Goal: Task Accomplishment & Management: Complete application form

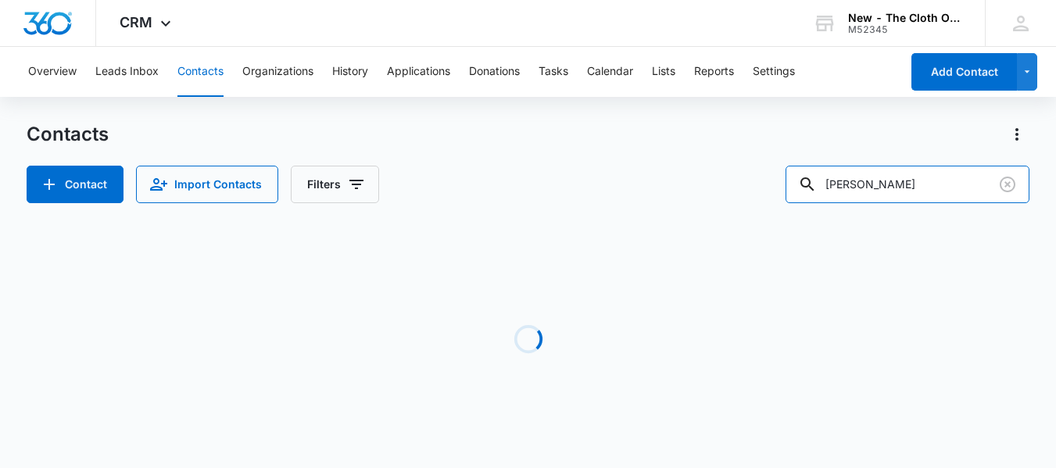
drag, startPoint x: 964, startPoint y: 184, endPoint x: 518, endPoint y: 136, distance: 448.9
click at [518, 136] on div "Contacts Contact Import Contacts Filters reagen sanders" at bounding box center [528, 162] width 1003 height 81
paste input "dianacheung85@gmail.com"
type input "dianacheung85@gmail.com"
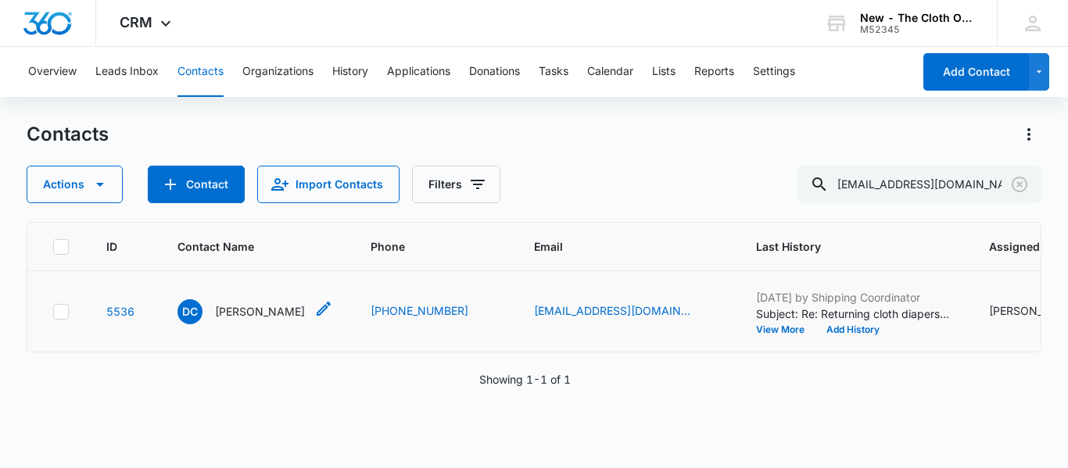
click at [242, 320] on p "Diana Cheung" at bounding box center [260, 311] width 90 height 16
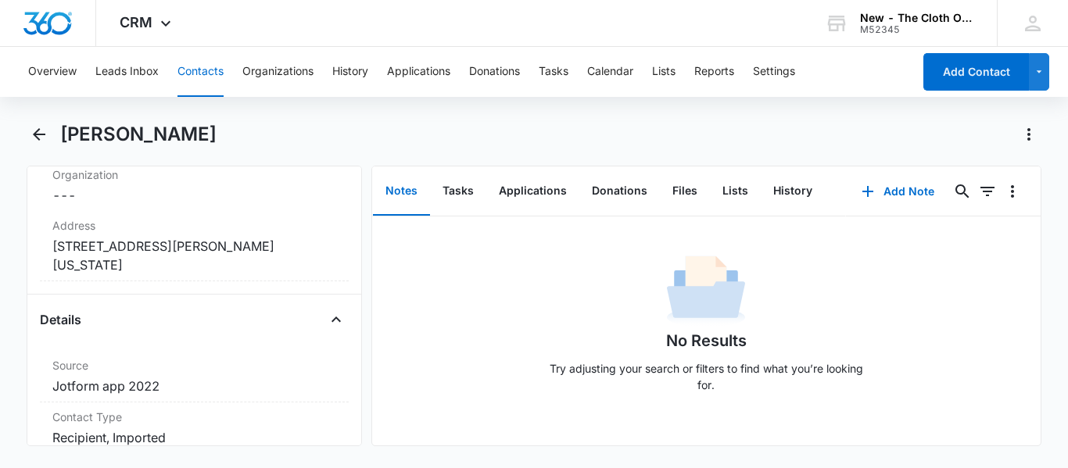
scroll to position [702, 0]
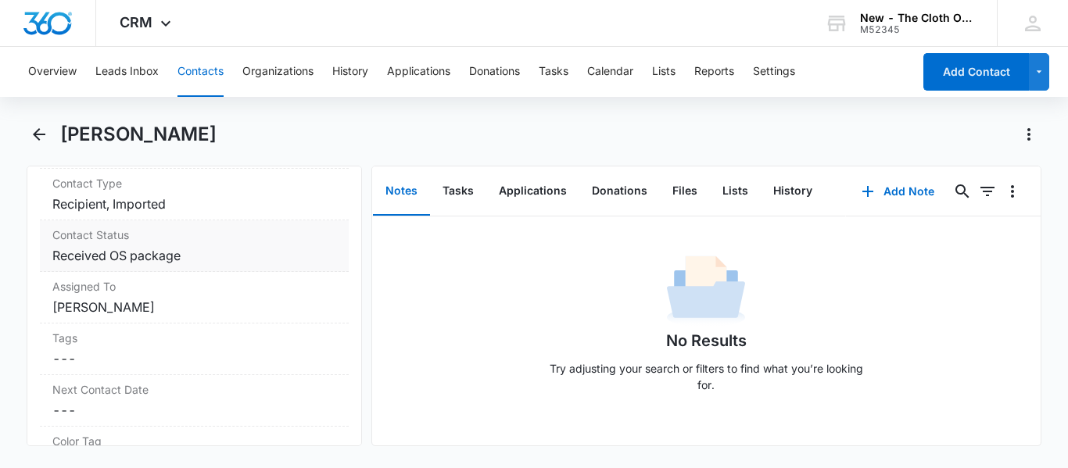
click at [199, 256] on dd "Cancel Save Changes Received OS package" at bounding box center [194, 255] width 284 height 19
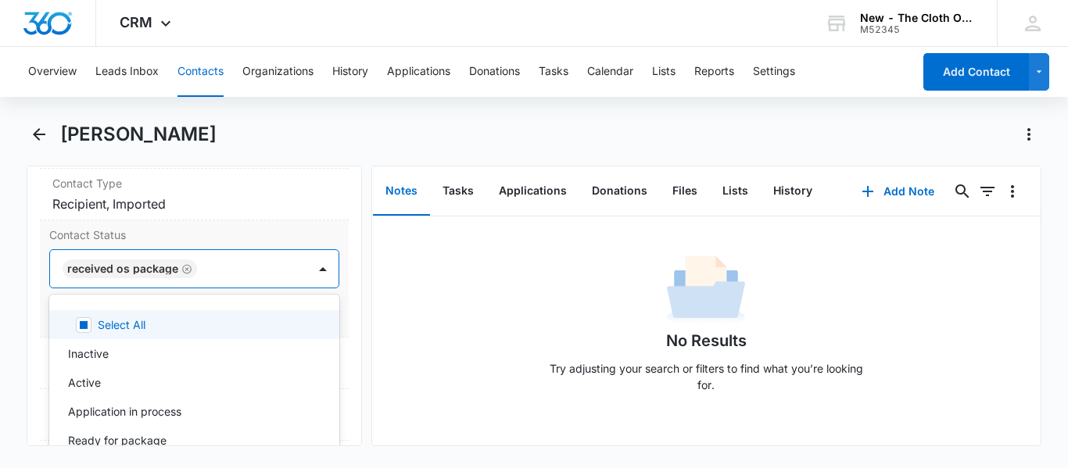
click at [202, 268] on input "text" at bounding box center [203, 268] width 3 height 19
type input "ready"
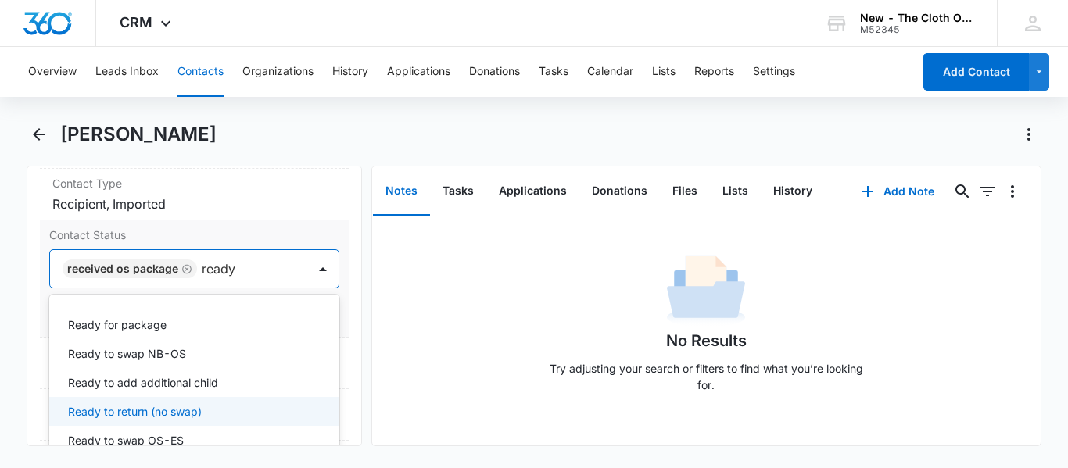
click at [150, 412] on p "Ready to return (no swap)" at bounding box center [135, 411] width 134 height 16
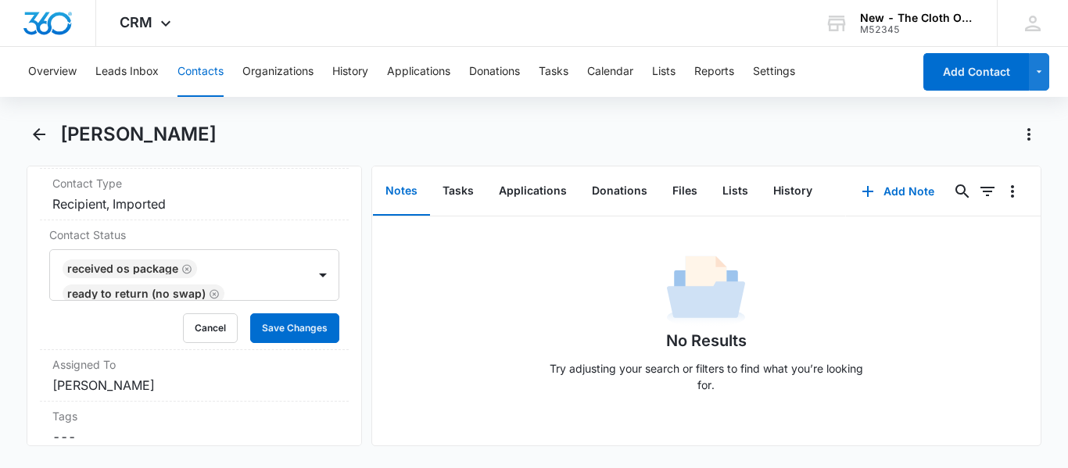
click at [343, 304] on div "Remove DC Diana Cheung Contact Info Name Cancel Save Changes Diana Cheung Phone…" at bounding box center [194, 306] width 335 height 281
click at [290, 324] on button "Save Changes" at bounding box center [294, 328] width 89 height 30
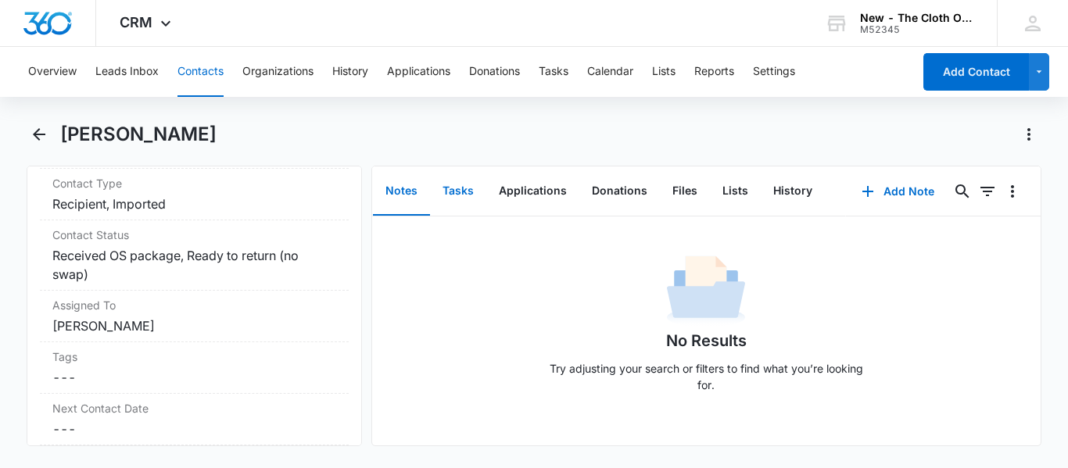
click at [449, 195] on button "Tasks" at bounding box center [458, 191] width 56 height 48
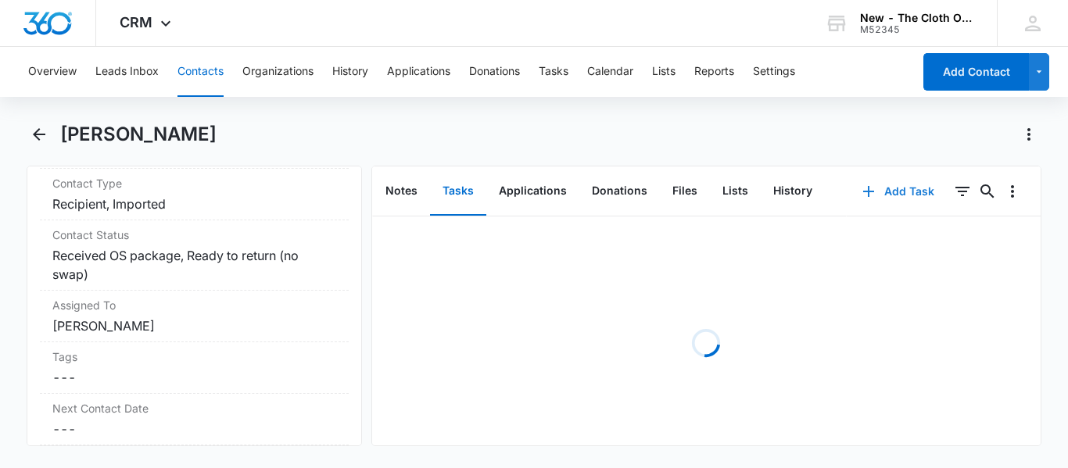
click at [879, 197] on button "Add Task" at bounding box center [897, 192] width 103 height 38
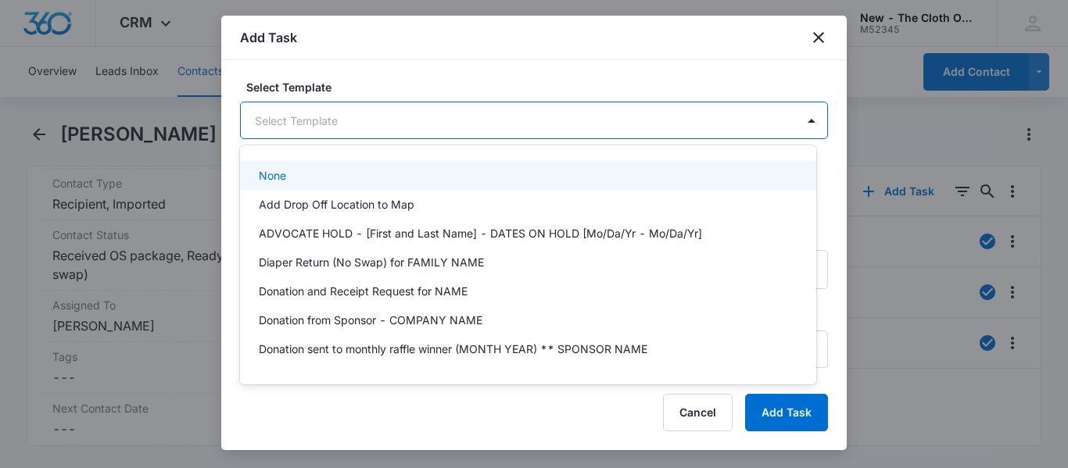
click at [679, 108] on body "CRM Apps Reputation CRM Email Social Ads Intelligence Brand Settings New - The …" at bounding box center [534, 234] width 1068 height 468
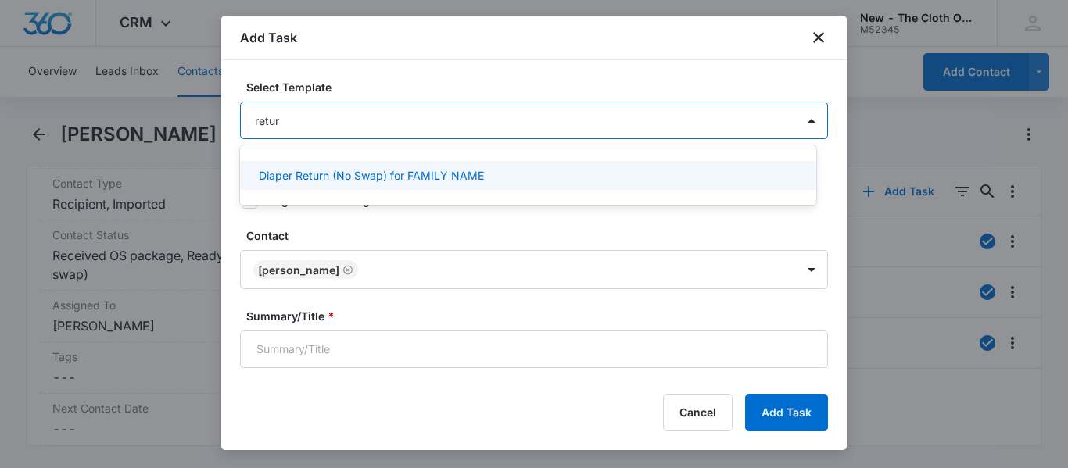
type input "return"
click at [417, 180] on p "Diaper Return (No Swap) for FAMILY NAME" at bounding box center [371, 175] width 225 height 16
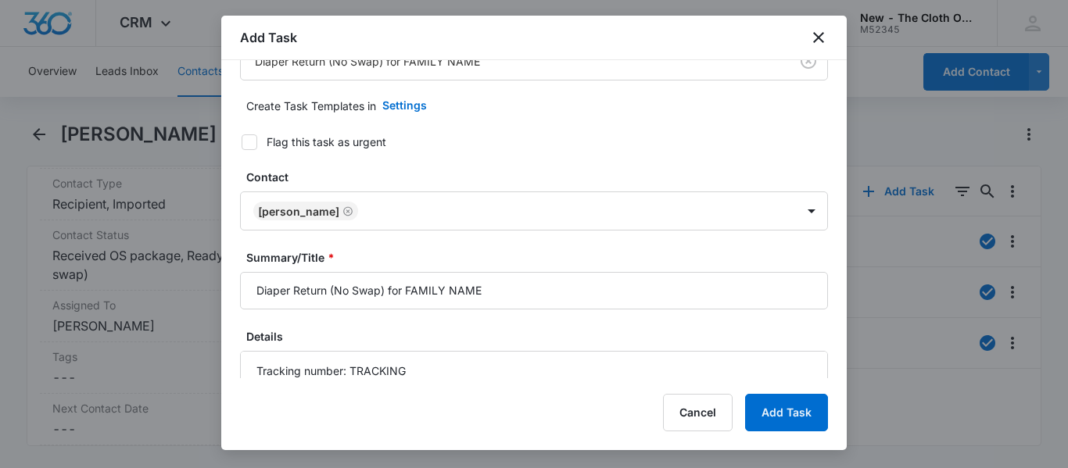
scroll to position [66, 0]
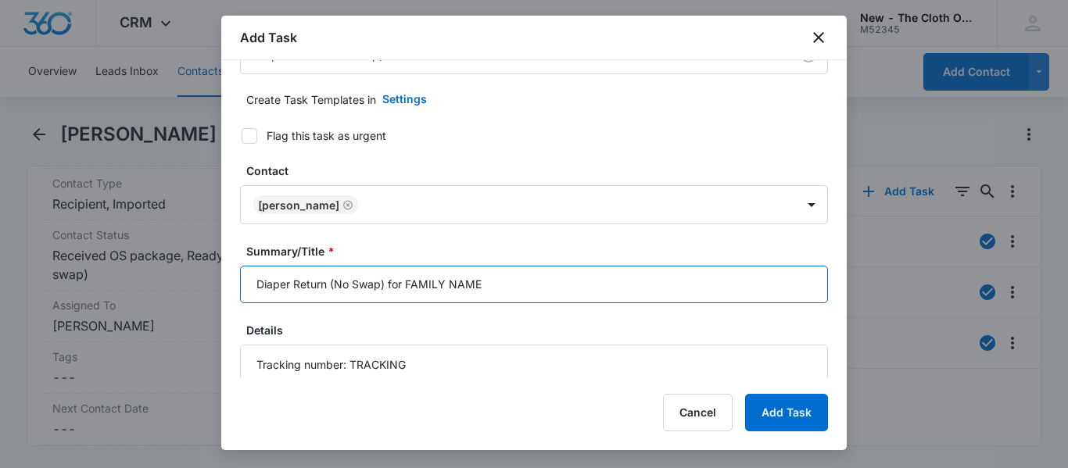
click at [585, 279] on input "Diaper Return (No Swap) for FAMILY NAME" at bounding box center [534, 285] width 588 height 38
type input "Diaper Return (No Swap) for DIANA CHEUNG"
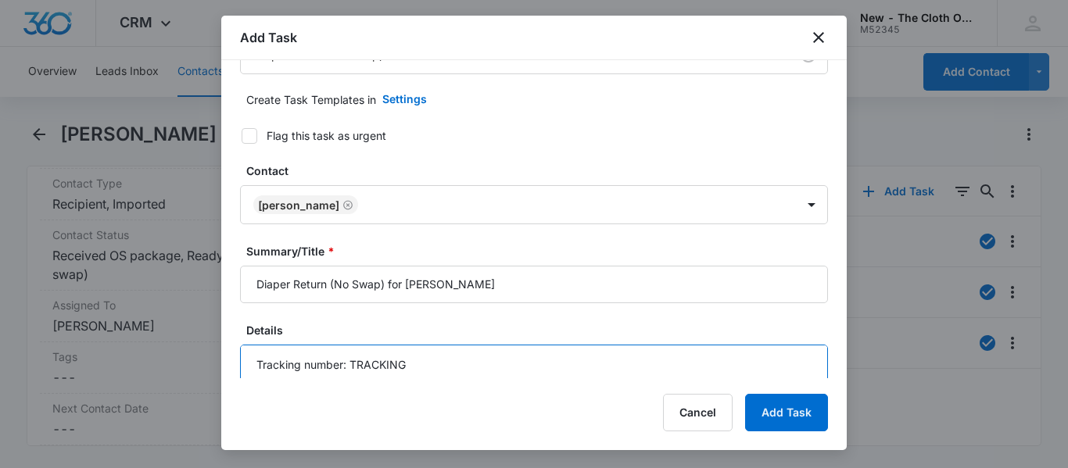
click at [421, 363] on textarea "Tracking number: TRACKING When Diapers Are Received Back: 1. Update Inventory: …" at bounding box center [534, 389] width 588 height 89
paste textarea "9434636106194284601012"
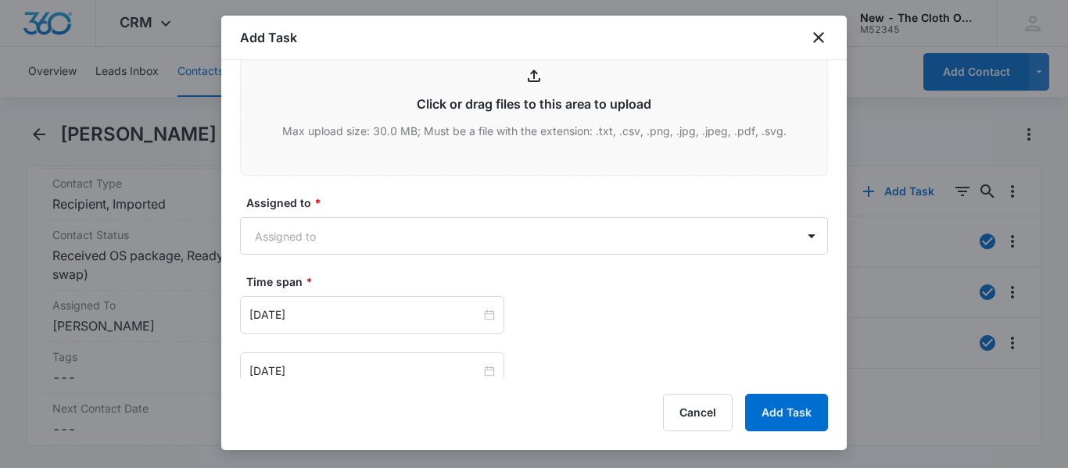
scroll to position [812, 0]
type textarea "Tracking number: 9434636106194284601012 When Diapers Are Received Back: 1. Upda…"
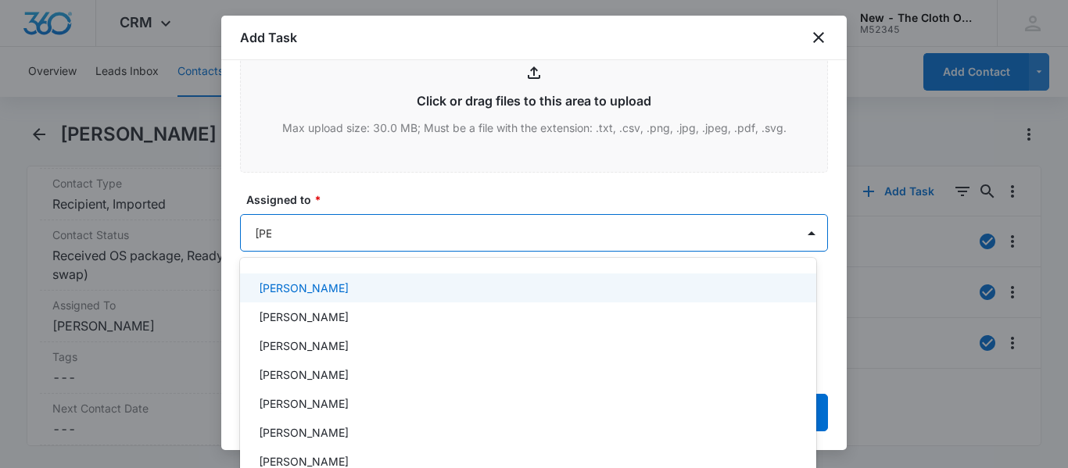
type input "dana"
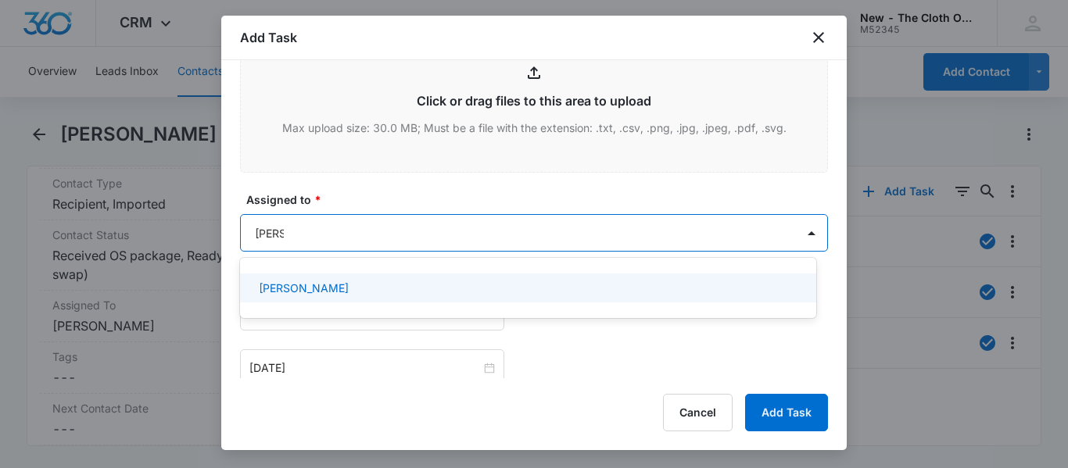
click at [374, 294] on div "Dana Britt" at bounding box center [526, 288] width 535 height 16
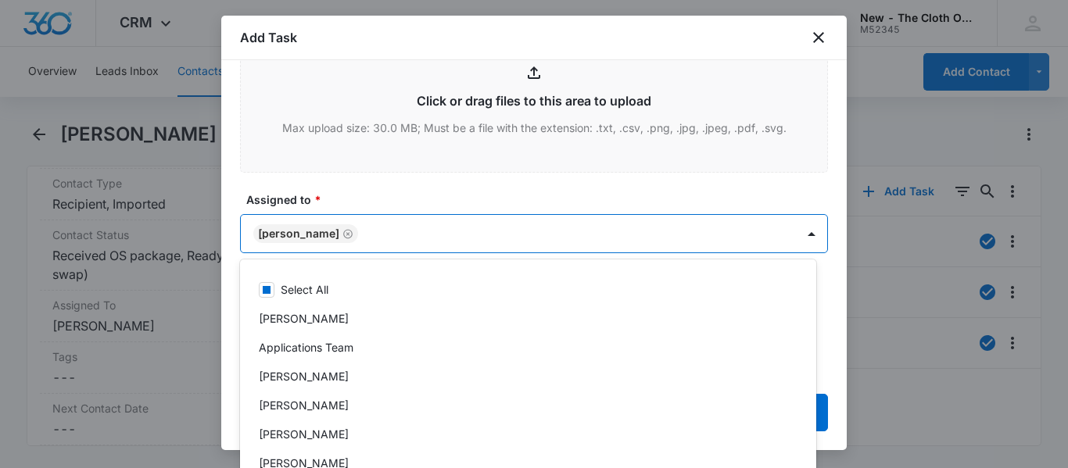
click at [460, 197] on label "Assigned to *" at bounding box center [540, 199] width 588 height 16
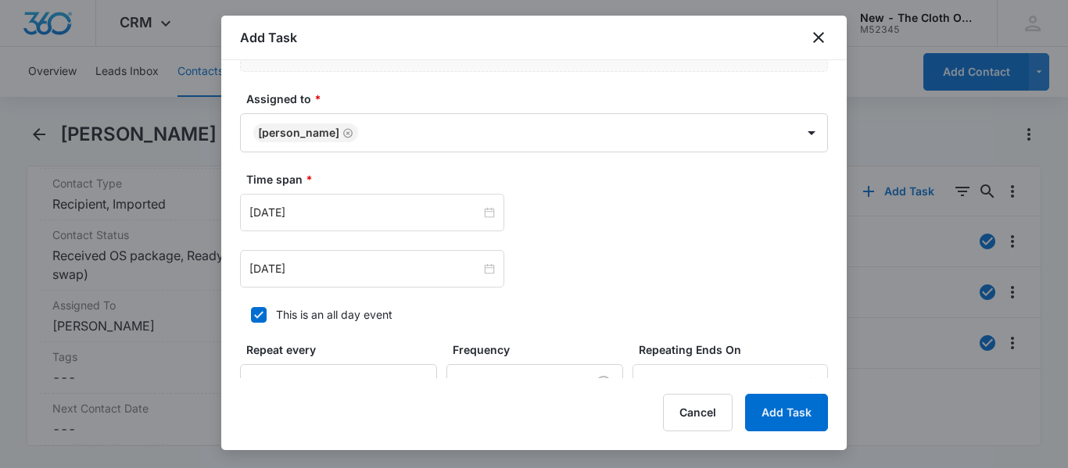
scroll to position [939, 0]
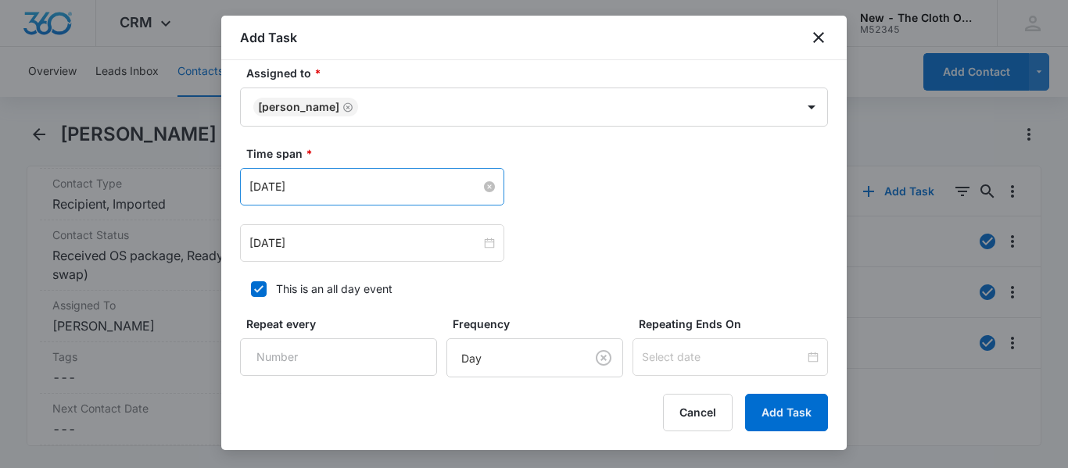
click at [413, 180] on input "Jul 25, 2025" at bounding box center [364, 186] width 231 height 17
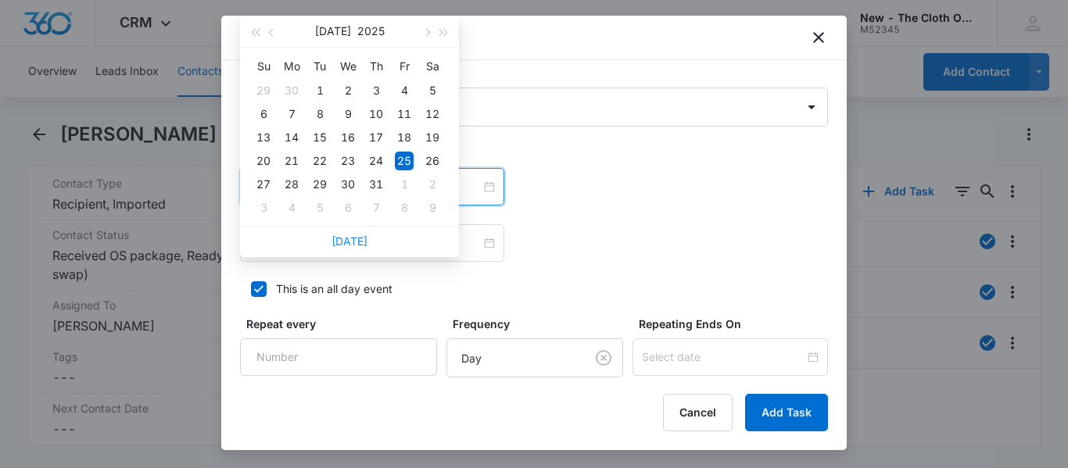
click at [356, 237] on link "Today" at bounding box center [349, 240] width 36 height 13
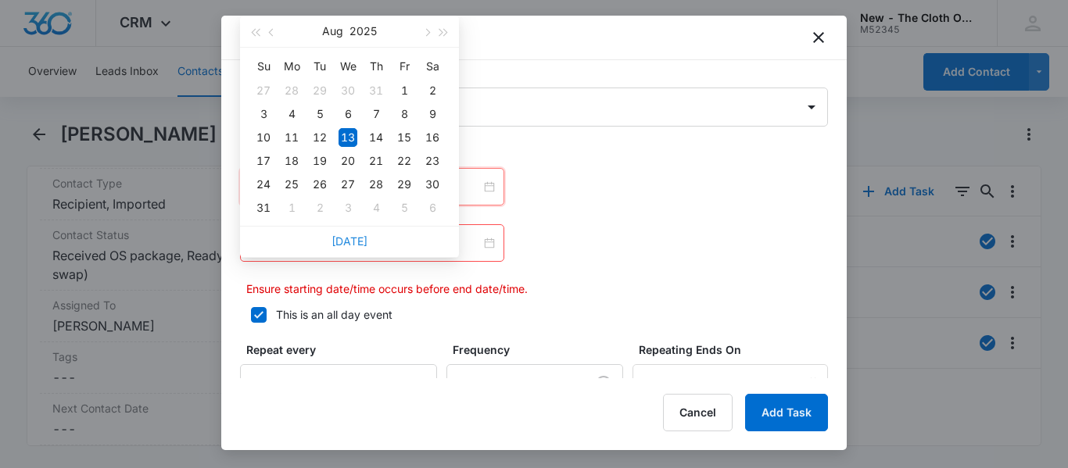
type input "Aug 13, 2025"
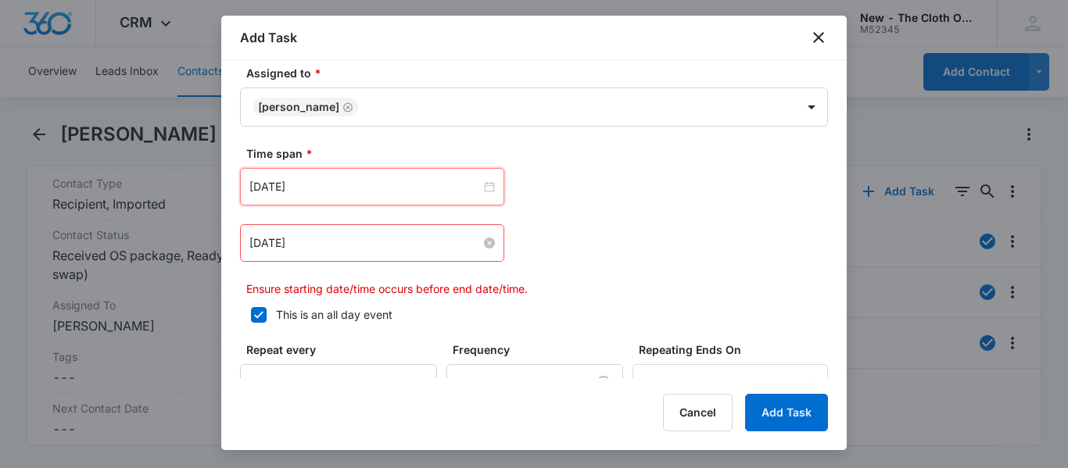
click at [417, 243] on input "Aug 1, 2025" at bounding box center [364, 242] width 231 height 17
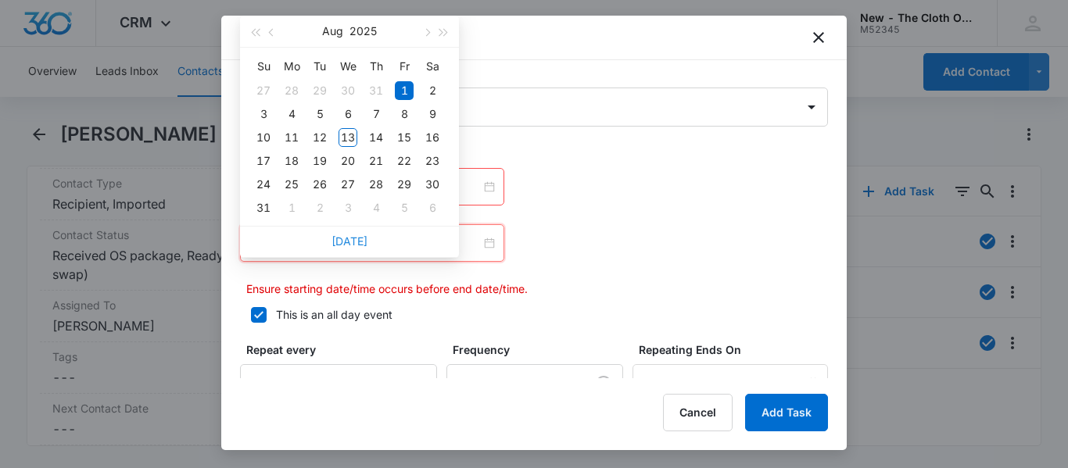
click at [353, 239] on link "Today" at bounding box center [349, 240] width 36 height 13
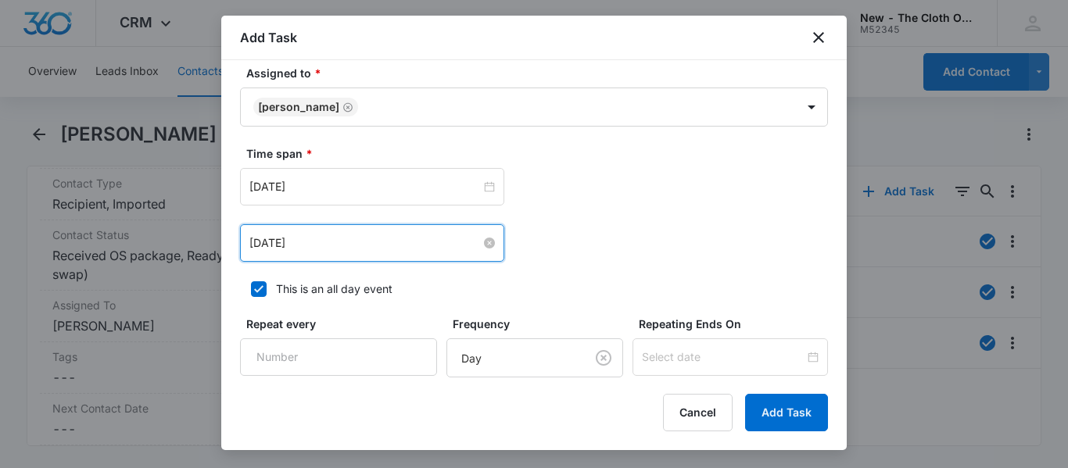
click at [353, 239] on input "Aug 13, 2025" at bounding box center [364, 242] width 231 height 17
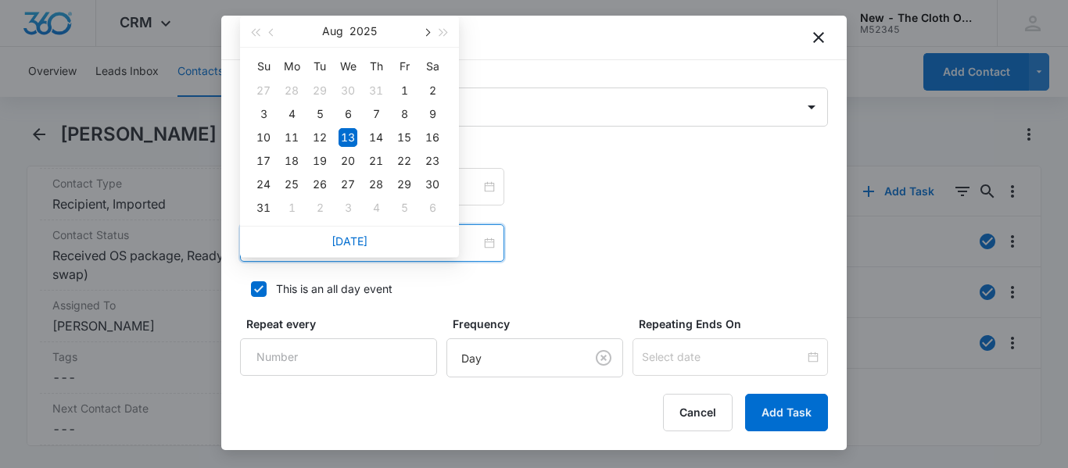
click at [421, 27] on button "button" at bounding box center [425, 31] width 17 height 31
click at [434, 118] on div "13" at bounding box center [432, 114] width 19 height 19
type input "Sep 13, 2025"
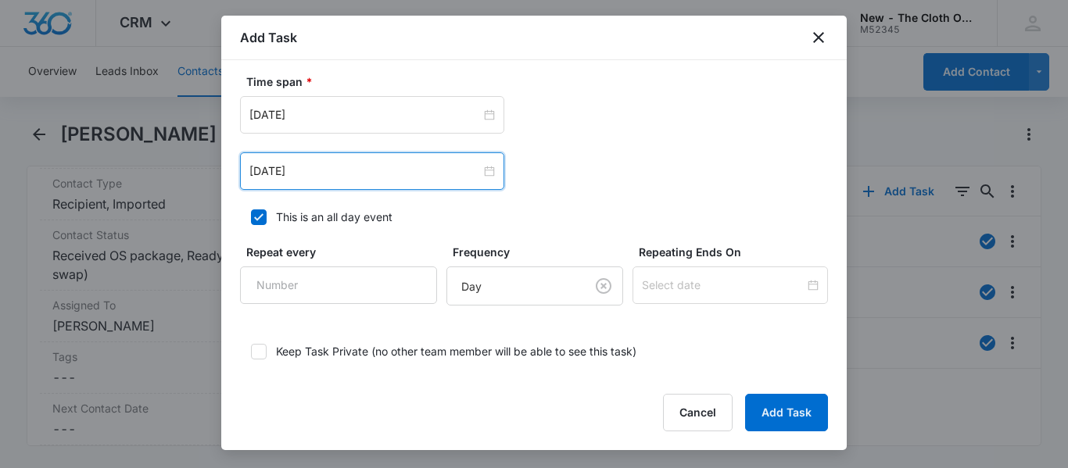
scroll to position [1089, 0]
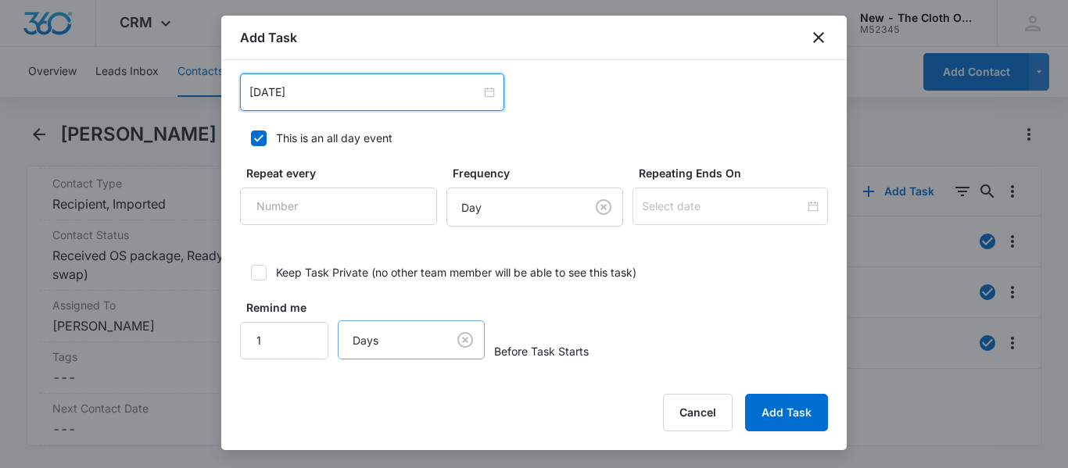
click at [459, 337] on body "CRM Apps Reputation CRM Email Social Ads Intelligence Brand Settings New - The …" at bounding box center [534, 234] width 1068 height 468
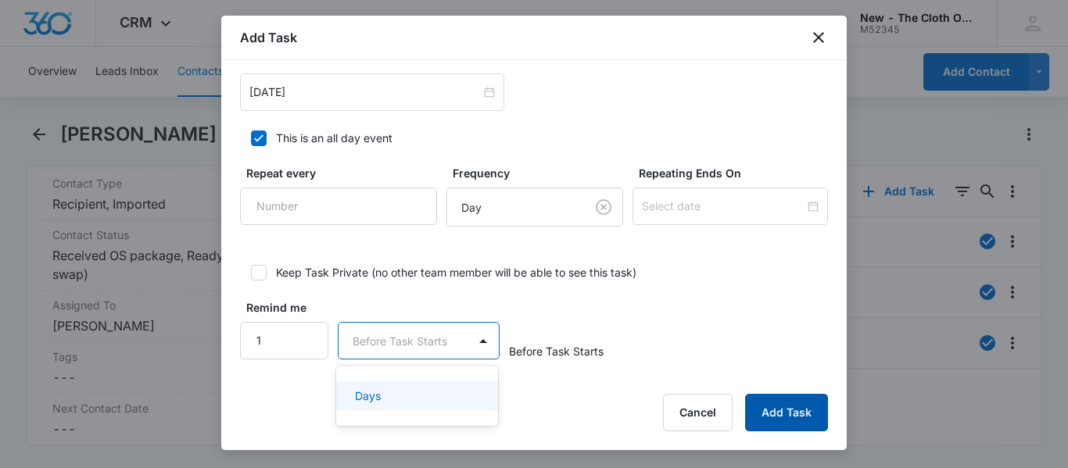
click at [784, 413] on button "Add Task" at bounding box center [786, 413] width 83 height 38
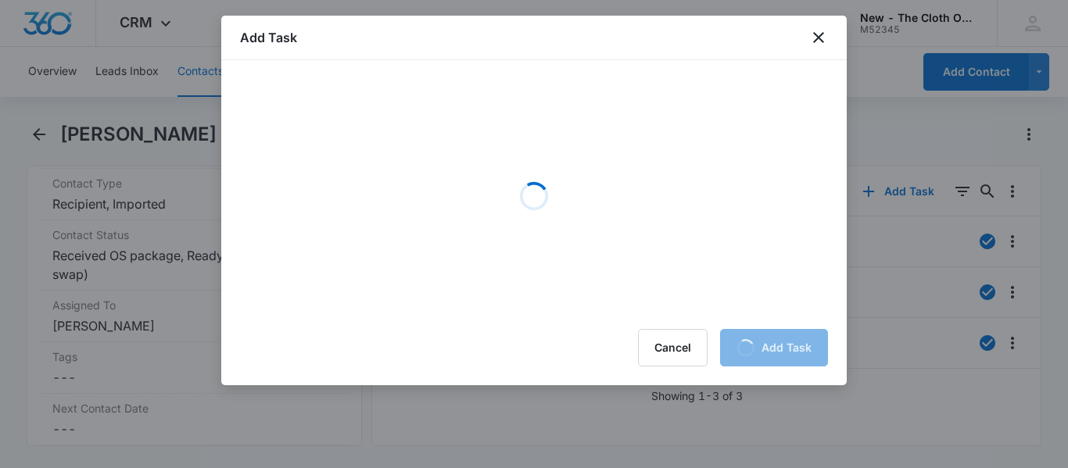
scroll to position [0, 0]
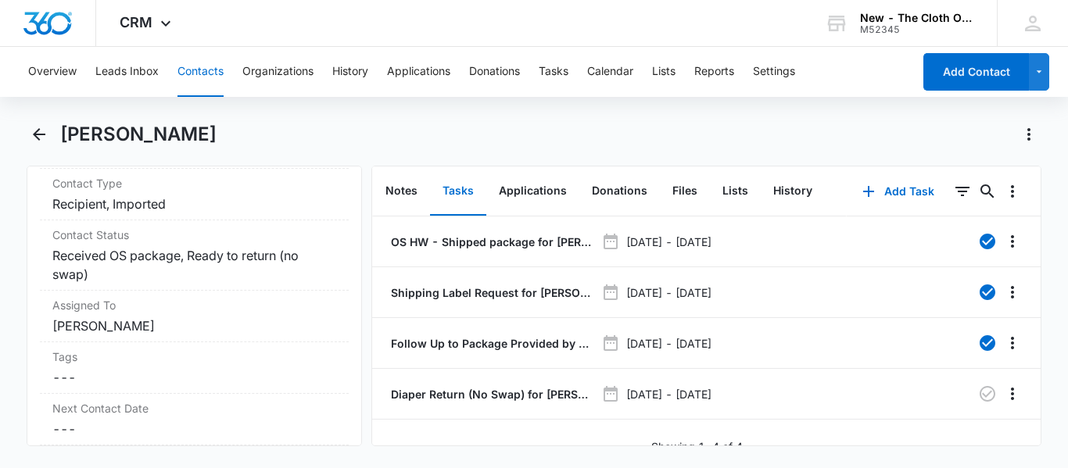
click at [212, 74] on button "Contacts" at bounding box center [200, 72] width 46 height 50
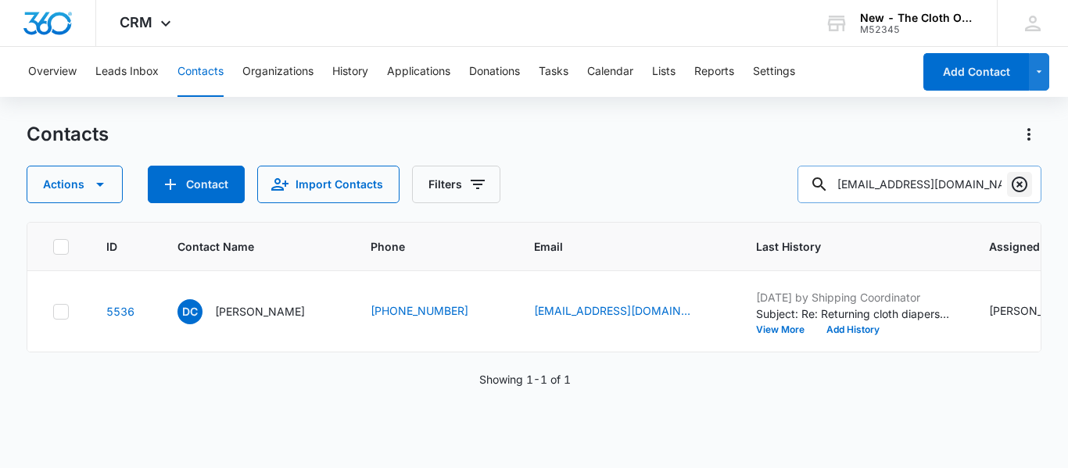
click at [1012, 180] on icon "Clear" at bounding box center [1019, 184] width 19 height 19
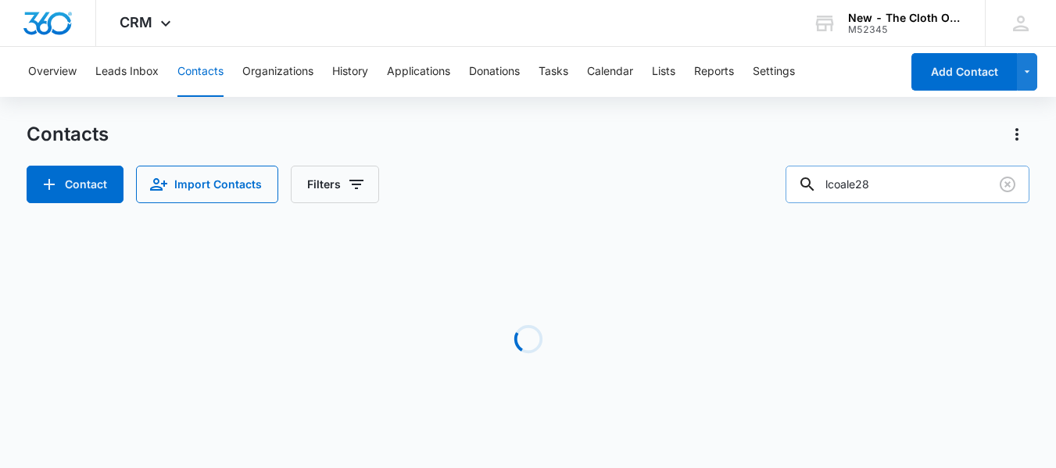
type input "lcoale28"
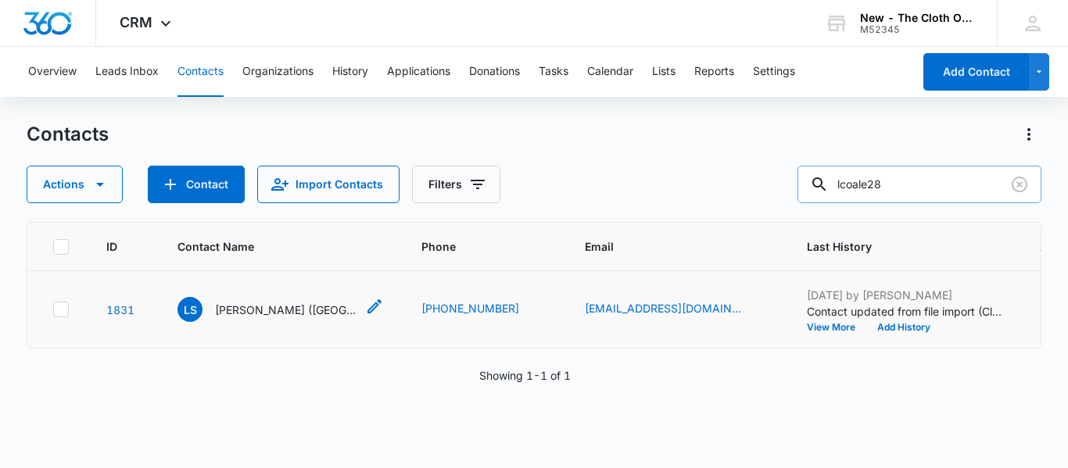
click at [260, 318] on p "Laura Smith (FL)" at bounding box center [285, 310] width 141 height 16
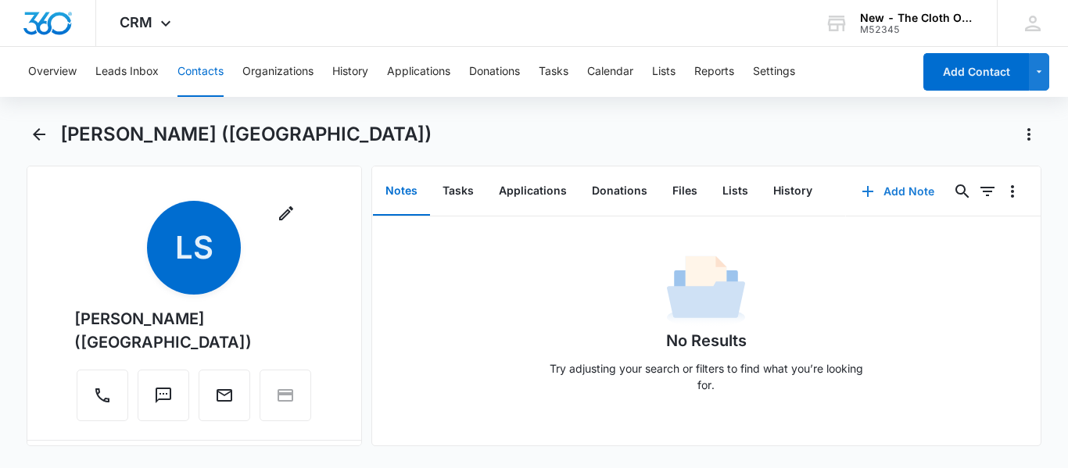
click at [878, 191] on button "Add Note" at bounding box center [898, 192] width 104 height 38
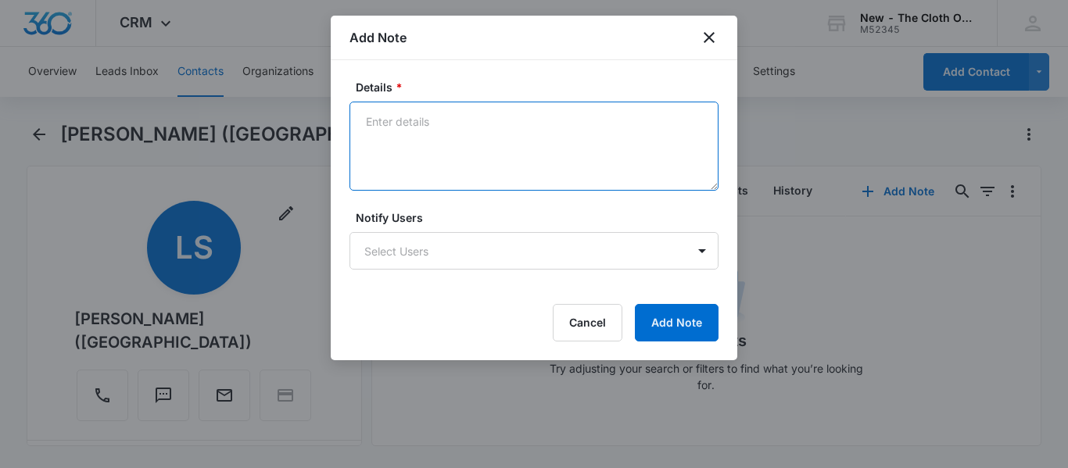
click at [556, 122] on textarea "Details *" at bounding box center [533, 146] width 369 height 89
click at [556, 122] on textarea "O" at bounding box center [533, 146] width 369 height 89
paste textarea "Dimensions: 16x10x6" Weight: 5 lbs 14 oz"
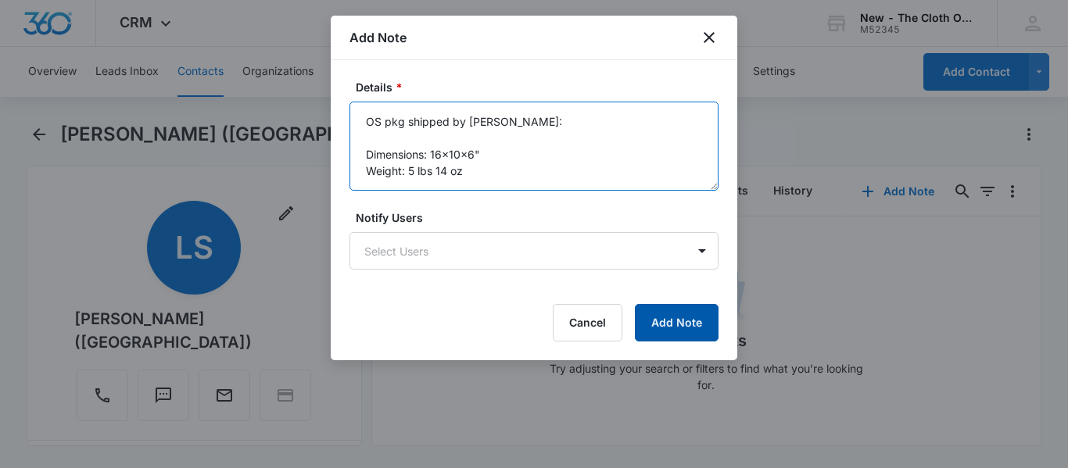
type textarea "OS pkg shipped by Asia Swartz: Dimensions: 16x10x6" Weight: 5 lbs 14 oz"
click at [673, 321] on button "Add Note" at bounding box center [677, 323] width 84 height 38
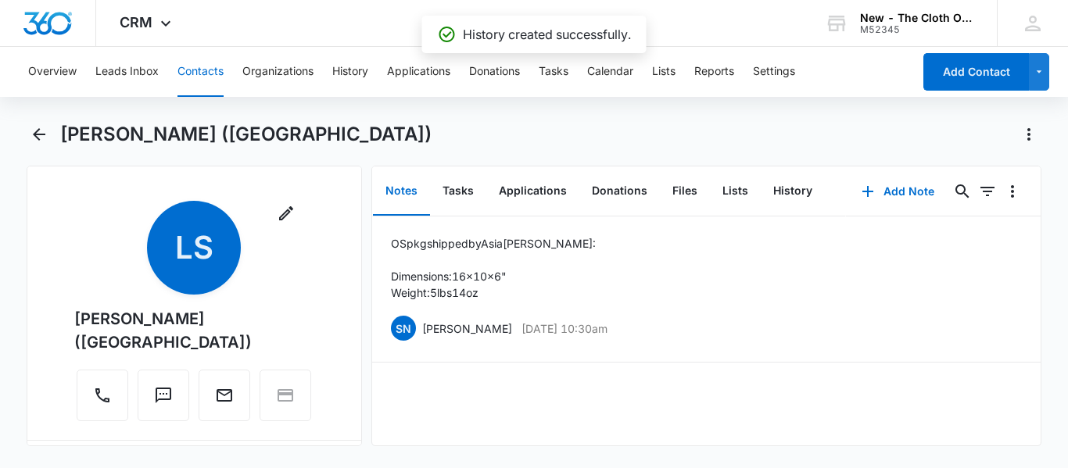
click at [362, 371] on div "Remove LS Laura Smith (FL) Contact Info Name Cancel Save Changes Laura Smith (F…" at bounding box center [534, 306] width 1014 height 281
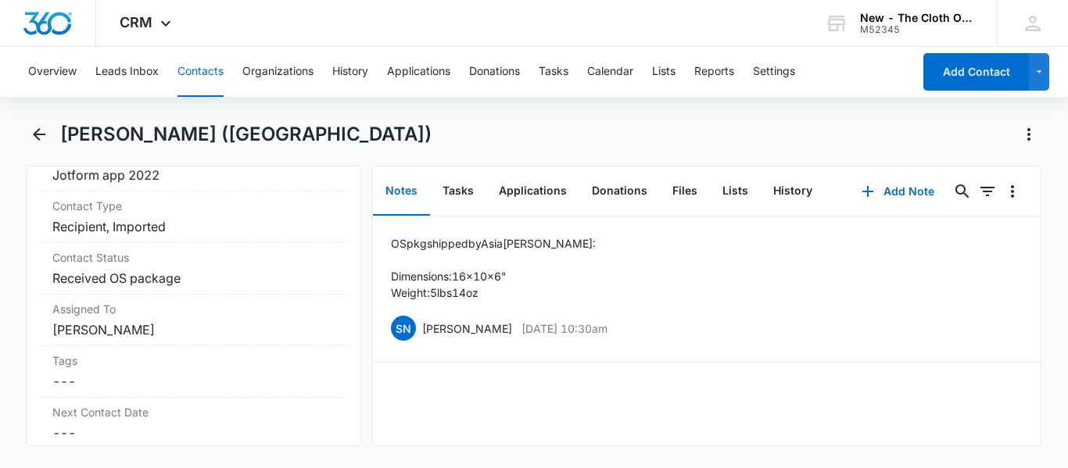
scroll to position [702, 0]
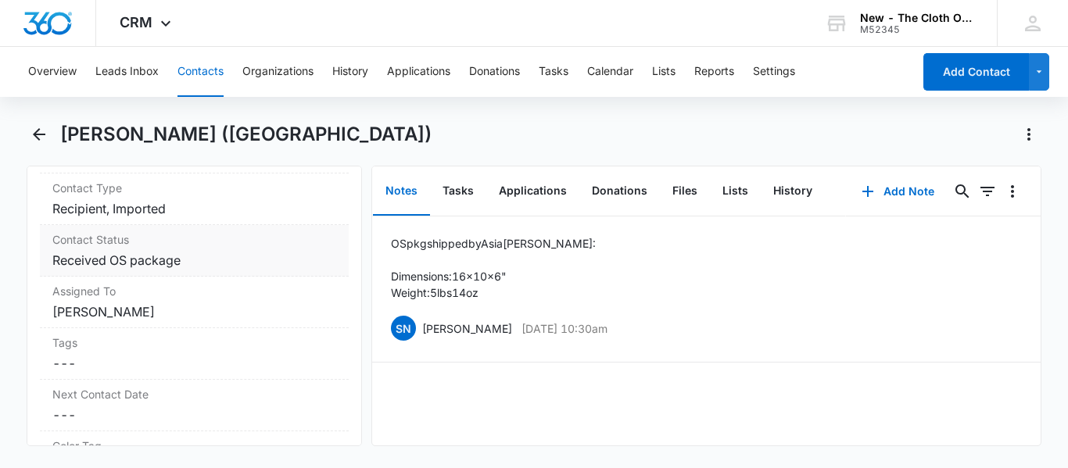
click at [202, 251] on dd "Cancel Save Changes Received OS package" at bounding box center [194, 260] width 284 height 19
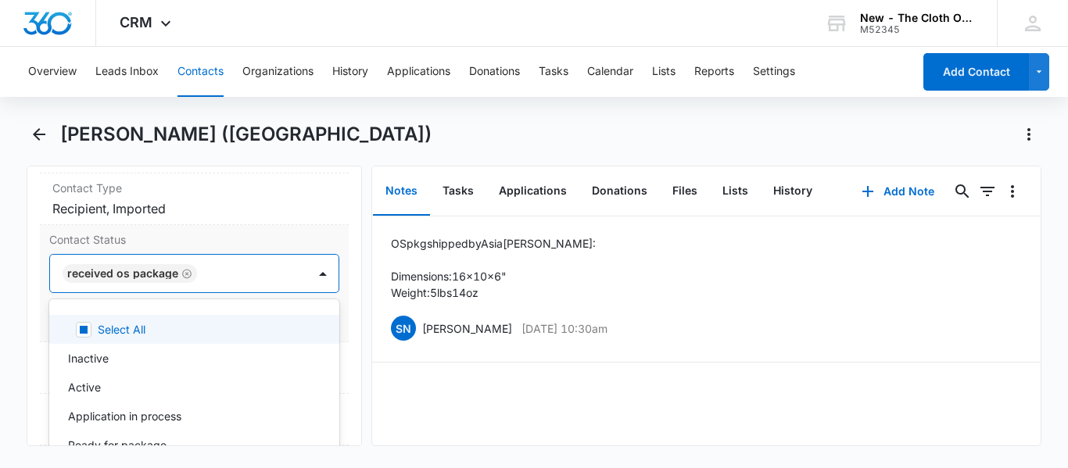
click at [204, 263] on div at bounding box center [244, 274] width 85 height 22
type input "ready"
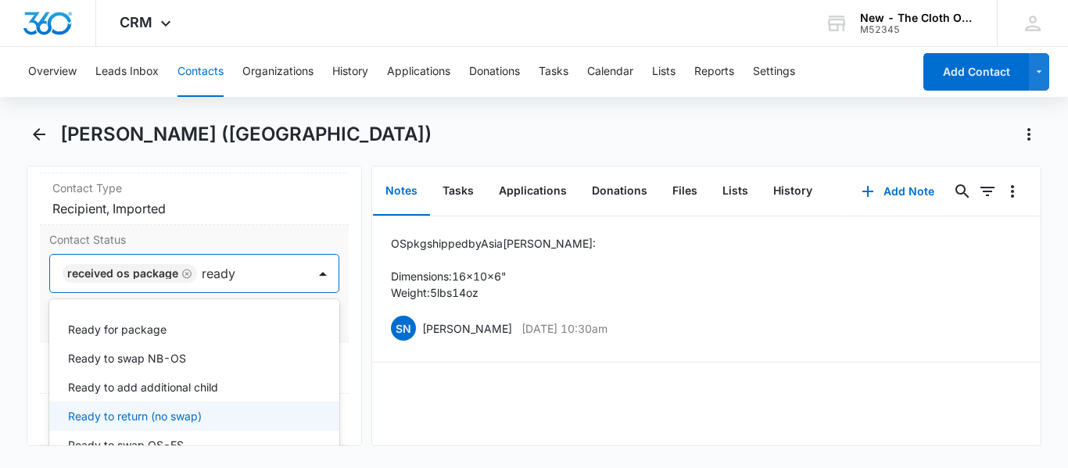
click at [132, 408] on p "Ready to return (no swap)" at bounding box center [135, 416] width 134 height 16
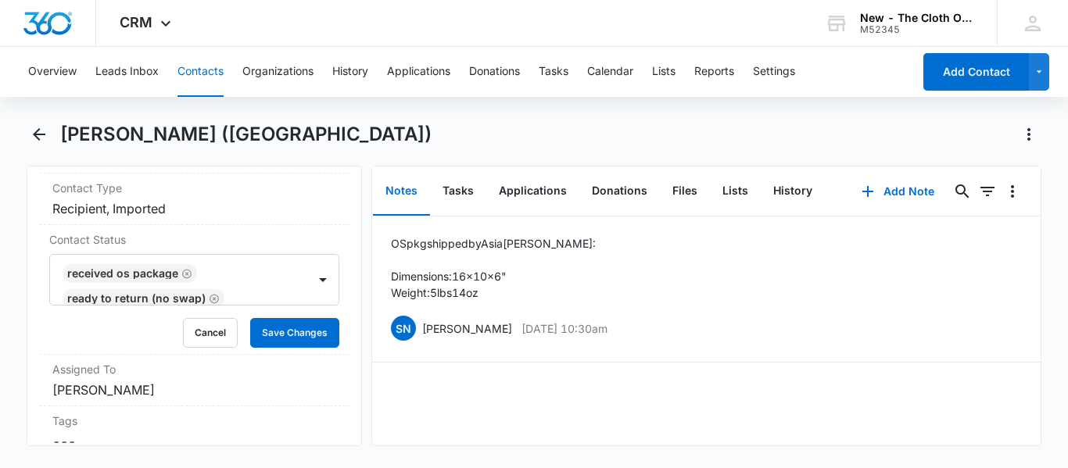
click at [346, 283] on div "Remove LS Laura Smith (FL) Contact Info Name Cancel Save Changes Laura Smith (F…" at bounding box center [194, 306] width 335 height 281
click at [293, 318] on button "Save Changes" at bounding box center [294, 333] width 89 height 30
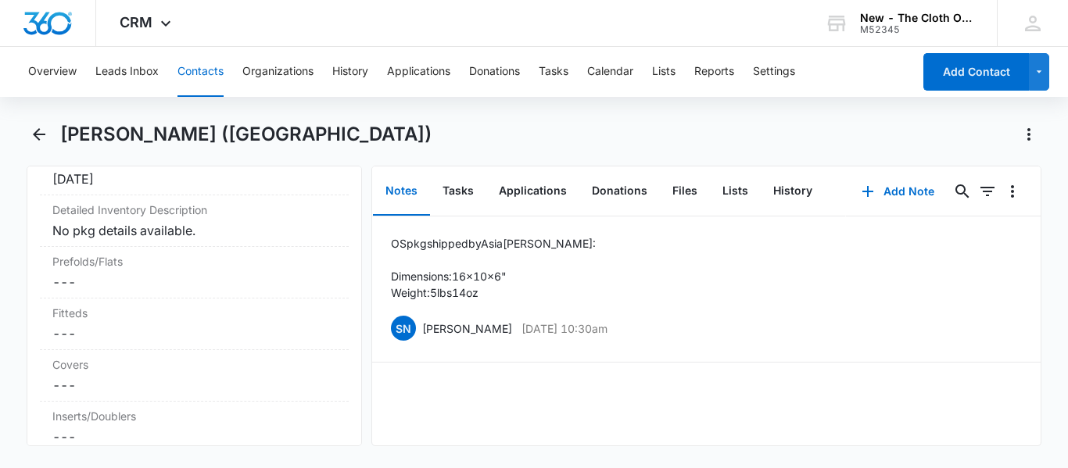
scroll to position [3976, 0]
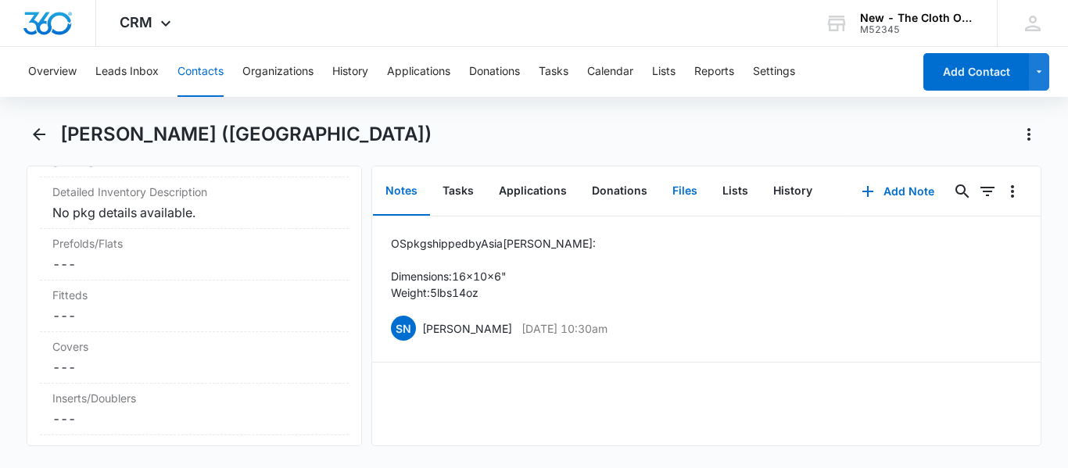
click at [678, 201] on button "Files" at bounding box center [685, 191] width 50 height 48
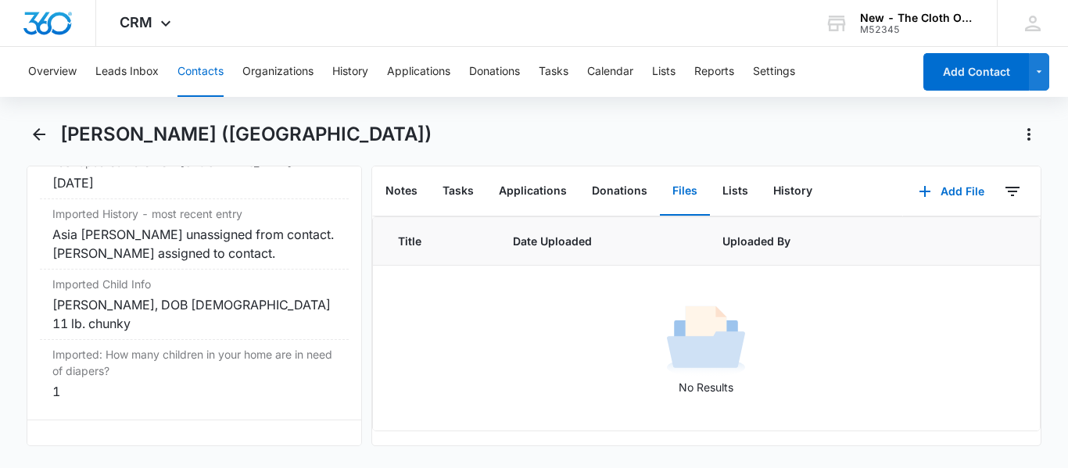
scroll to position [4723, 0]
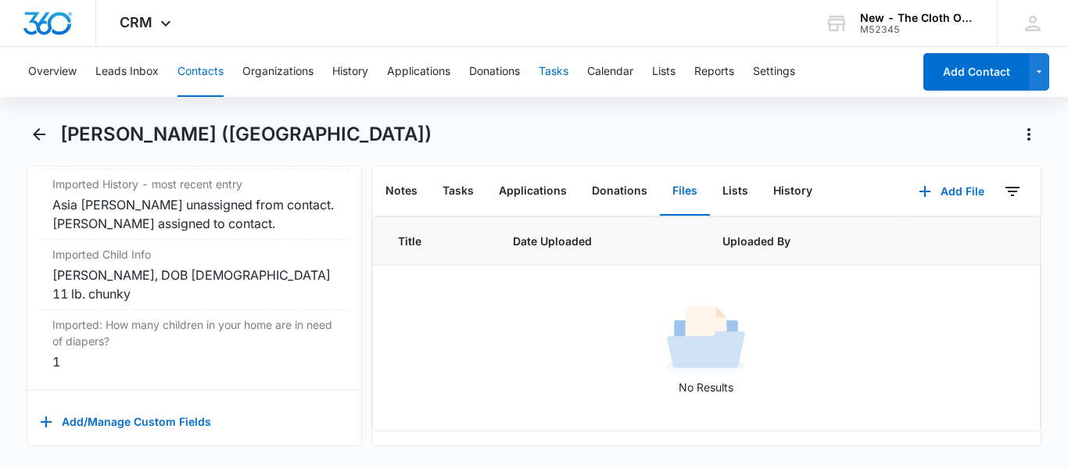
click at [546, 79] on button "Tasks" at bounding box center [553, 72] width 30 height 50
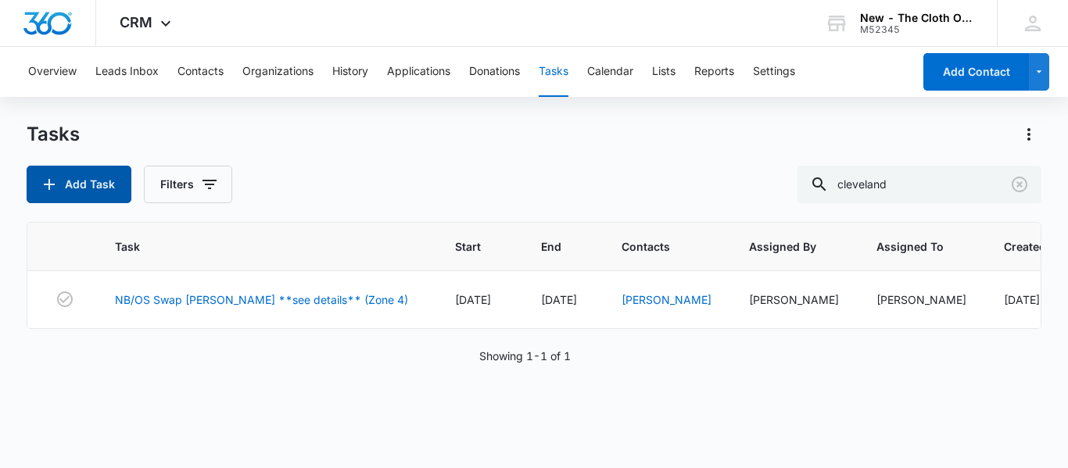
click at [86, 182] on button "Add Task" at bounding box center [79, 185] width 105 height 38
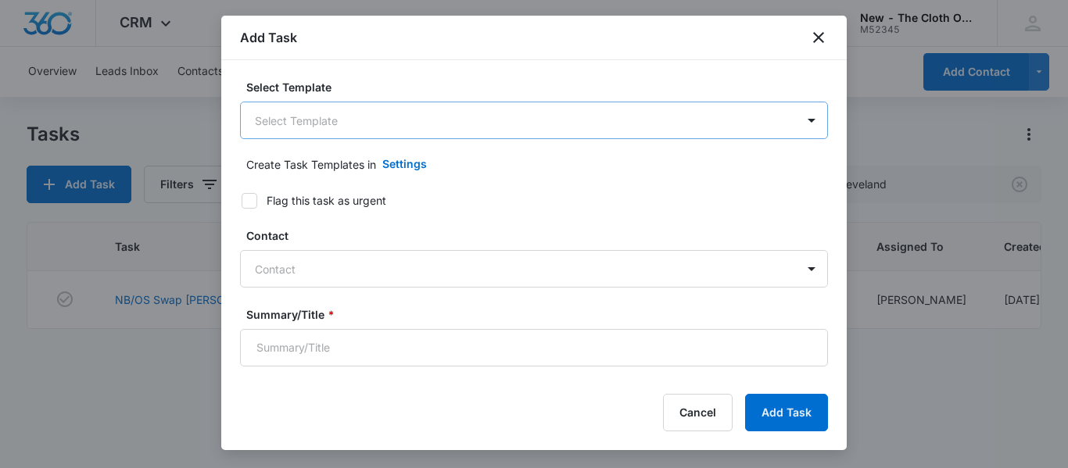
click at [367, 106] on body "CRM Apps Reputation CRM Email Social Ads Intelligence Brand Settings New - The …" at bounding box center [534, 234] width 1068 height 468
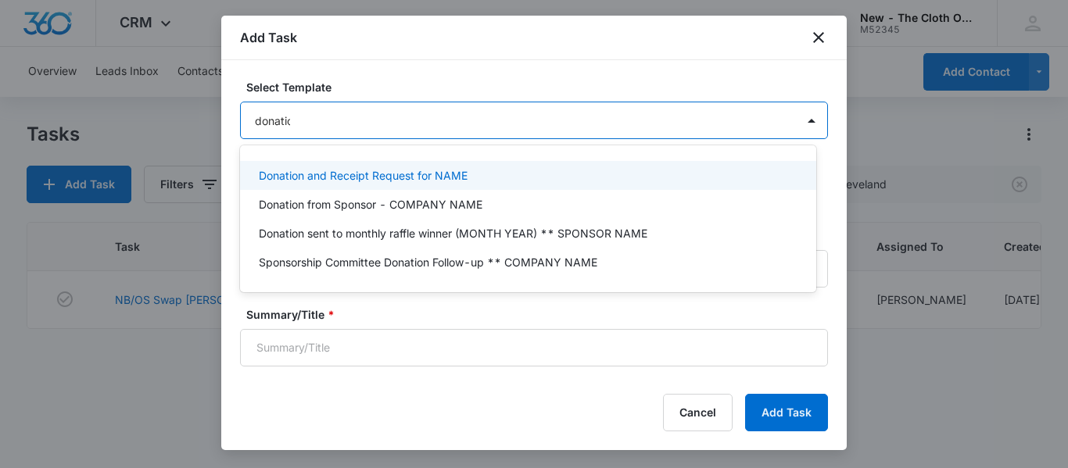
type input "donation"
click at [409, 169] on p "Donation and Receipt Request for NAME" at bounding box center [363, 175] width 209 height 16
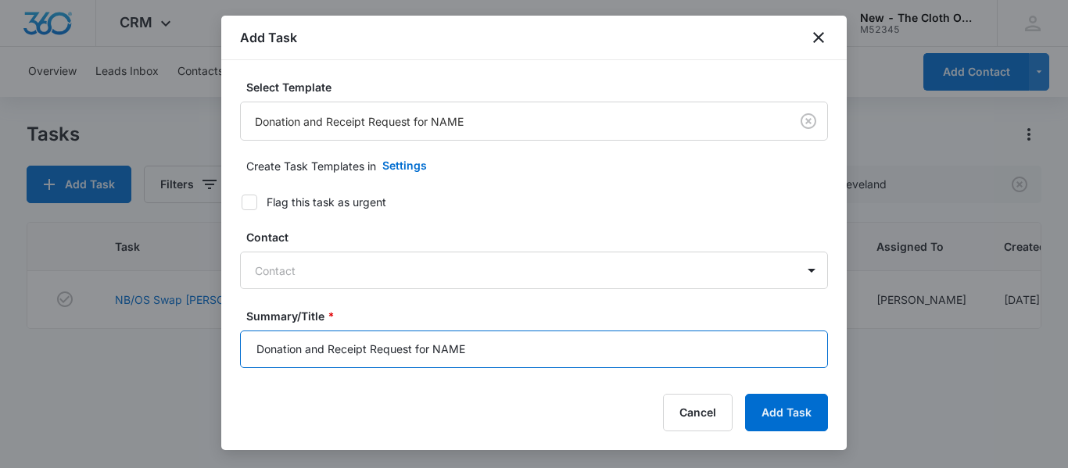
click at [505, 344] on input "Donation and Receipt Request for NAME" at bounding box center [534, 350] width 588 height 38
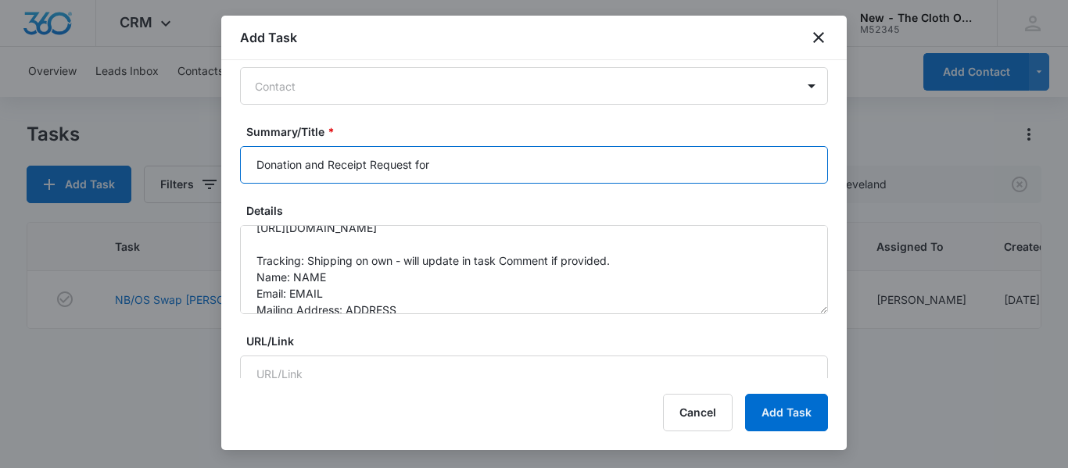
scroll to position [74, 0]
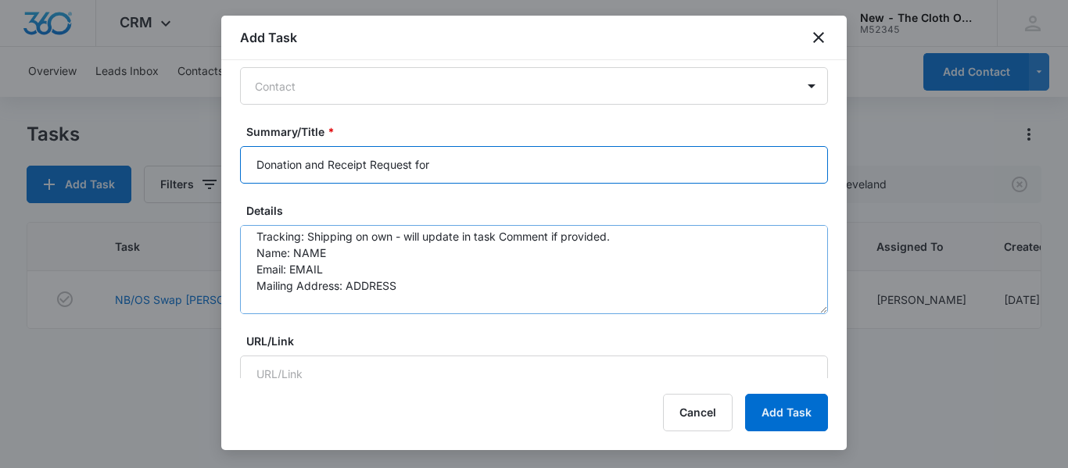
type input "Donation and Receipt Request for"
click at [369, 268] on textarea "You will be receiving a donation from the following family. Please be sure to r…" at bounding box center [534, 269] width 588 height 89
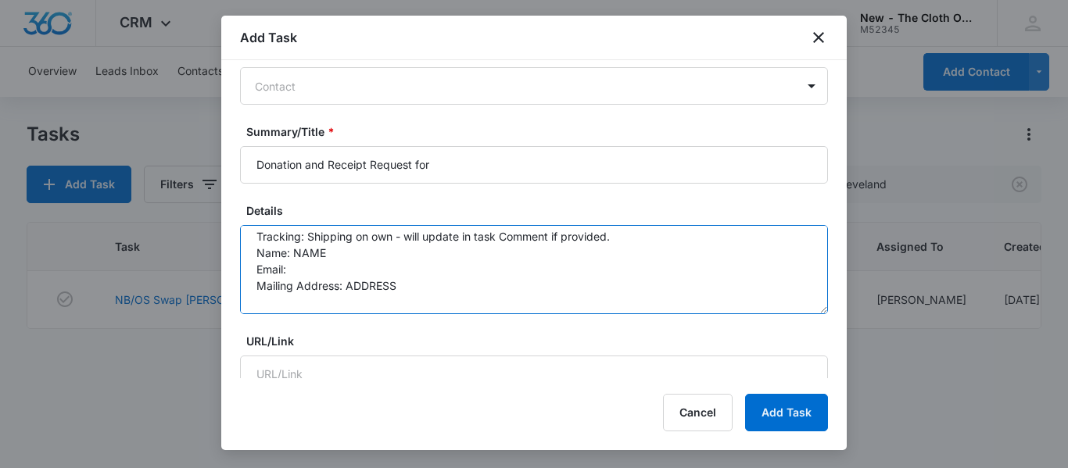
paste textarea "Ottajenn@isu.edu"
click at [349, 258] on textarea "You will be receiving a donation from the following family. Please be sure to r…" at bounding box center [534, 269] width 588 height 89
paste textarea "Jenny Ottaway"
click at [417, 288] on textarea "You will be receiving a donation from the following family. Please be sure to r…" at bounding box center [534, 269] width 588 height 89
paste textarea "4997 Independence Ave"
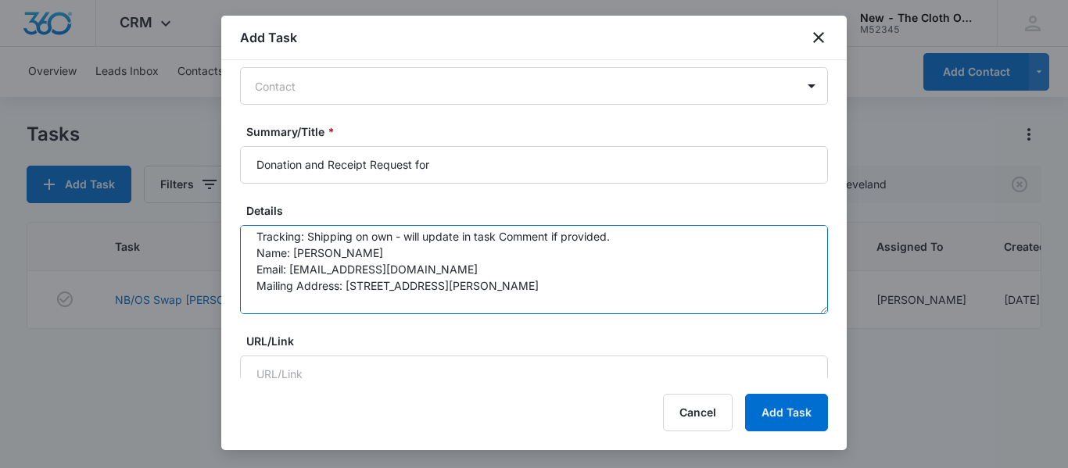
paste textarea "83202"
type textarea "You will be receiving a donation from the following family. Please be sure to r…"
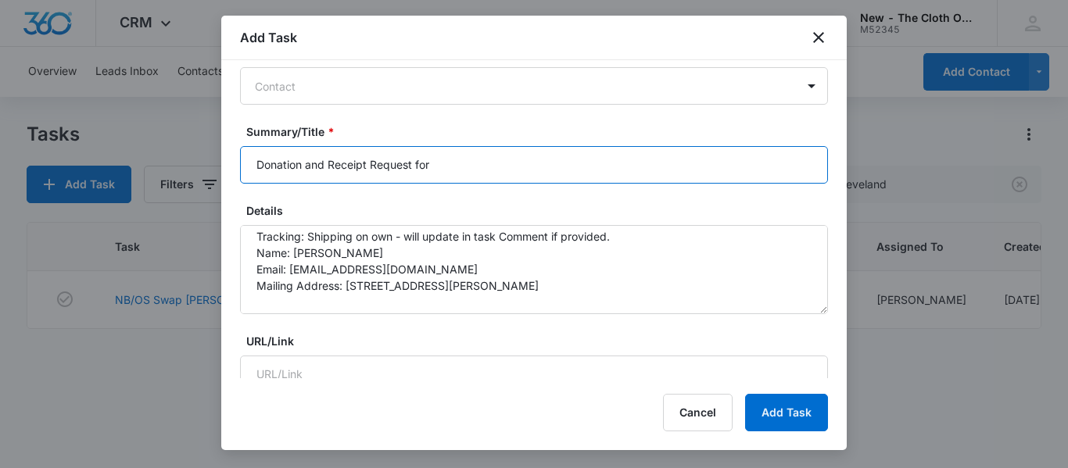
click at [462, 158] on input "Donation and Receipt Request for" at bounding box center [534, 165] width 588 height 38
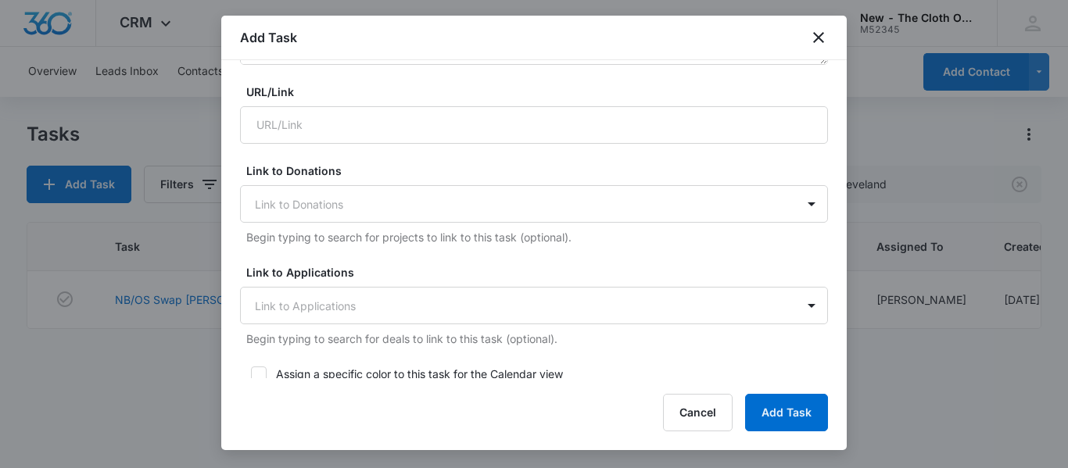
scroll to position [435, 0]
type input "Donation and Receipt Request for JENNY OTTAWAY"
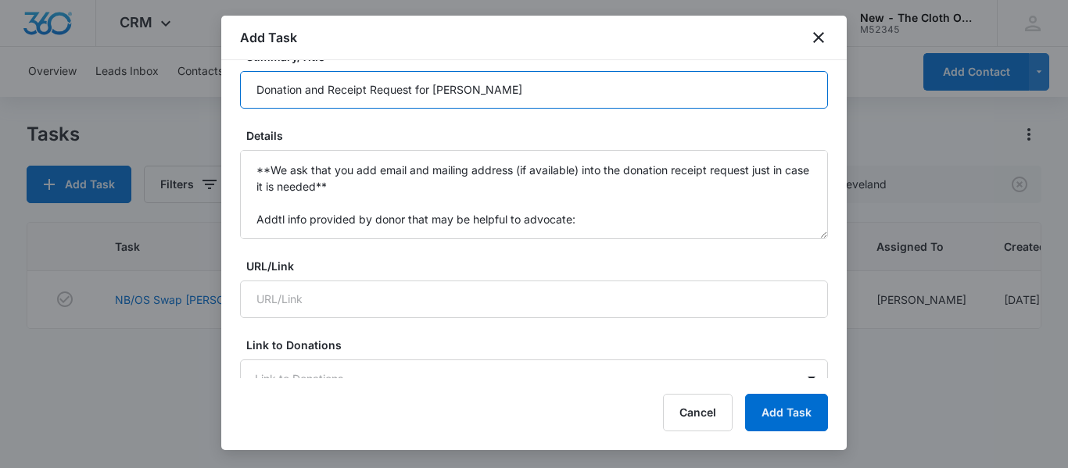
scroll to position [232, 0]
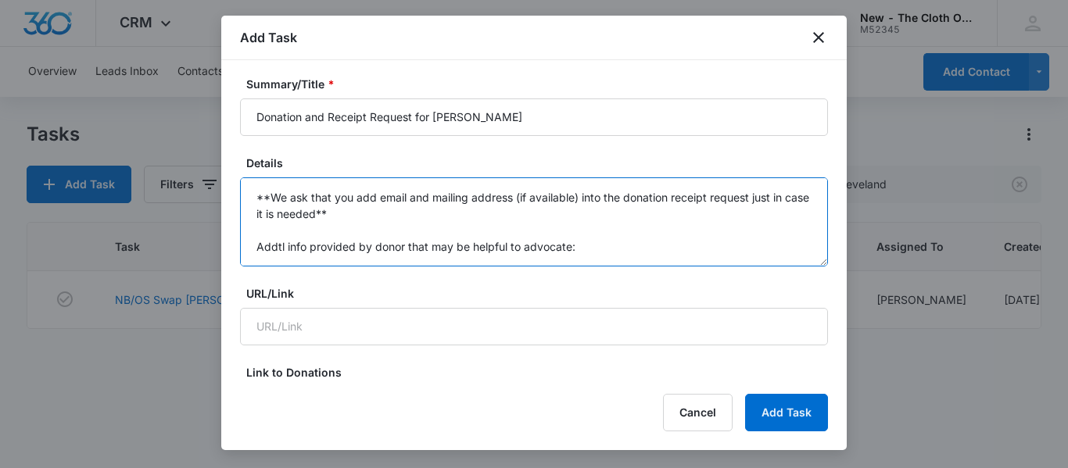
click at [613, 224] on textarea "You will be receiving a donation from the following family. Please be sure to r…" at bounding box center [534, 221] width 588 height 89
paste textarea "About 30 diapers almost alll Nora’s Nursery. Always washed with unscented All l…"
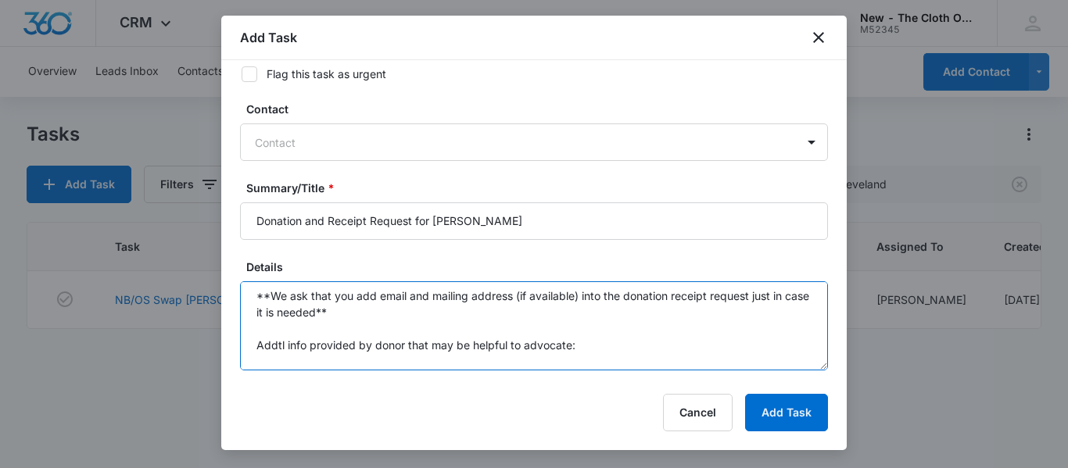
scroll to position [156, 0]
type textarea "You will be receiving a donation from the following family. Please be sure to r…"
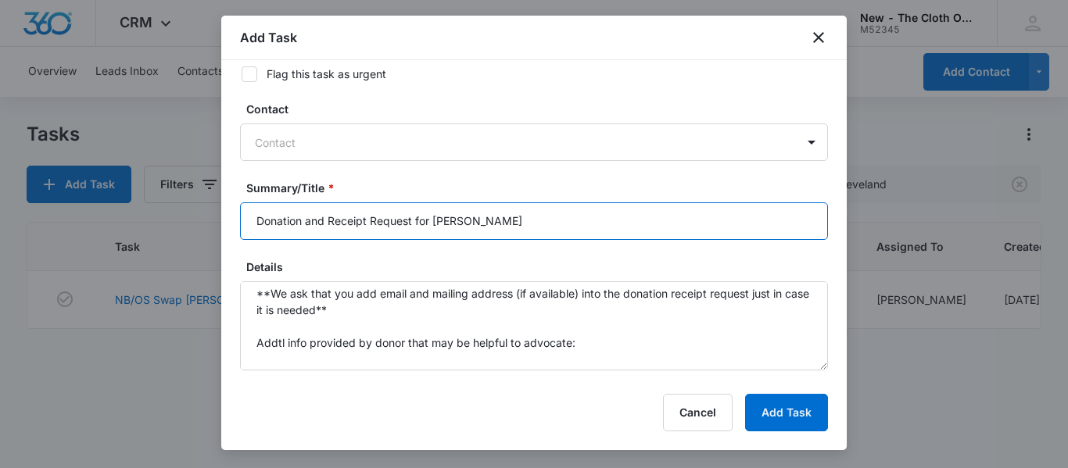
click at [590, 235] on input "Donation and Receipt Request for JENNY OTTAWAY" at bounding box center [534, 221] width 588 height 38
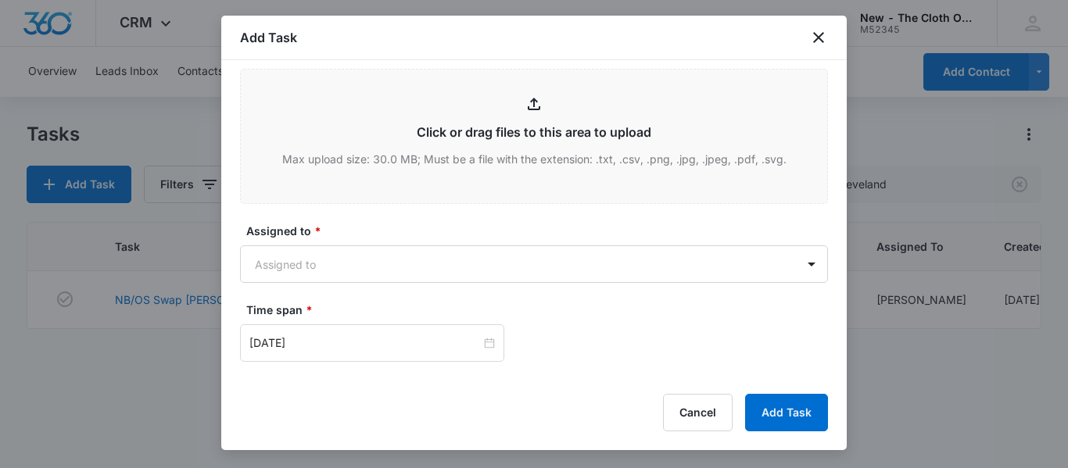
scroll to position [798, 0]
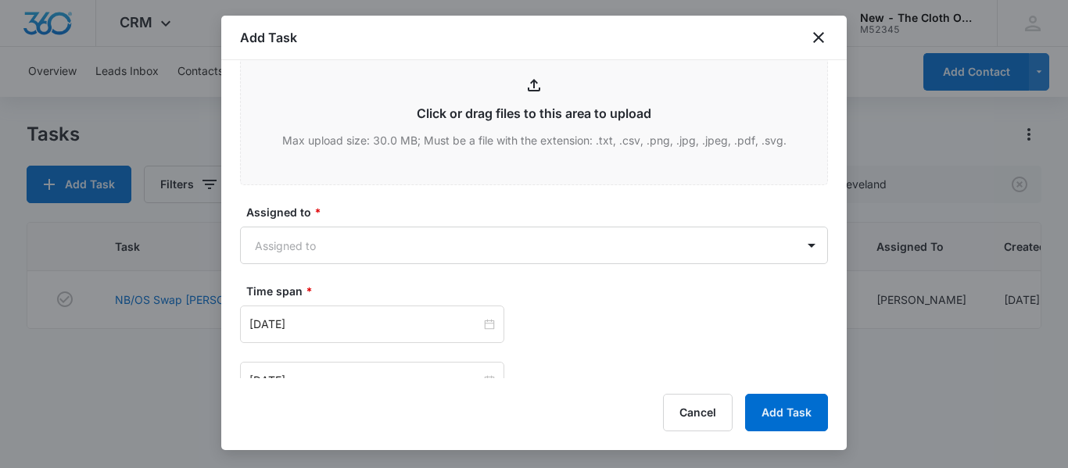
type input "Donation and Receipt Request for JENNY OTTAWAY (see notes)"
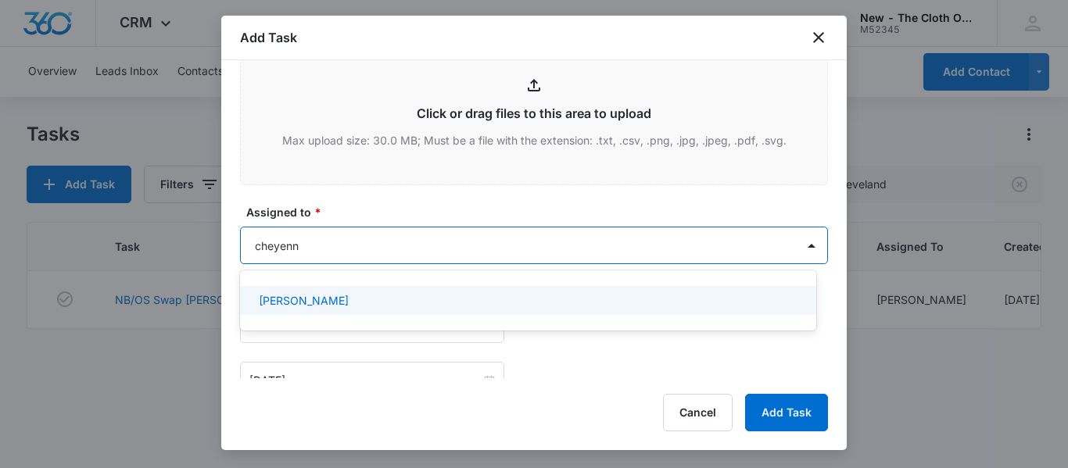
type input "cheyenne"
click at [349, 302] on p "Cheyenne Bridgeman" at bounding box center [304, 300] width 90 height 16
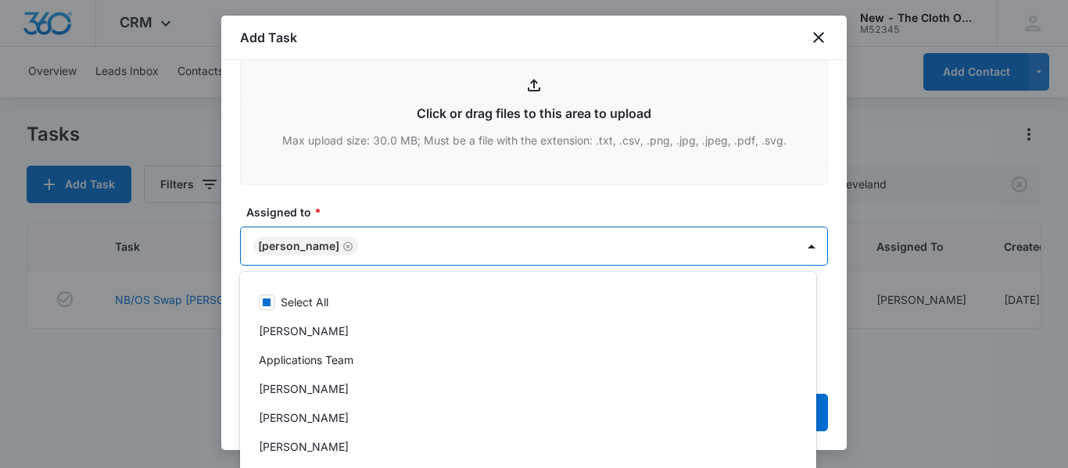
click at [543, 207] on label "Assigned to *" at bounding box center [540, 212] width 588 height 16
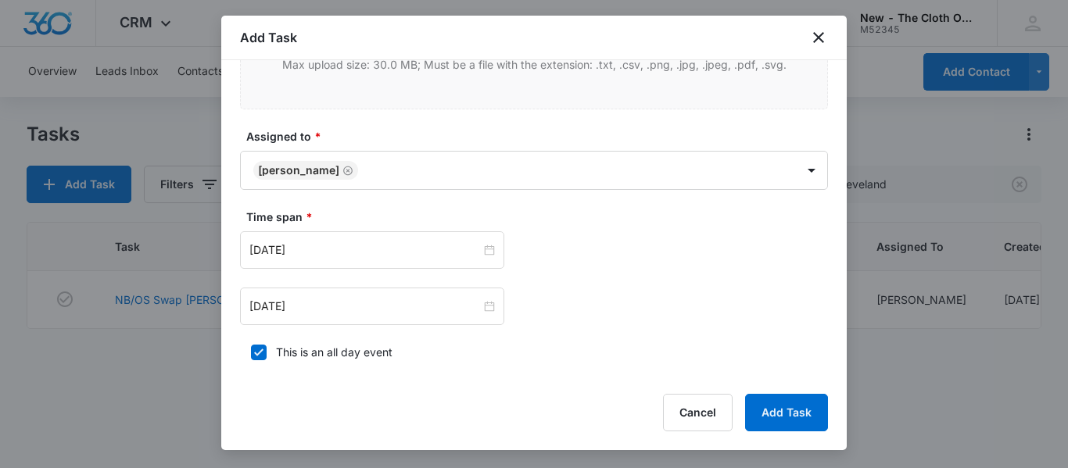
scroll to position [880, 0]
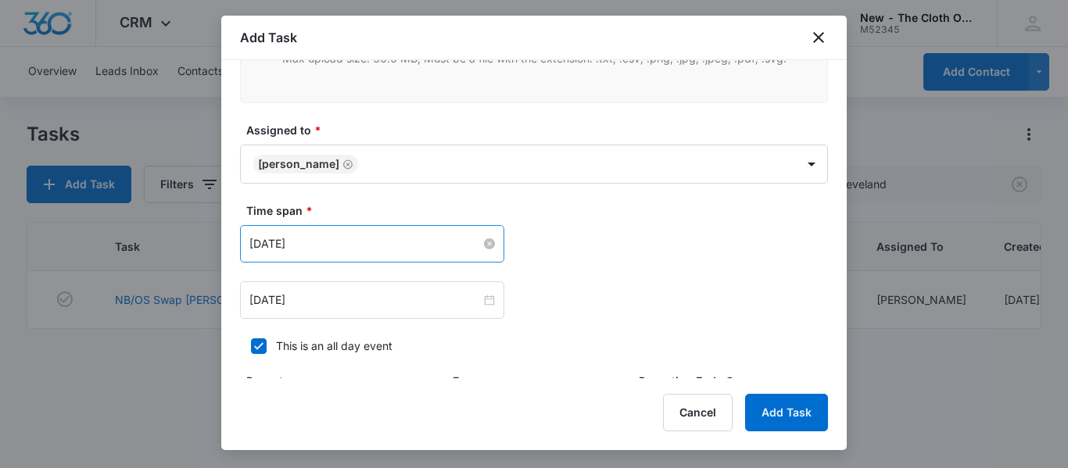
click at [405, 252] on input "Dec 5, 2024" at bounding box center [364, 243] width 231 height 17
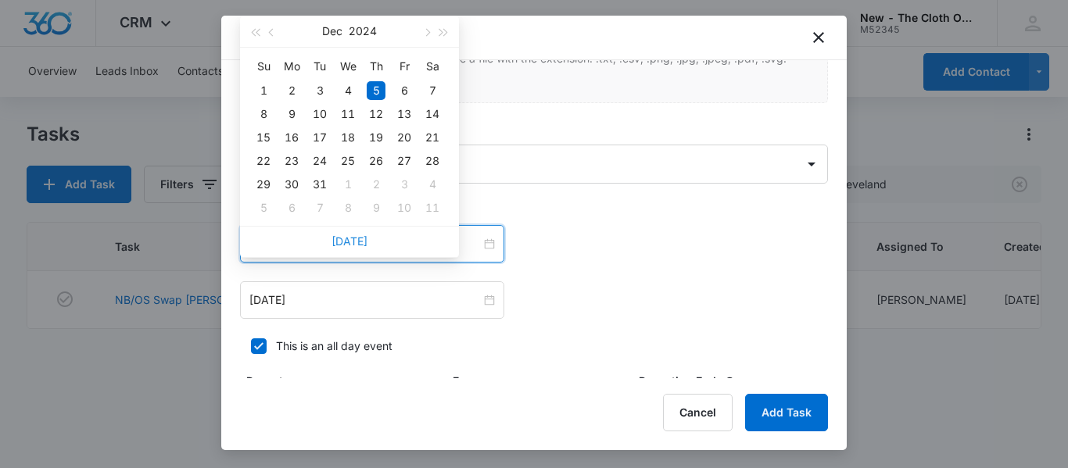
click at [359, 239] on link "Today" at bounding box center [349, 240] width 36 height 13
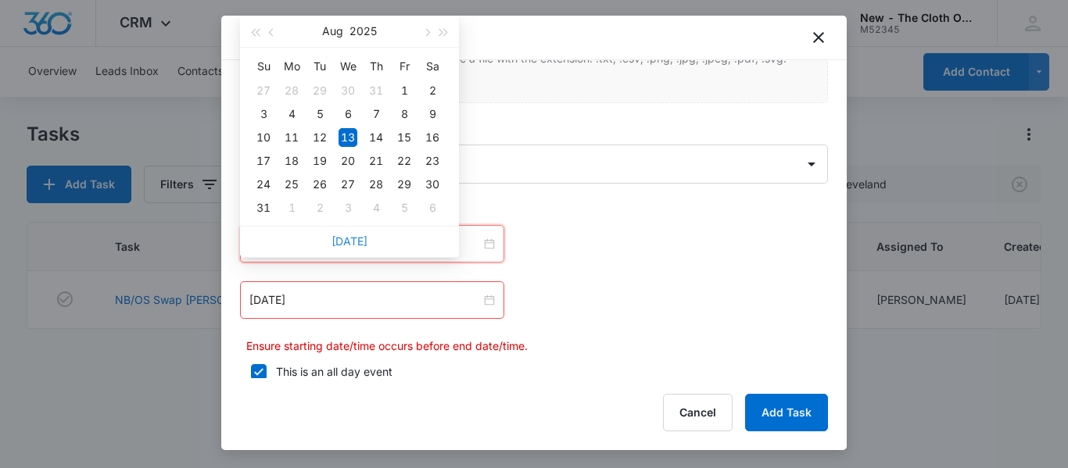
type input "Aug 13, 2025"
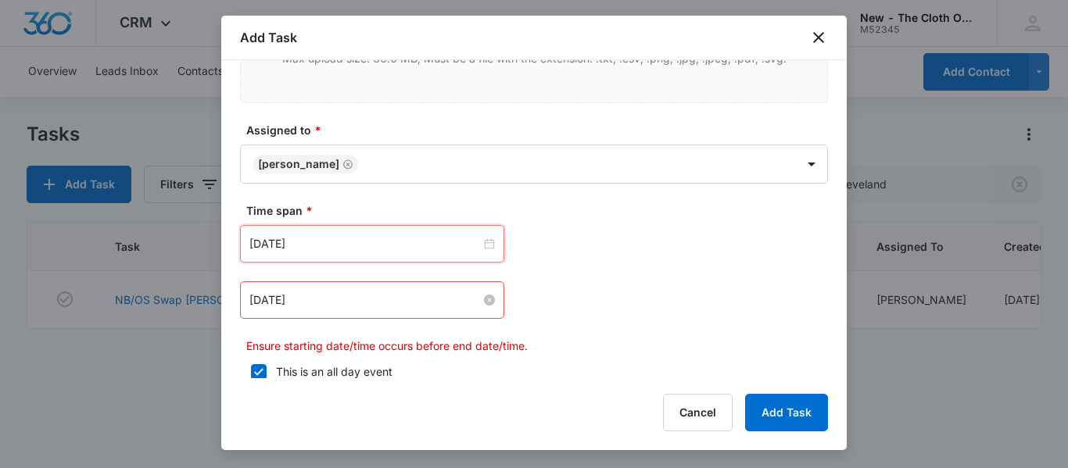
click at [364, 295] on input "Dec 5, 2024" at bounding box center [364, 300] width 231 height 17
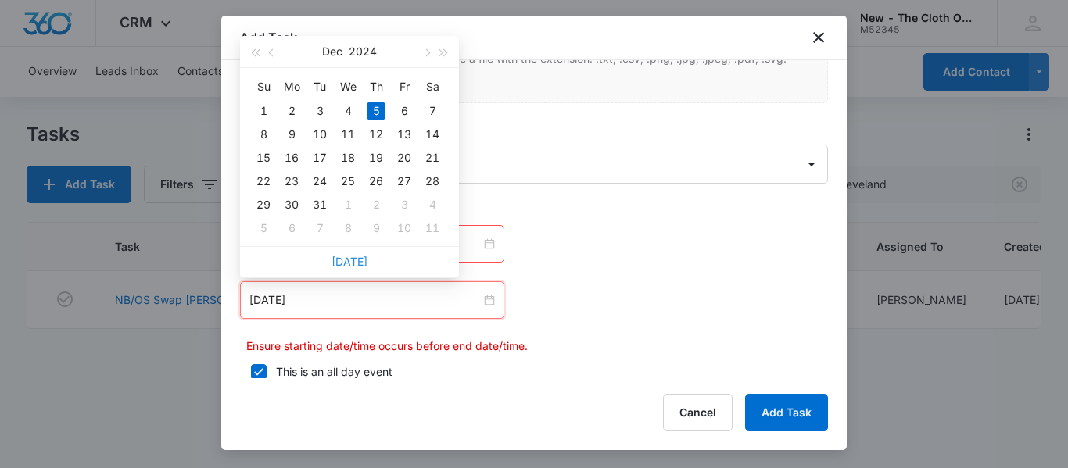
click at [349, 263] on link "Today" at bounding box center [349, 261] width 36 height 13
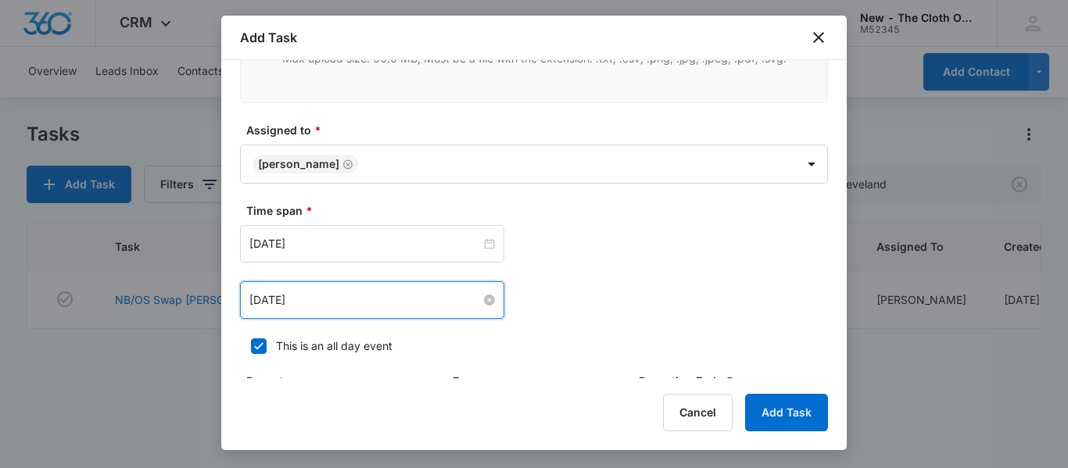
click at [359, 304] on input "Aug 13, 2025" at bounding box center [364, 300] width 231 height 17
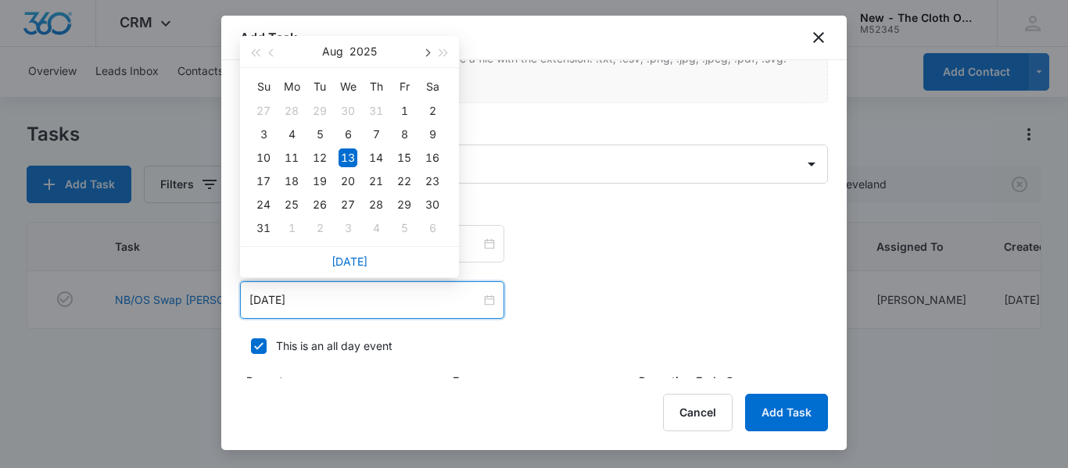
click at [426, 53] on span "button" at bounding box center [426, 53] width 8 height 8
click at [436, 131] on div "13" at bounding box center [432, 134] width 19 height 19
type input "Sep 13, 2025"
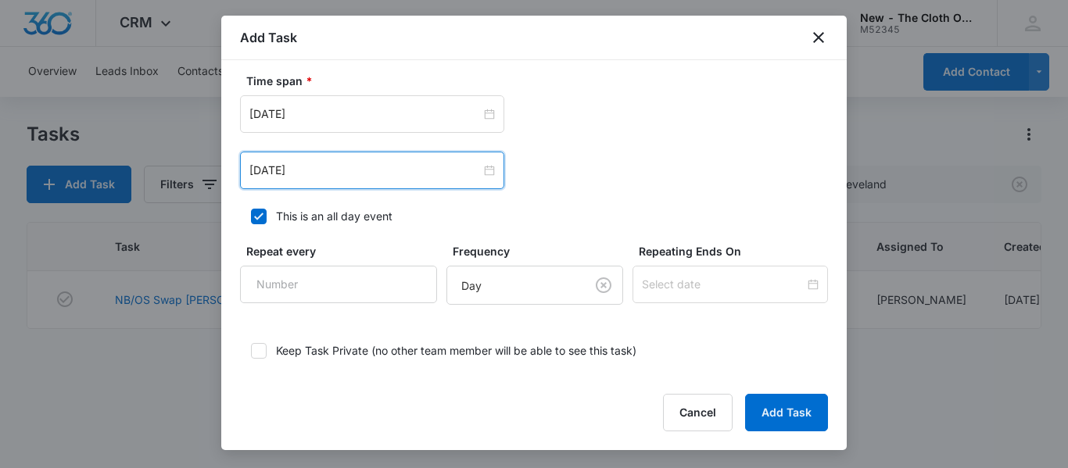
scroll to position [1088, 0]
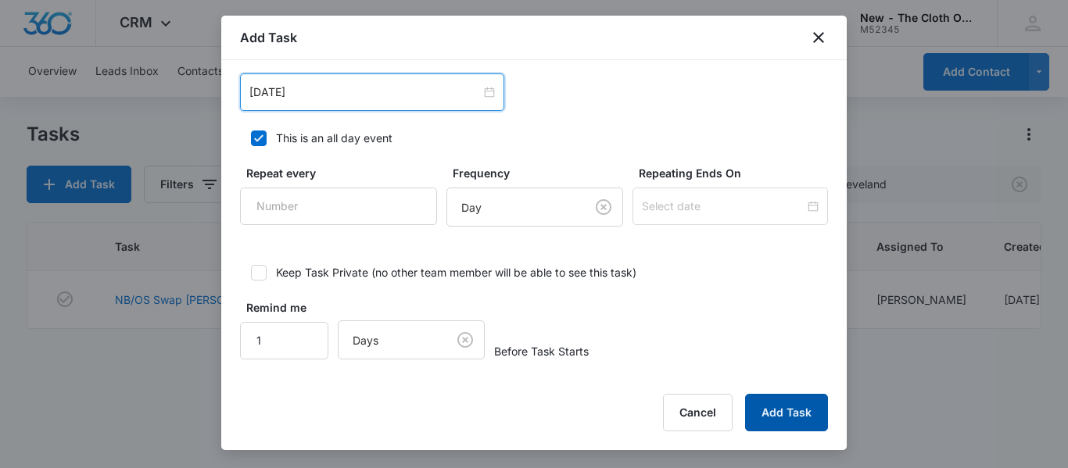
click at [769, 411] on button "Add Task" at bounding box center [786, 413] width 83 height 38
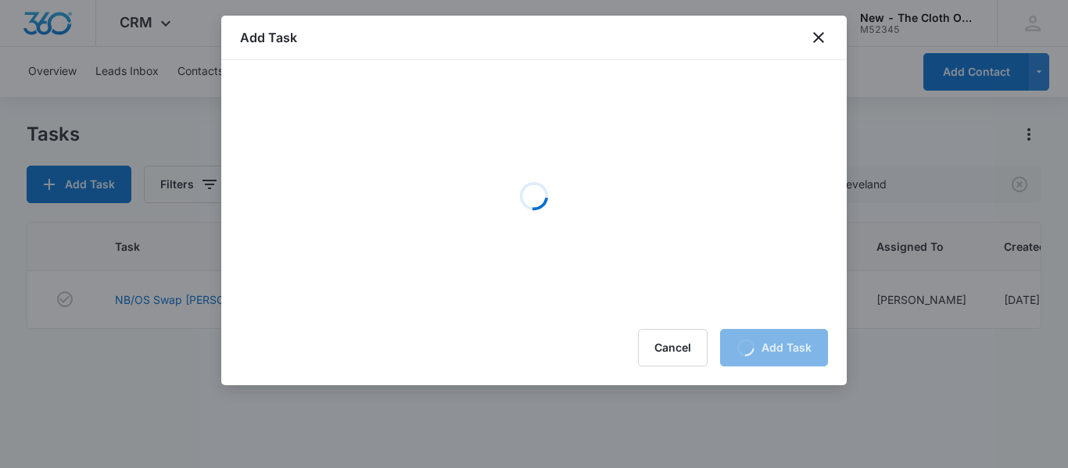
scroll to position [0, 0]
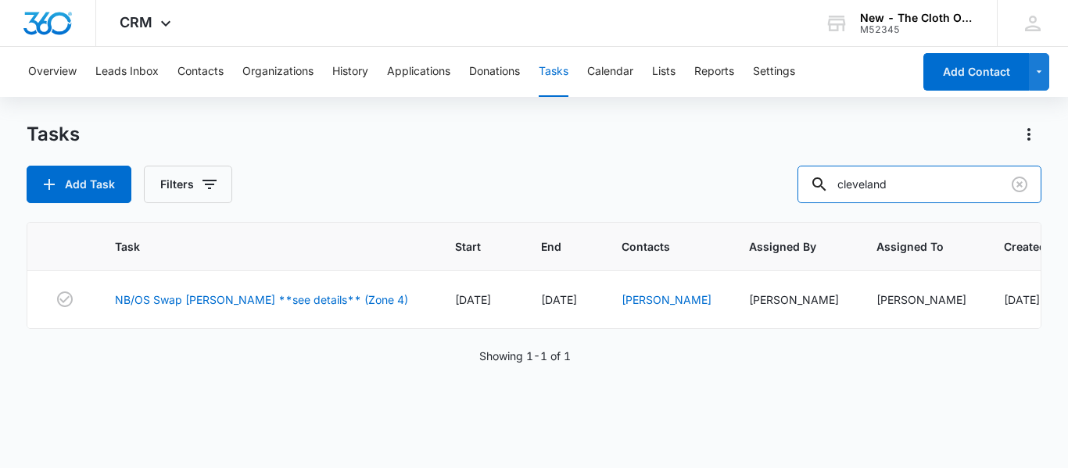
drag, startPoint x: 867, startPoint y: 188, endPoint x: 618, endPoint y: 218, distance: 250.4
click at [618, 218] on div "Tasks Add Task Filters cleveland Task Start End Contacts Assigned By Assigned T…" at bounding box center [534, 294] width 1014 height 345
type input "lilia lopez"
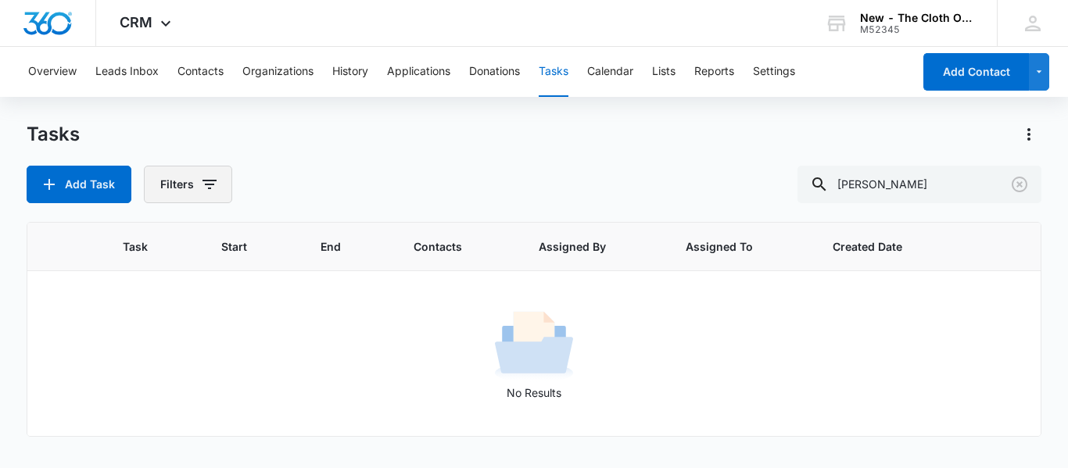
click at [200, 193] on icon "button" at bounding box center [209, 184] width 19 height 19
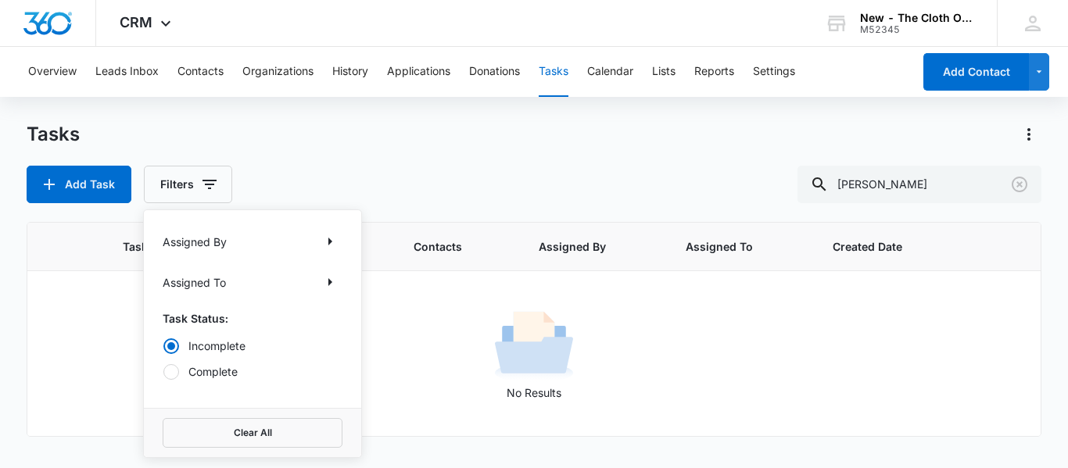
click at [198, 377] on label "Complete" at bounding box center [253, 371] width 180 height 16
click at [163, 372] on input "Complete" at bounding box center [163, 371] width 1 height 1
radio input "false"
radio input "true"
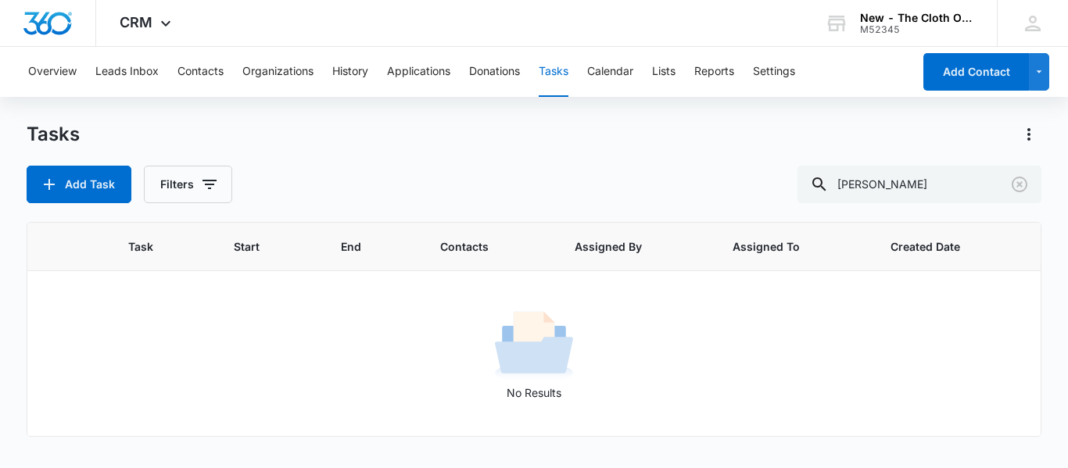
click at [520, 127] on div "Tasks" at bounding box center [534, 134] width 1014 height 25
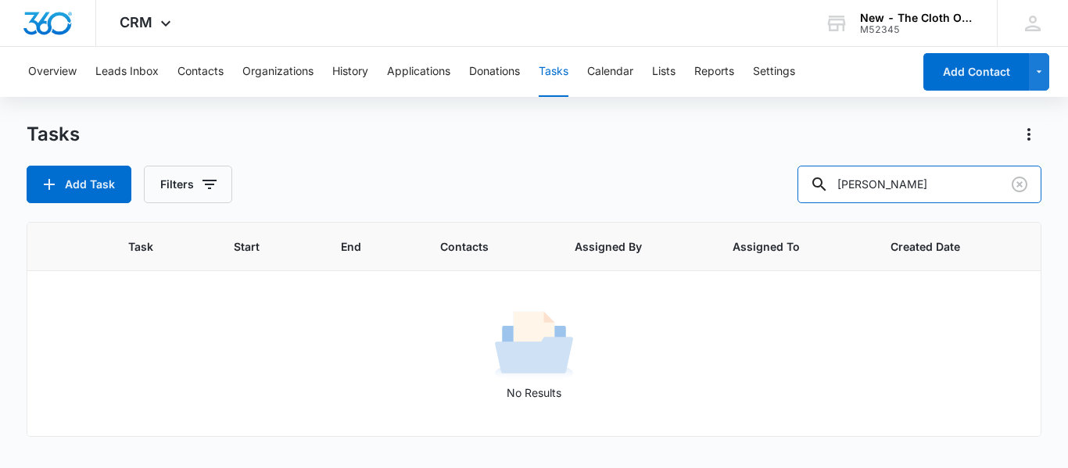
drag, startPoint x: 916, startPoint y: 193, endPoint x: 424, endPoint y: 211, distance: 492.7
click at [424, 211] on div "Tasks Add Task Filters lilia lopez Task Start End Contacts Assigned By Assigned…" at bounding box center [534, 294] width 1014 height 345
type input "lopez"
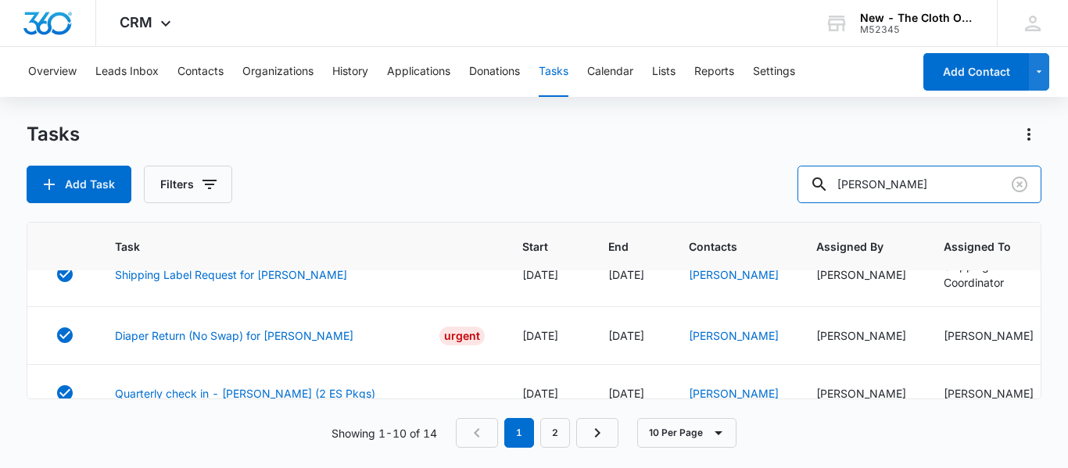
scroll to position [88, 0]
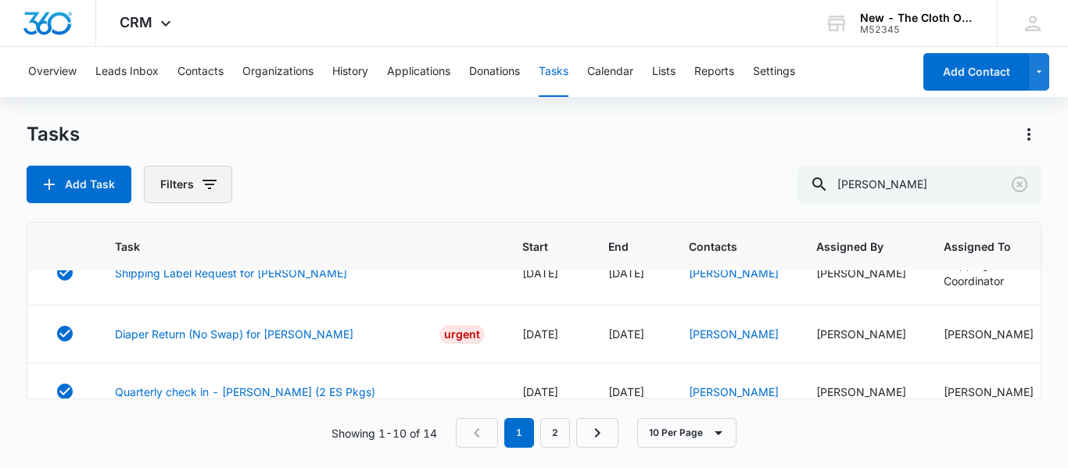
click at [213, 196] on button "Filters" at bounding box center [188, 185] width 88 height 38
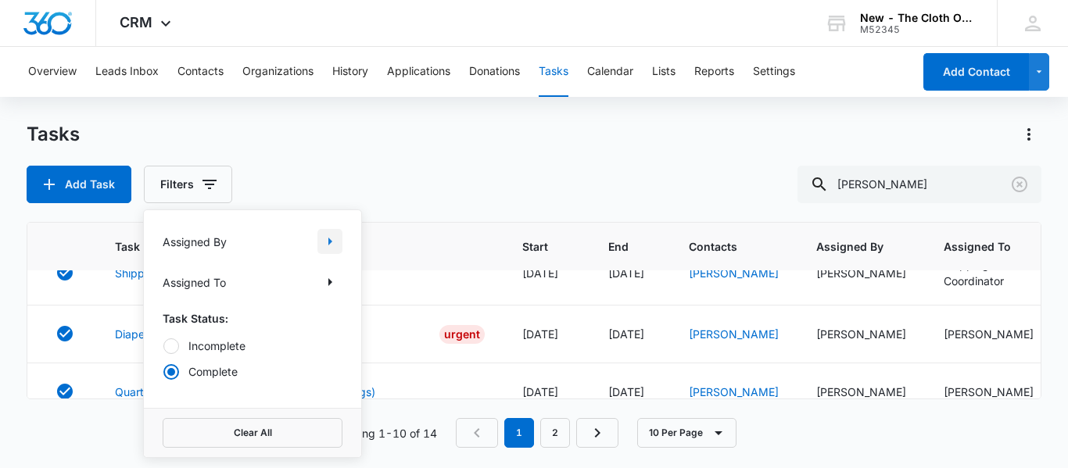
click at [330, 241] on icon "Show Assigned By filters" at bounding box center [330, 242] width 4 height 8
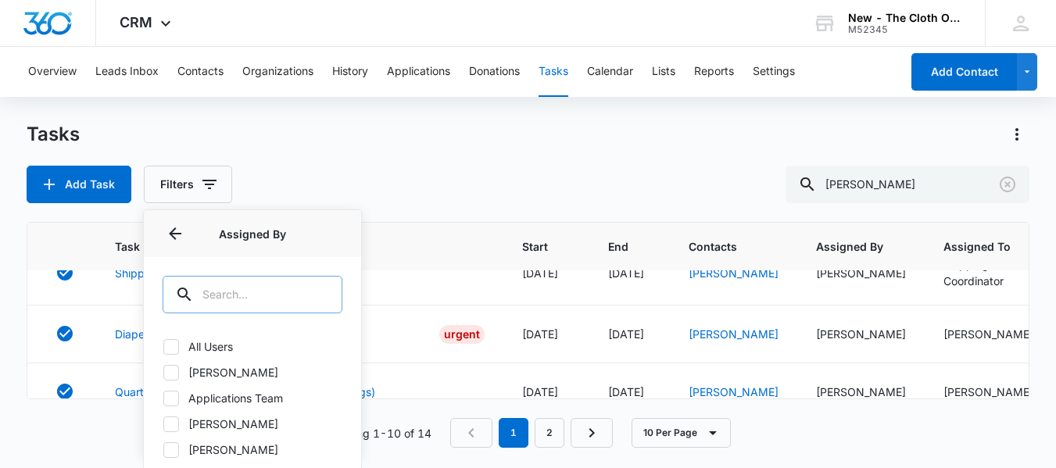
click at [314, 302] on div at bounding box center [320, 295] width 25 height 38
click at [278, 288] on input "text" at bounding box center [253, 295] width 180 height 38
type input "s"
click at [388, 166] on div "Add Task Filters Assigned By Assigned By All Users Abigail Adams Applications T…" at bounding box center [528, 185] width 1003 height 38
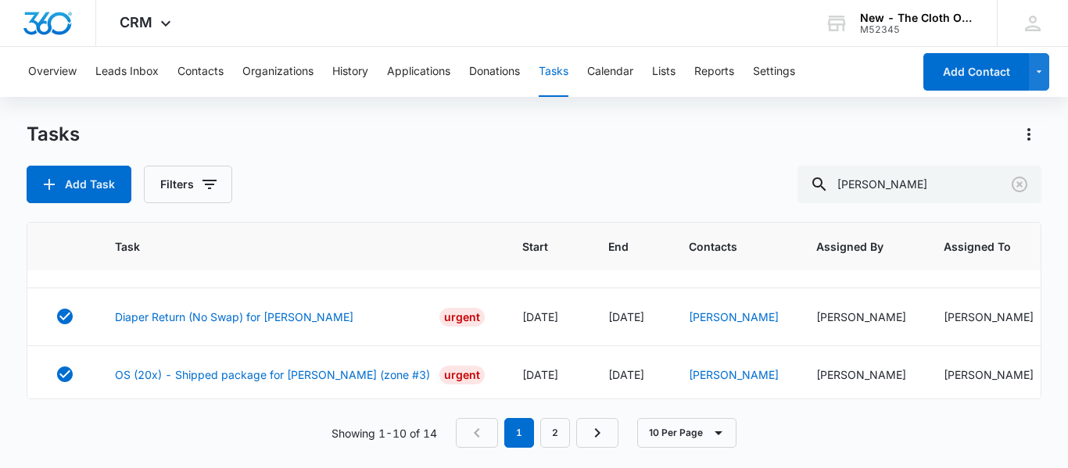
scroll to position [476, 0]
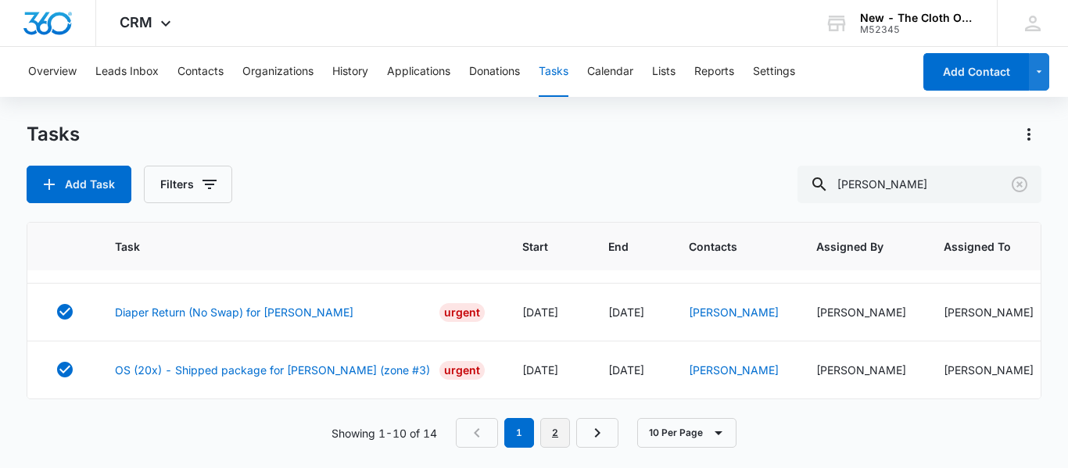
click at [556, 432] on link "2" at bounding box center [555, 433] width 30 height 30
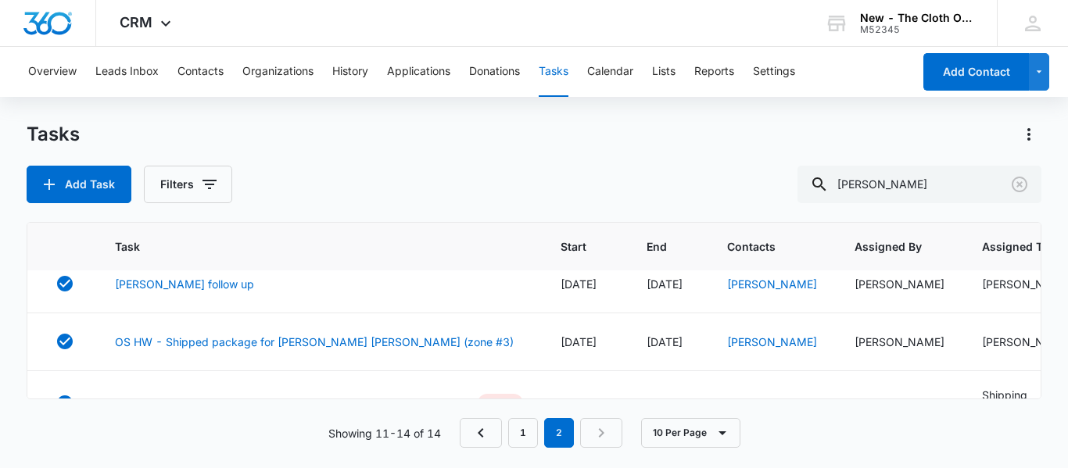
scroll to position [66, 0]
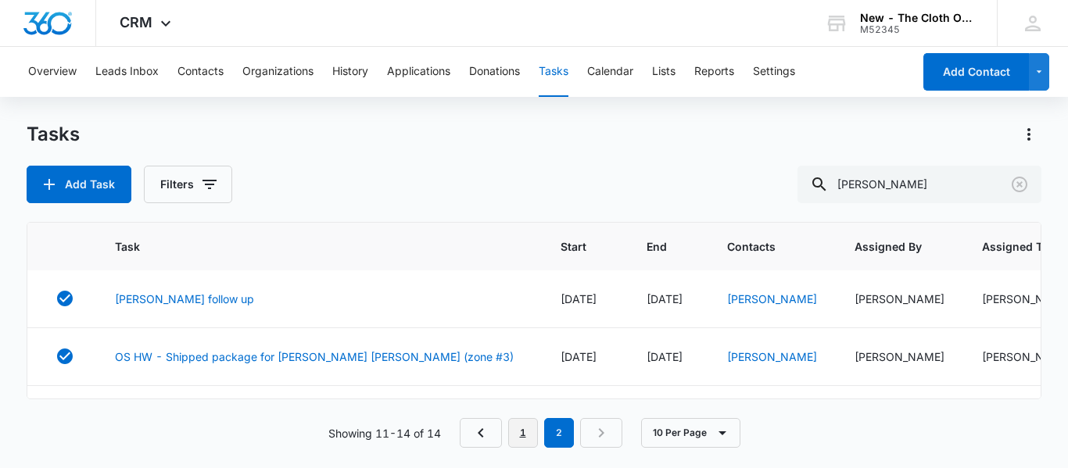
click at [524, 433] on link "1" at bounding box center [523, 433] width 30 height 30
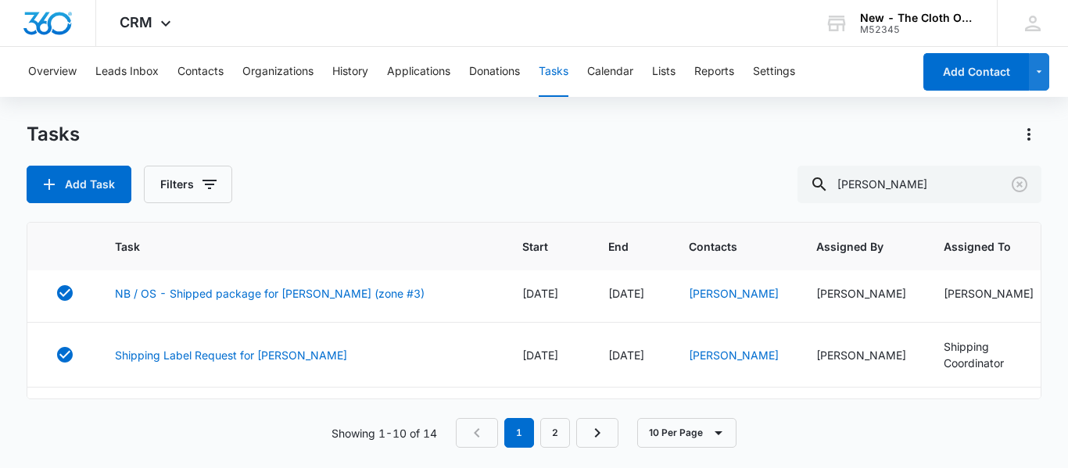
scroll to position [0, 0]
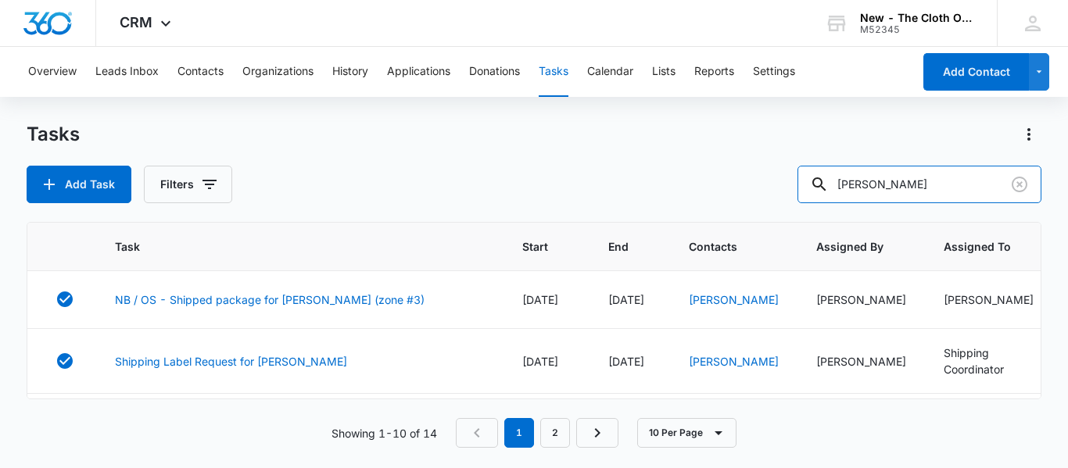
drag, startPoint x: 964, startPoint y: 185, endPoint x: 597, endPoint y: 216, distance: 368.6
click at [597, 216] on div "Tasks Add Task Filters lopez Task Start End Contacts Assigned By Assigned To Cr…" at bounding box center [534, 294] width 1014 height 345
click at [190, 189] on button "Filters" at bounding box center [188, 185] width 88 height 38
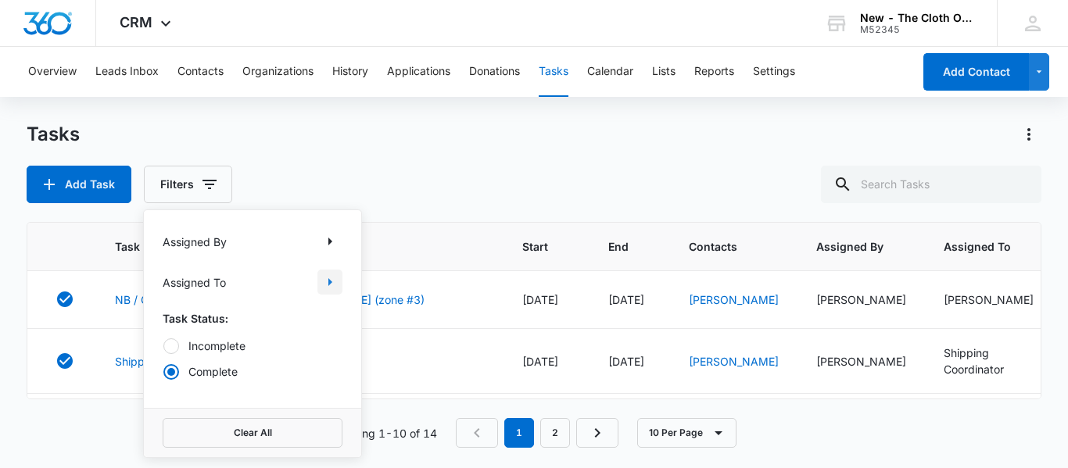
click at [322, 277] on icon "Show Assigned To filters" at bounding box center [329, 282] width 19 height 19
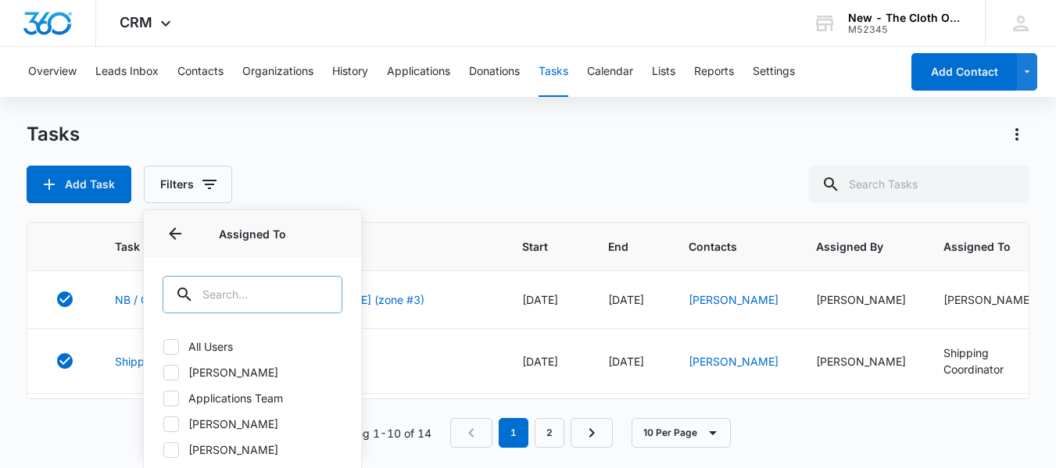
click at [242, 300] on input "text" at bounding box center [253, 295] width 180 height 38
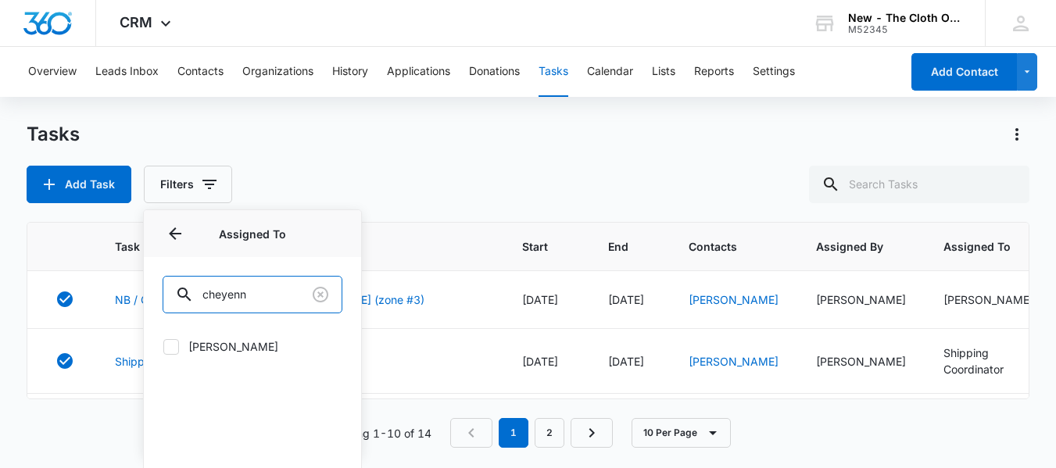
type input "cheyenn"
click at [182, 347] on label "Cheyenne Bridgeman" at bounding box center [253, 346] width 180 height 16
click at [163, 347] on input "Cheyenne Bridgeman" at bounding box center [163, 346] width 1 height 1
checkbox input "true"
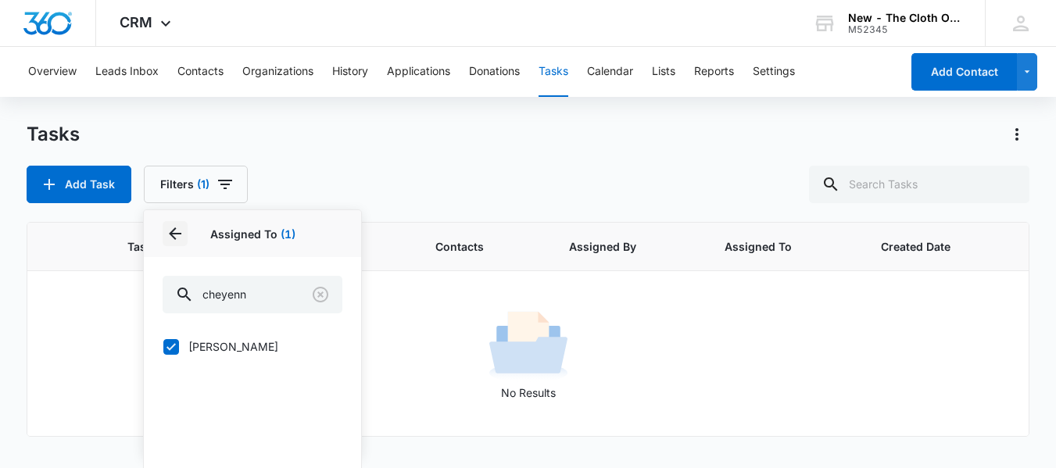
click at [163, 224] on button "Back" at bounding box center [175, 233] width 25 height 25
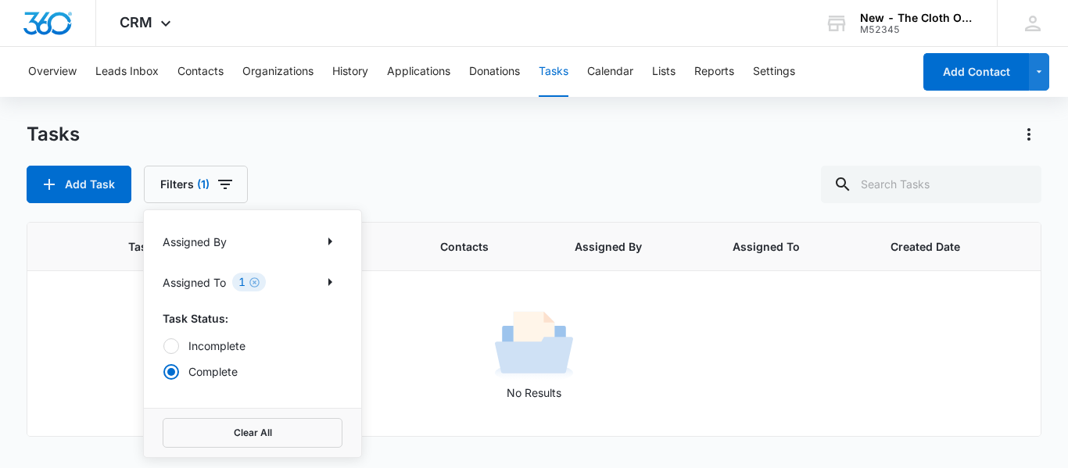
click at [174, 349] on div at bounding box center [171, 346] width 16 height 16
click at [163, 346] on input "Incomplete" at bounding box center [163, 345] width 1 height 1
radio input "true"
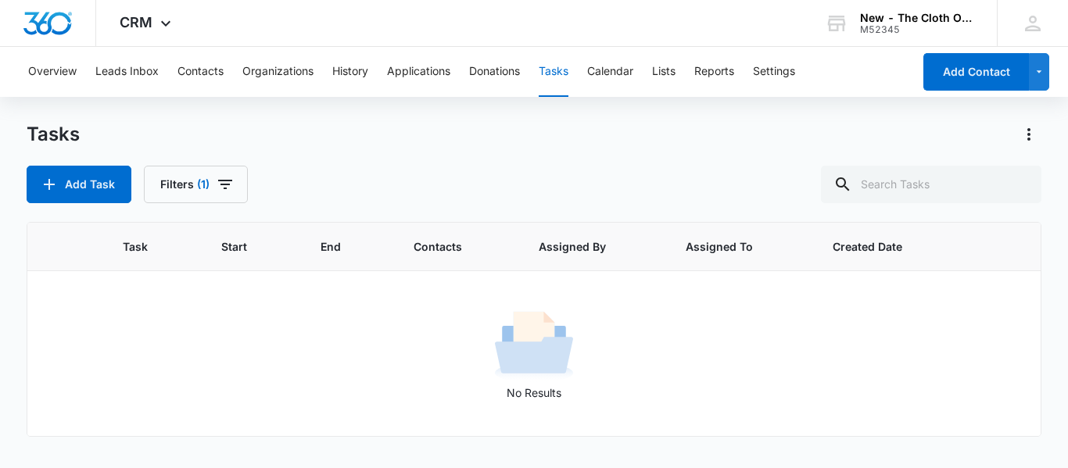
click at [408, 118] on div "Overview Leads Inbox Contacts Organizations History Applications Donations Task…" at bounding box center [534, 257] width 1068 height 420
click at [206, 189] on span "(1)" at bounding box center [203, 184] width 13 height 11
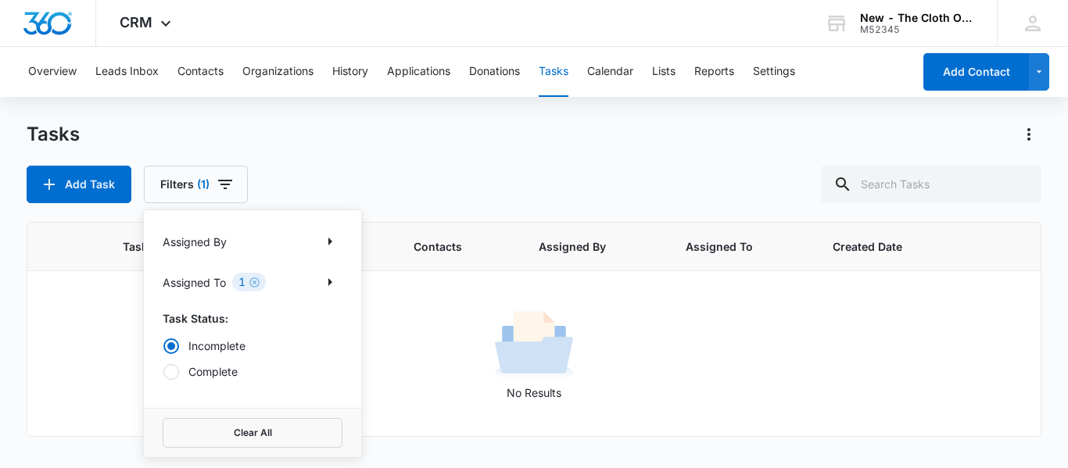
click at [428, 113] on div "Overview Leads Inbox Contacts Organizations History Applications Donations Task…" at bounding box center [534, 257] width 1068 height 420
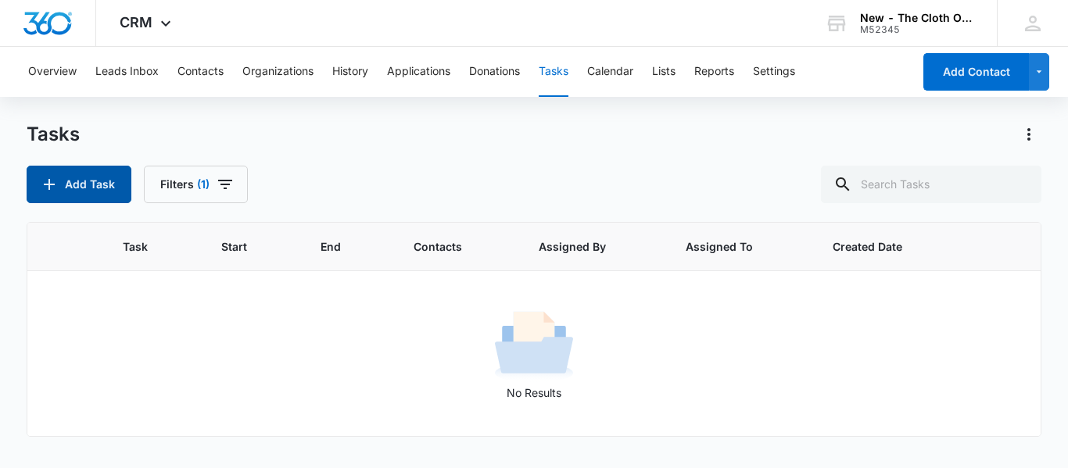
click at [102, 195] on button "Add Task" at bounding box center [79, 185] width 105 height 38
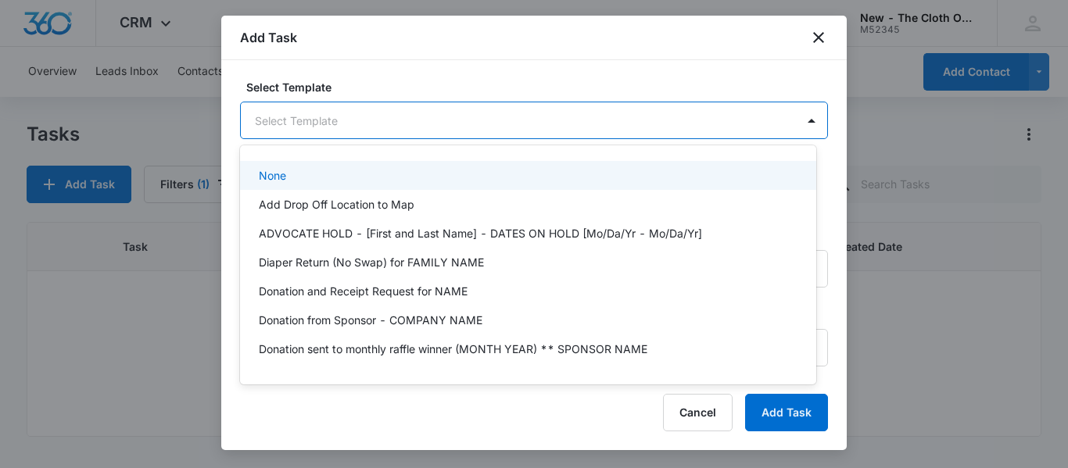
click at [456, 119] on body "CRM Apps Reputation CRM Email Social Ads Intelligence Brand Settings New - The …" at bounding box center [534, 234] width 1068 height 468
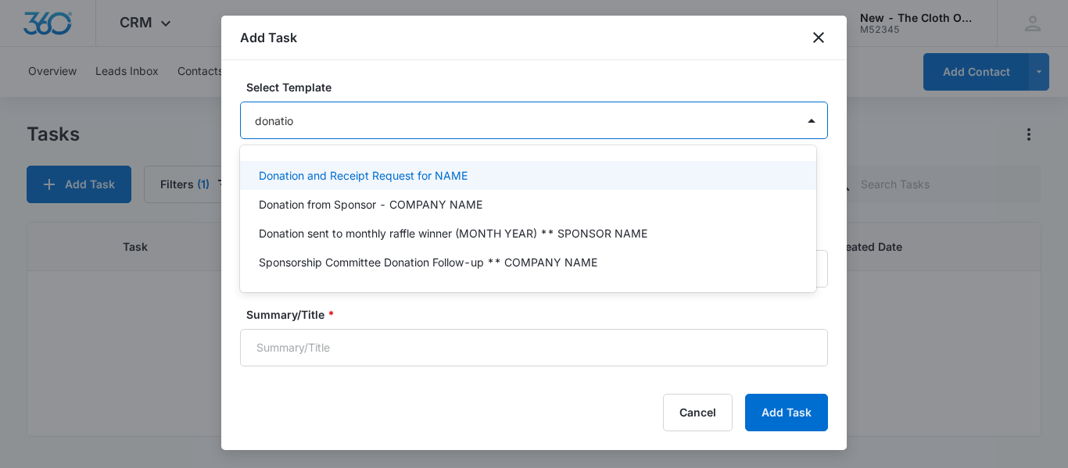
type input "donation"
click at [414, 173] on p "Donation and Receipt Request for NAME" at bounding box center [363, 175] width 209 height 16
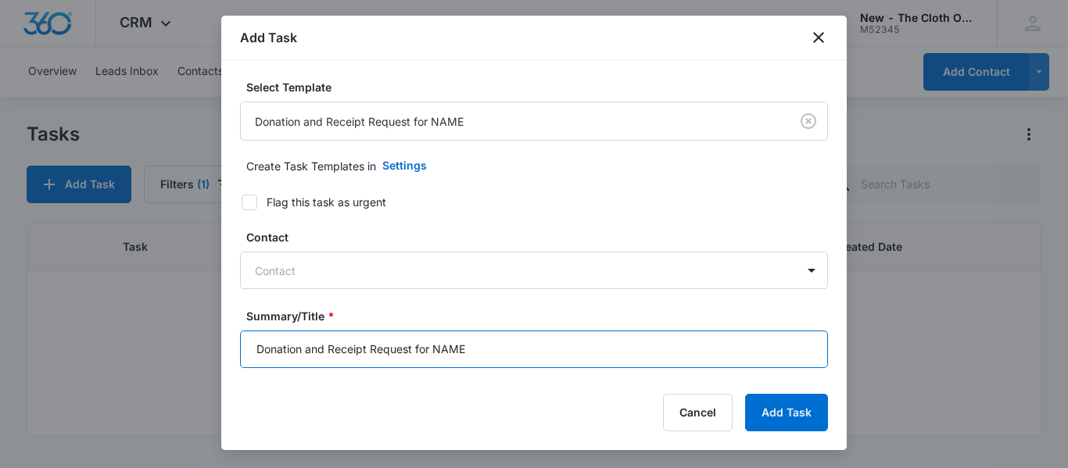
drag, startPoint x: 481, startPoint y: 343, endPoint x: 461, endPoint y: 355, distance: 23.5
click at [461, 355] on input "Donation and Receipt Request for NAME" at bounding box center [534, 350] width 588 height 38
click at [470, 353] on input "Donation and Receipt Request for NAME" at bounding box center [534, 350] width 588 height 38
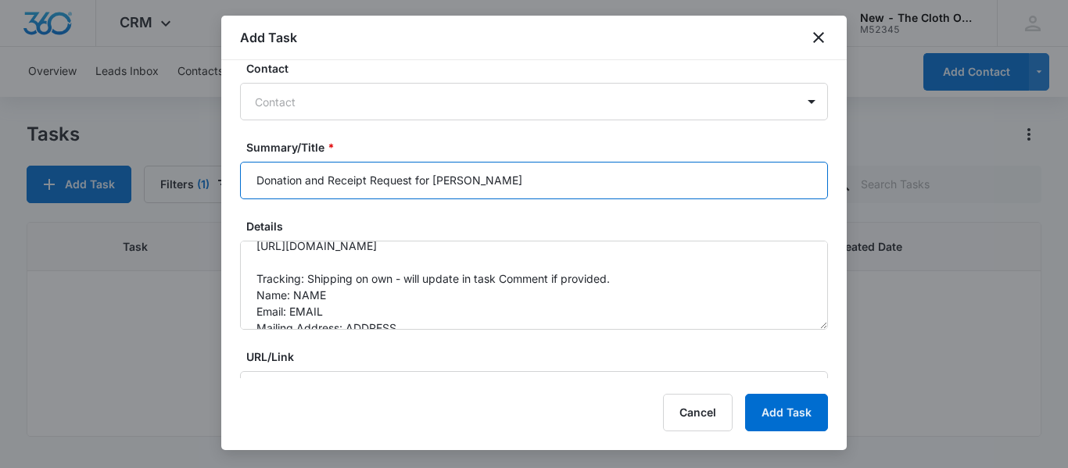
scroll to position [68, 0]
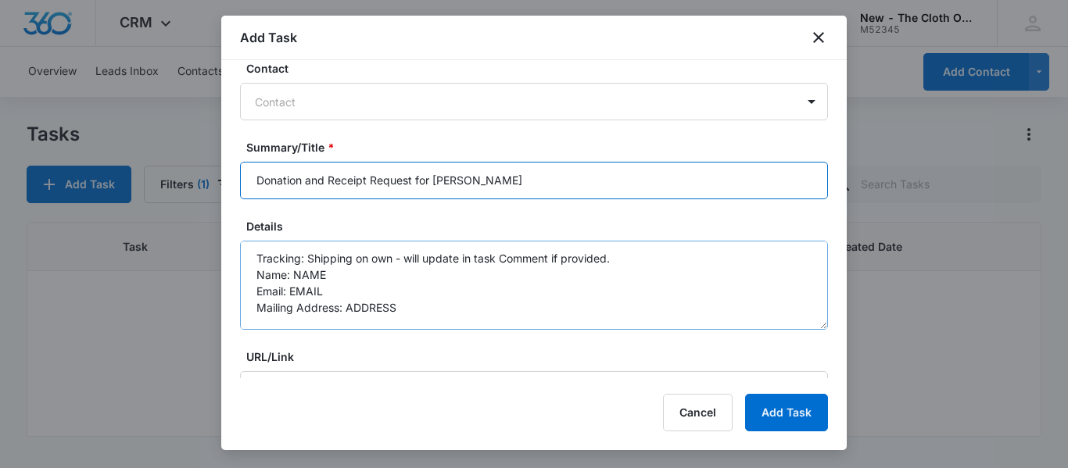
type input "Donation and Receipt Request for LILIA LOPEZ"
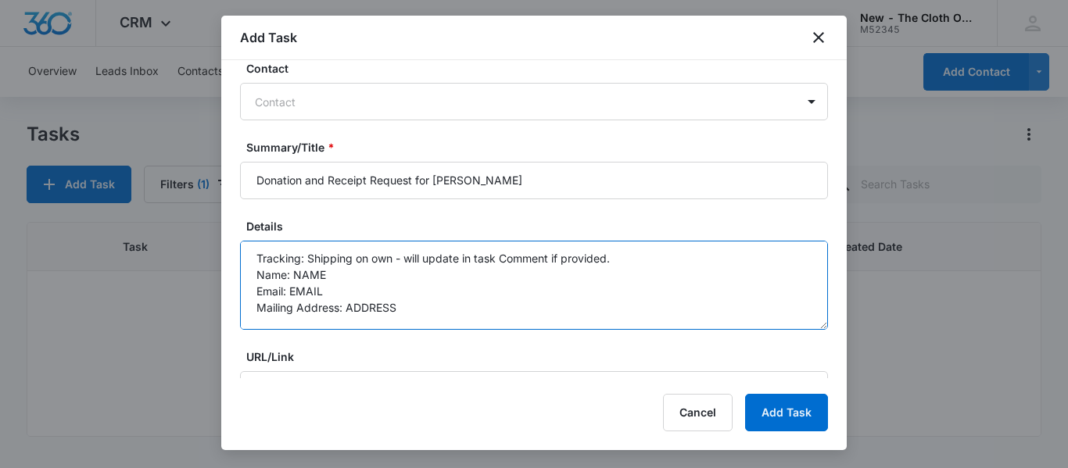
click at [495, 277] on textarea "You will be receiving a donation from the following family. Please be sure to r…" at bounding box center [534, 285] width 588 height 89
click at [331, 297] on textarea "You will be receiving a donation from the following family. Please be sure to r…" at bounding box center [534, 285] width 588 height 89
paste textarea "Lilia0930@berkeley.edu"
click at [428, 313] on textarea "You will be receiving a donation from the following family. Please be sure to r…" at bounding box center [534, 285] width 588 height 89
paste textarea "26450 ARBORETUM WAY UNIT 1005"
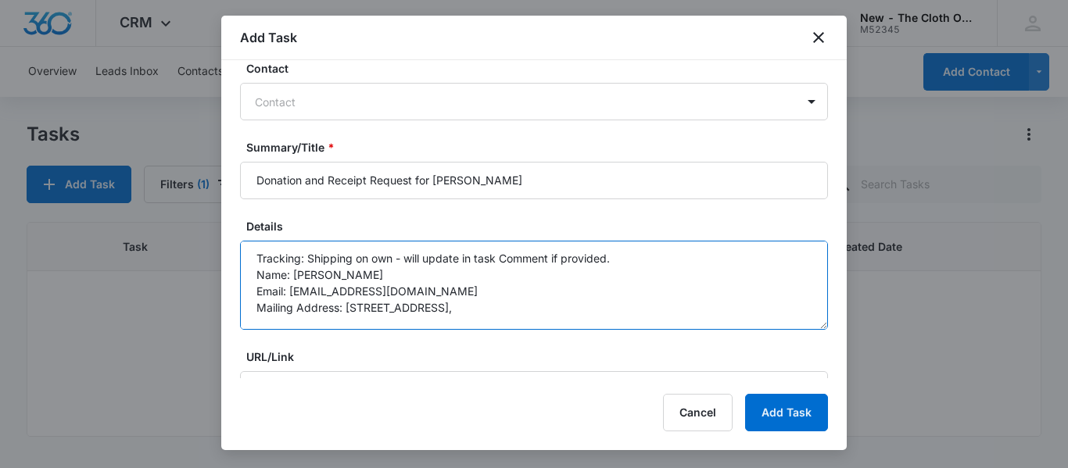
paste textarea "MURRIETA"
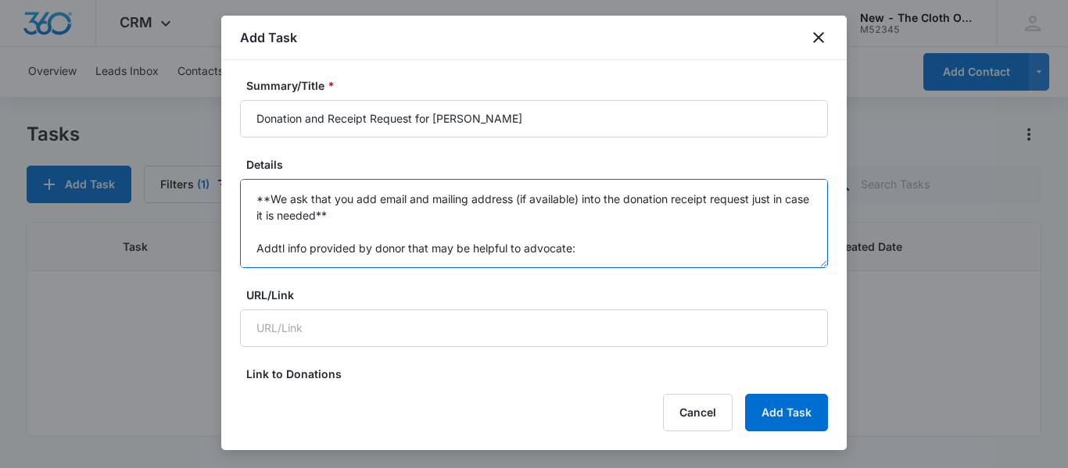
scroll to position [232, 0]
type textarea "You will be receiving a donation from the following family. Please be sure to r…"
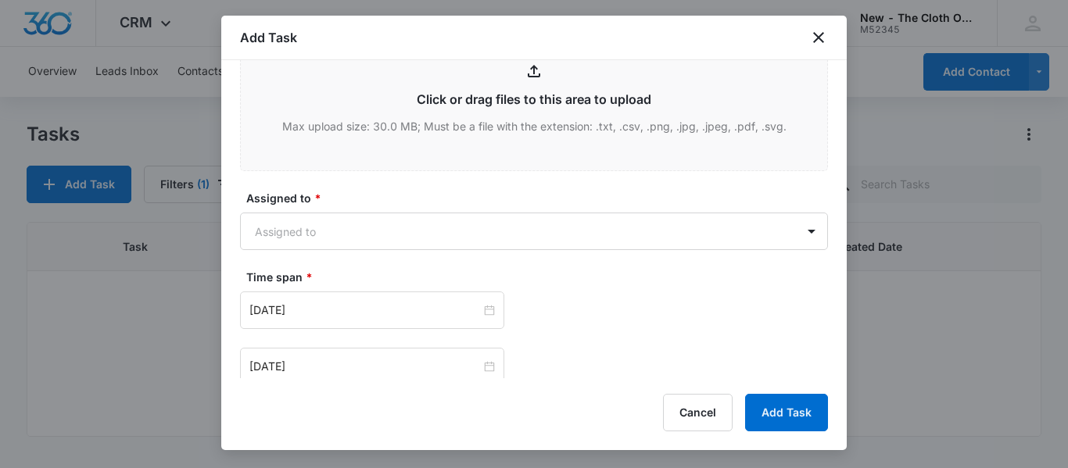
scroll to position [844, 0]
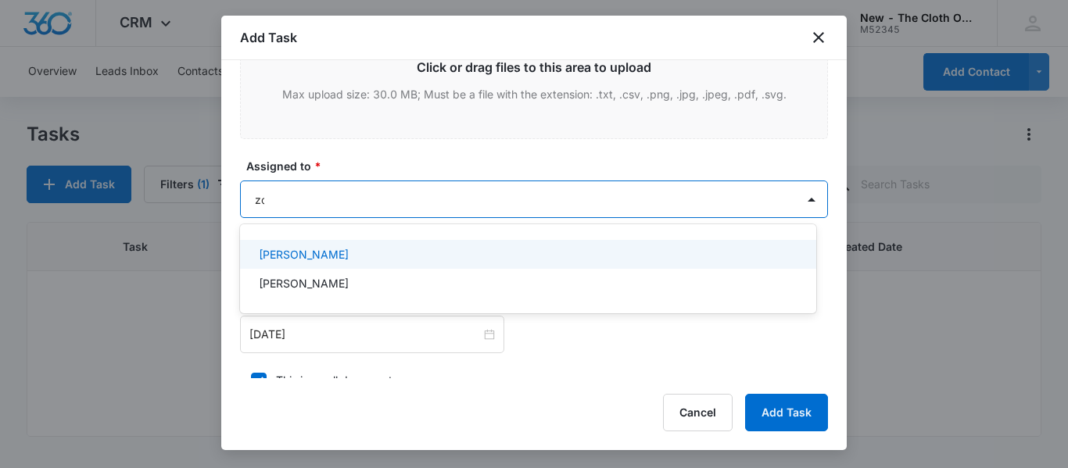
type input "zoe"
click at [431, 259] on div "Zoë Hill" at bounding box center [526, 254] width 535 height 16
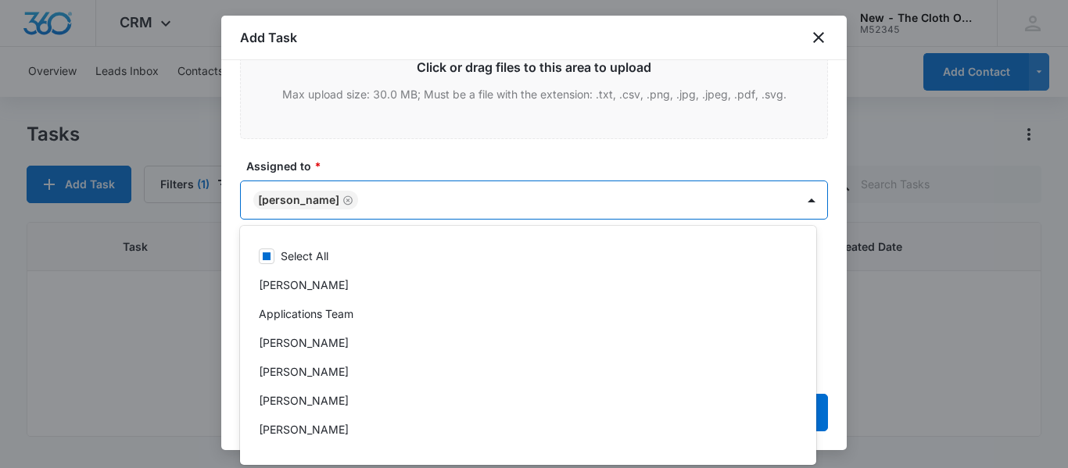
click at [580, 183] on body "CRM Apps Reputation CRM Email Social Ads Intelligence Brand Settings New - The …" at bounding box center [534, 234] width 1068 height 468
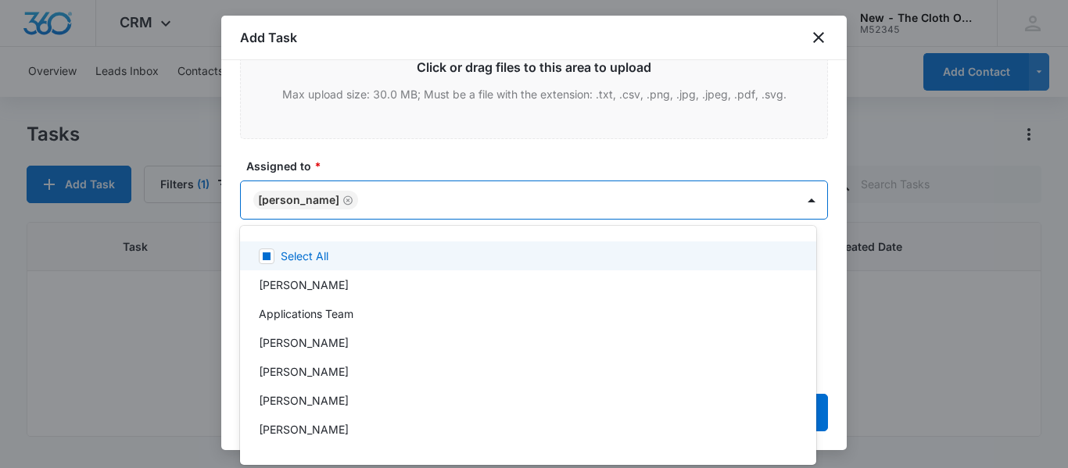
click at [563, 161] on label "Assigned to *" at bounding box center [540, 166] width 588 height 16
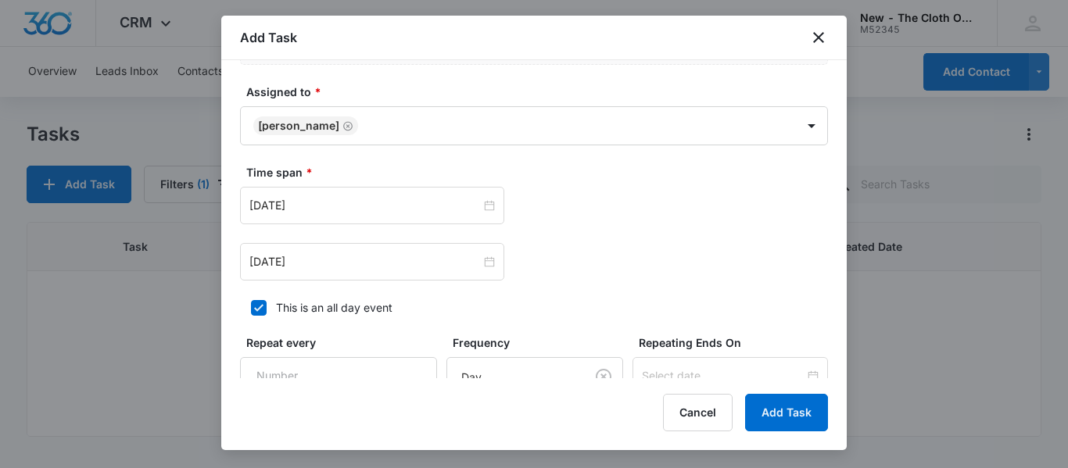
scroll to position [933, 0]
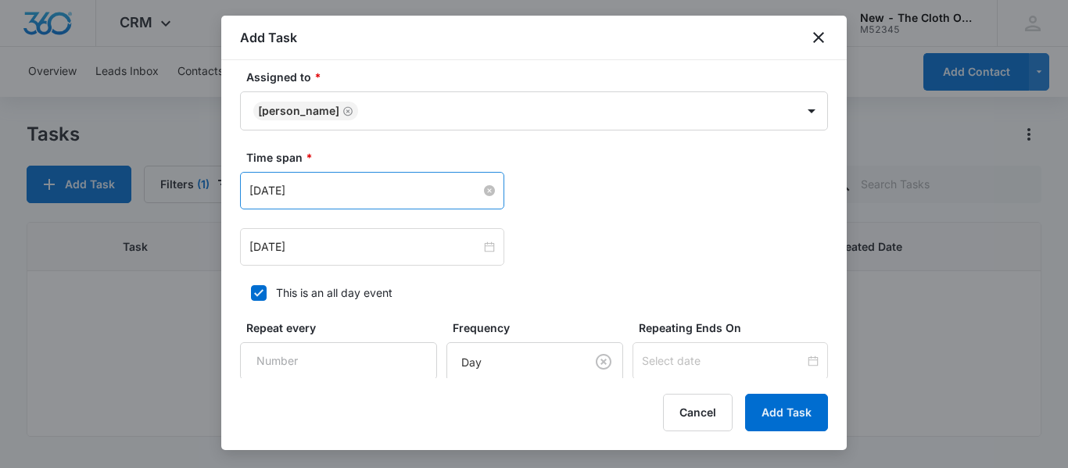
click at [445, 184] on input "Dec 5, 2024" at bounding box center [364, 190] width 231 height 17
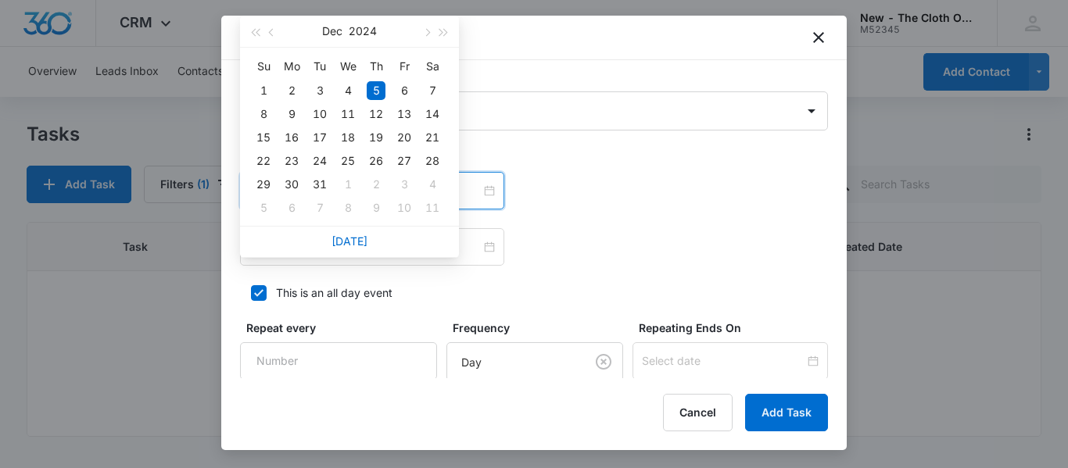
click at [356, 250] on div "Today" at bounding box center [349, 241] width 219 height 31
click at [347, 244] on link "Today" at bounding box center [349, 240] width 36 height 13
type input "Aug 13, 2025"
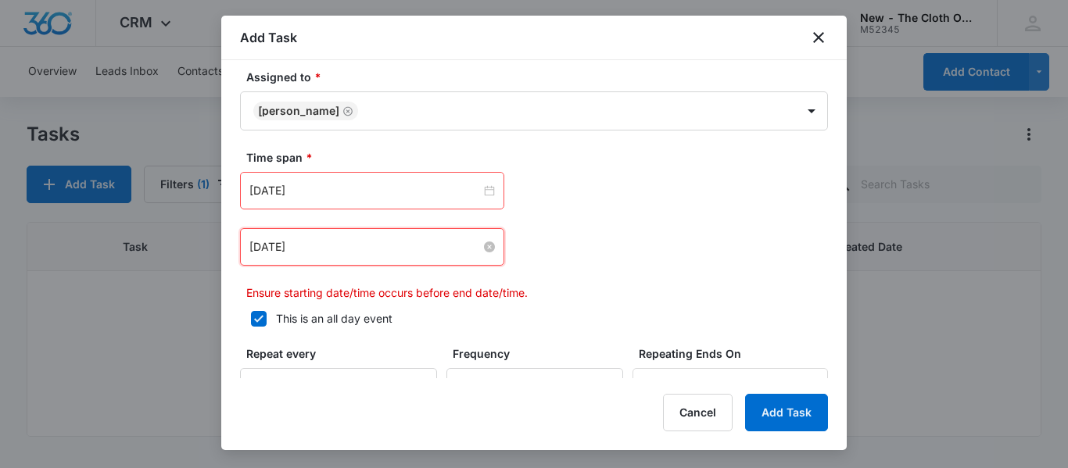
click at [345, 245] on input "Dec 5, 2024" at bounding box center [364, 246] width 231 height 17
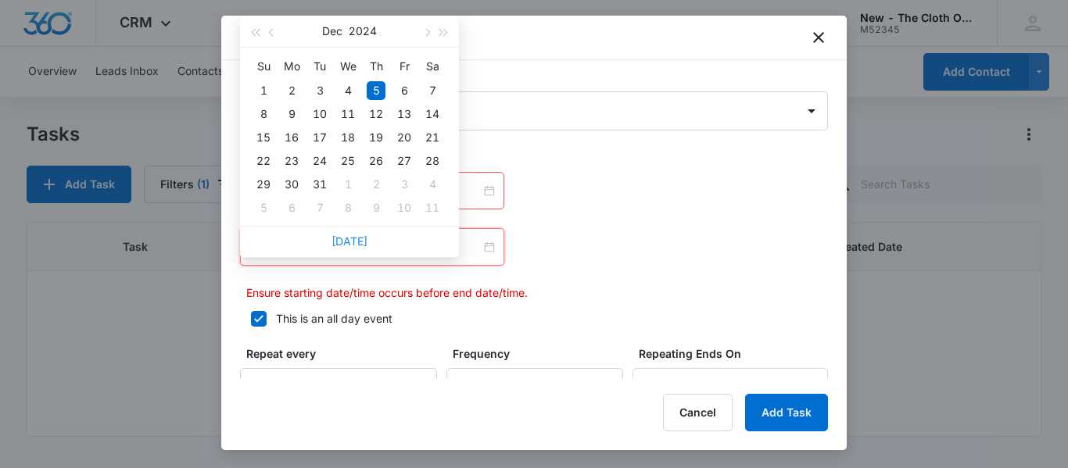
click at [356, 242] on link "Today" at bounding box center [349, 240] width 36 height 13
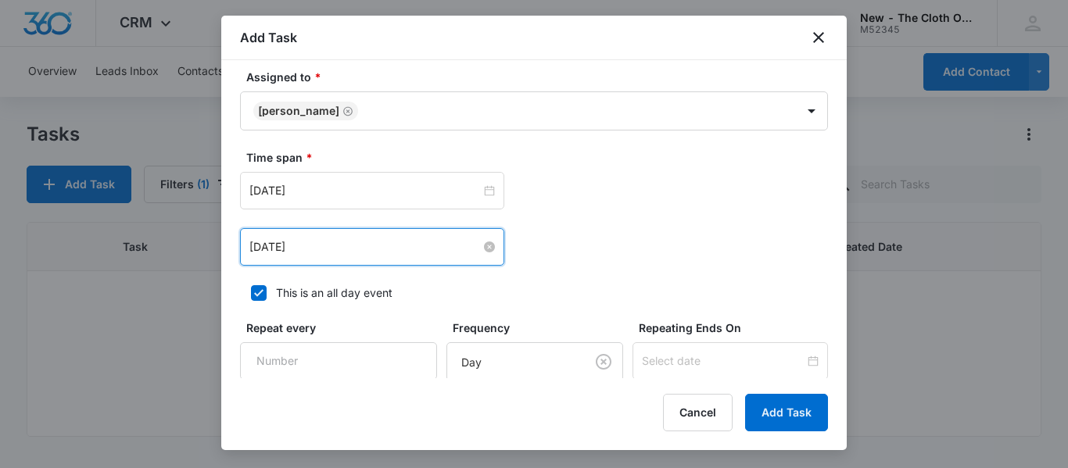
click at [365, 248] on input "Aug 13, 2025" at bounding box center [364, 246] width 231 height 17
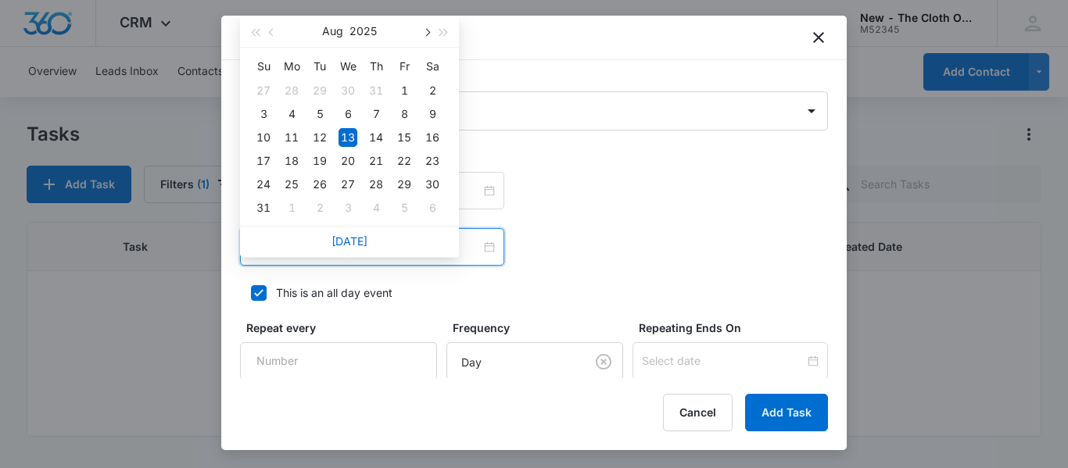
click at [429, 42] on button "button" at bounding box center [425, 31] width 17 height 31
type input "Sep 13, 2025"
click at [426, 116] on div "13" at bounding box center [432, 114] width 19 height 19
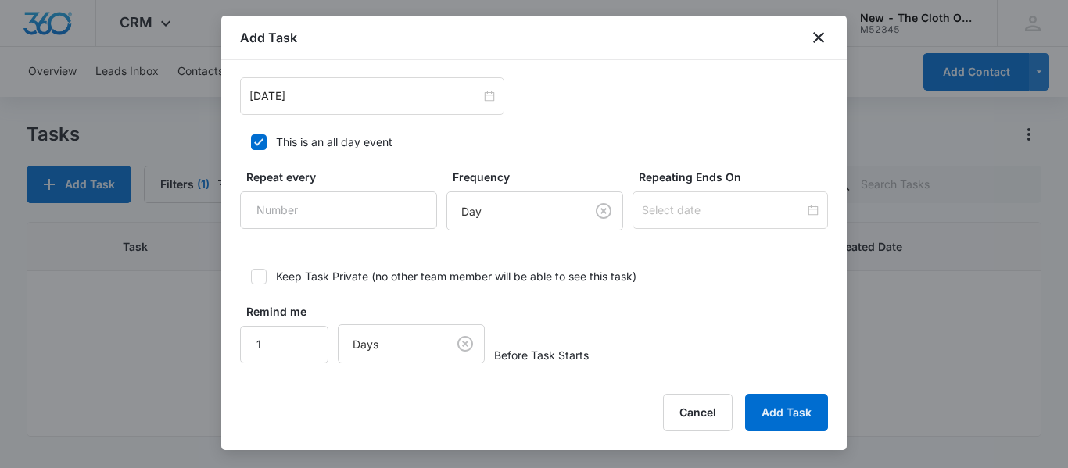
scroll to position [1088, 0]
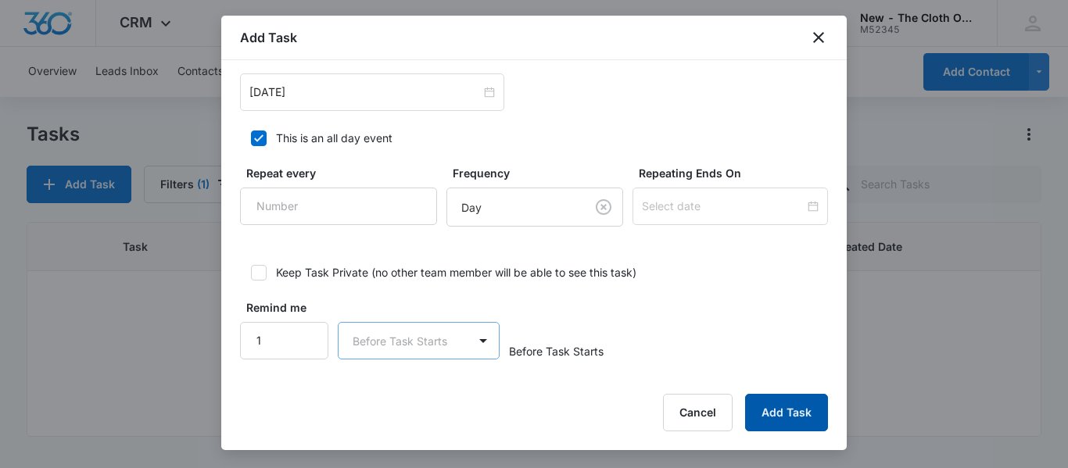
click at [796, 417] on button "Add Task" at bounding box center [786, 413] width 83 height 38
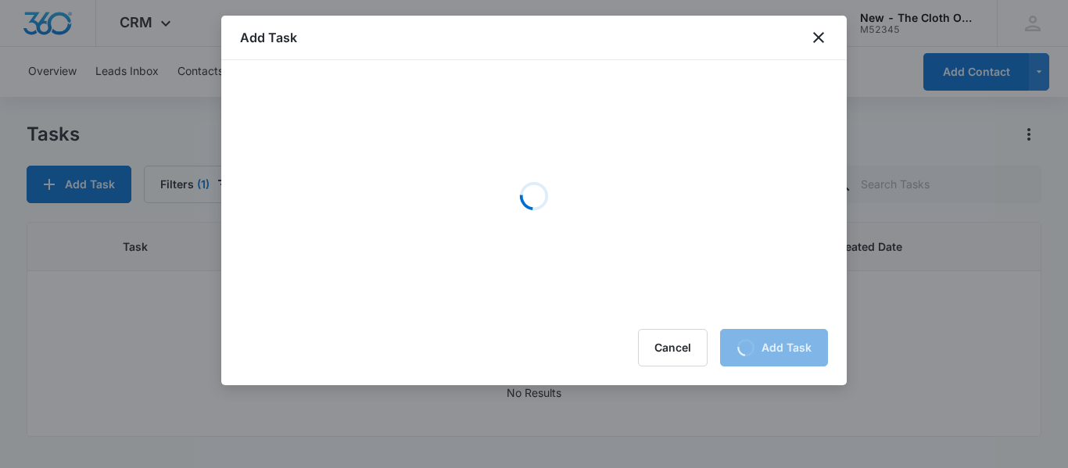
scroll to position [0, 0]
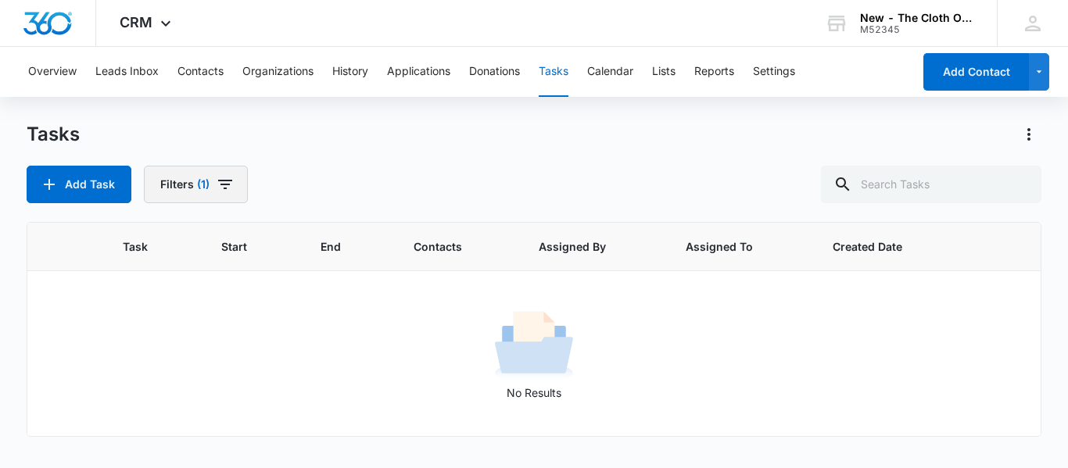
click at [216, 181] on icon "button" at bounding box center [225, 184] width 19 height 19
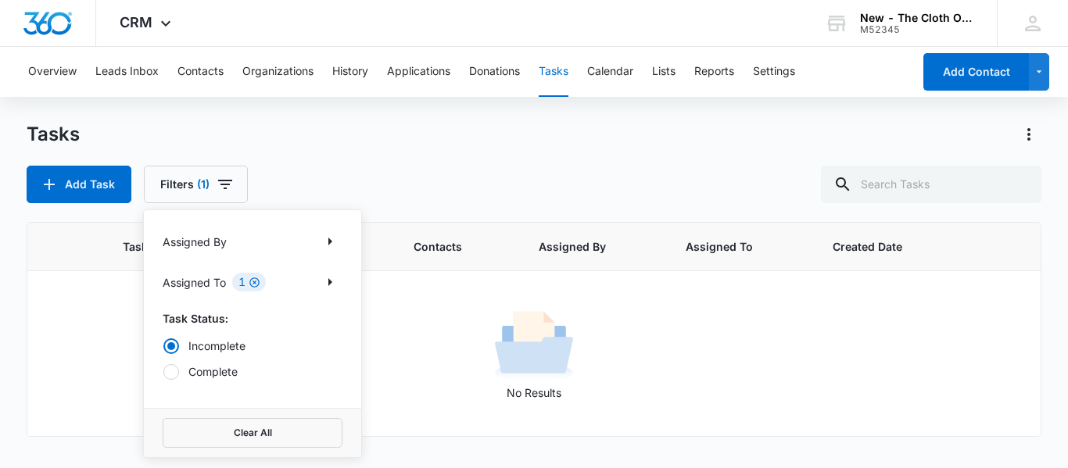
click at [256, 287] on icon "Clear" at bounding box center [254, 282] width 10 height 10
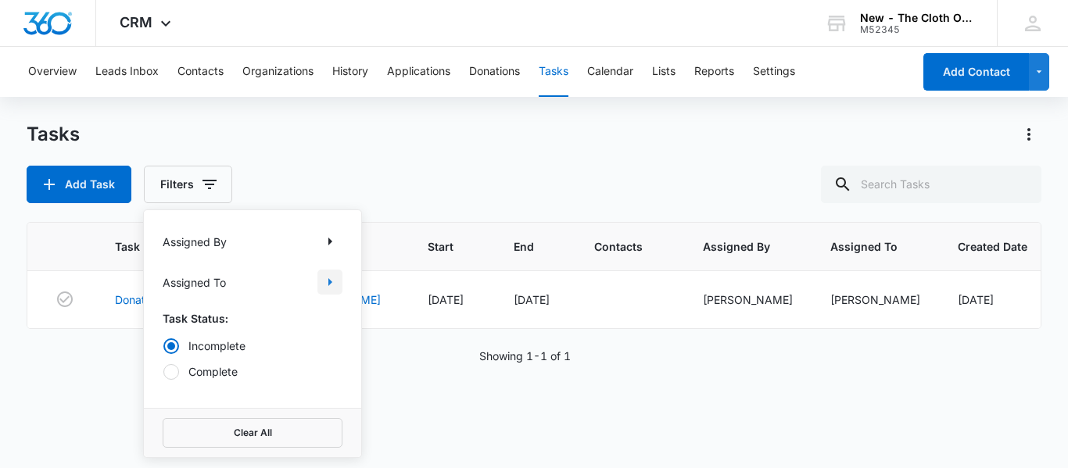
click at [327, 283] on icon "Show Assigned To filters" at bounding box center [329, 282] width 19 height 19
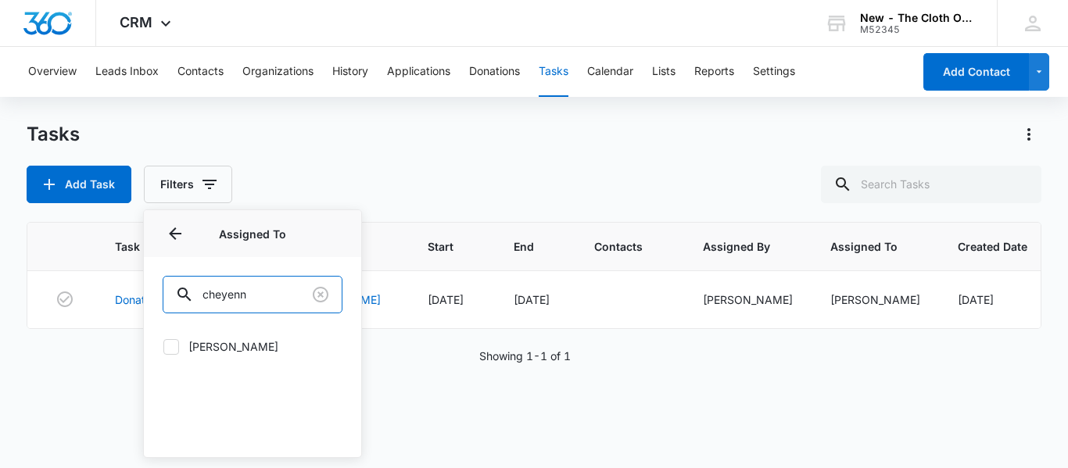
drag, startPoint x: 286, startPoint y: 290, endPoint x: 2, endPoint y: 295, distance: 283.7
click at [2, 295] on main "Tasks Add Task Filters Assigned By Assigned To Assigned To cheyenn Cheyenne Bri…" at bounding box center [534, 294] width 1068 height 345
type input "court"
click at [163, 349] on div at bounding box center [171, 347] width 16 height 16
click at [163, 347] on input "Courtney Deats-Cascio" at bounding box center [163, 346] width 1 height 1
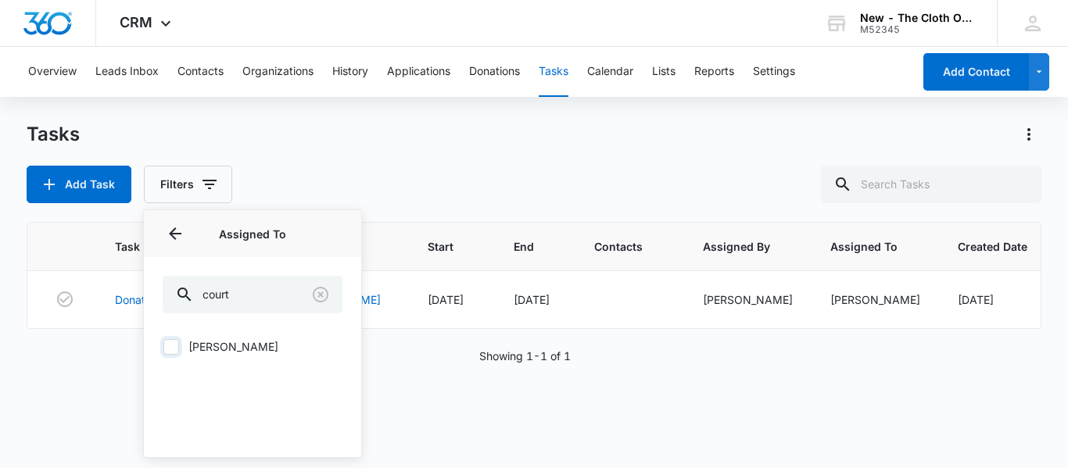
checkbox input "true"
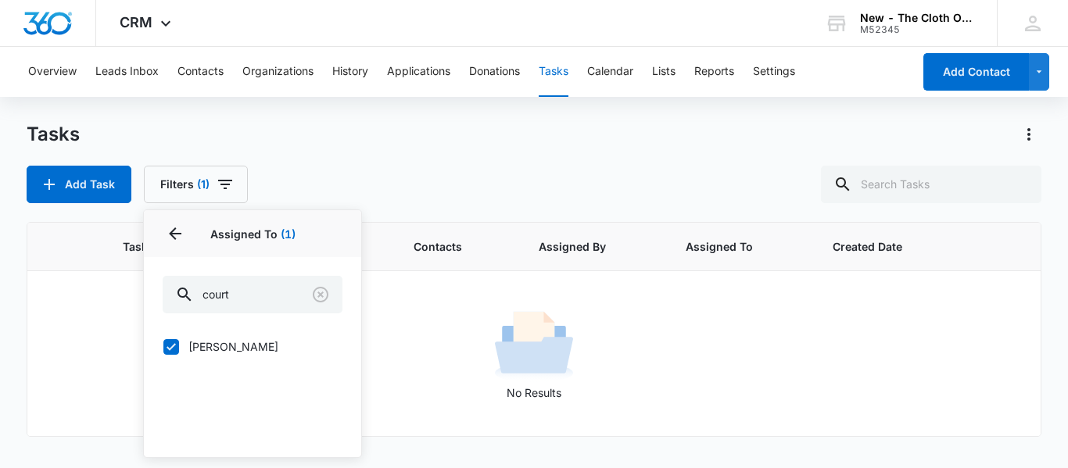
click at [428, 134] on div "Tasks" at bounding box center [534, 134] width 1014 height 25
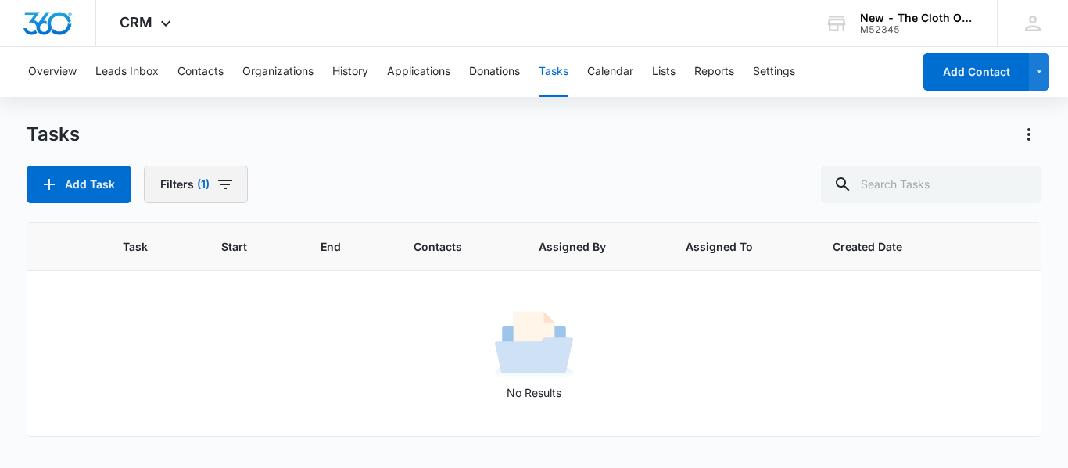
click at [195, 168] on button "Filters (1)" at bounding box center [196, 185] width 104 height 38
click at [453, 175] on div "Add Task Filters (1)" at bounding box center [534, 185] width 1014 height 38
click at [205, 181] on span "(1)" at bounding box center [203, 184] width 13 height 11
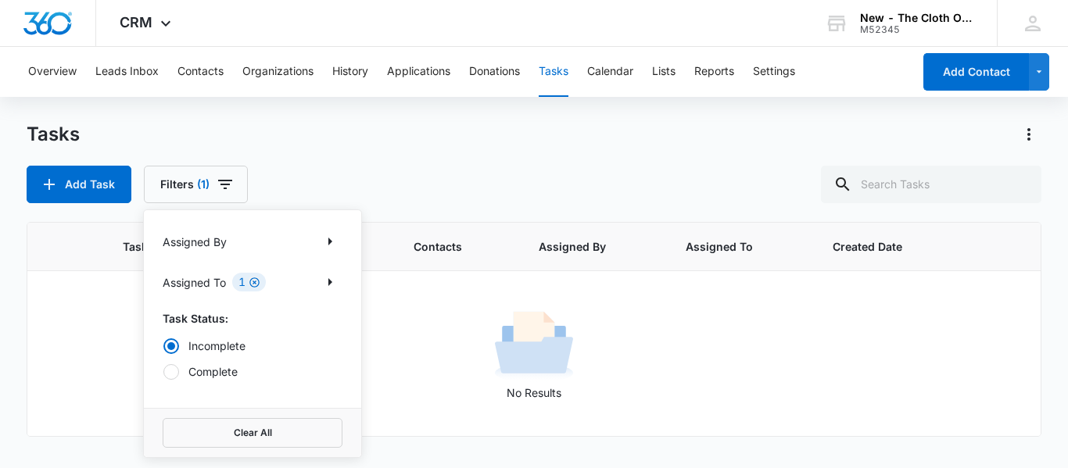
click at [252, 286] on icon "Clear" at bounding box center [254, 282] width 10 height 10
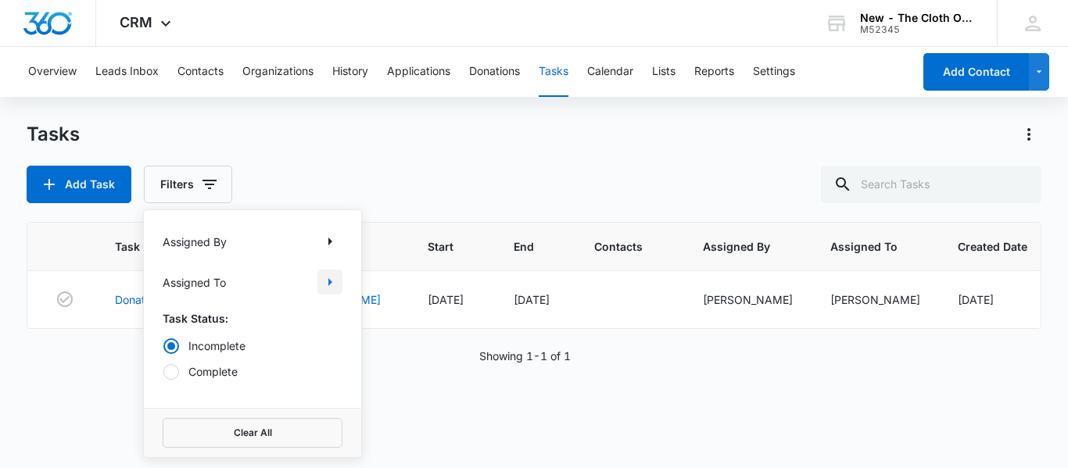
click at [336, 280] on icon "Show Assigned To filters" at bounding box center [329, 282] width 19 height 19
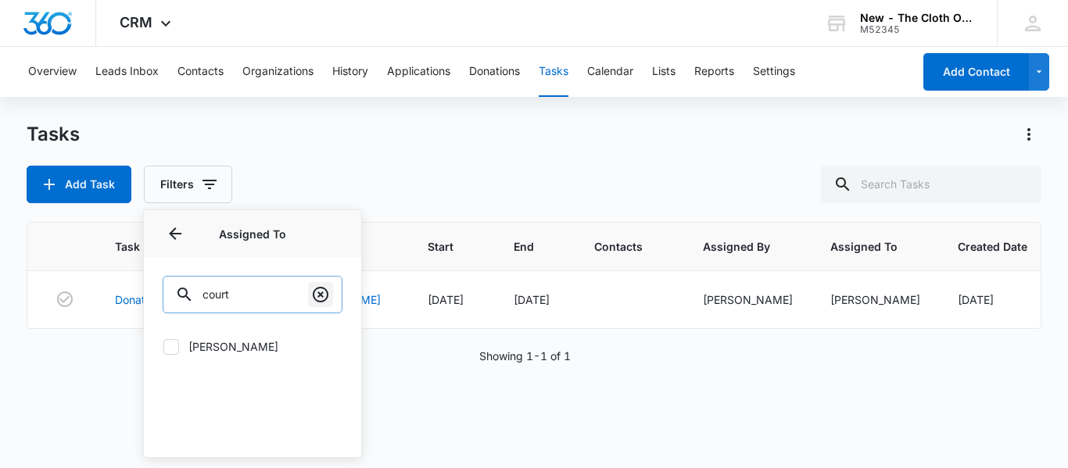
click at [322, 298] on icon "Clear" at bounding box center [320, 294] width 19 height 19
type input "faye"
click at [170, 349] on icon at bounding box center [170, 346] width 9 height 7
click at [163, 347] on input "Faye Laherty" at bounding box center [163, 346] width 1 height 1
checkbox input "true"
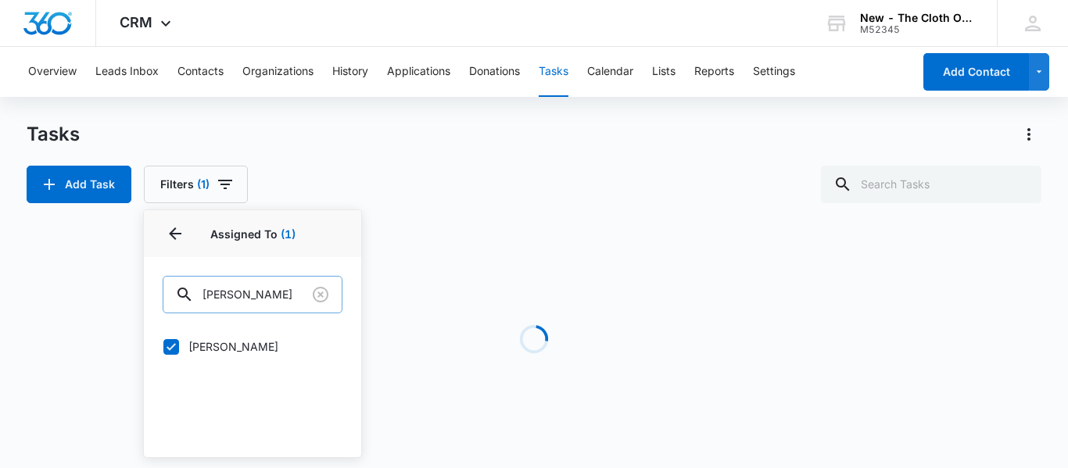
click at [313, 175] on div "Add Task Filters (1) Assigned By Assigned To 1 Assigned To (1) faye Faye Lahert…" at bounding box center [534, 185] width 1014 height 38
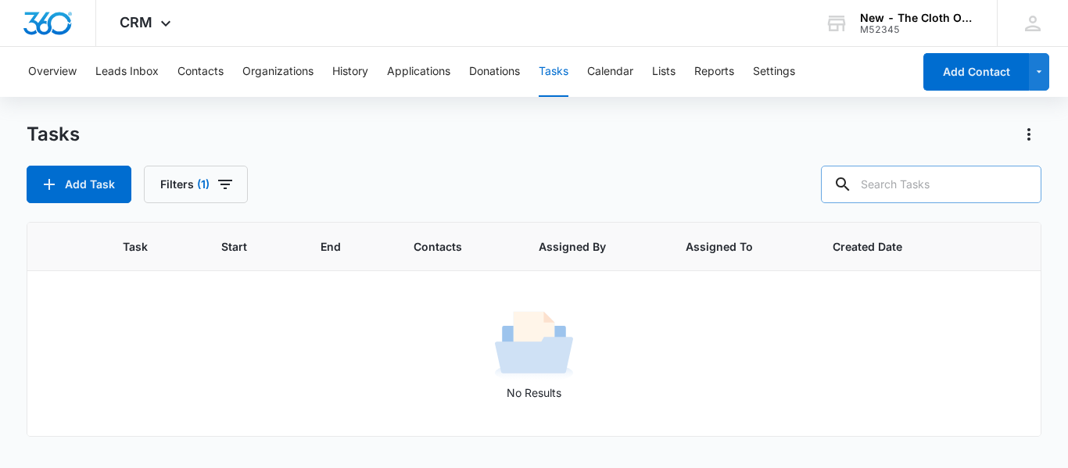
click at [906, 184] on input "text" at bounding box center [931, 185] width 220 height 38
click at [187, 182] on button "Filters (1)" at bounding box center [196, 185] width 104 height 38
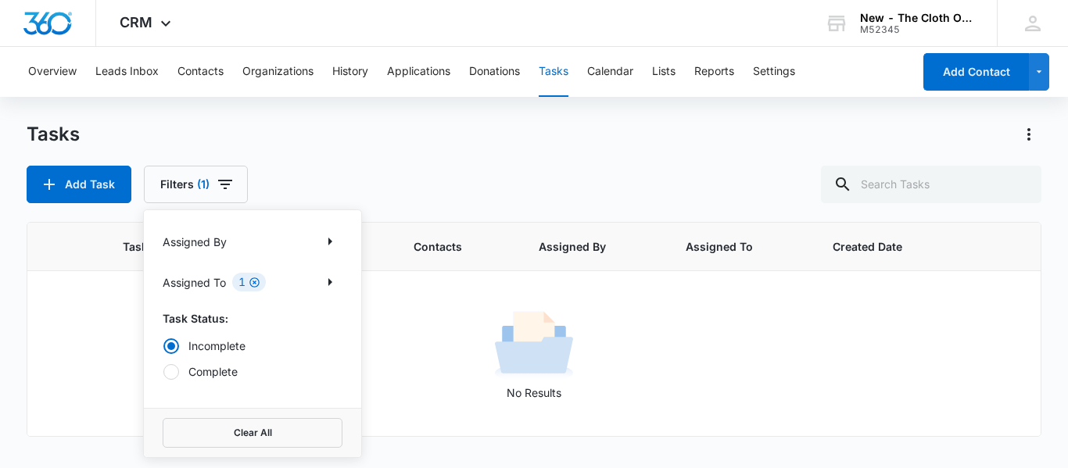
click at [250, 285] on icon "Clear" at bounding box center [255, 283] width 12 height 12
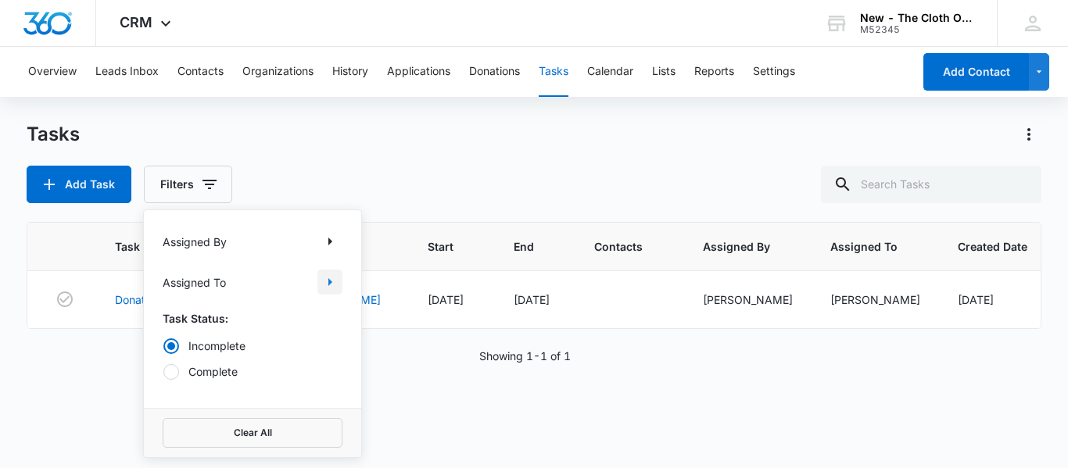
click at [326, 283] on icon "Show Assigned To filters" at bounding box center [329, 282] width 19 height 19
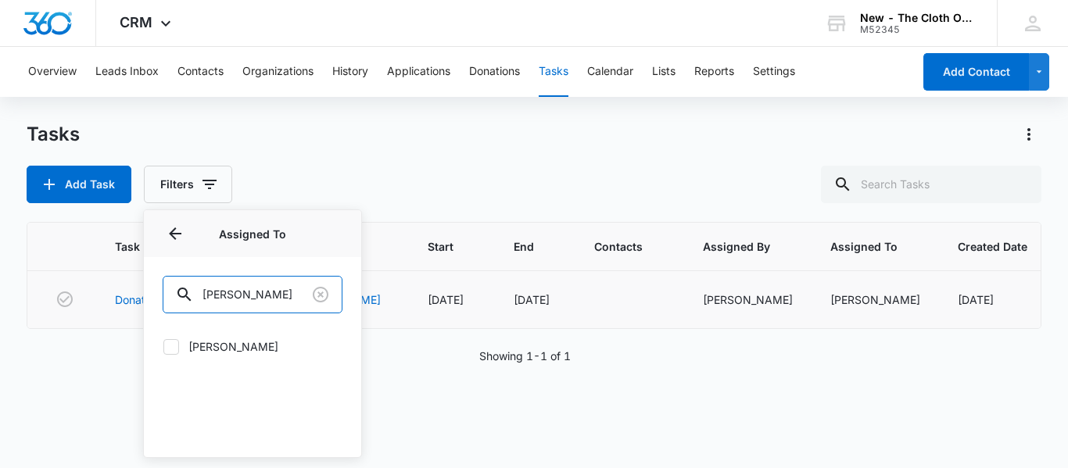
drag, startPoint x: 264, startPoint y: 288, endPoint x: 34, endPoint y: 276, distance: 230.8
click at [34, 276] on div "Tasks Add Task Filters Assigned By Assigned To Assigned To faye Faye Laherty Ta…" at bounding box center [534, 294] width 1014 height 345
type input "sarah"
click at [173, 345] on icon at bounding box center [170, 346] width 9 height 7
click at [163, 346] on input "[PERSON_NAME]" at bounding box center [163, 346] width 1 height 1
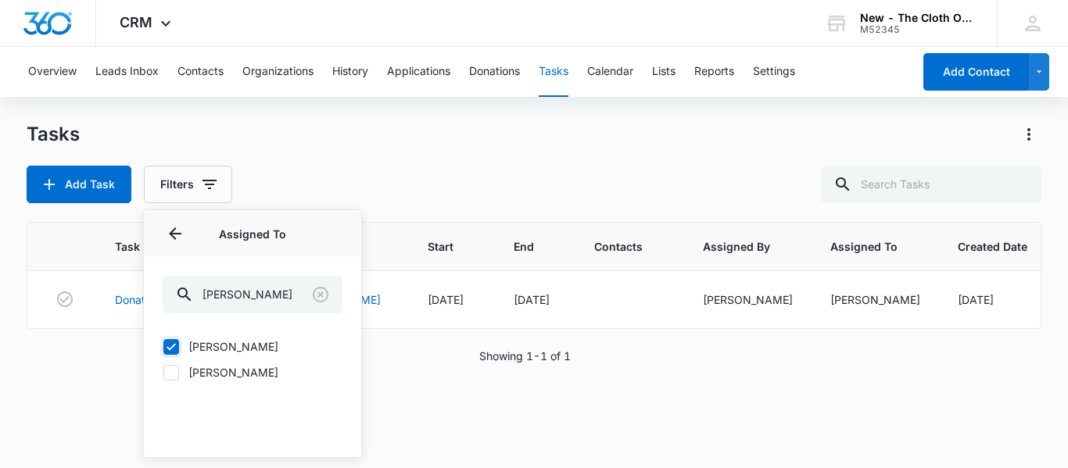
checkbox input "true"
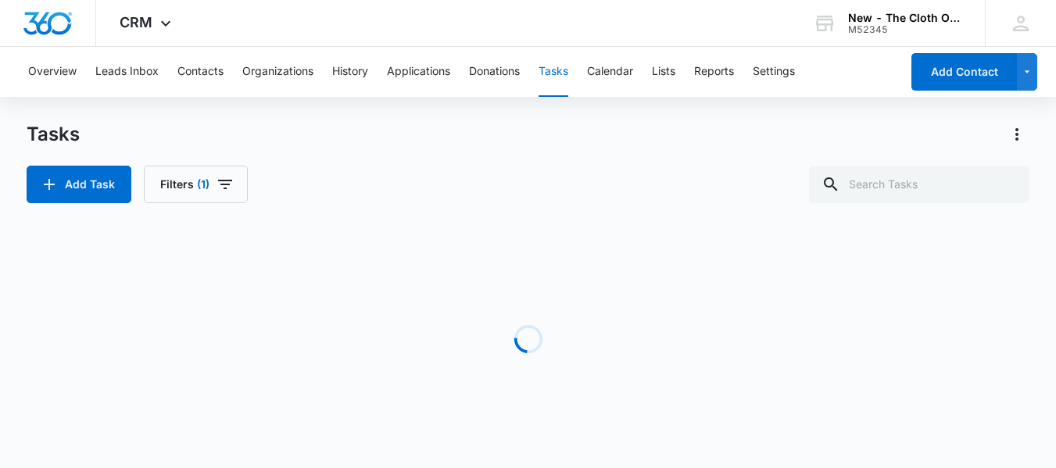
click at [463, 196] on div "Add Task Filters (1)" at bounding box center [528, 185] width 1003 height 38
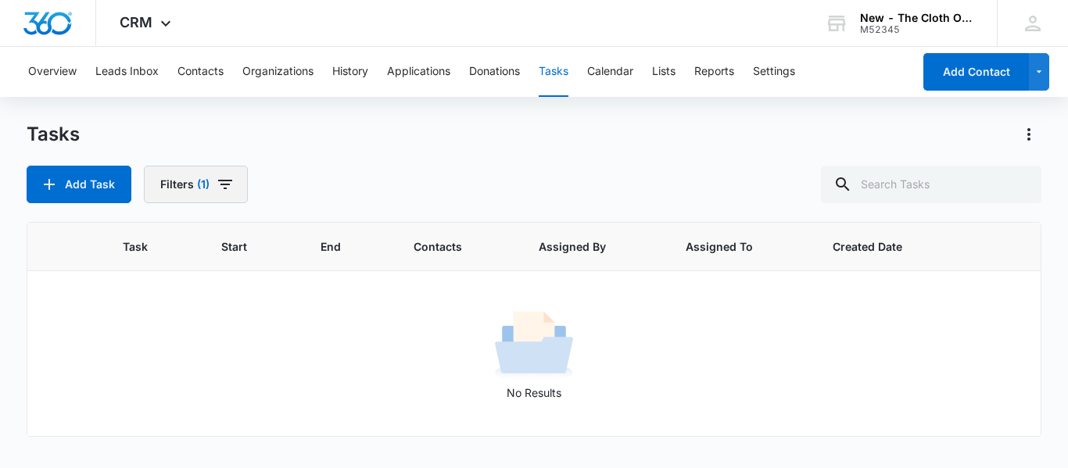
click at [201, 190] on span "(1)" at bounding box center [203, 184] width 13 height 11
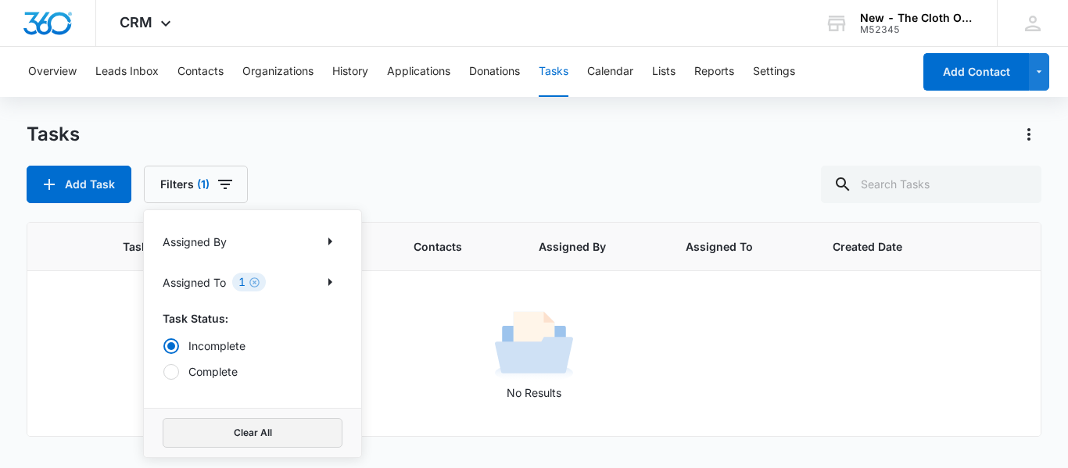
click at [286, 430] on button "Clear All" at bounding box center [253, 433] width 180 height 30
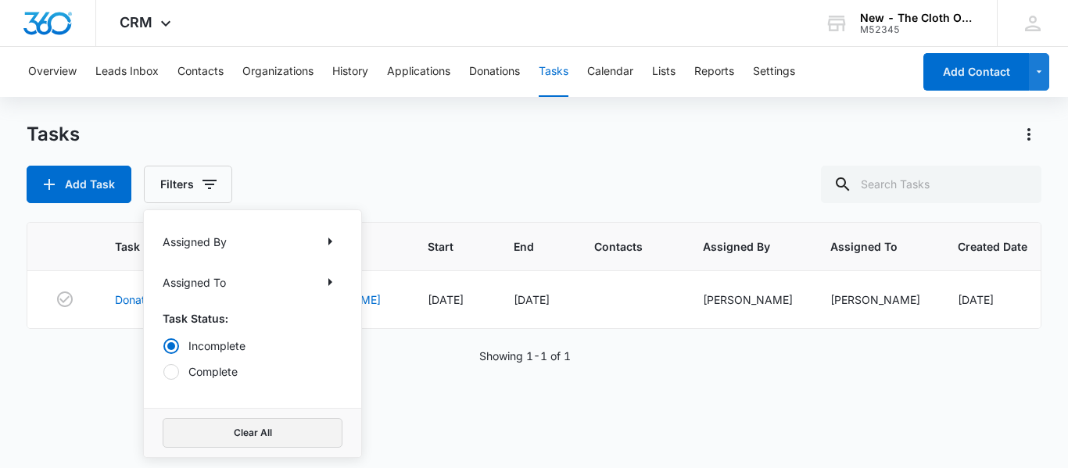
click at [262, 432] on button "Clear All" at bounding box center [253, 433] width 180 height 30
click at [941, 183] on input "text" at bounding box center [931, 185] width 220 height 38
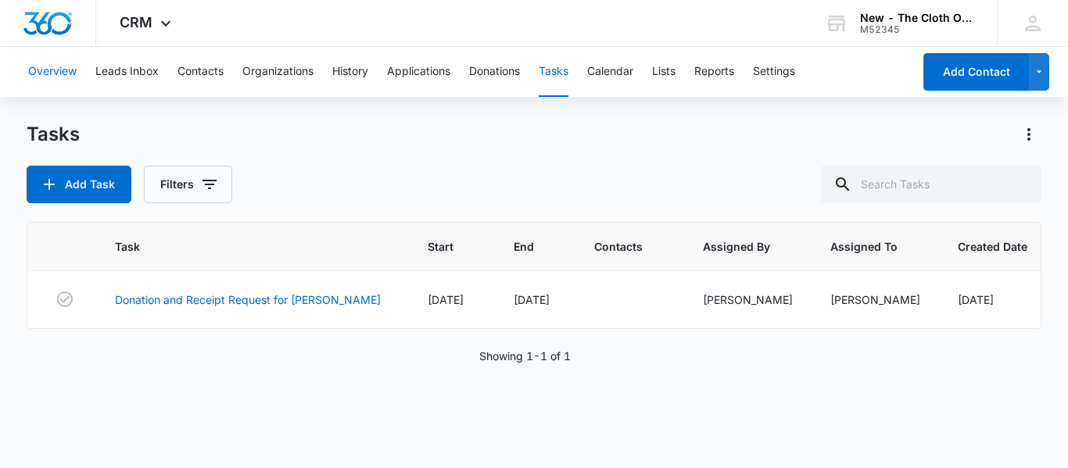
click at [55, 68] on button "Overview" at bounding box center [52, 72] width 48 height 50
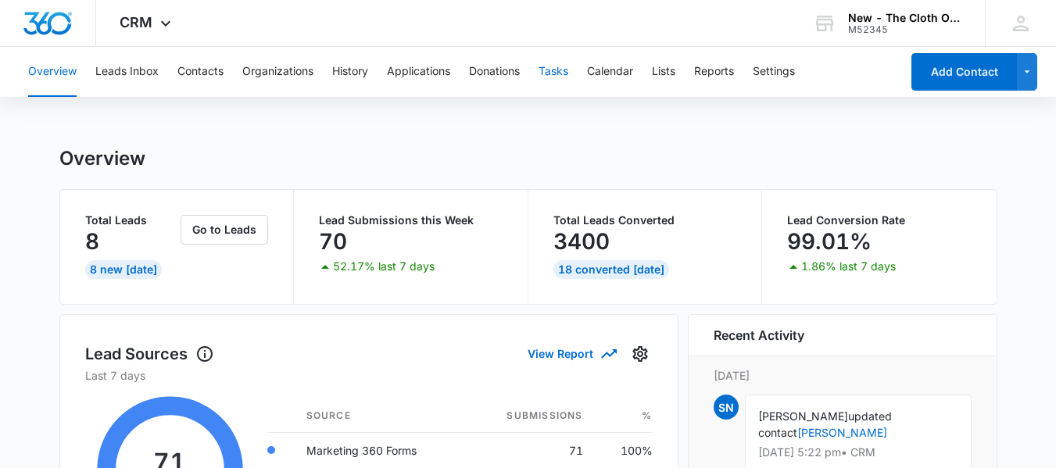
click at [550, 82] on button "Tasks" at bounding box center [553, 72] width 30 height 50
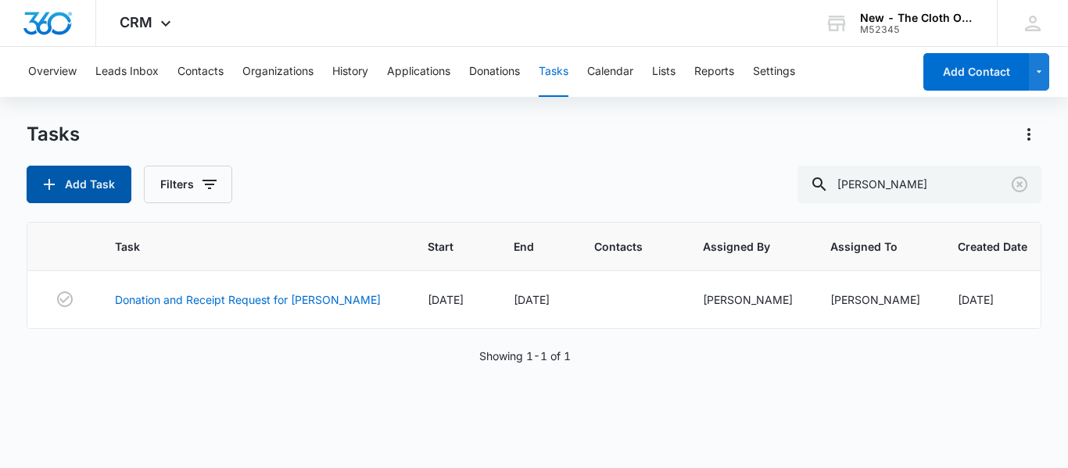
click at [82, 180] on button "Add Task" at bounding box center [79, 185] width 105 height 38
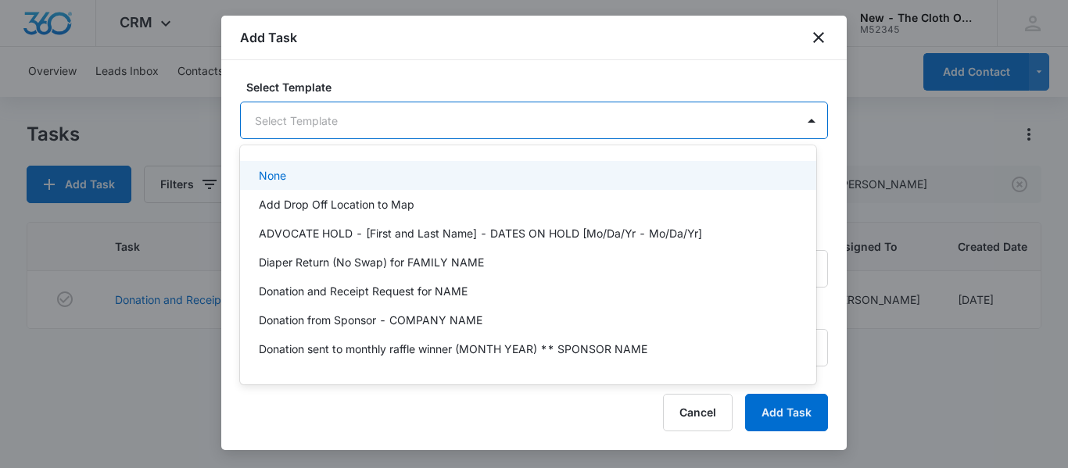
click at [394, 123] on body "CRM Apps Reputation CRM Email Social Ads Intelligence Brand Settings New - The …" at bounding box center [534, 234] width 1068 height 468
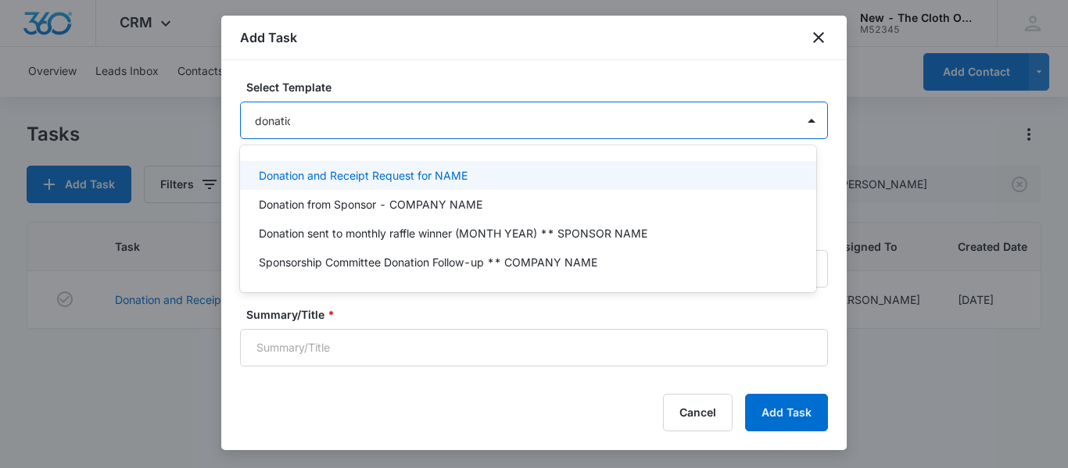
type input "donation"
click at [339, 177] on p "Donation and Receipt Request for NAME" at bounding box center [363, 175] width 209 height 16
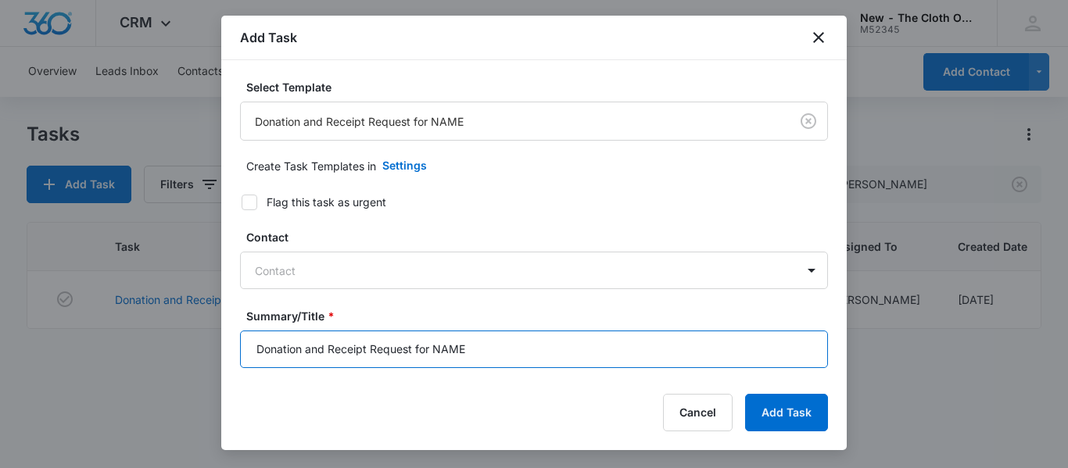
click at [492, 354] on input "Donation and Receipt Request for NAME" at bounding box center [534, 350] width 588 height 38
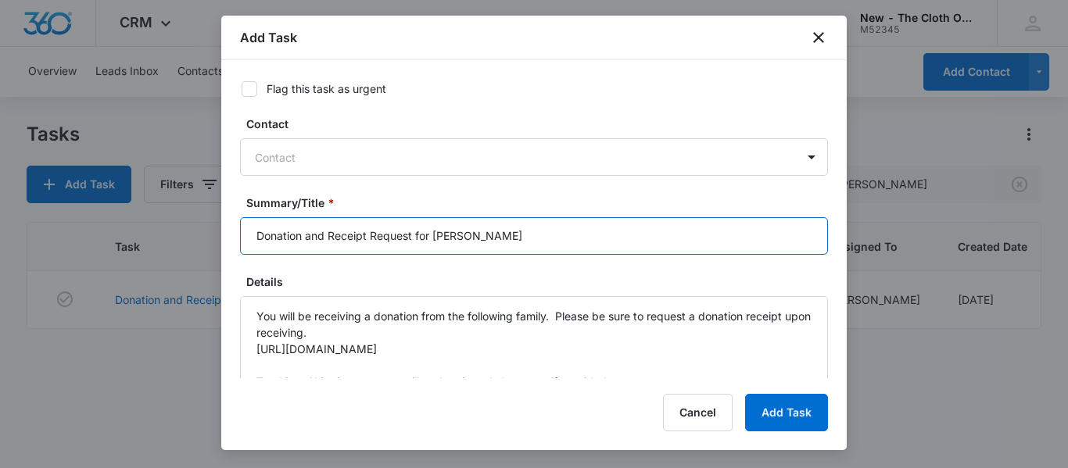
scroll to position [134, 0]
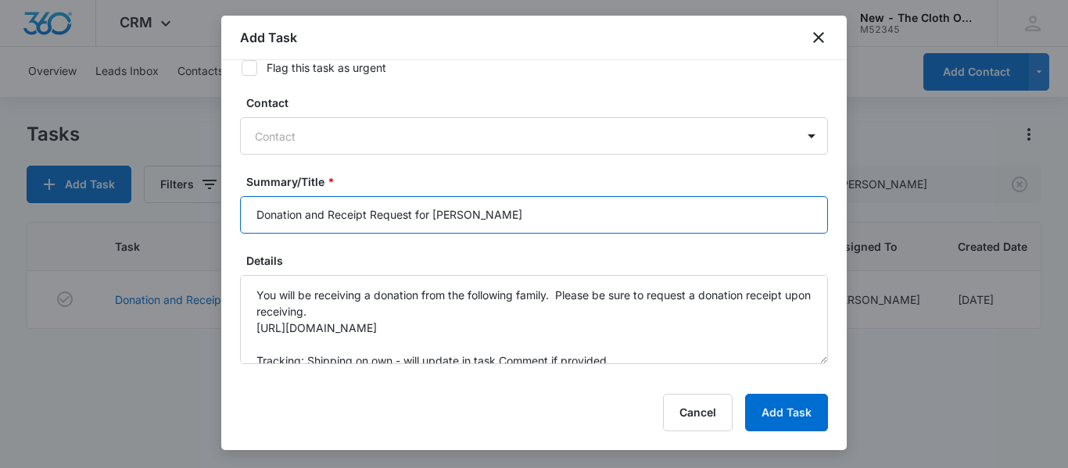
drag, startPoint x: 527, startPoint y: 218, endPoint x: 459, endPoint y: 216, distance: 68.0
click at [459, 216] on input "Donation and Receipt Request for JILL PEARSON" at bounding box center [534, 215] width 588 height 38
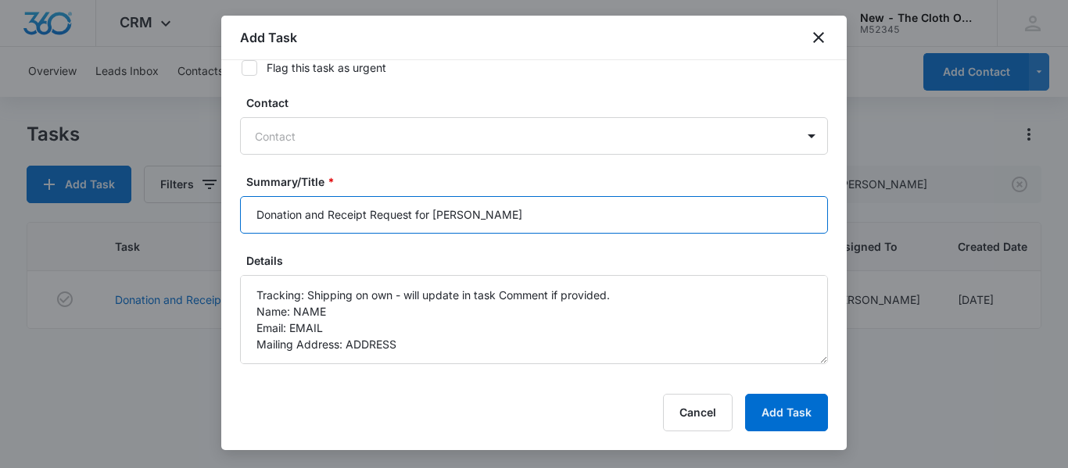
scroll to position [70, 0]
type input "Donation and Receipt Request for JILL STRUB"
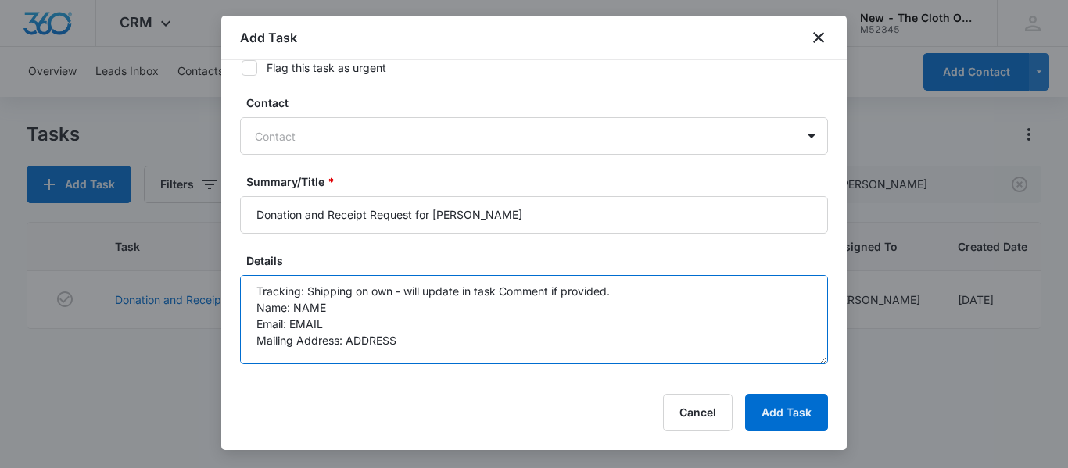
click at [482, 313] on textarea "You will be receiving a donation from the following family. Please be sure to r…" at bounding box center [534, 319] width 588 height 89
paste textarea "Jill Strub"
click at [326, 320] on textarea "You will be receiving a donation from the following family. Please be sure to r…" at bounding box center [534, 319] width 588 height 89
paste textarea "jillpearsall@hotmail.com"
click at [417, 342] on textarea "You will be receiving a donation from the following family. Please be sure to r…" at bounding box center [534, 319] width 588 height 89
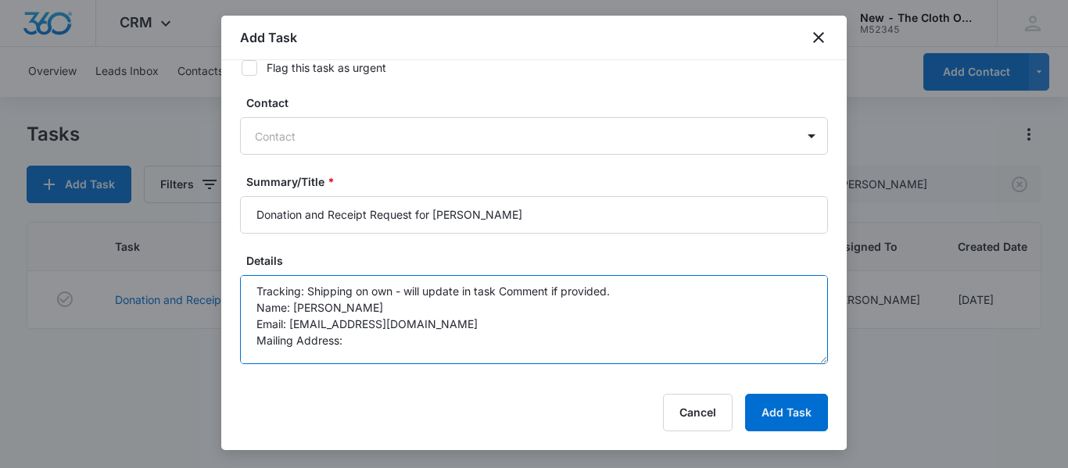
paste textarea "73 Sheldon Lane"
paste textarea "Litchfield"
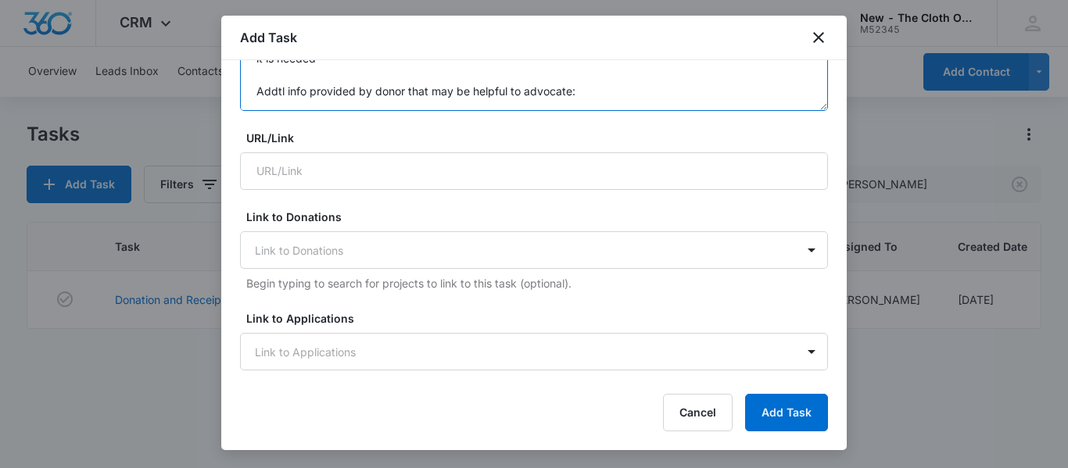
scroll to position [415, 0]
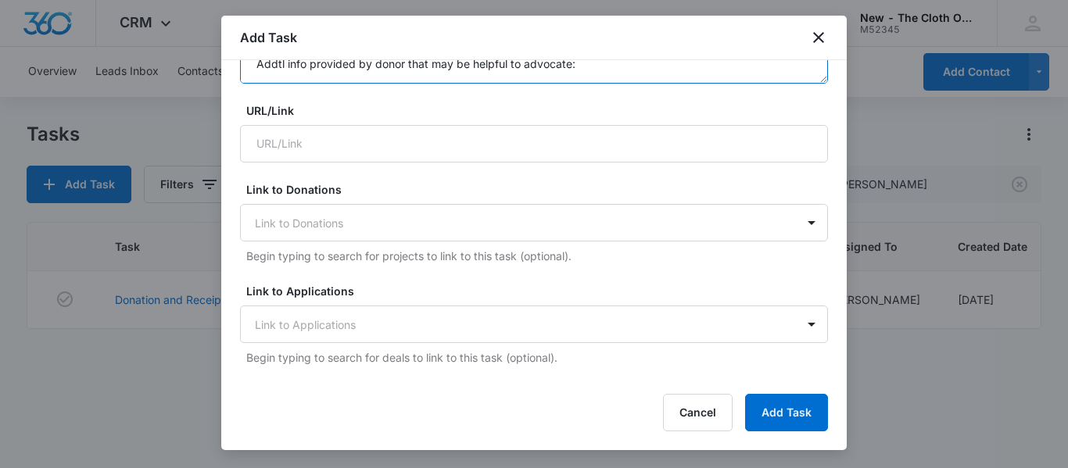
type textarea "You will be receiving a donation from the following family. Please be sure to r…"
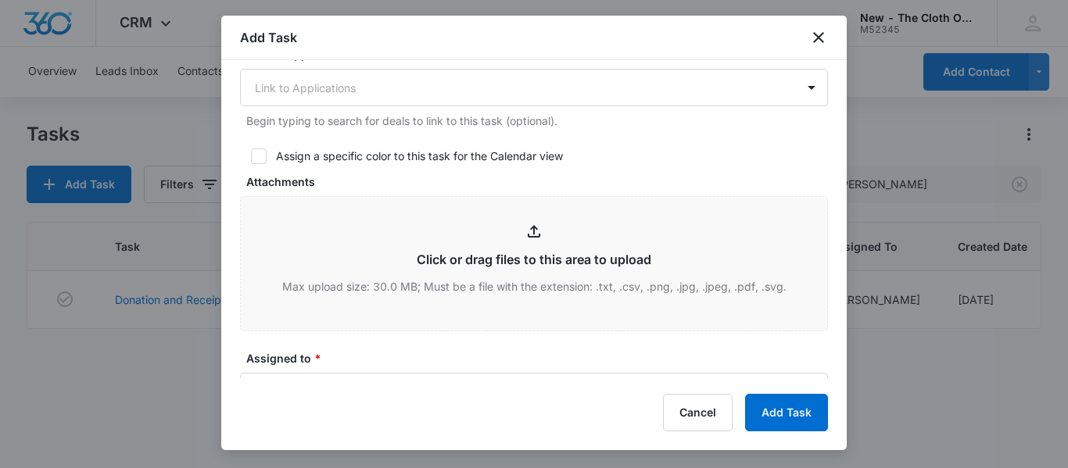
scroll to position [757, 0]
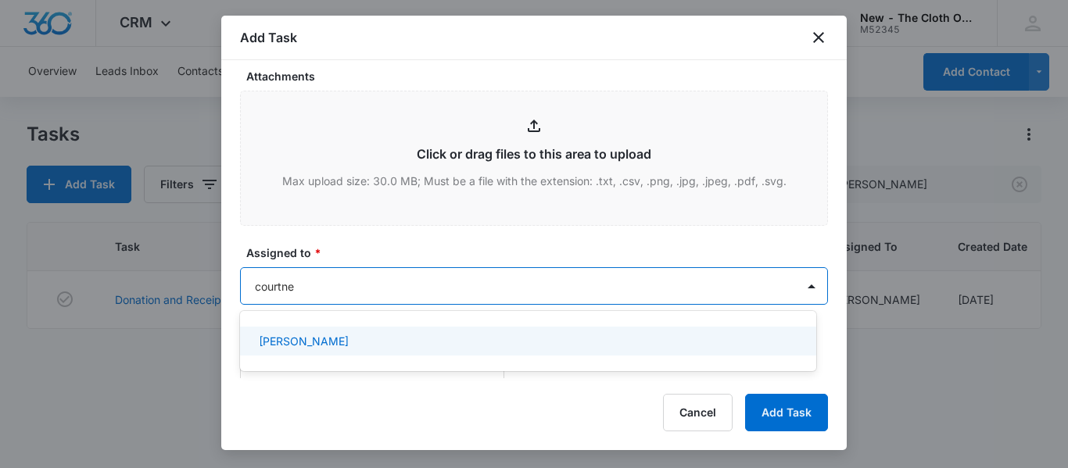
type input "courtney"
click at [349, 342] on p "Courtney Deats-Cascio" at bounding box center [304, 341] width 90 height 16
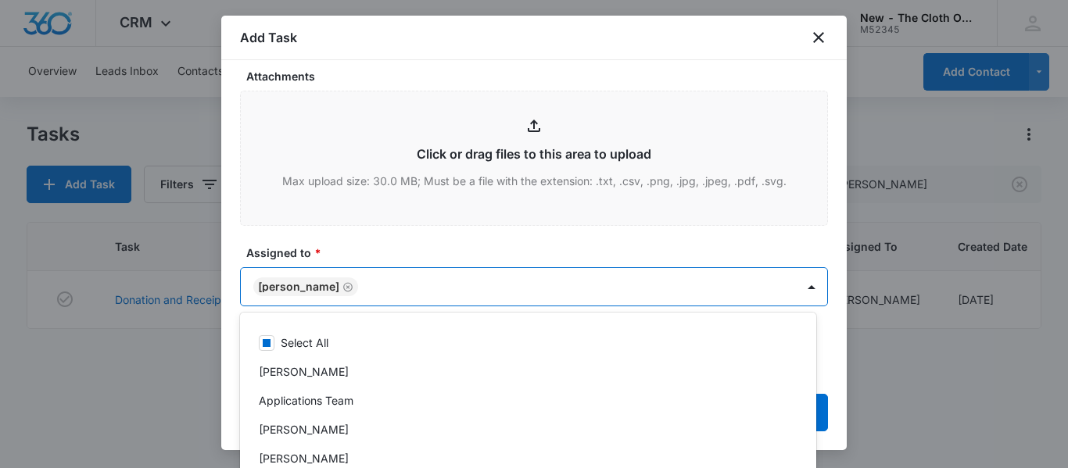
click at [453, 247] on label "Assigned to *" at bounding box center [540, 253] width 588 height 16
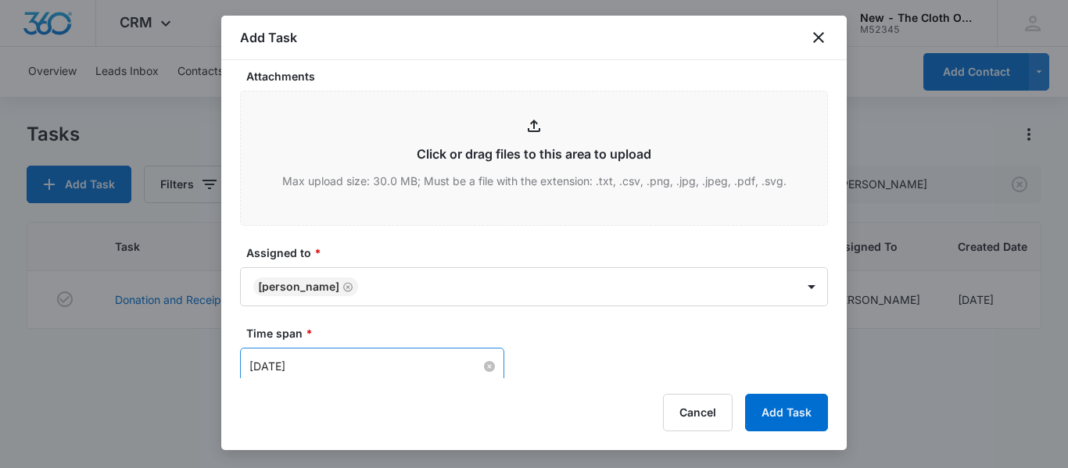
click at [392, 365] on input "Dec 5, 2024" at bounding box center [364, 366] width 231 height 17
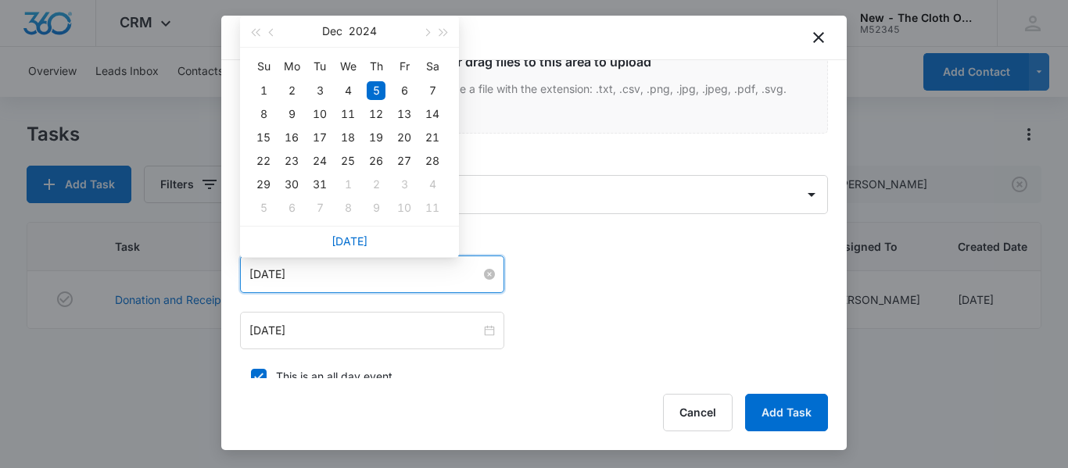
scroll to position [930, 0]
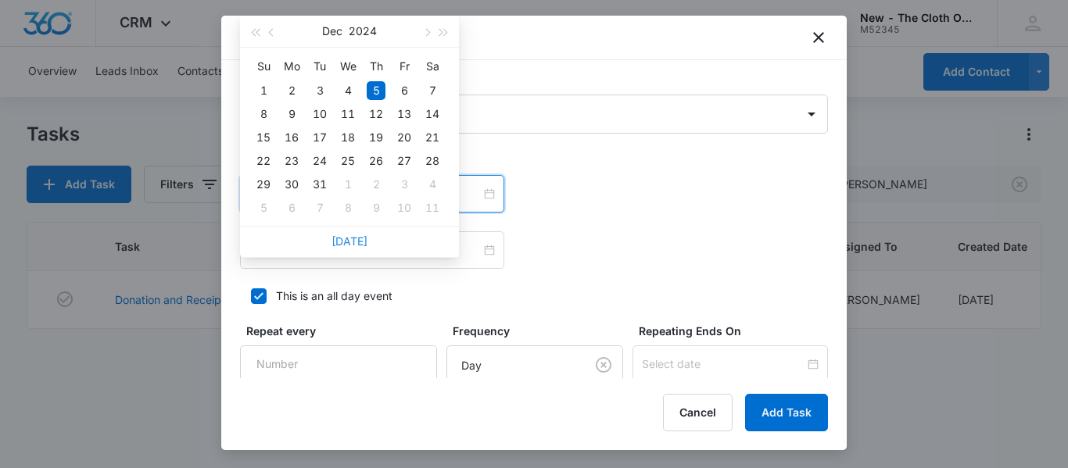
click at [350, 245] on link "Today" at bounding box center [349, 240] width 36 height 13
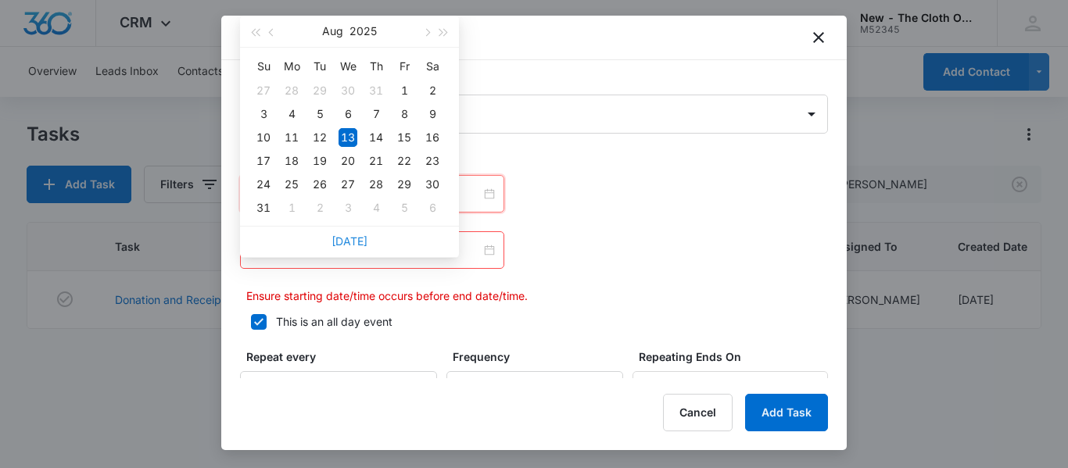
type input "Aug 13, 2025"
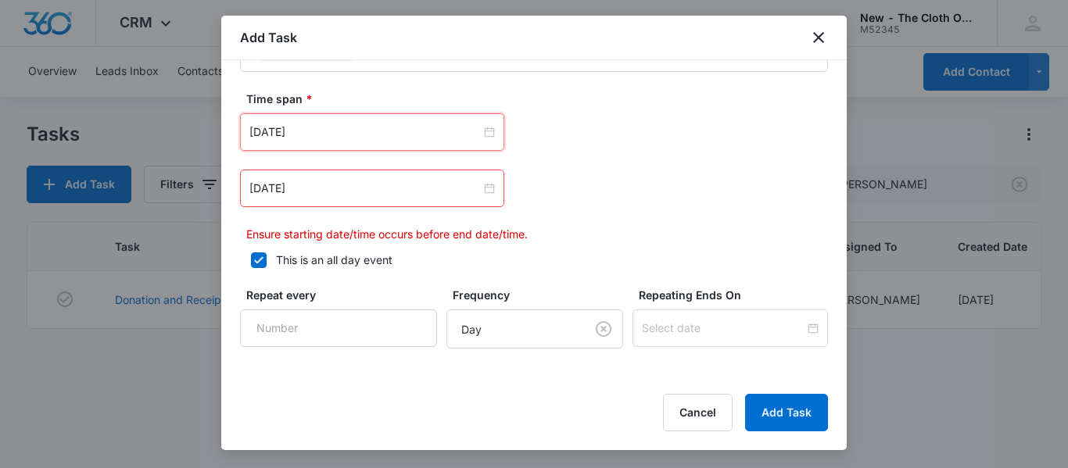
scroll to position [993, 0]
click at [414, 183] on input "Dec 5, 2024" at bounding box center [364, 187] width 231 height 17
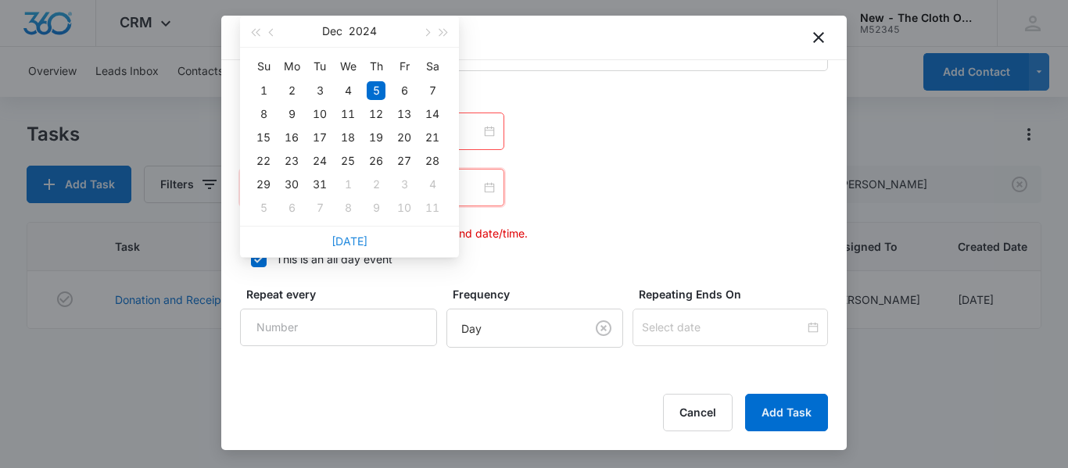
click at [349, 242] on link "Today" at bounding box center [349, 240] width 36 height 13
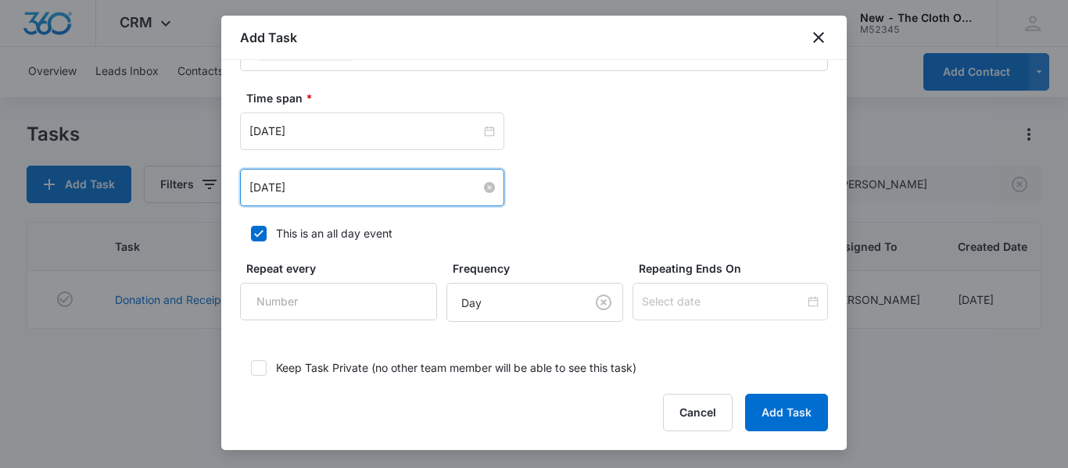
click at [395, 190] on input "Aug 13, 2025" at bounding box center [364, 187] width 231 height 17
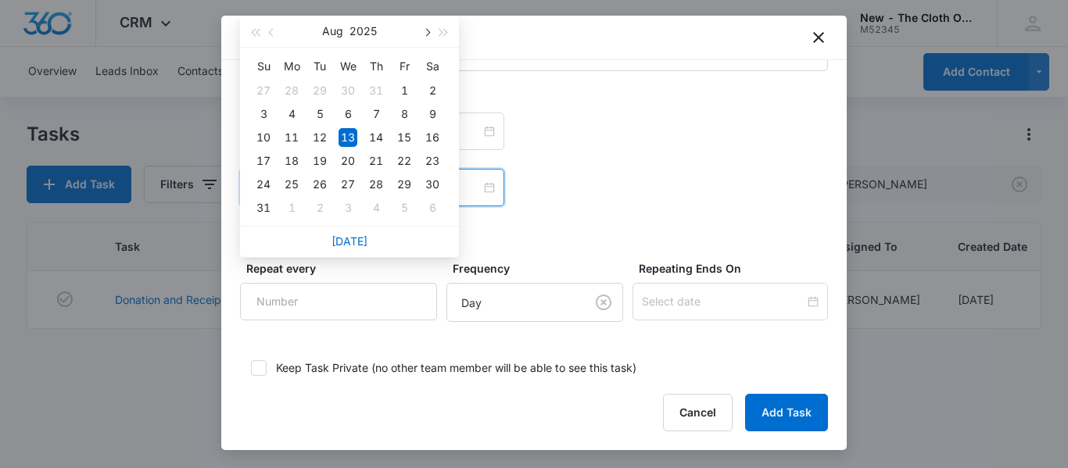
click at [426, 35] on span "button" at bounding box center [426, 33] width 8 height 8
click at [434, 118] on div "13" at bounding box center [432, 114] width 19 height 19
type input "Sep 13, 2025"
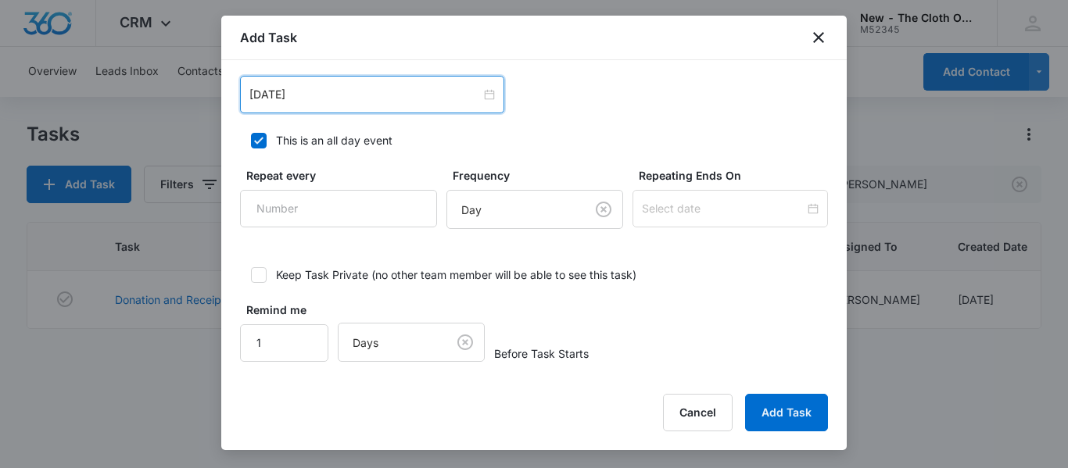
scroll to position [1088, 0]
click at [462, 342] on body "CRM Apps Reputation CRM Email Social Ads Intelligence Brand Settings New - The …" at bounding box center [534, 234] width 1068 height 468
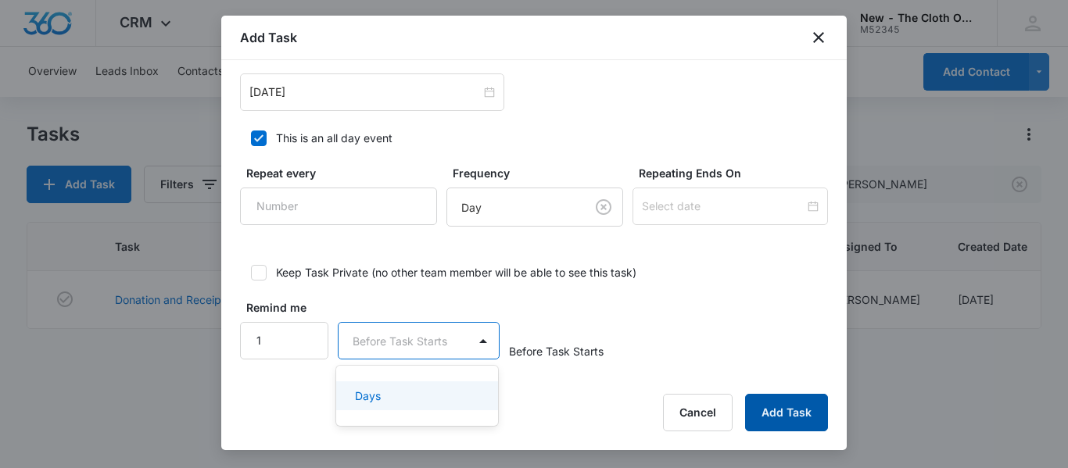
click at [789, 417] on button "Add Task" at bounding box center [786, 413] width 83 height 38
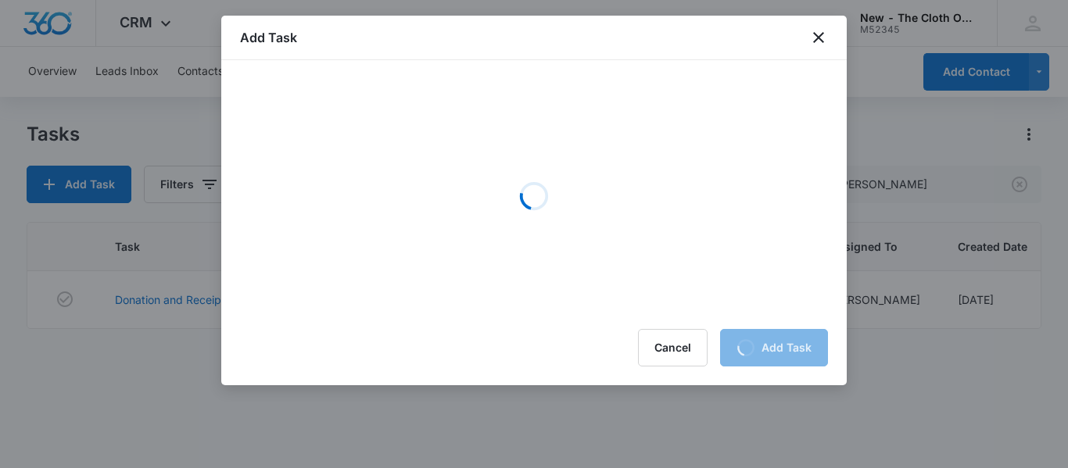
scroll to position [0, 0]
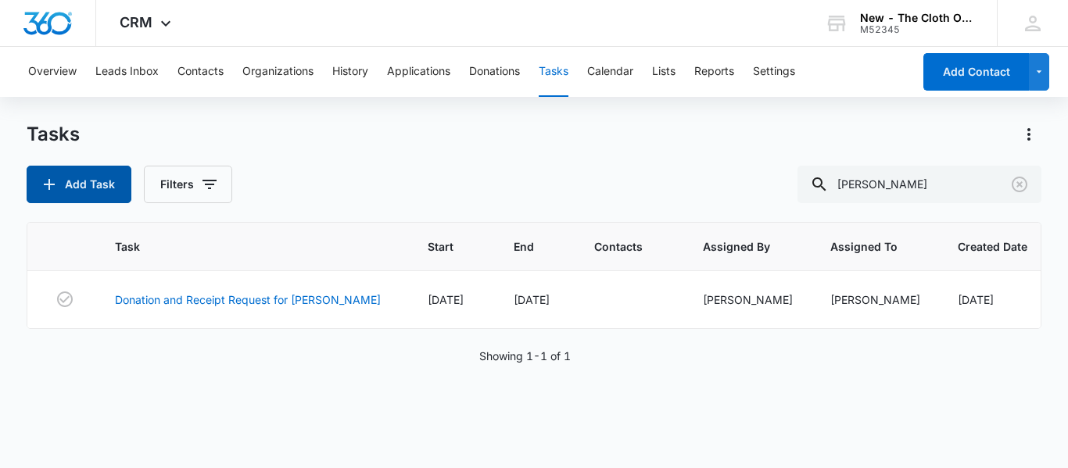
click at [81, 197] on button "Add Task" at bounding box center [79, 185] width 105 height 38
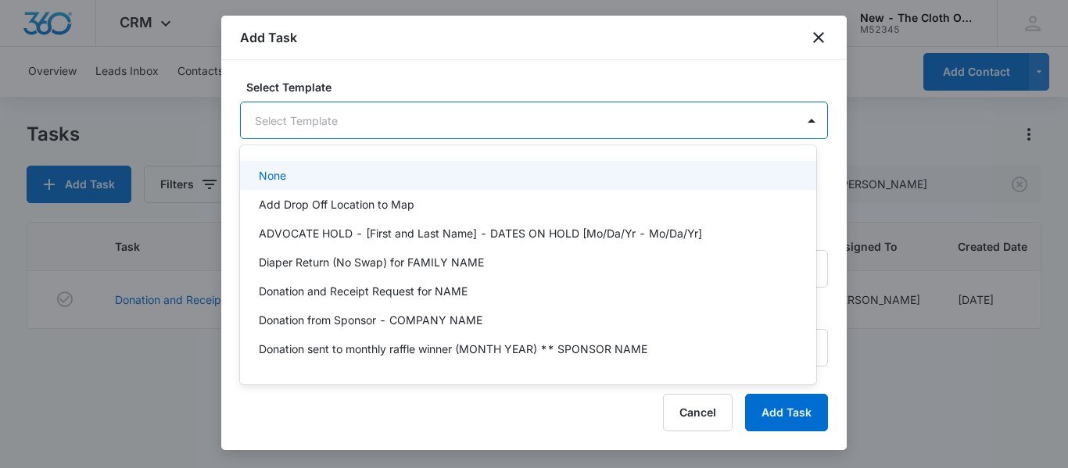
click at [446, 115] on body "CRM Apps Reputation CRM Email Social Ads Intelligence Brand Settings New - The …" at bounding box center [534, 234] width 1068 height 468
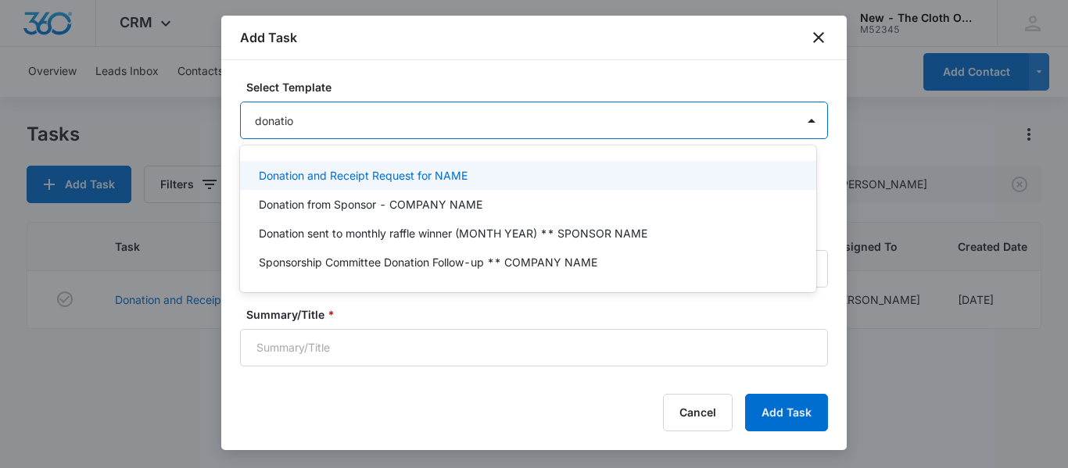
type input "donation"
click at [415, 187] on div "Donation and Receipt Request for NAME" at bounding box center [528, 175] width 576 height 29
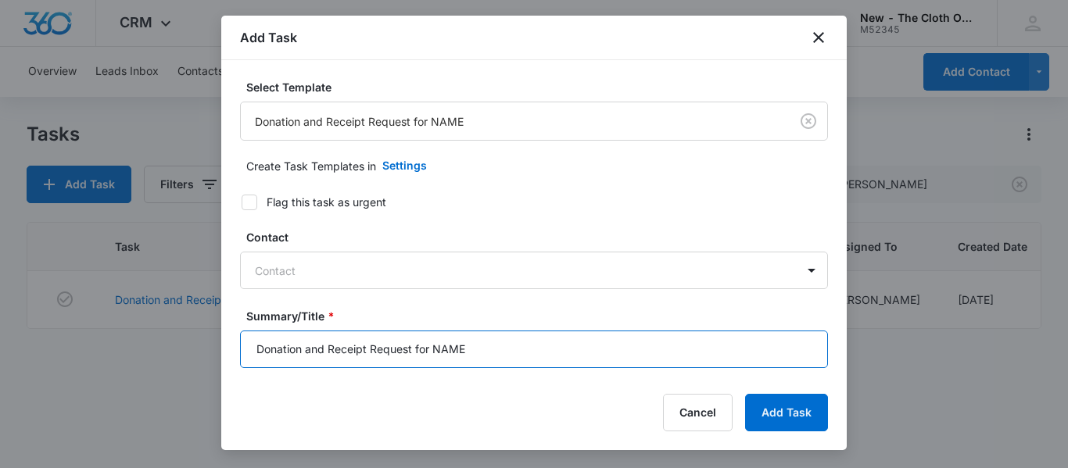
click at [474, 348] on input "Donation and Receipt Request for NAME" at bounding box center [534, 350] width 588 height 38
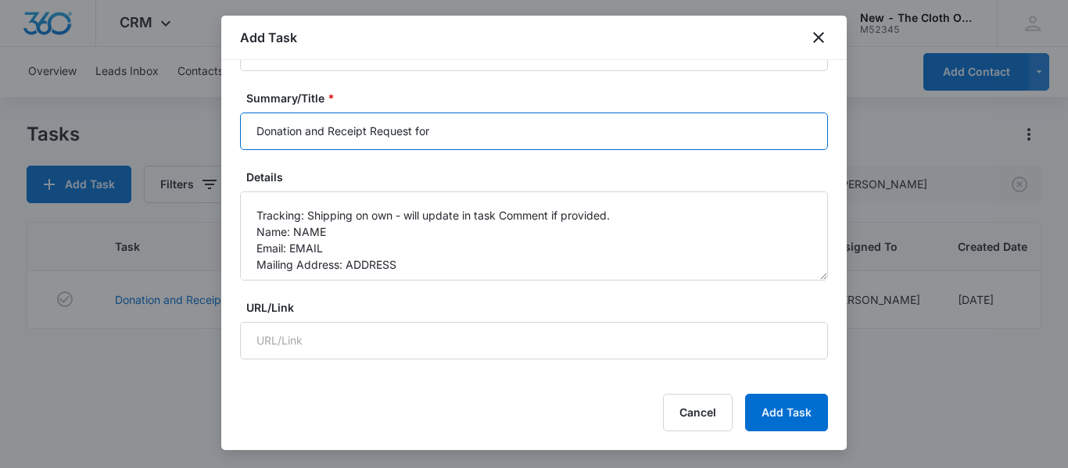
scroll to position [91, 0]
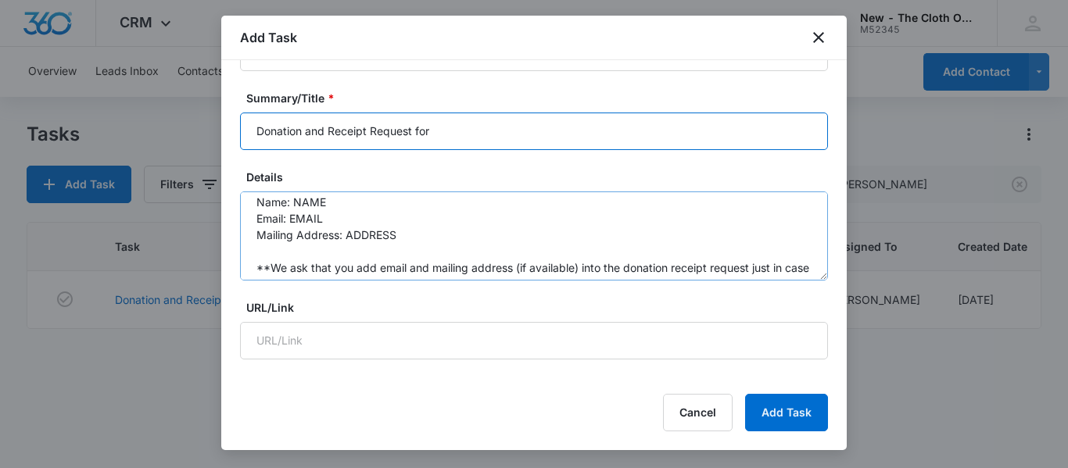
type input "Donation and Receipt Request for"
click at [417, 210] on textarea "You will be receiving a donation from the following family. Please be sure to r…" at bounding box center [534, 235] width 588 height 89
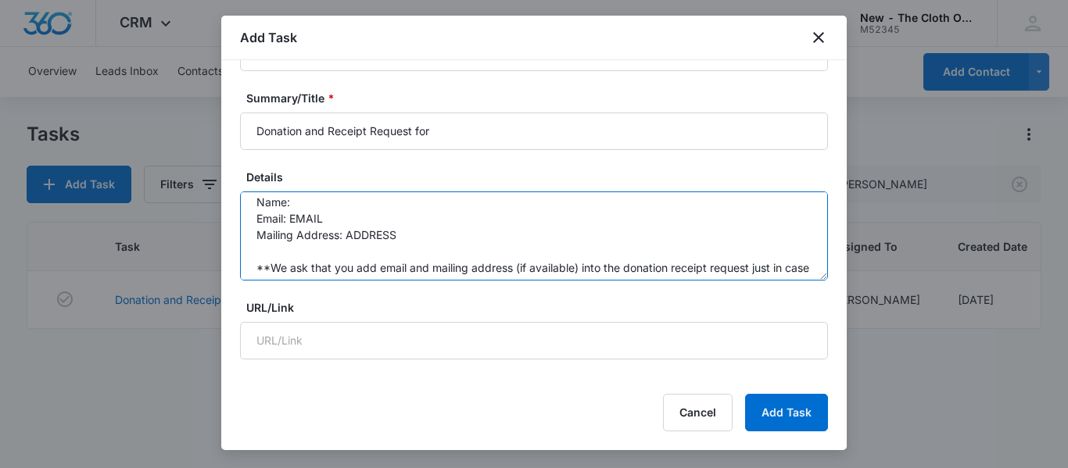
paste textarea "Raechel French"
type textarea "You will be receiving a donation from the following family. Please be sure to r…"
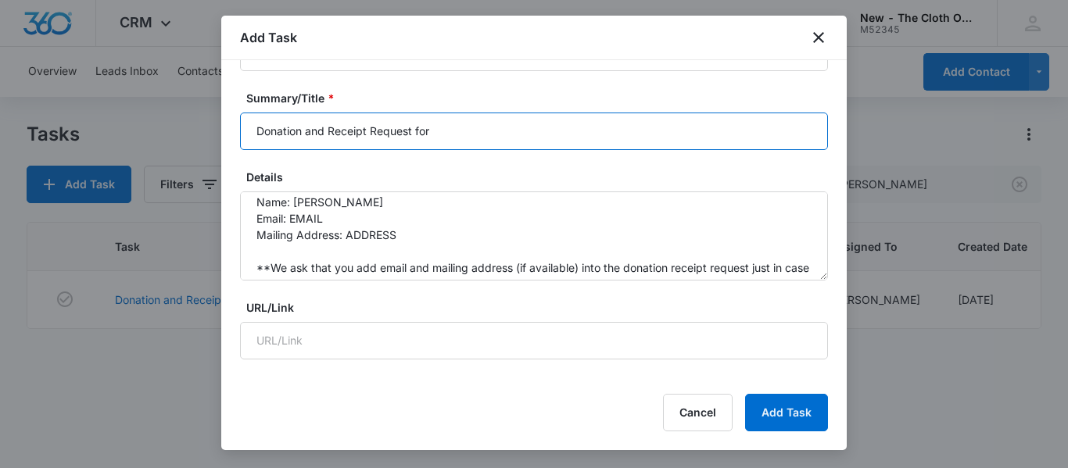
click at [475, 126] on input "Donation and Receipt Request for" at bounding box center [534, 132] width 588 height 38
type input "Donation and Receipt Request for RAECHEL FRENCH"
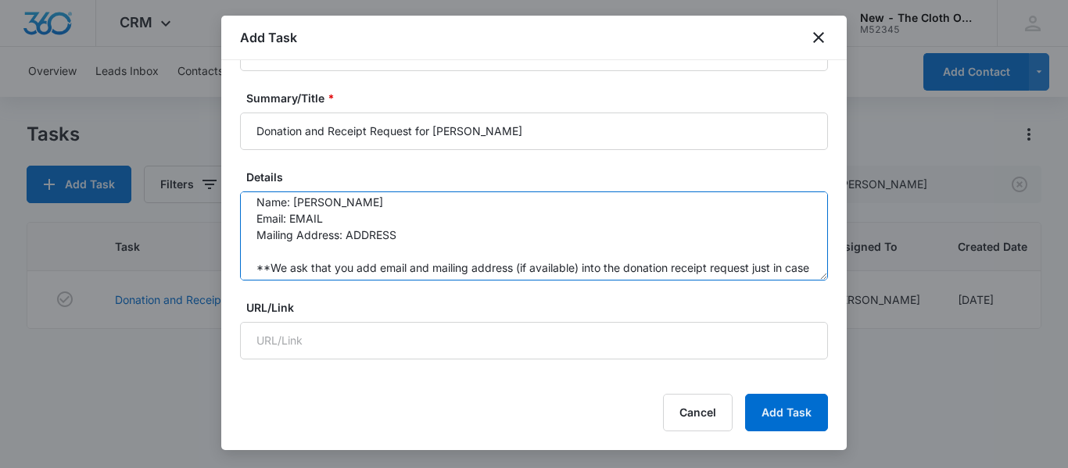
click at [359, 223] on textarea "You will be receiving a donation from the following family. Please be sure to r…" at bounding box center [534, 235] width 588 height 89
click at [343, 218] on textarea "You will be receiving a donation from the following family. Please be sure to r…" at bounding box center [534, 235] width 588 height 89
paste textarea "Raechel.french@gmail.com"
click at [424, 236] on textarea "You will be receiving a donation from the following family. Please be sure to r…" at bounding box center [534, 235] width 588 height 89
paste textarea "6504 Arnold Drive"
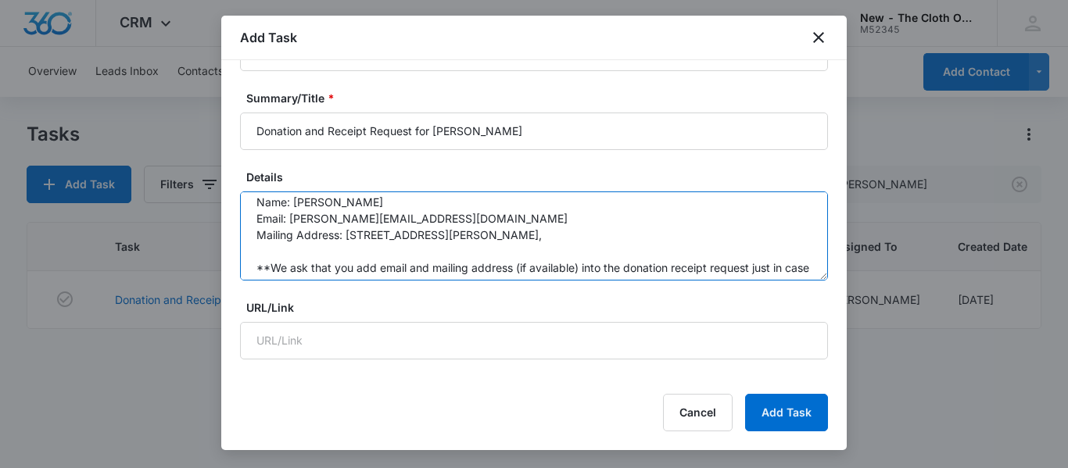
paste textarea "Austin"
paste textarea "78723"
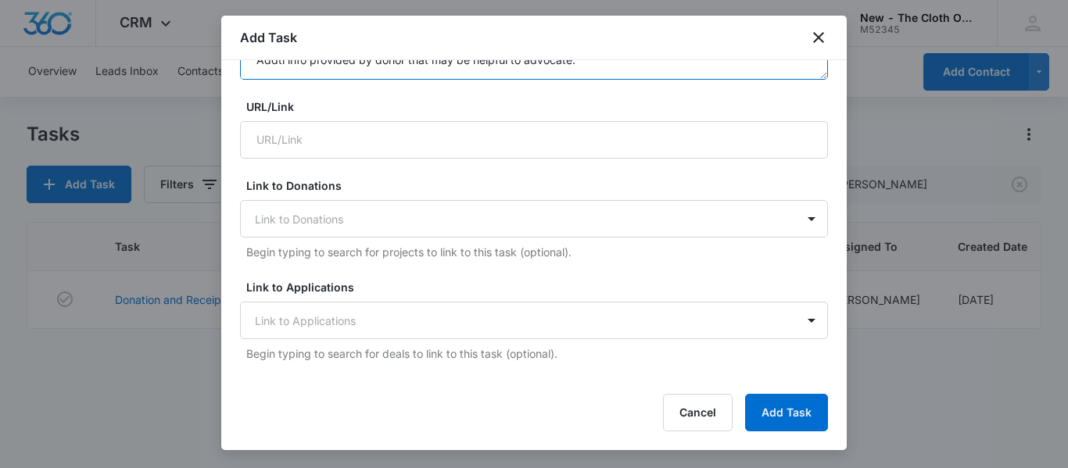
scroll to position [448, 0]
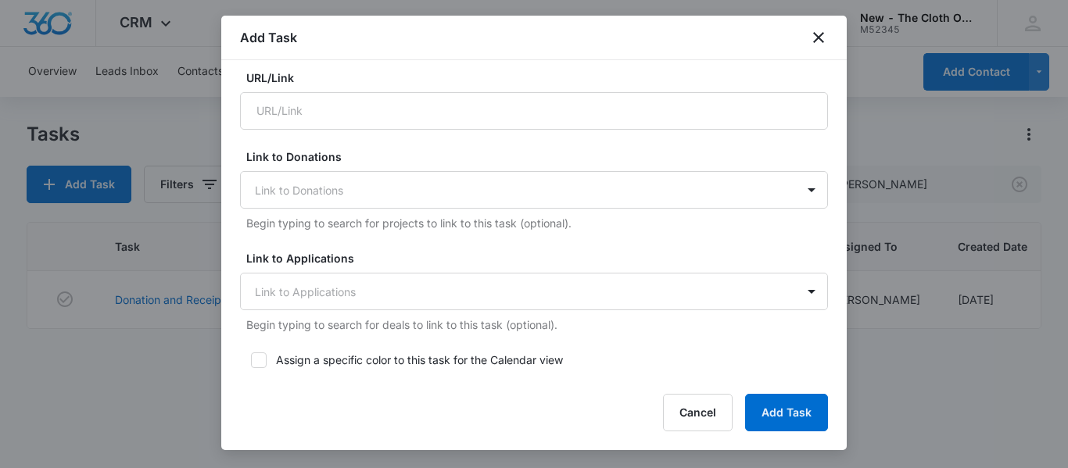
type textarea "You will be receiving a donation from the following family. Please be sure to r…"
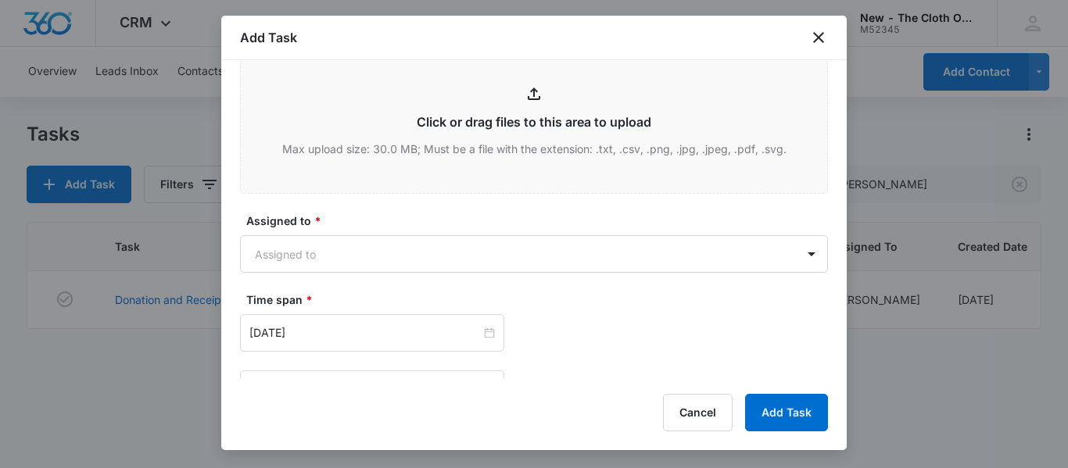
scroll to position [816, 0]
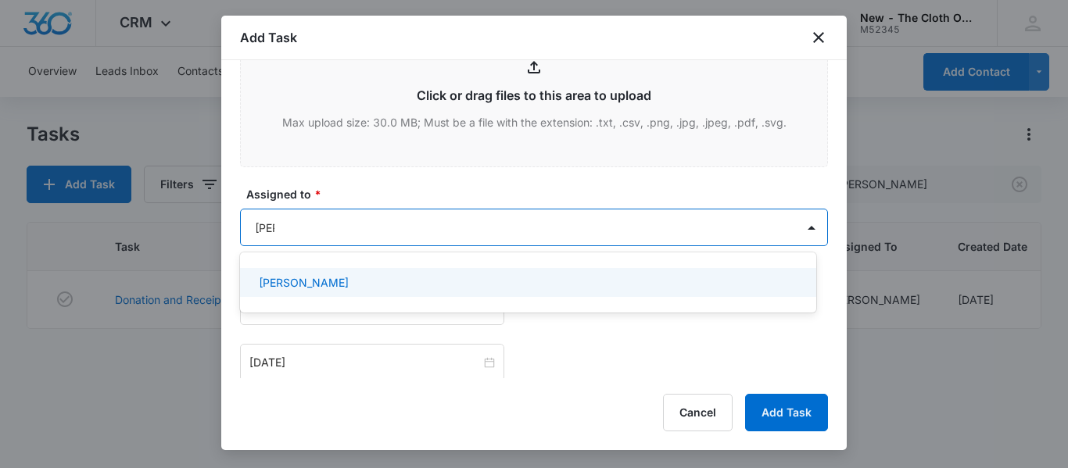
type input "faye"
click at [328, 281] on div "Faye Laherty" at bounding box center [526, 282] width 535 height 16
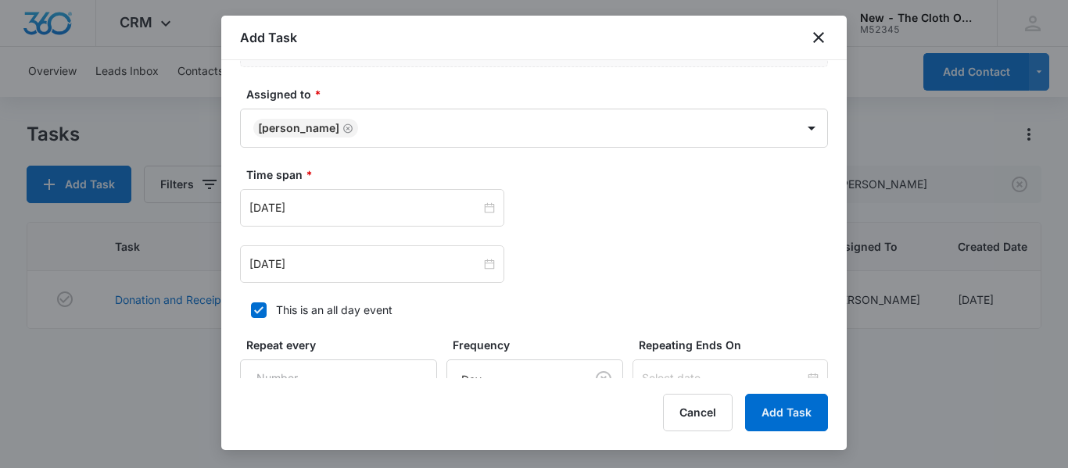
scroll to position [950, 0]
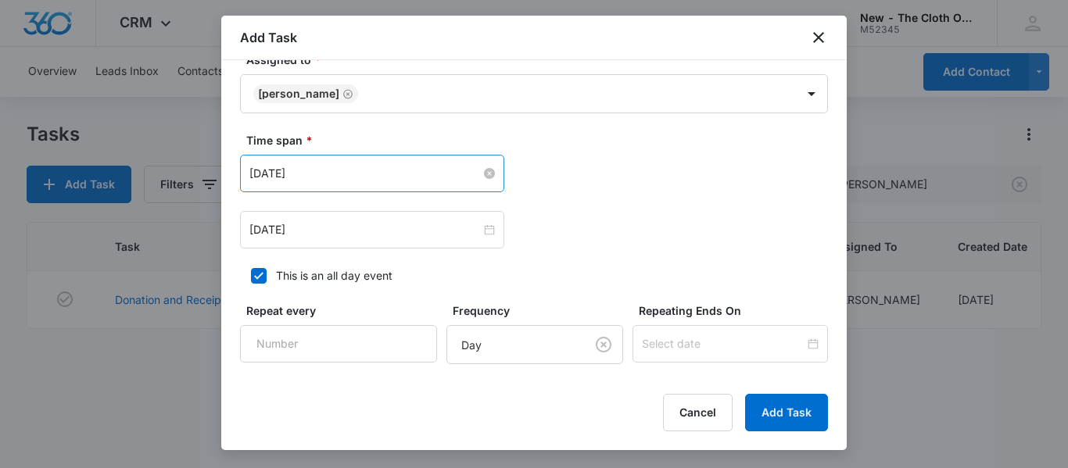
click at [420, 173] on input "Dec 5, 2024" at bounding box center [364, 173] width 231 height 17
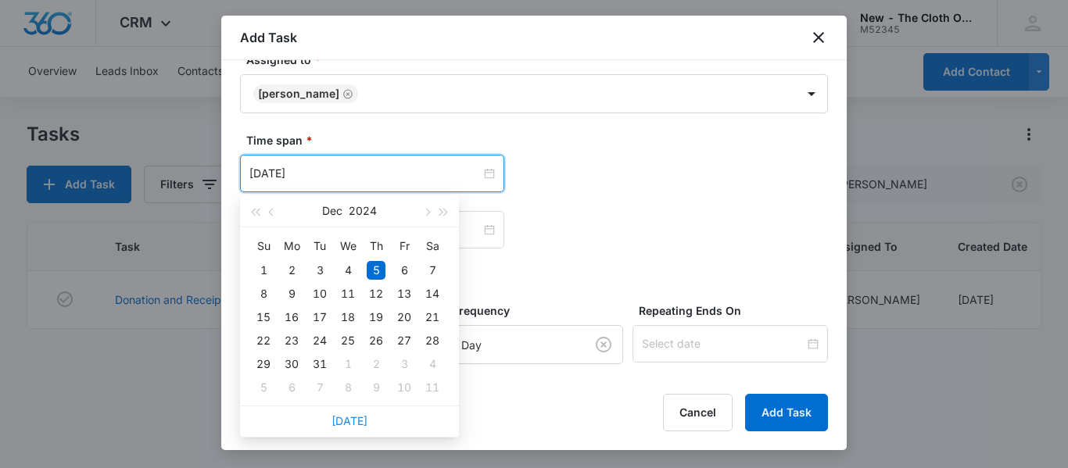
click at [346, 420] on link "Today" at bounding box center [349, 420] width 36 height 13
type input "Aug 13, 2025"
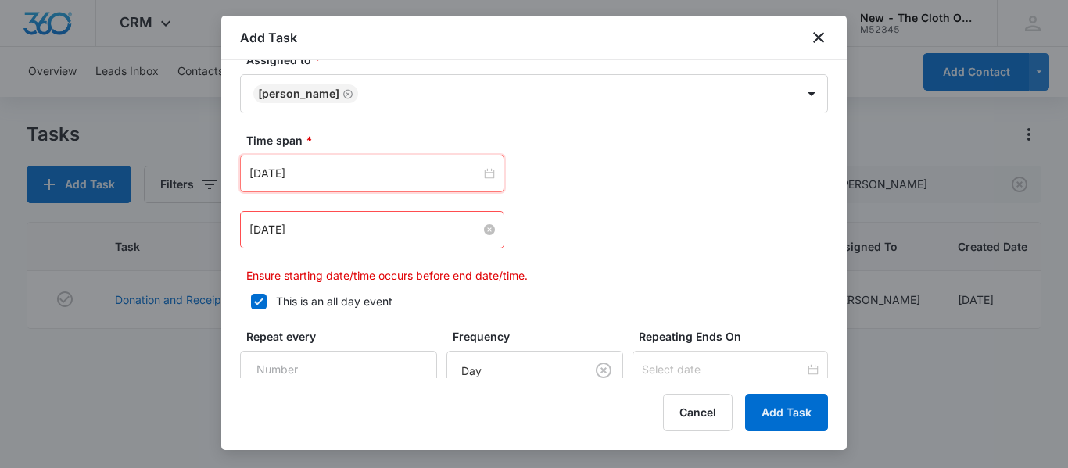
click at [436, 228] on input "Dec 5, 2024" at bounding box center [364, 229] width 231 height 17
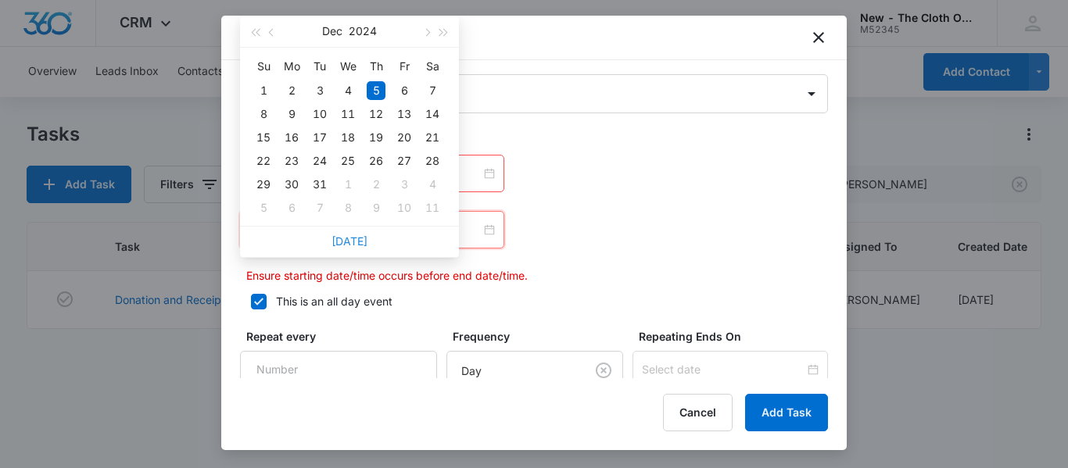
click at [360, 245] on link "Today" at bounding box center [349, 240] width 36 height 13
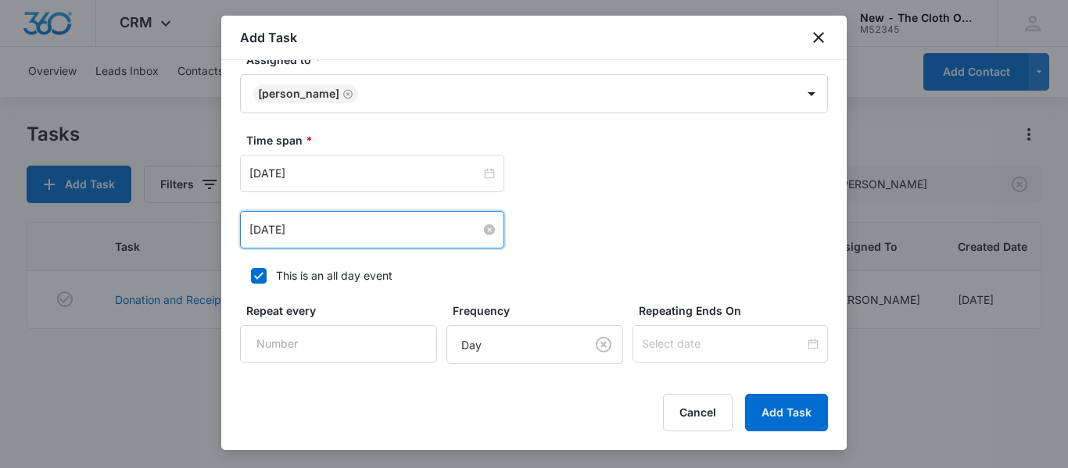
click at [389, 238] on input "Aug 13, 2025" at bounding box center [364, 229] width 231 height 17
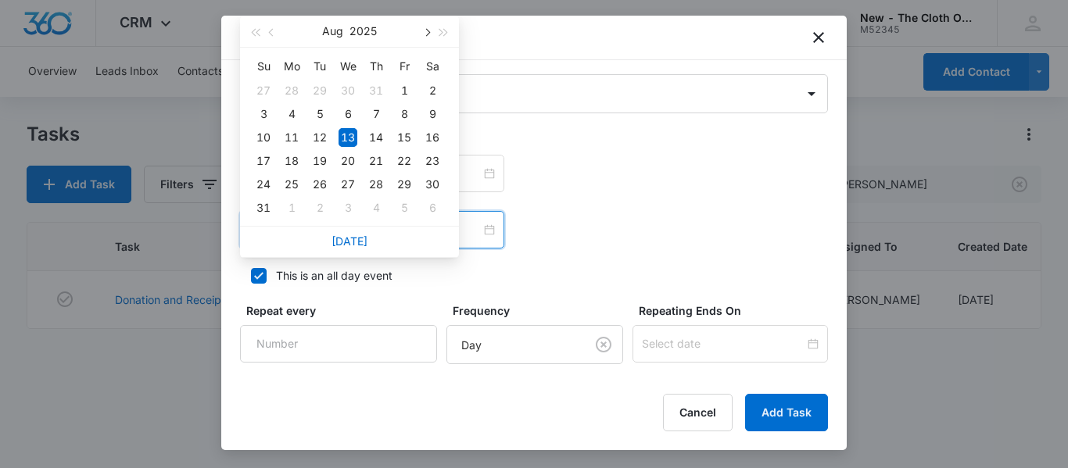
click at [426, 34] on span "button" at bounding box center [426, 33] width 8 height 8
click at [433, 113] on div "13" at bounding box center [432, 114] width 19 height 19
type input "Sep 13, 2025"
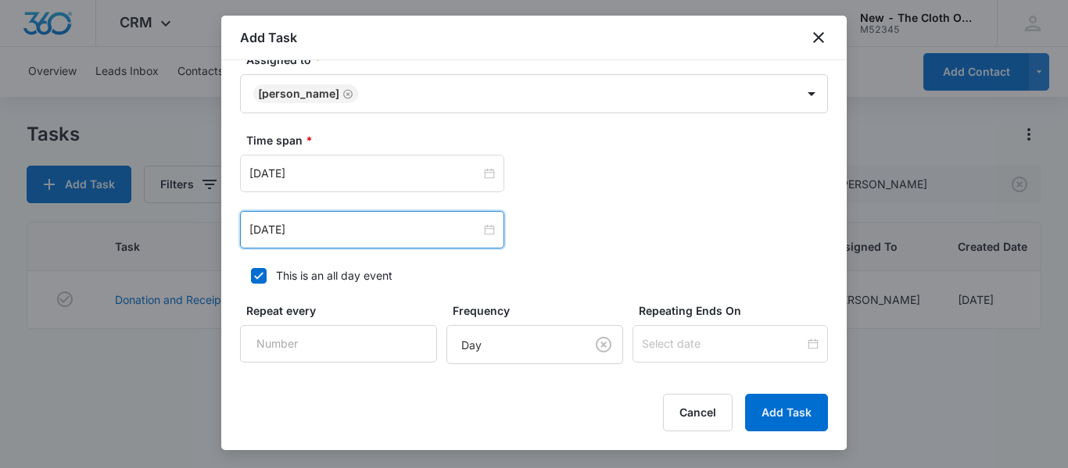
scroll to position [1088, 0]
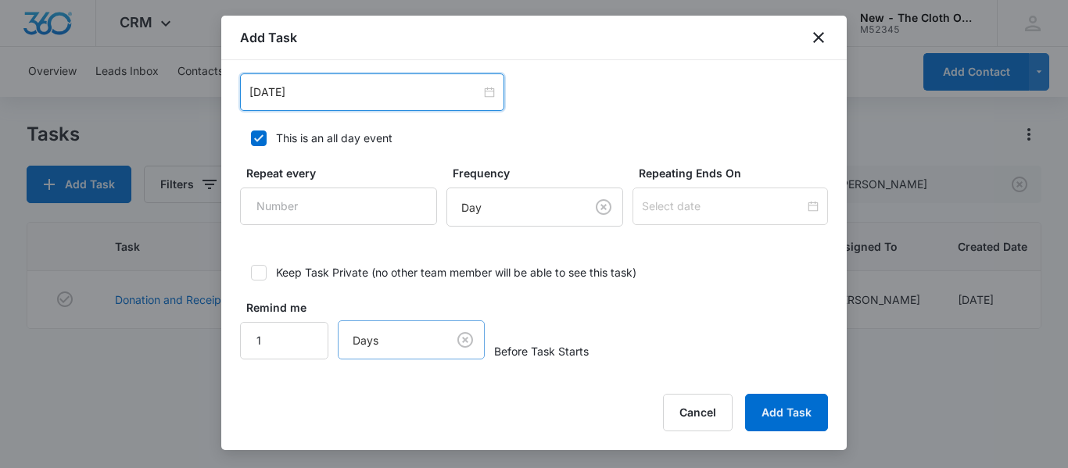
click at [460, 342] on body "CRM Apps Reputation CRM Email Social Ads Intelligence Brand Settings New - The …" at bounding box center [534, 234] width 1068 height 468
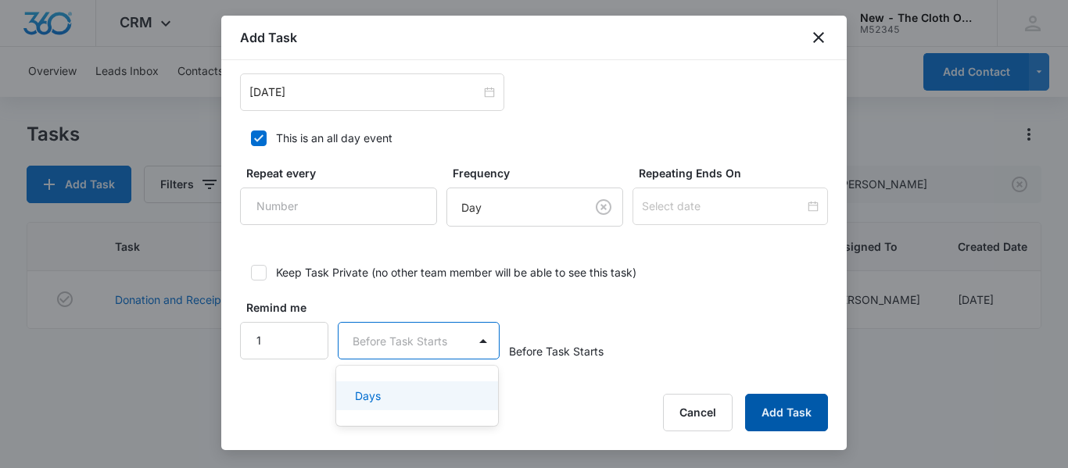
click at [782, 404] on button "Add Task" at bounding box center [786, 413] width 83 height 38
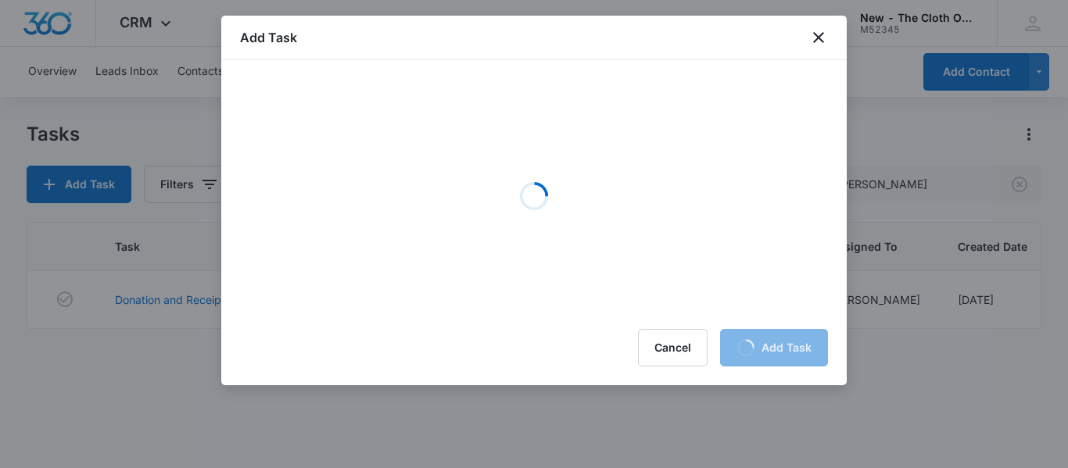
scroll to position [0, 0]
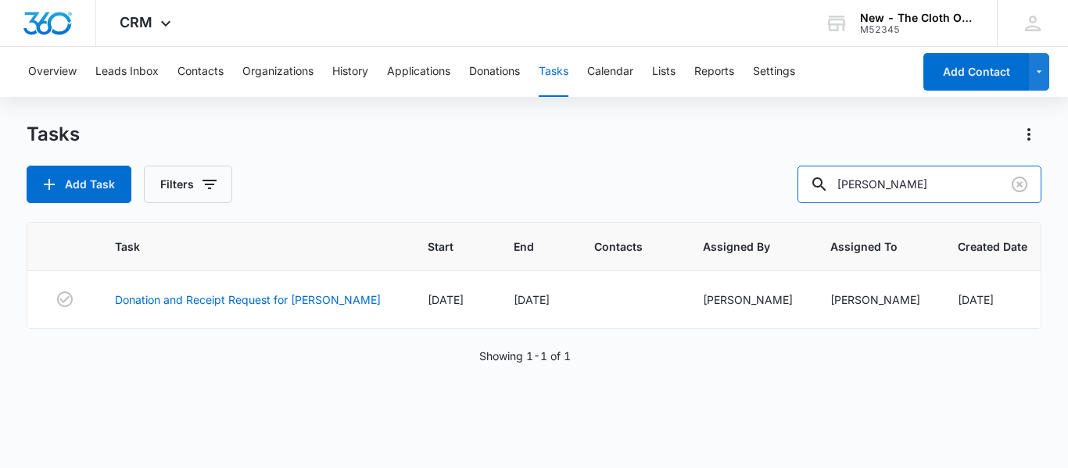
drag, startPoint x: 925, startPoint y: 189, endPoint x: 740, endPoint y: 210, distance: 185.6
click at [740, 210] on div "Tasks Add Task Filters lopez Task Start End Contacts Assigned By Assigned To Cr…" at bounding box center [534, 294] width 1014 height 345
click at [183, 183] on button "Filters" at bounding box center [188, 185] width 88 height 38
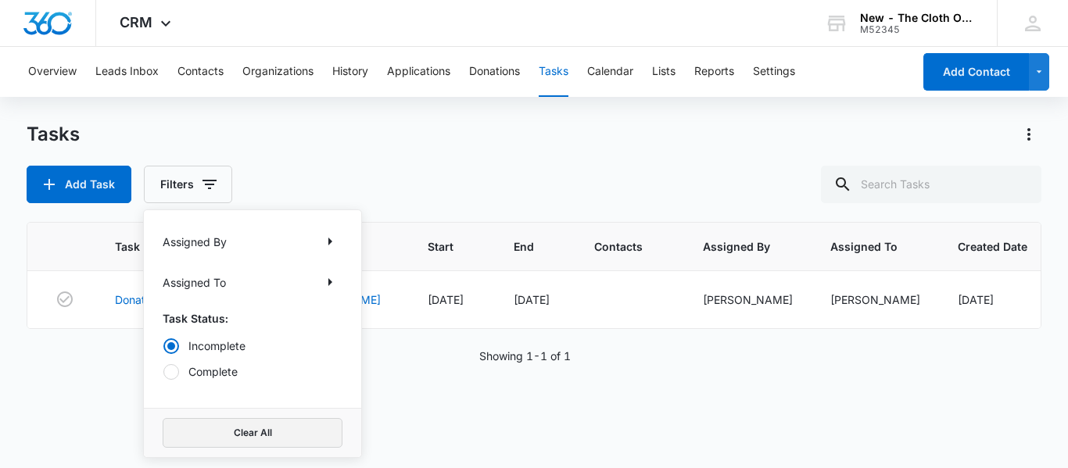
click at [253, 438] on button "Clear All" at bounding box center [253, 433] width 180 height 30
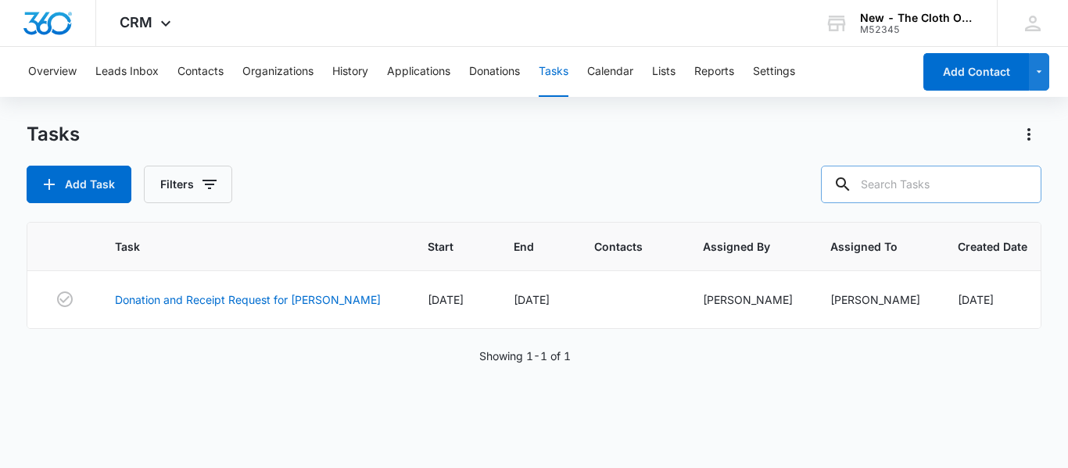
click at [957, 179] on input "text" at bounding box center [931, 185] width 220 height 38
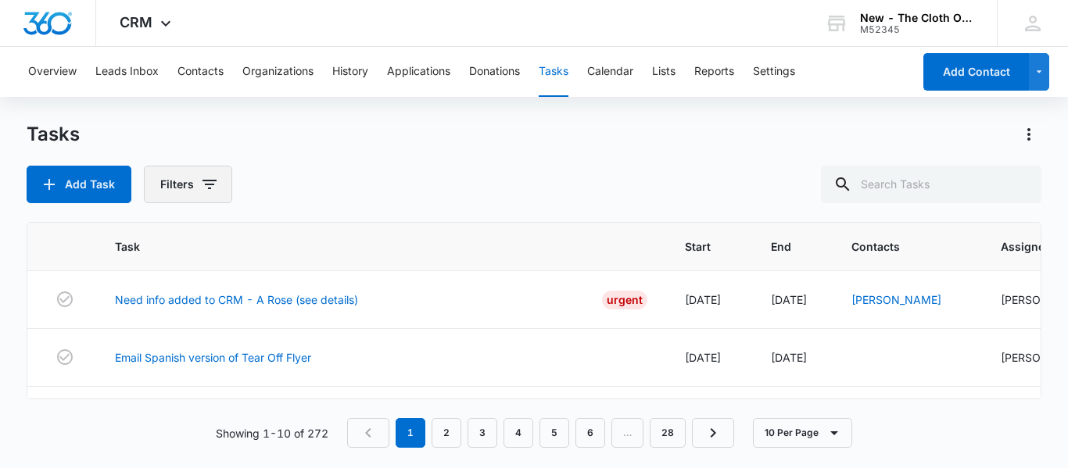
click at [207, 199] on button "Filters" at bounding box center [188, 185] width 88 height 38
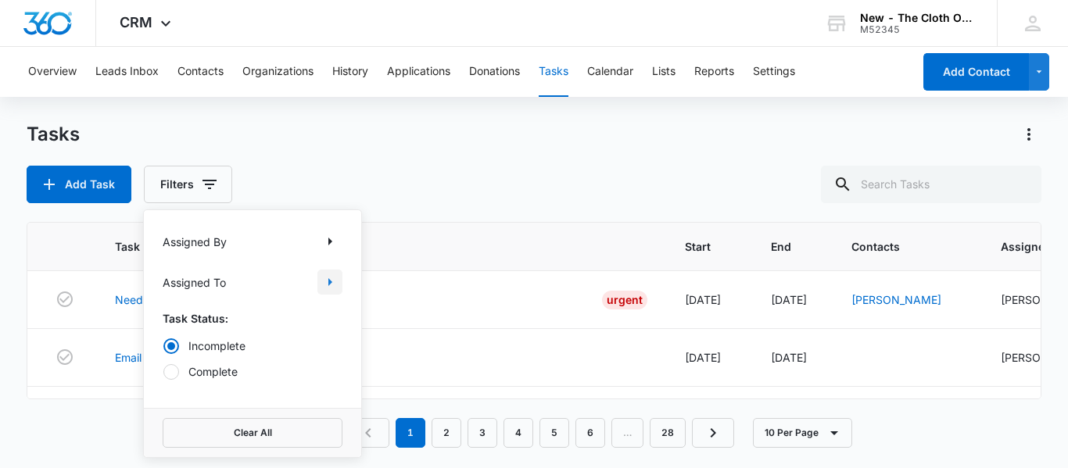
click at [324, 289] on icon "Show Assigned To filters" at bounding box center [329, 282] width 19 height 19
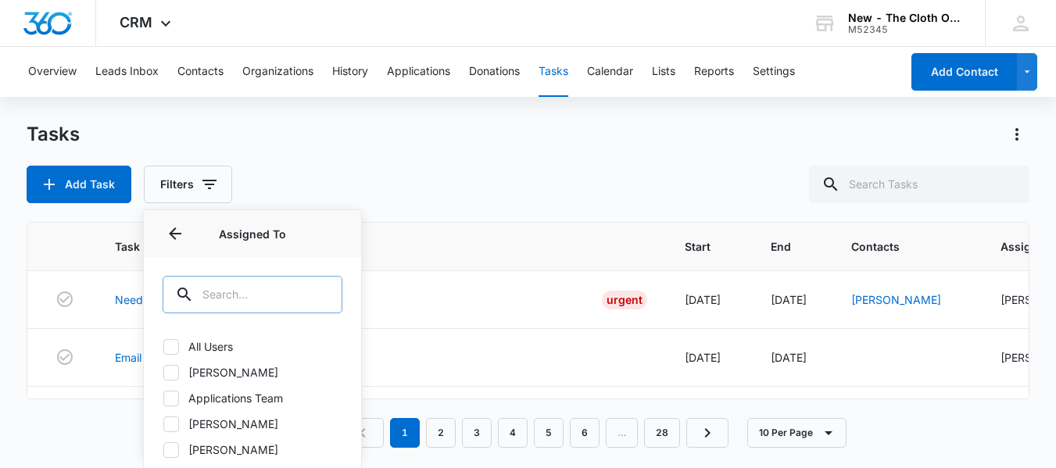
click at [211, 288] on input "text" at bounding box center [253, 295] width 180 height 38
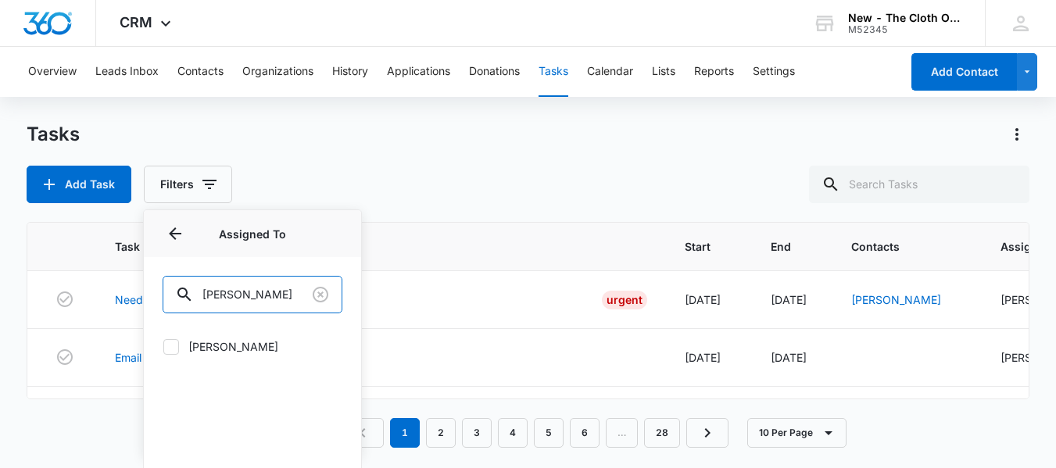
type input "mariah"
click at [174, 346] on icon at bounding box center [171, 347] width 14 height 14
click at [163, 346] on input "Mariah Kaiser" at bounding box center [163, 346] width 1 height 1
checkbox input "true"
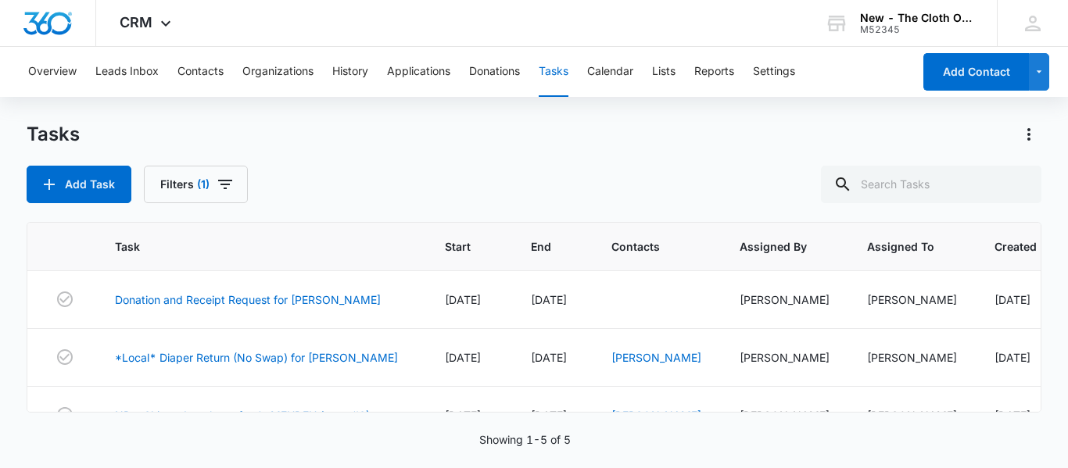
click at [418, 157] on div "Tasks Add Task Filters (1)" at bounding box center [534, 162] width 1014 height 81
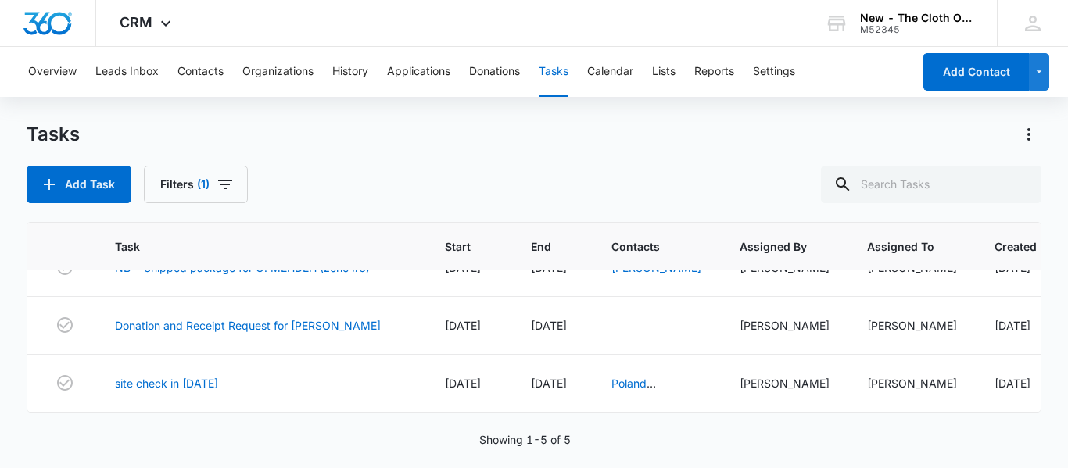
scroll to position [159, 0]
click at [84, 183] on button "Add Task" at bounding box center [79, 185] width 105 height 38
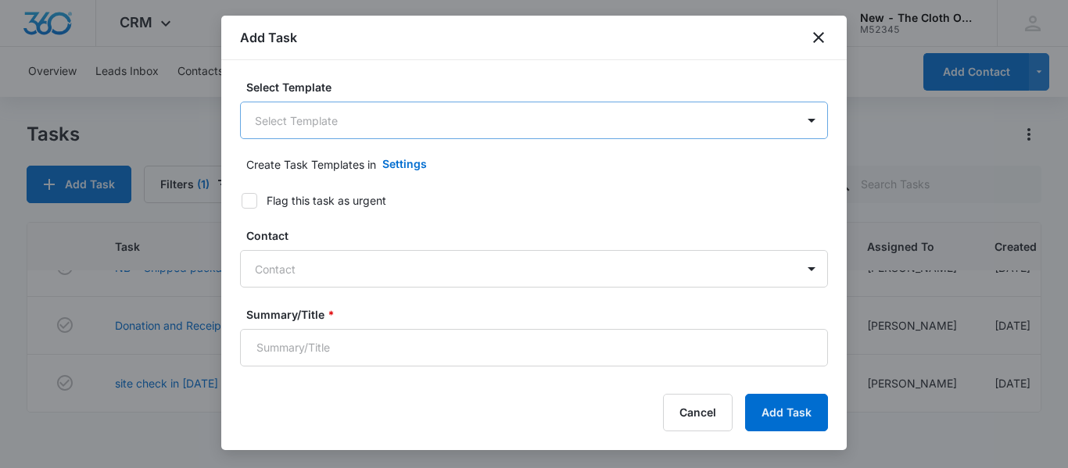
click at [473, 118] on body "CRM Apps Reputation CRM Email Social Ads Intelligence Brand Settings New - The …" at bounding box center [534, 234] width 1068 height 468
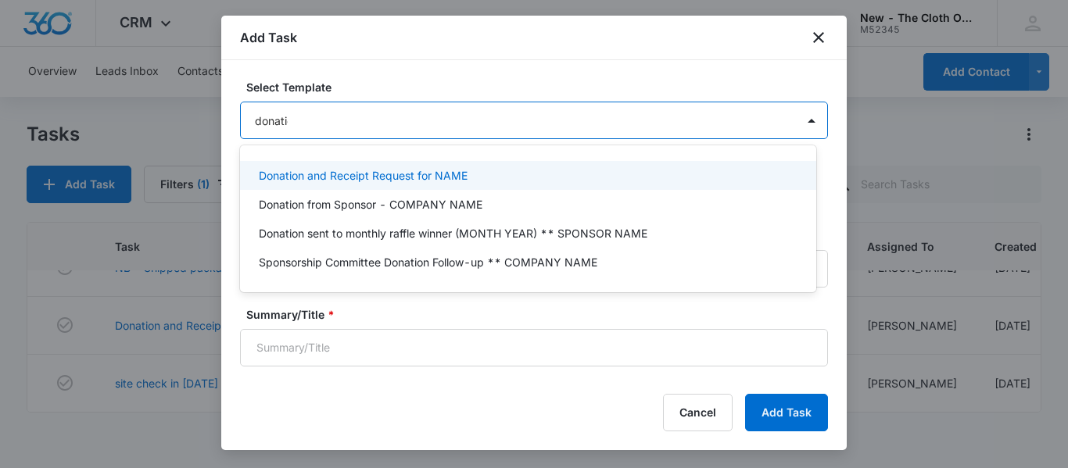
type input "donation"
click at [424, 179] on p "Donation and Receipt Request for NAME" at bounding box center [363, 175] width 209 height 16
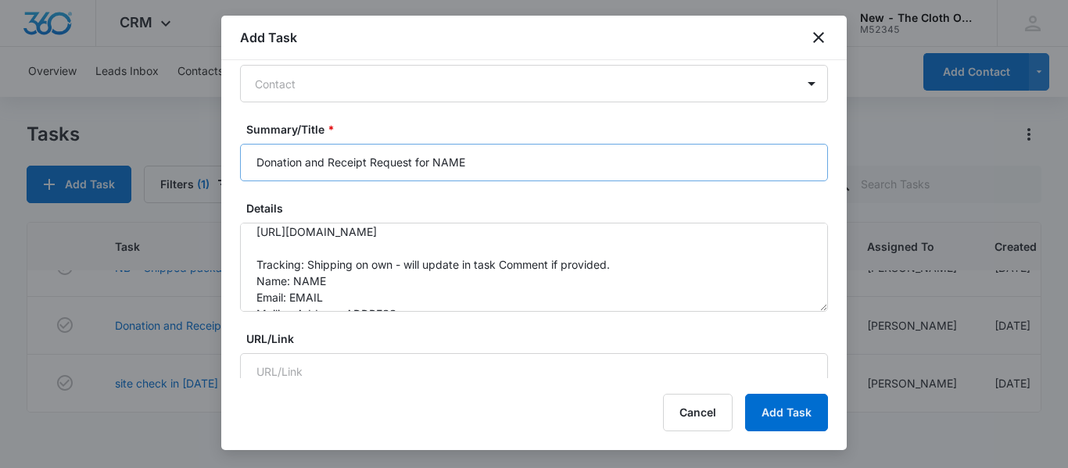
scroll to position [59, 0]
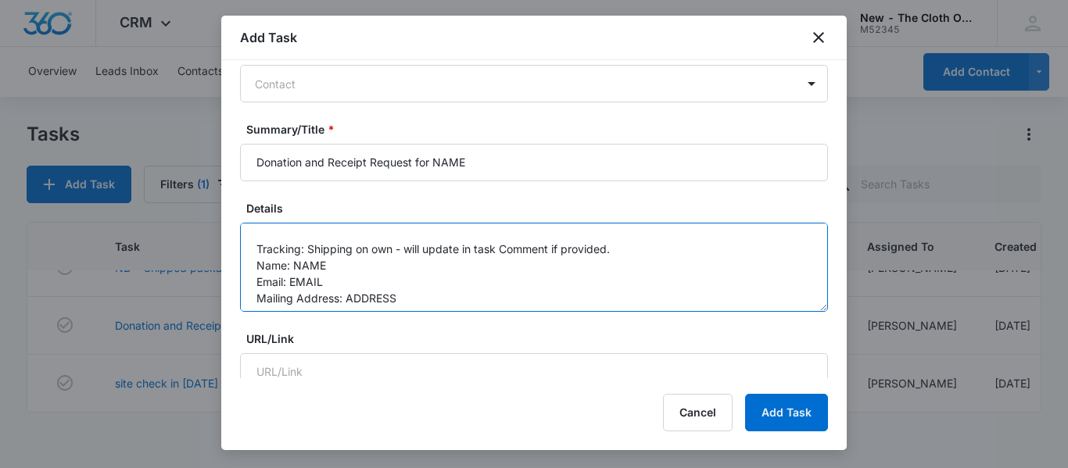
click at [493, 263] on textarea "You will be receiving a donation from the following family. Please be sure to r…" at bounding box center [534, 267] width 588 height 89
paste textarea "Rebecca Whittington"
click at [336, 279] on textarea "You will be receiving a donation from the following family. Please be sure to r…" at bounding box center [534, 267] width 588 height 89
paste textarea "rwhittington121@gmail.com"
click at [401, 292] on textarea "You will be receiving a donation from the following family. Please be sure to r…" at bounding box center [534, 267] width 588 height 89
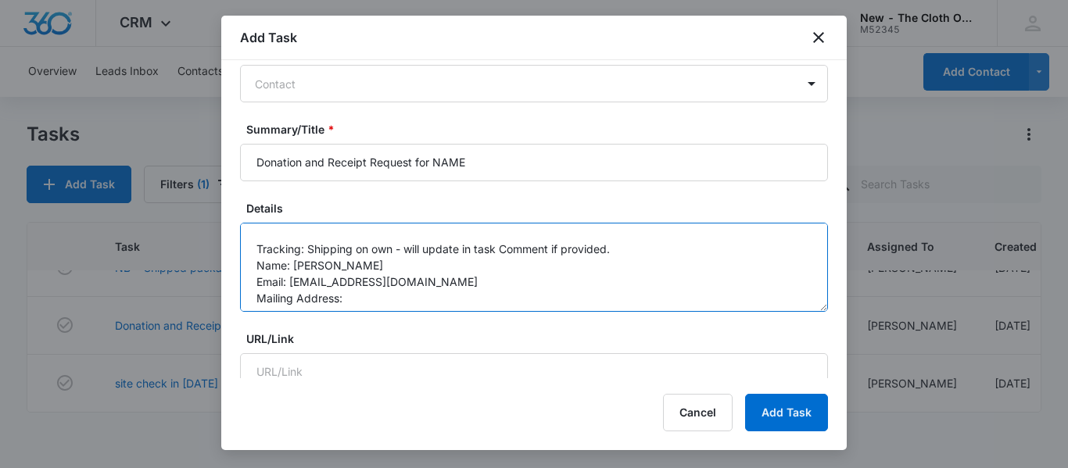
paste textarea "1523 N Vista St"
type textarea "You will be receiving a donation from the following family. Please be sure to r…"
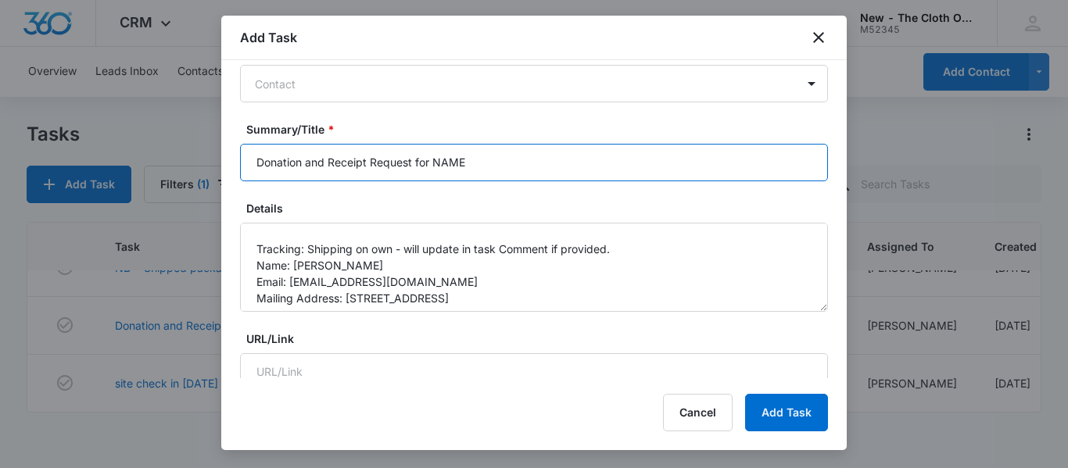
click at [514, 161] on input "Donation and Receipt Request for NAME" at bounding box center [534, 163] width 588 height 38
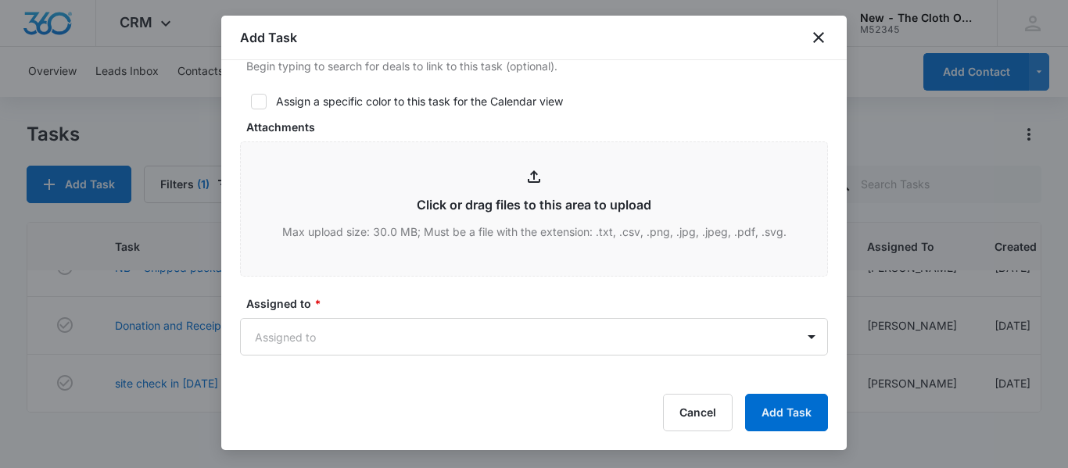
scroll to position [772, 0]
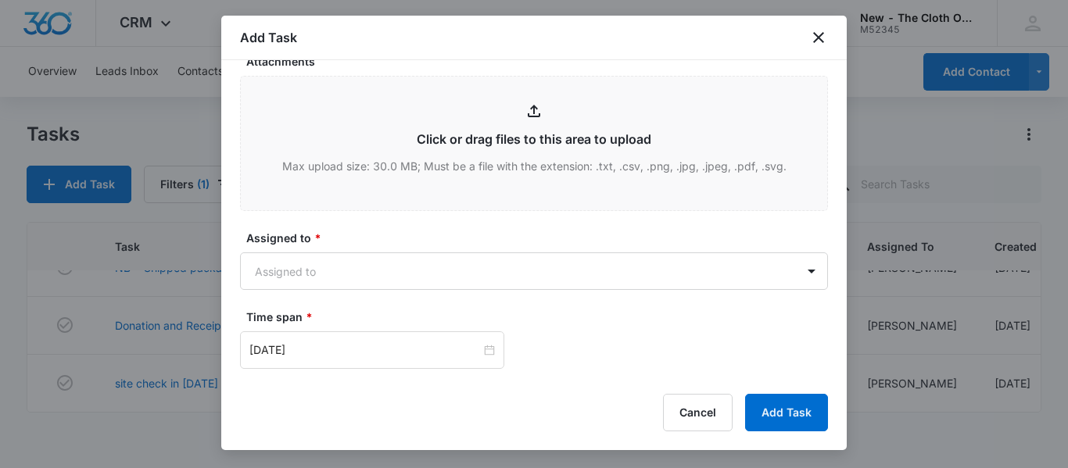
type input "Donation and Receipt Request for REBECCA WHITTINGTON"
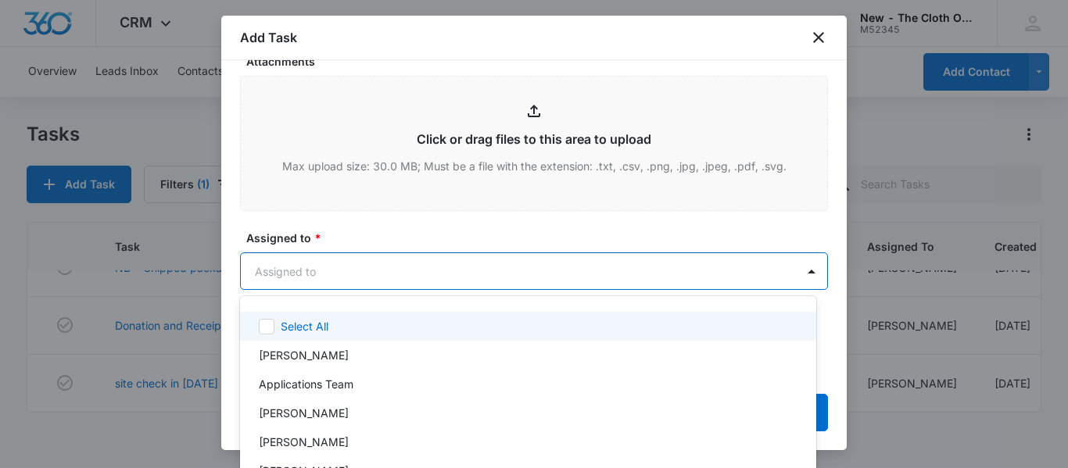
click at [569, 243] on label "Assigned to *" at bounding box center [540, 238] width 588 height 16
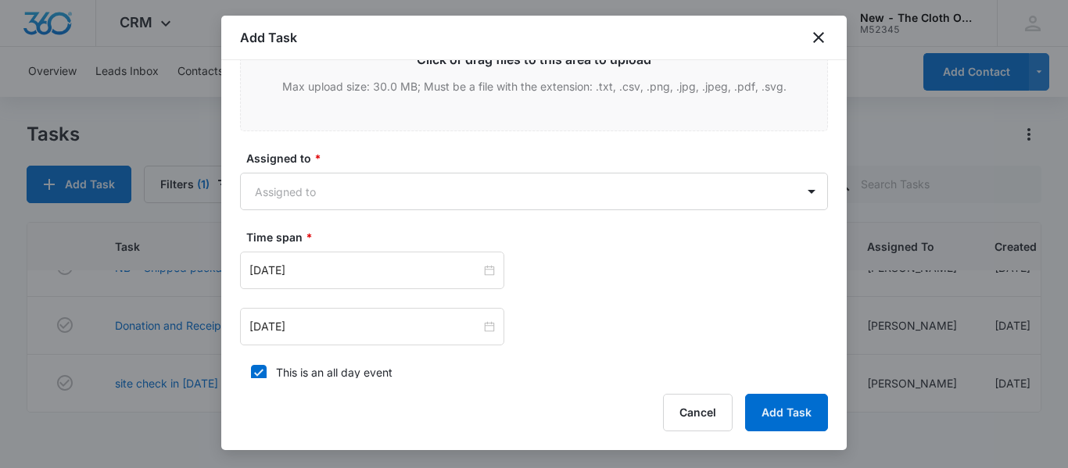
scroll to position [897, 0]
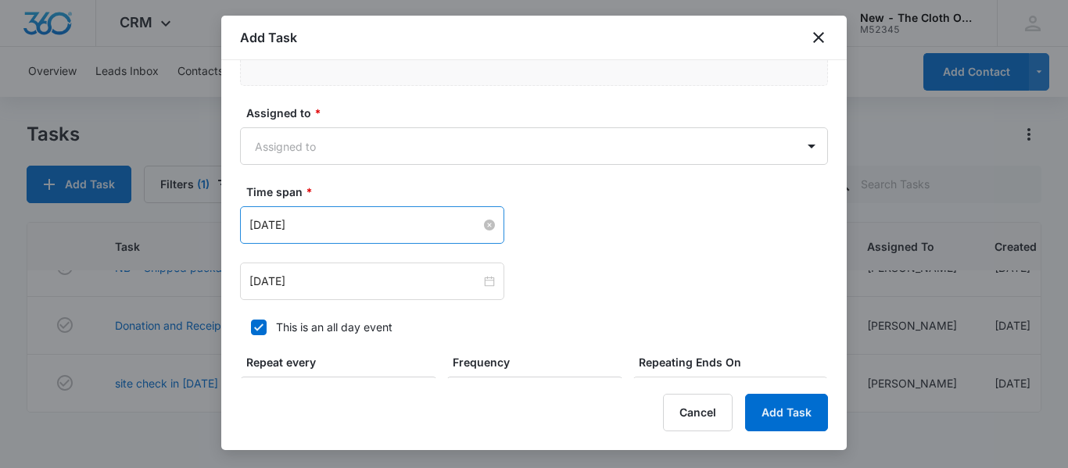
click at [399, 225] on input "Dec 5, 2024" at bounding box center [364, 224] width 231 height 17
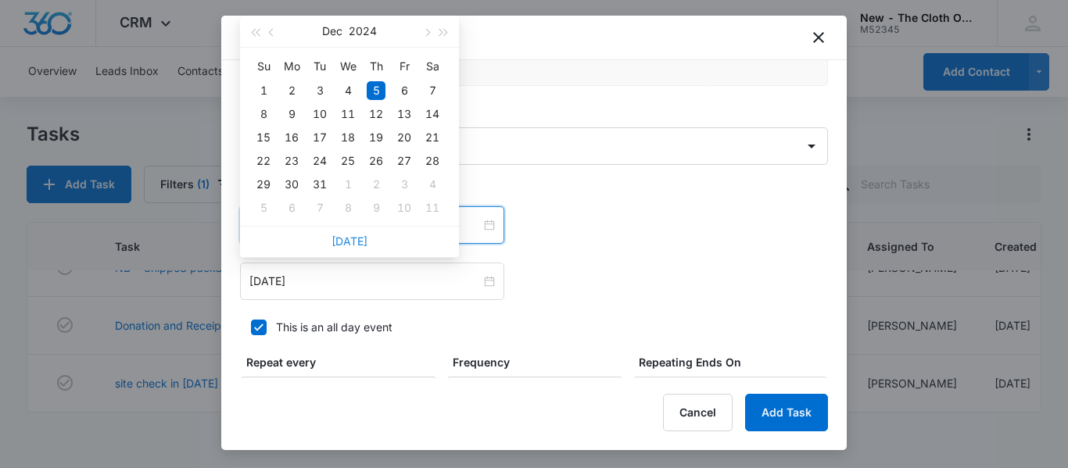
click at [351, 238] on link "Today" at bounding box center [349, 240] width 36 height 13
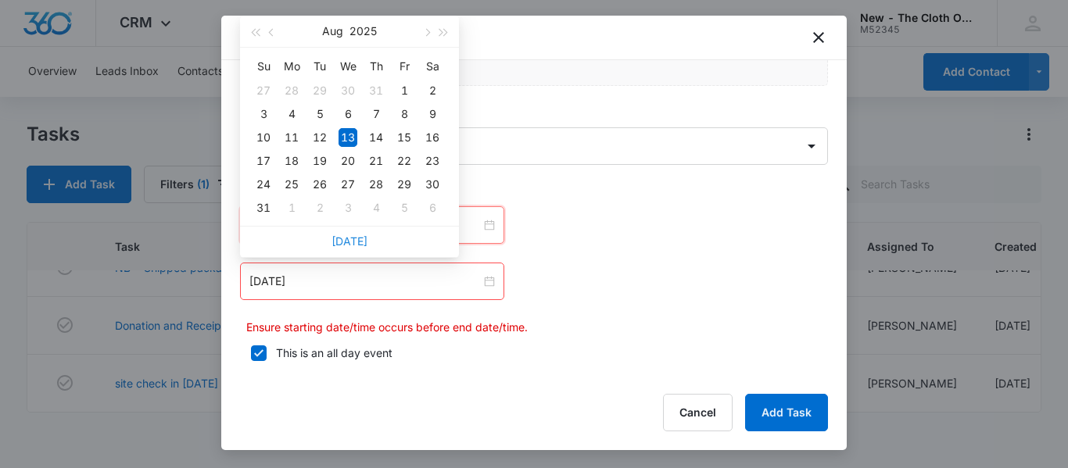
type input "Aug 13, 2025"
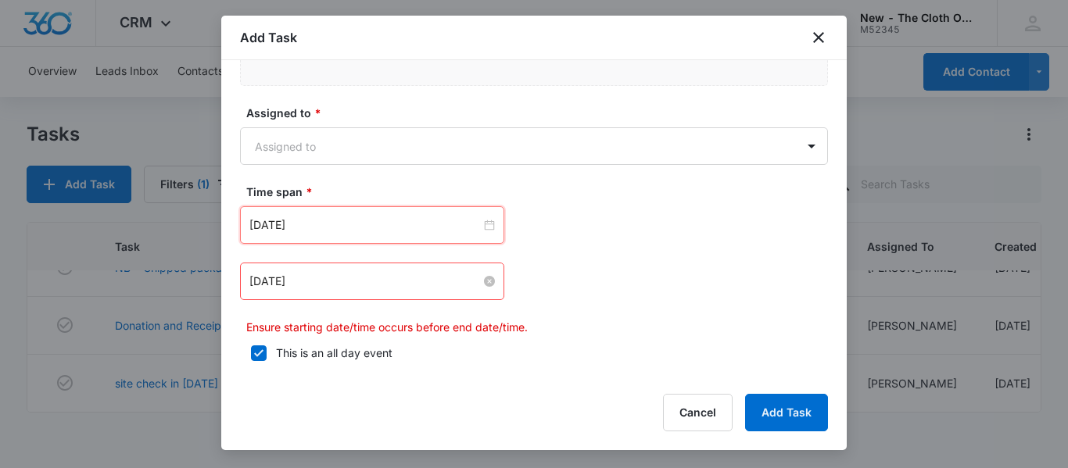
click at [411, 281] on input "Dec 5, 2024" at bounding box center [364, 281] width 231 height 17
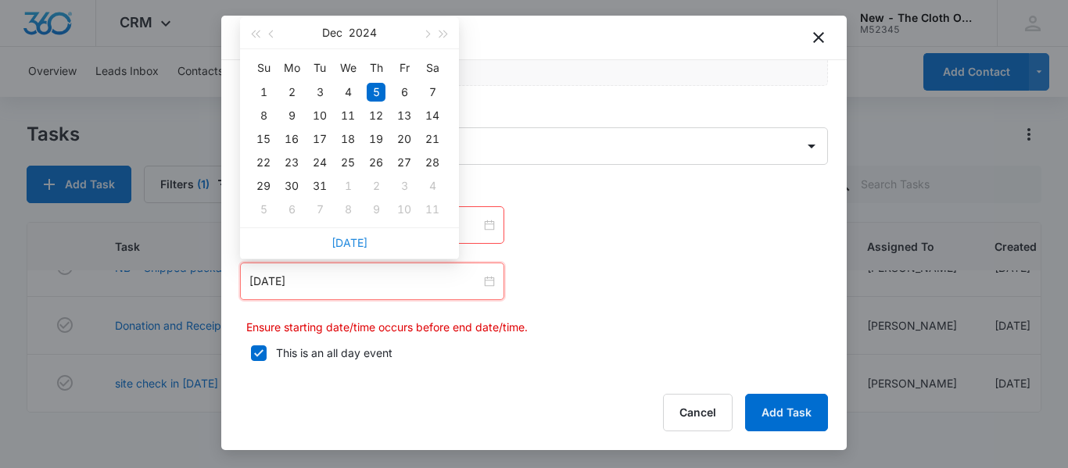
click at [352, 239] on link "Today" at bounding box center [349, 242] width 36 height 13
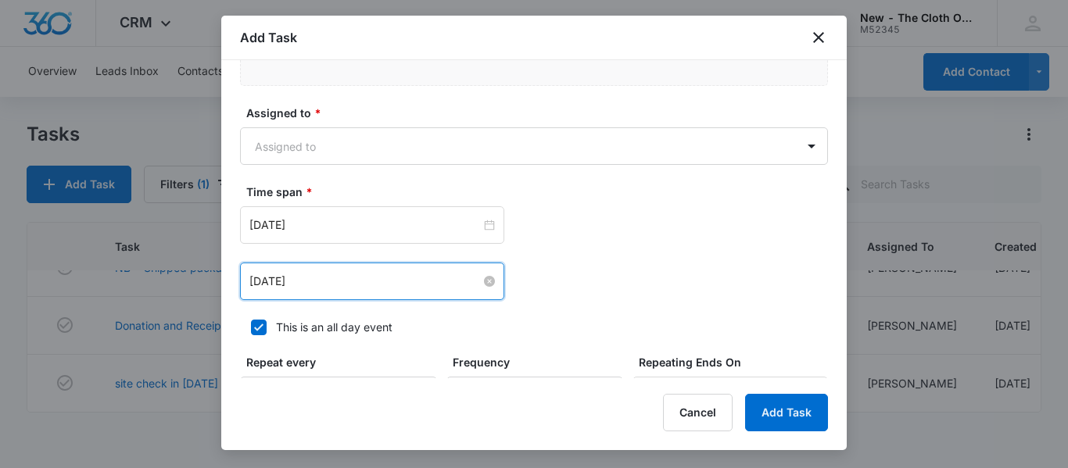
click at [359, 282] on input "Aug 13, 2025" at bounding box center [364, 281] width 231 height 17
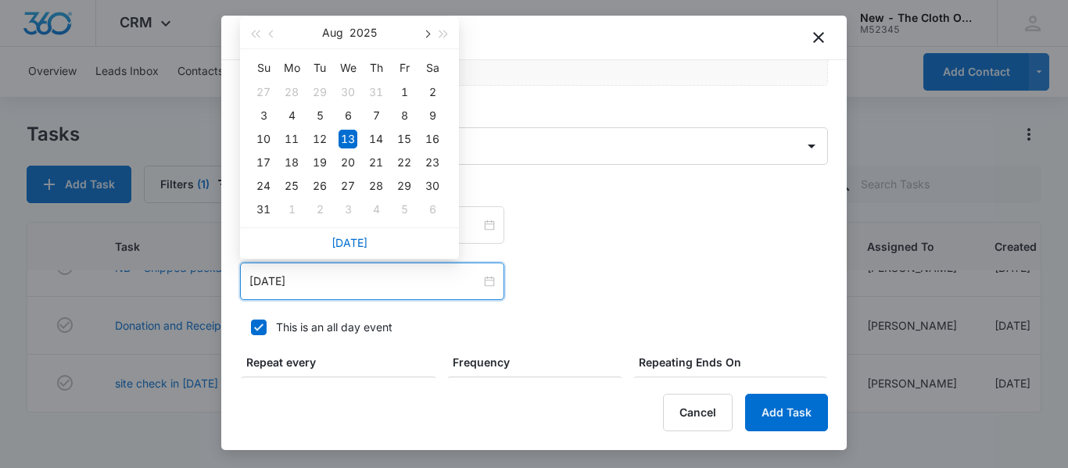
click at [426, 34] on span "button" at bounding box center [426, 34] width 8 height 8
click at [432, 113] on div "13" at bounding box center [432, 115] width 19 height 19
type input "Sep 13, 2025"
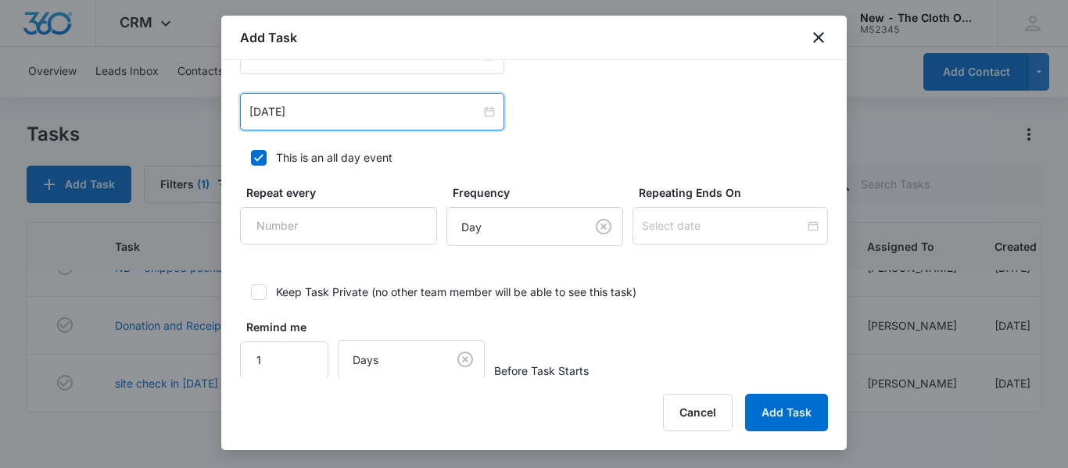
scroll to position [1077, 0]
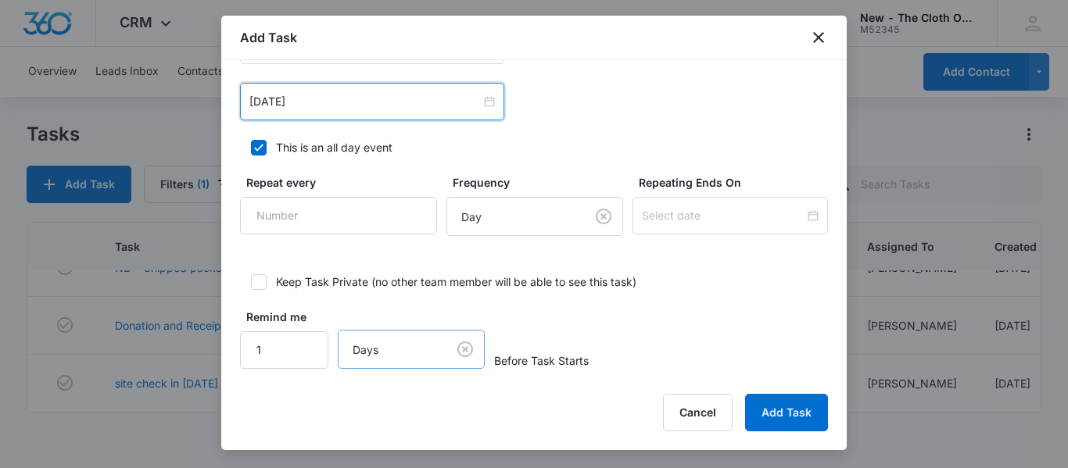
click at [464, 356] on body "CRM Apps Reputation CRM Email Social Ads Intelligence Brand Settings New - The …" at bounding box center [534, 234] width 1068 height 468
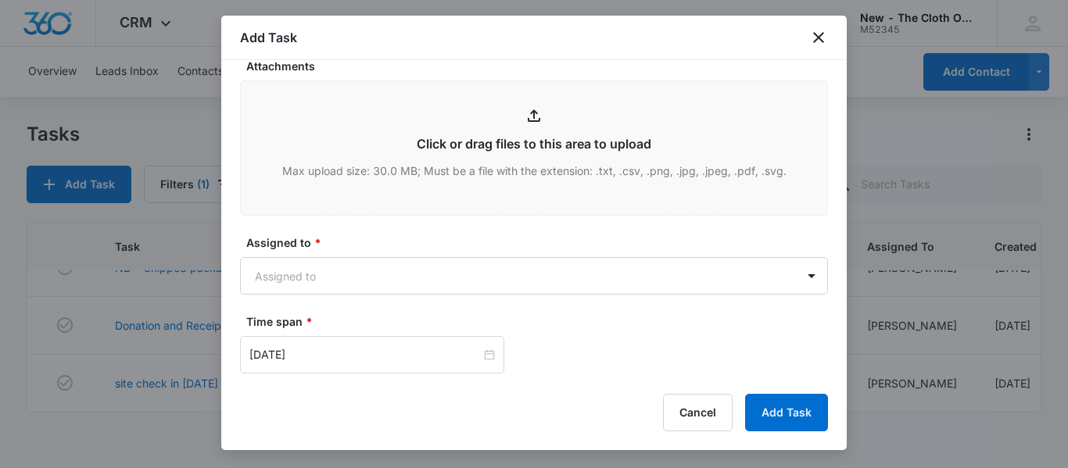
scroll to position [766, 0]
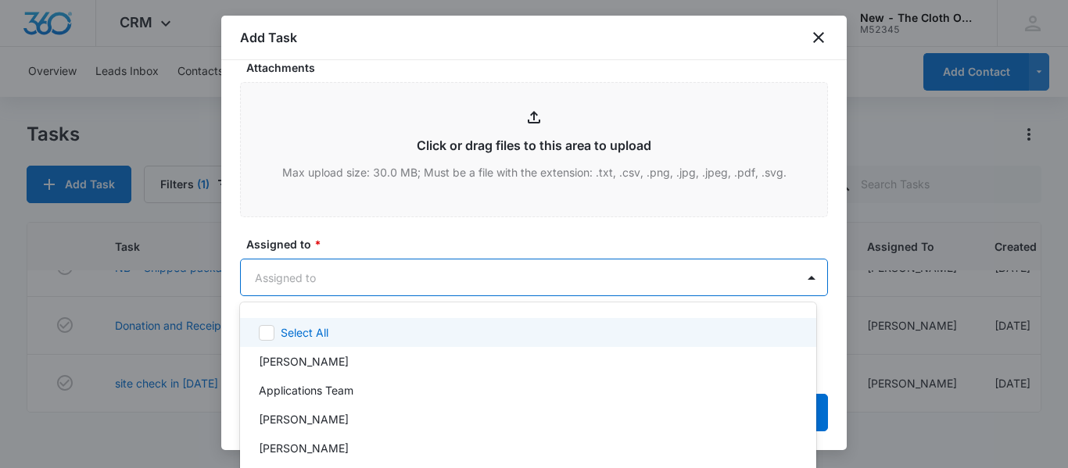
click at [309, 277] on body "CRM Apps Reputation CRM Email Social Ads Intelligence Brand Settings New - The …" at bounding box center [534, 234] width 1068 height 468
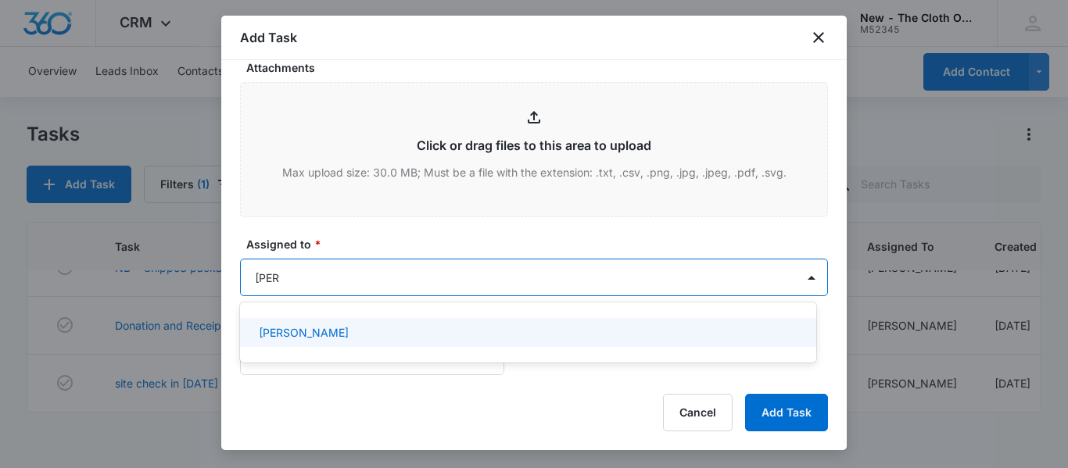
type input "mariah"
click at [288, 334] on p "Mariah Kaiser" at bounding box center [304, 332] width 90 height 16
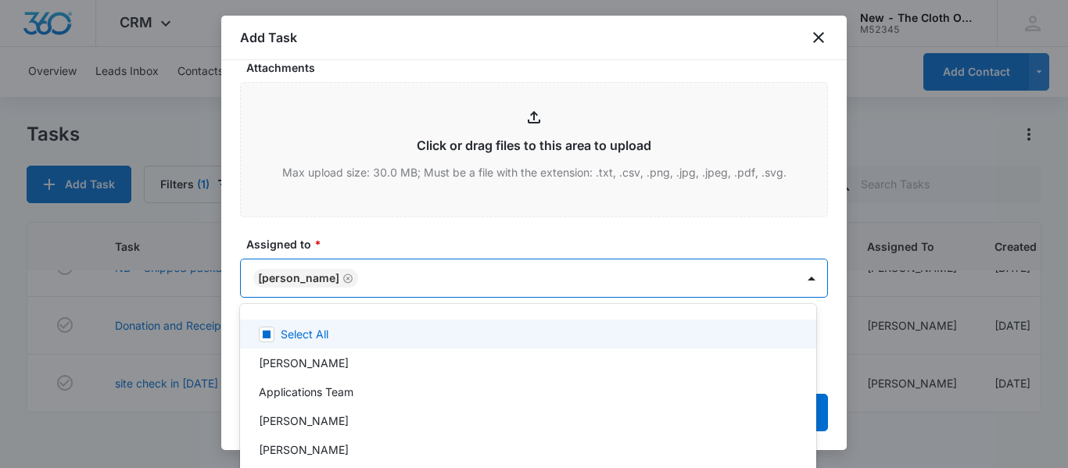
click at [415, 231] on div at bounding box center [534, 234] width 1068 height 468
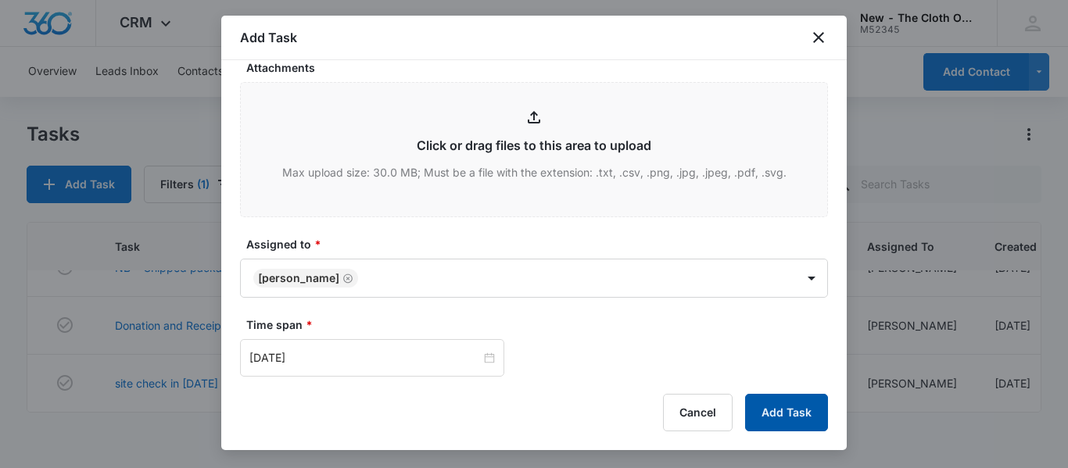
click at [780, 403] on button "Add Task" at bounding box center [786, 413] width 83 height 38
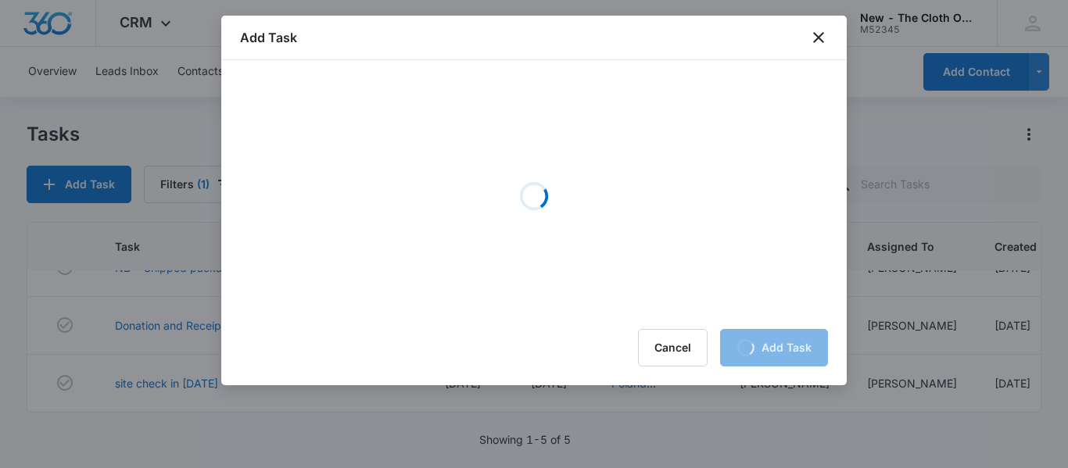
scroll to position [0, 0]
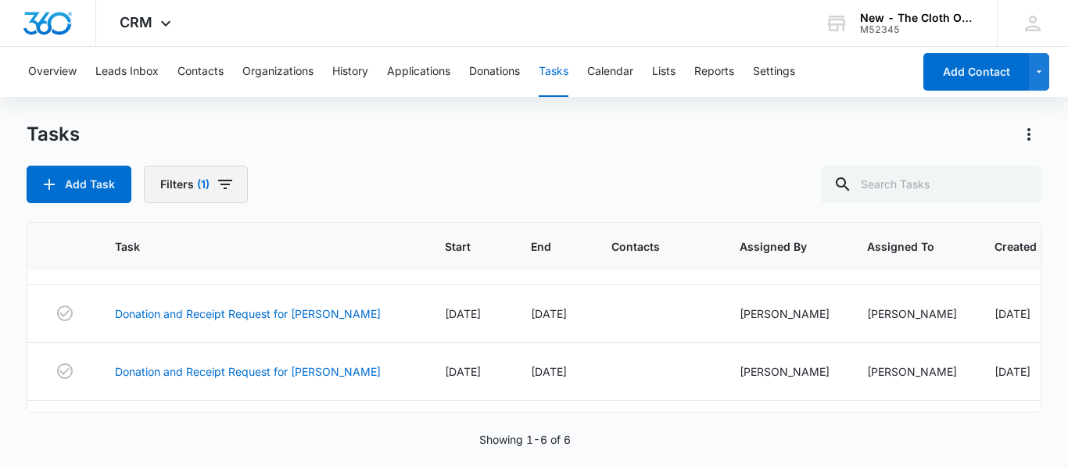
click at [199, 176] on button "Filters (1)" at bounding box center [196, 185] width 104 height 38
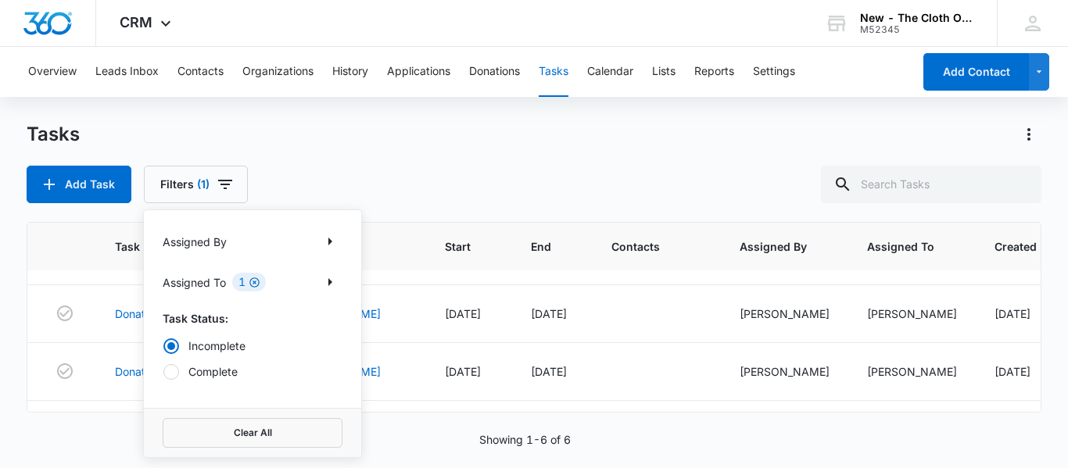
click at [254, 284] on icon "Clear" at bounding box center [254, 282] width 10 height 10
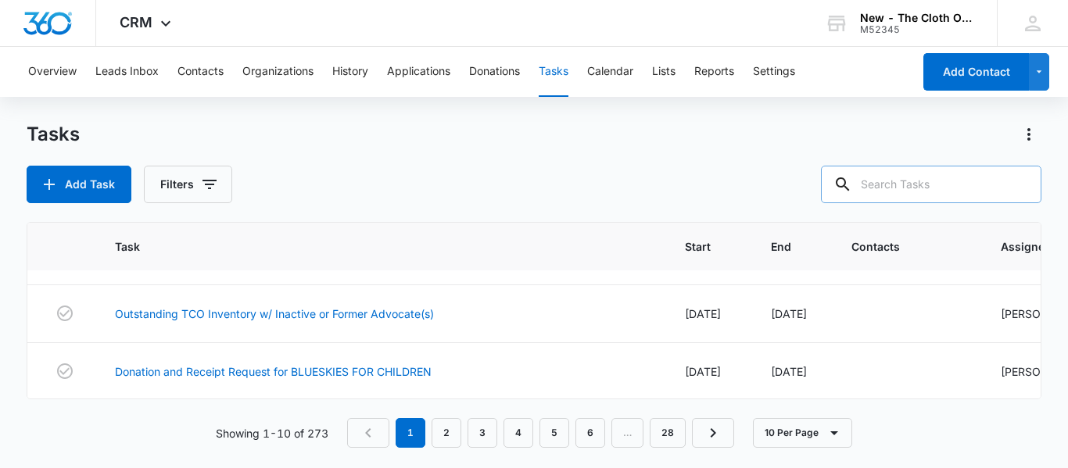
click at [958, 184] on input "text" at bounding box center [931, 185] width 220 height 38
type input "veasey"
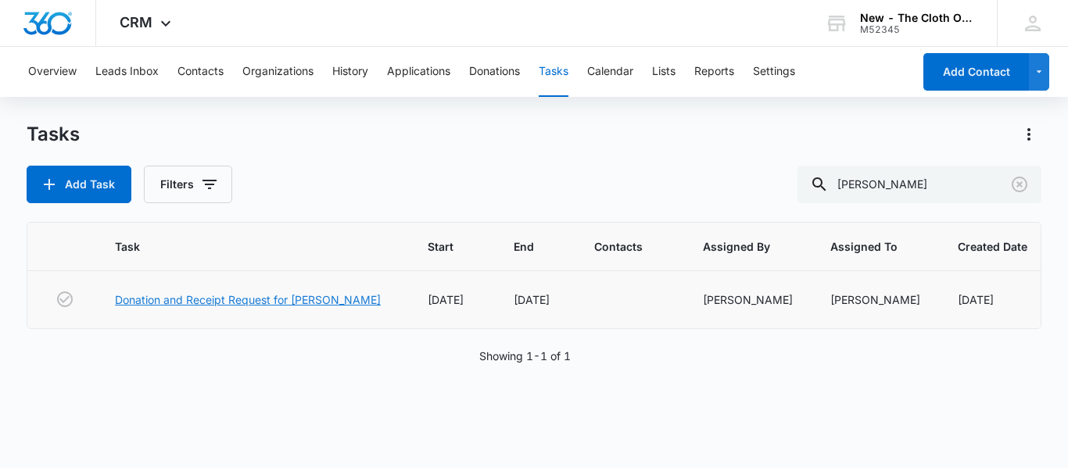
click at [345, 297] on link "Donation and Receipt Request for COLLEEN VEASEY" at bounding box center [248, 300] width 266 height 16
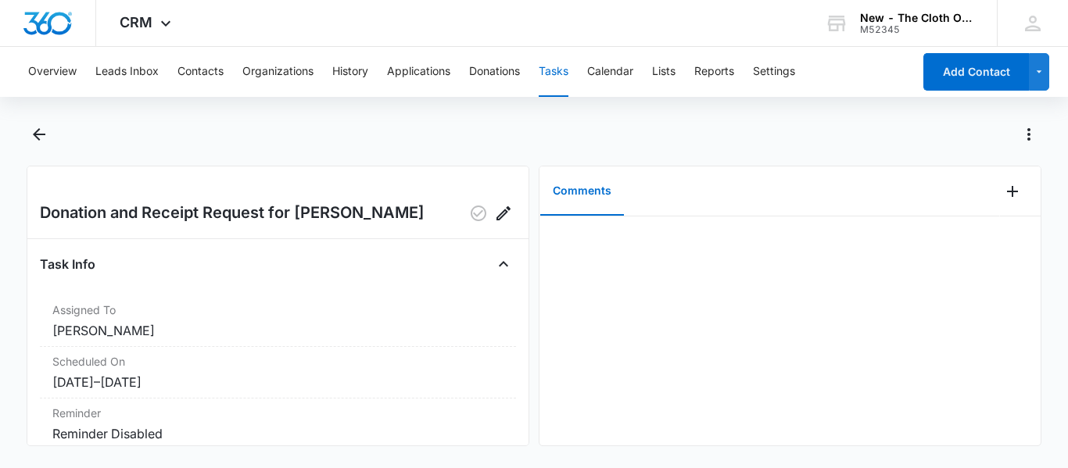
click at [568, 75] on button "Tasks" at bounding box center [553, 72] width 30 height 50
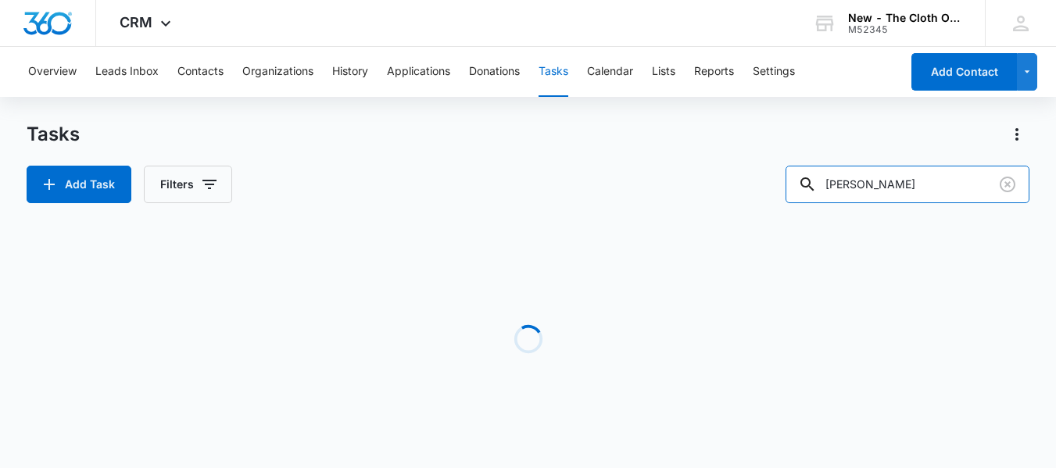
drag, startPoint x: 907, startPoint y: 173, endPoint x: 703, endPoint y: 183, distance: 204.2
click at [703, 183] on div "Add Task Filters veasey" at bounding box center [528, 185] width 1003 height 38
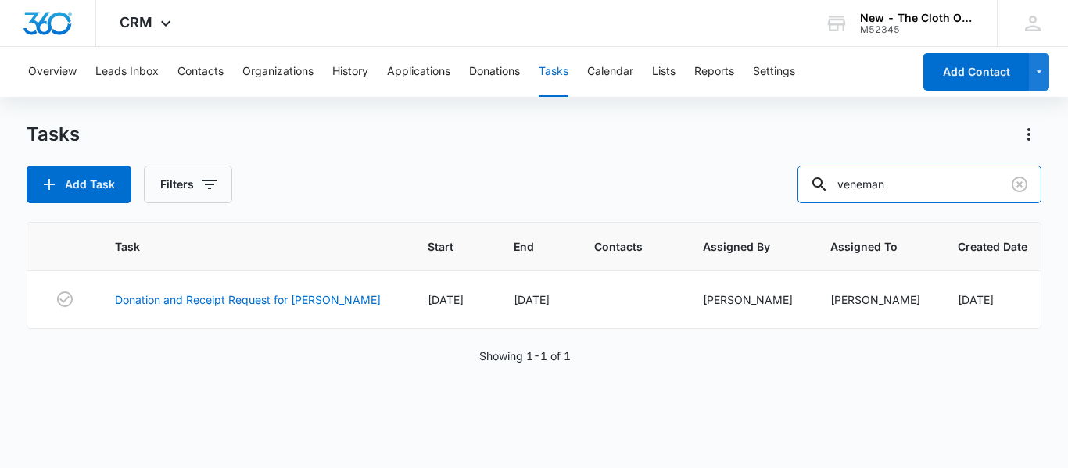
type input "veneman"
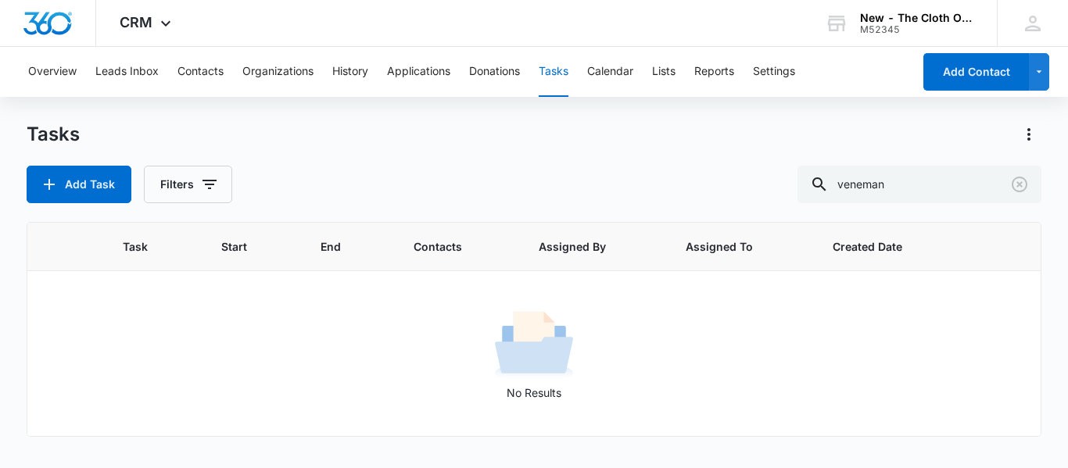
click at [186, 164] on div "Tasks Add Task Filters veneman" at bounding box center [534, 162] width 1014 height 81
click at [191, 189] on button "Filters" at bounding box center [188, 185] width 88 height 38
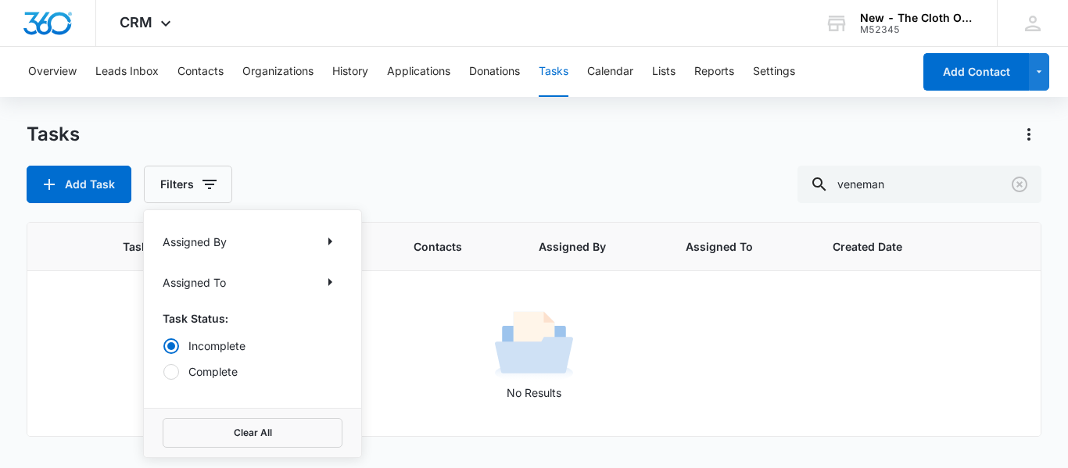
click at [221, 370] on label "Complete" at bounding box center [253, 371] width 180 height 16
click at [163, 371] on input "Complete" at bounding box center [163, 371] width 1 height 1
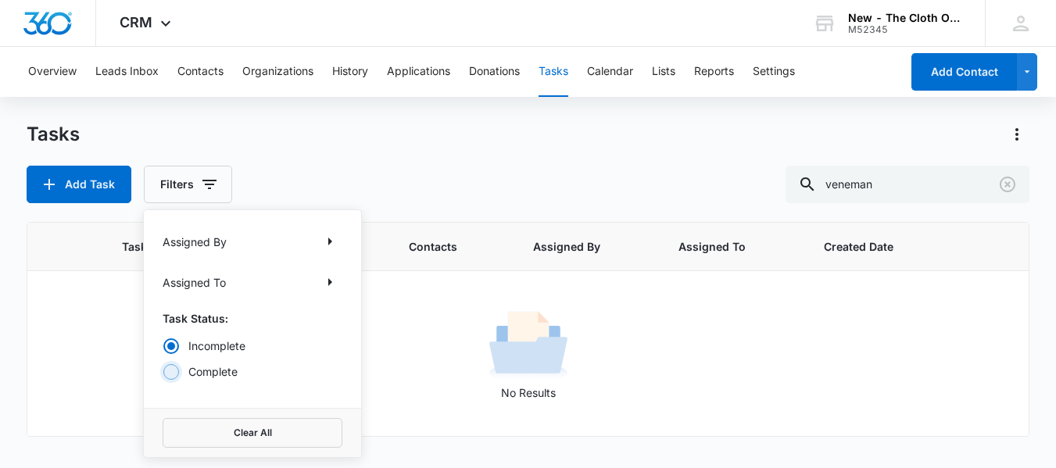
radio input "false"
radio input "true"
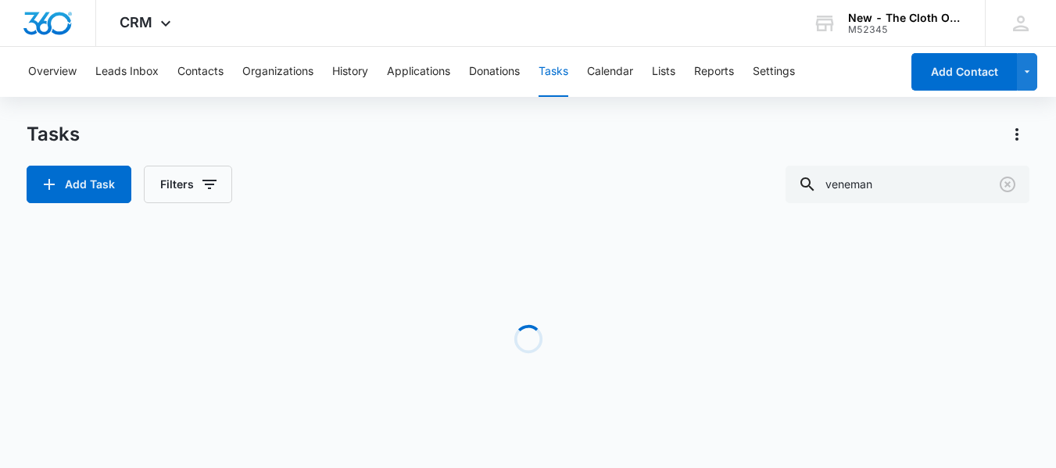
click at [355, 188] on div "Add Task Filters veneman" at bounding box center [528, 185] width 1003 height 38
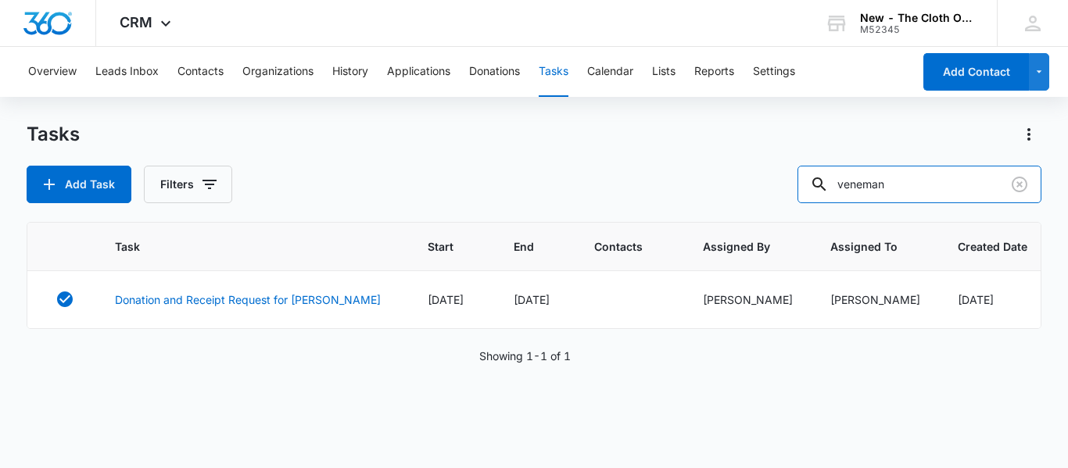
drag, startPoint x: 941, startPoint y: 182, endPoint x: 718, endPoint y: 181, distance: 222.7
click at [718, 181] on div "Add Task Filters veneman" at bounding box center [534, 185] width 1014 height 38
paste input "Becky Vess"
type input "Becky Vess"
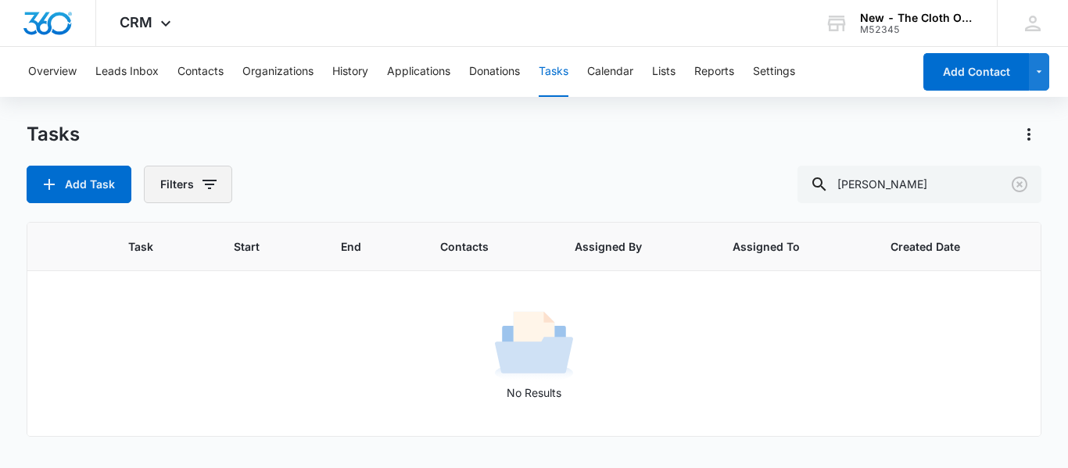
click at [170, 188] on button "Filters" at bounding box center [188, 185] width 88 height 38
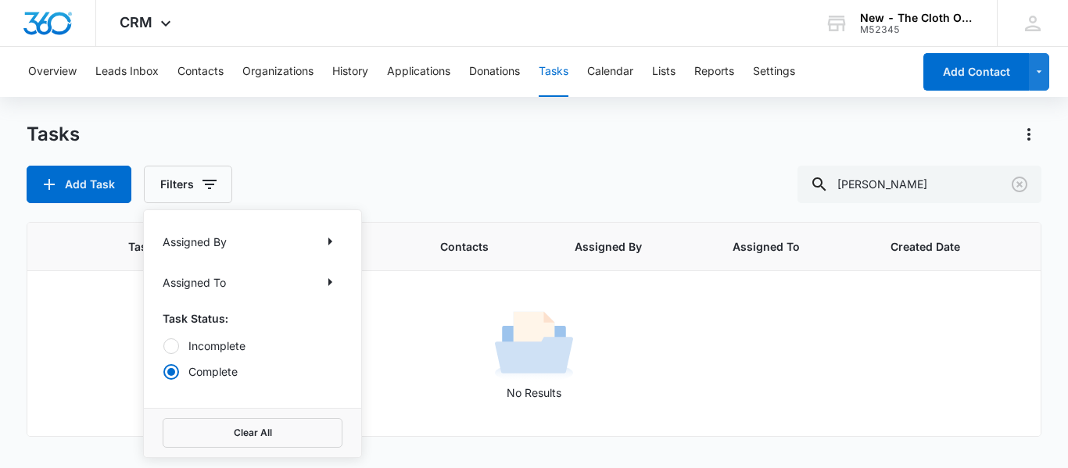
click at [203, 344] on label "Incomplete" at bounding box center [253, 346] width 180 height 16
click at [163, 345] on input "Incomplete" at bounding box center [163, 345] width 1 height 1
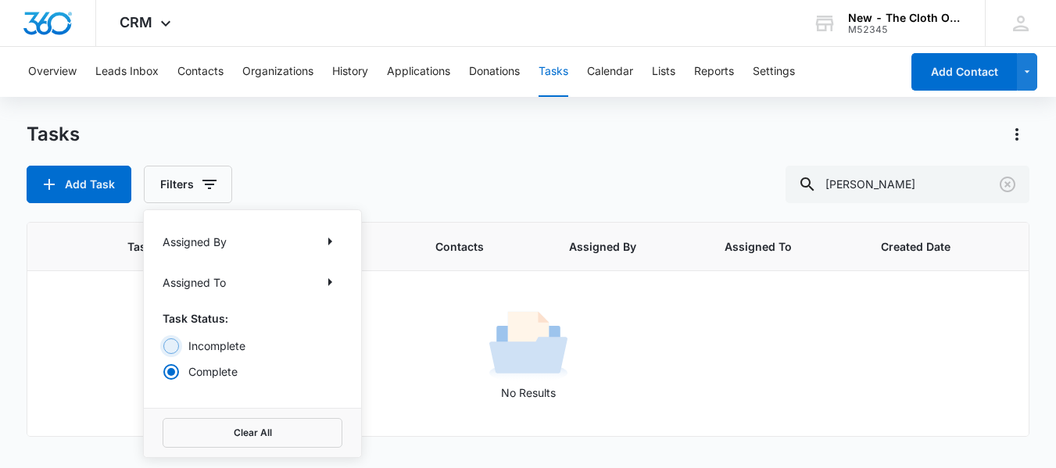
radio input "true"
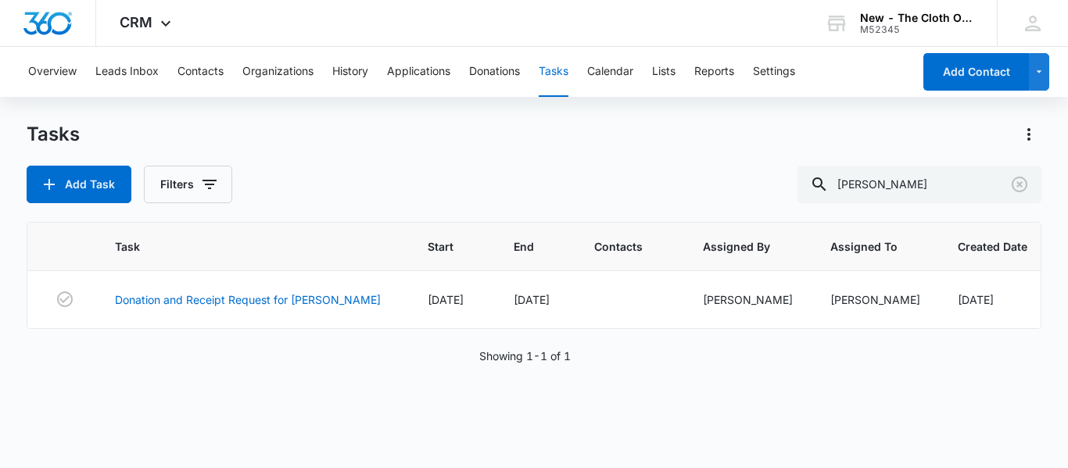
click at [471, 150] on div "Tasks Add Task Filters Becky Vess" at bounding box center [534, 162] width 1014 height 81
click at [301, 299] on link "Donation and Receipt Request for BECKY VESS" at bounding box center [248, 300] width 266 height 16
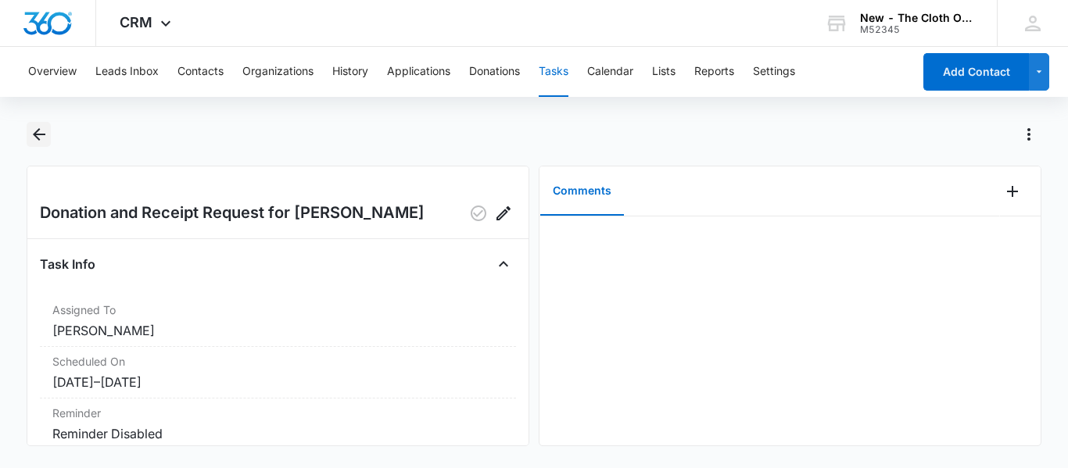
click at [45, 130] on icon "Back" at bounding box center [39, 134] width 19 height 19
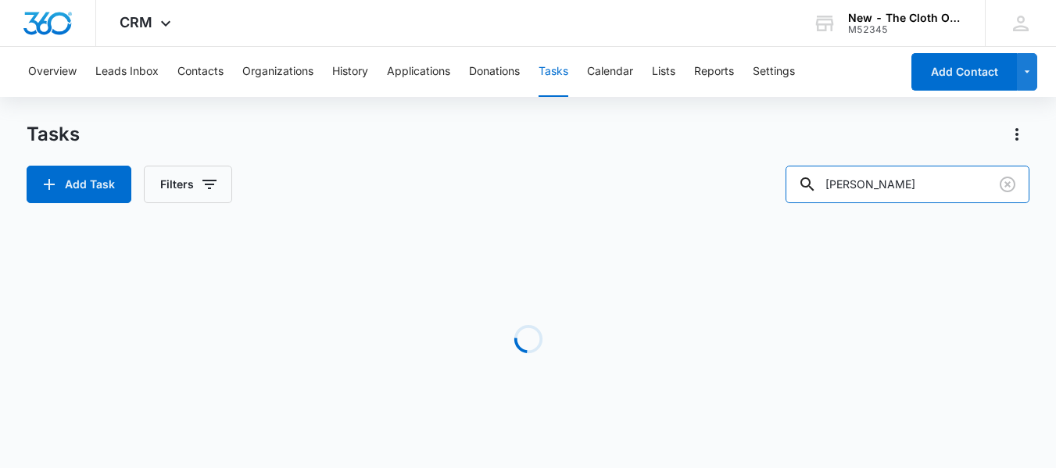
drag, startPoint x: 944, startPoint y: 181, endPoint x: 587, endPoint y: 220, distance: 359.4
click at [587, 220] on div "Tasks Add Task Filters Becky Vess Loading Task Start End Contacts Assigned By A…" at bounding box center [528, 298] width 1003 height 353
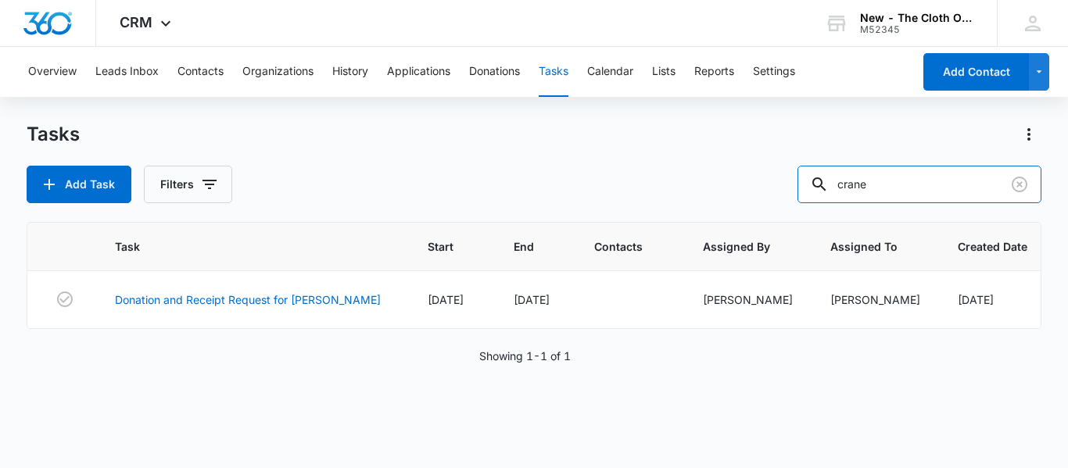
type input "crane"
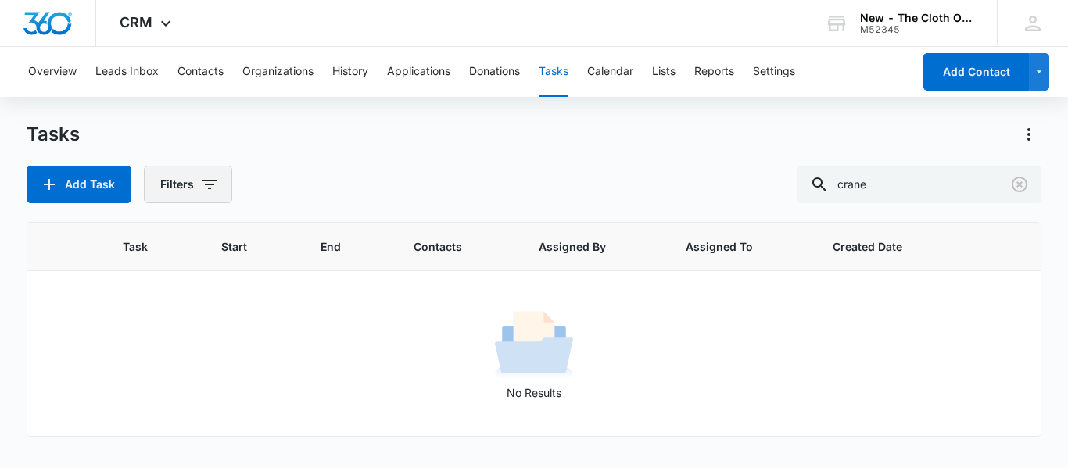
click at [187, 200] on button "Filters" at bounding box center [188, 185] width 88 height 38
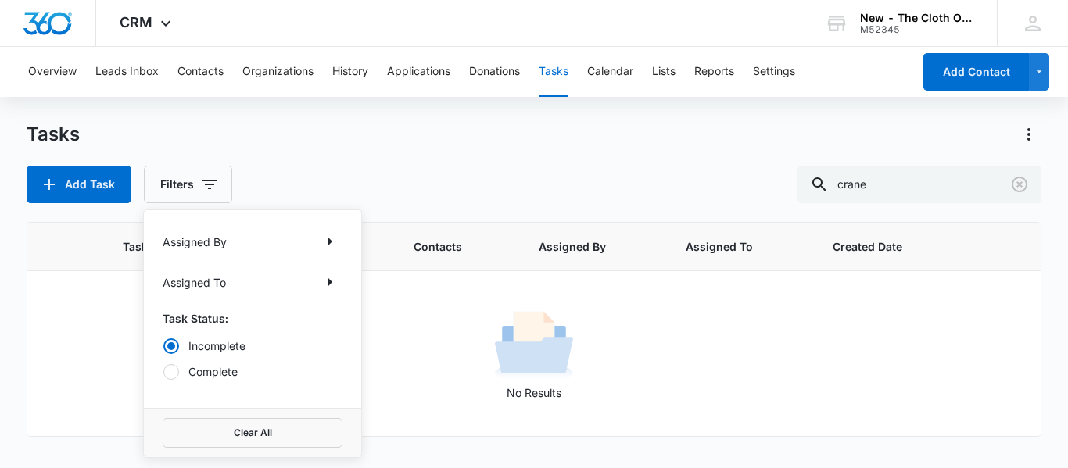
click at [196, 374] on label "Complete" at bounding box center [253, 371] width 180 height 16
click at [163, 372] on input "Complete" at bounding box center [163, 371] width 1 height 1
radio input "false"
radio input "true"
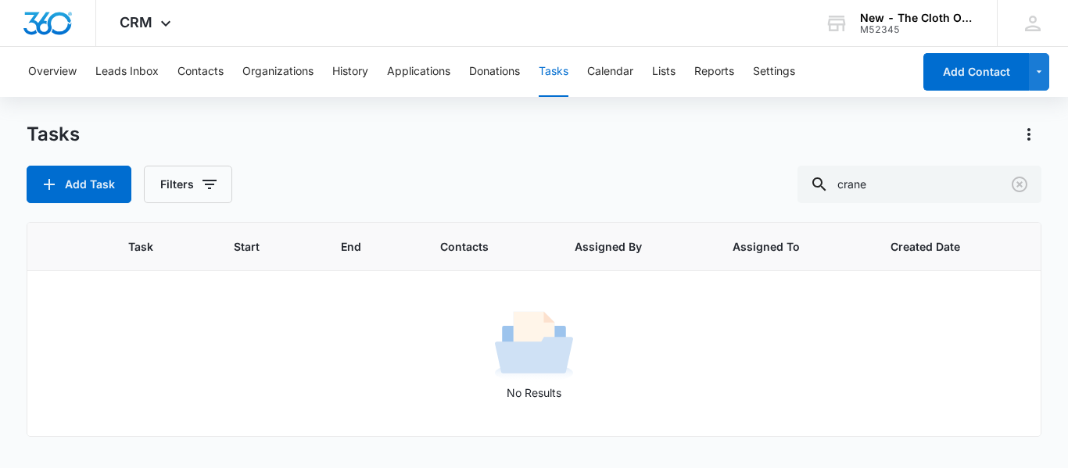
click at [406, 131] on div "Tasks" at bounding box center [534, 134] width 1014 height 25
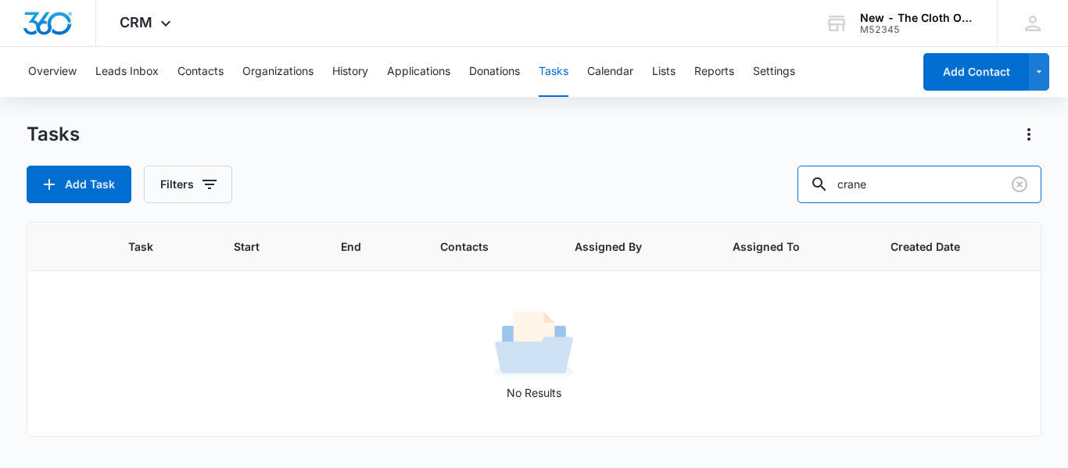
drag, startPoint x: 914, startPoint y: 195, endPoint x: 614, endPoint y: 209, distance: 300.5
click at [614, 209] on div "Tasks Add Task Filters crane Task Start End Contacts Assigned By Assigned To Cr…" at bounding box center [534, 294] width 1014 height 345
type input "heale"
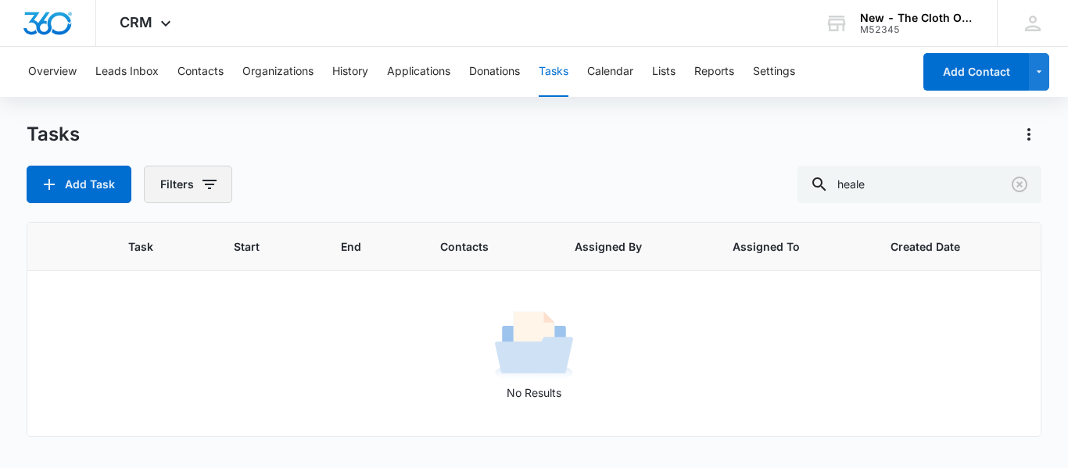
click at [159, 173] on button "Filters" at bounding box center [188, 185] width 88 height 38
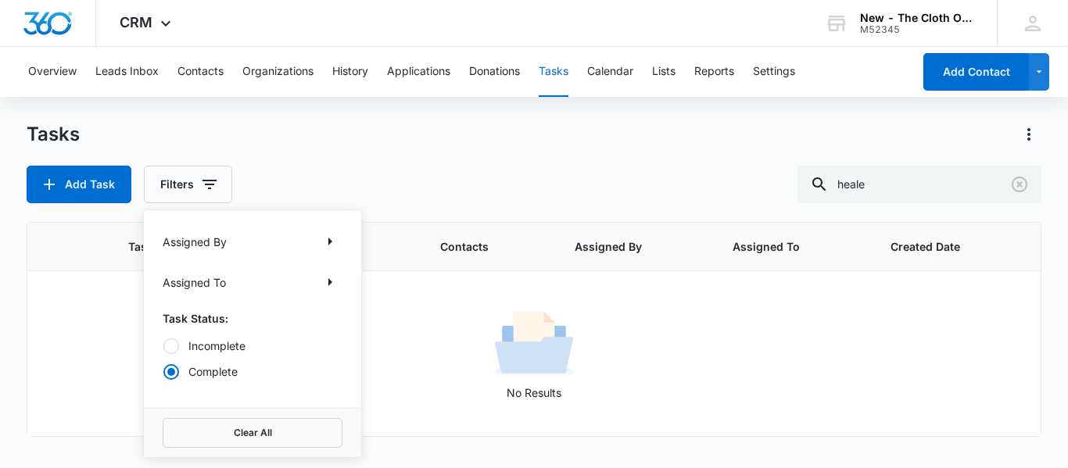
click at [180, 345] on label "Incomplete" at bounding box center [253, 346] width 180 height 16
click at [163, 345] on input "Incomplete" at bounding box center [163, 345] width 1 height 1
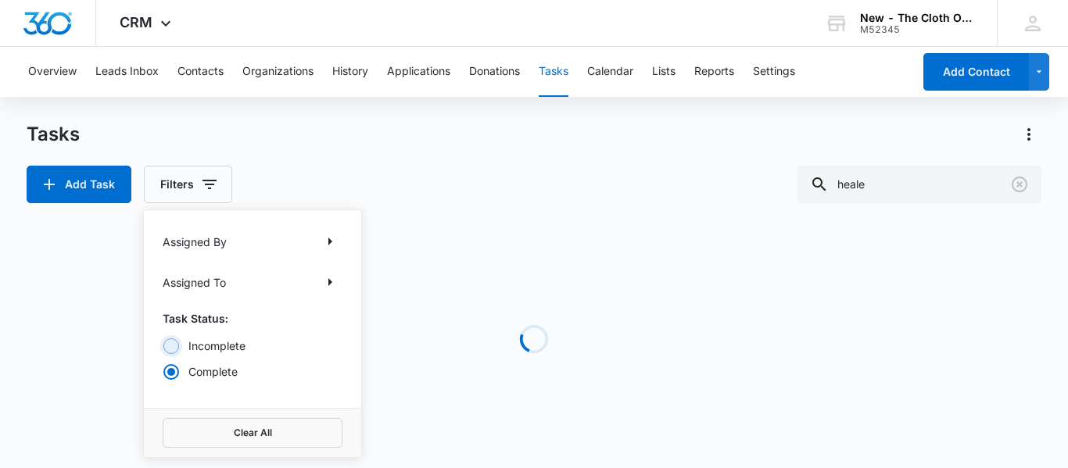
radio input "true"
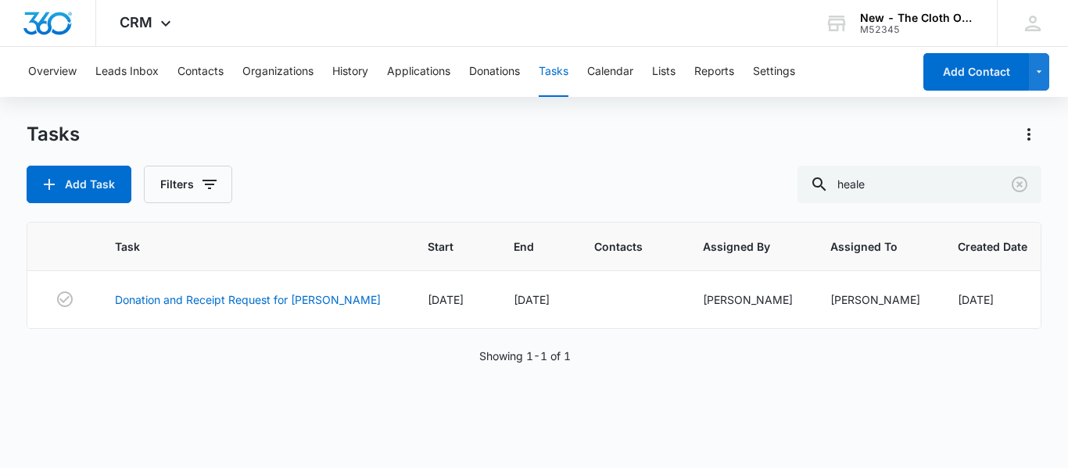
click at [422, 167] on div "Add Task Filters heale" at bounding box center [534, 185] width 1014 height 38
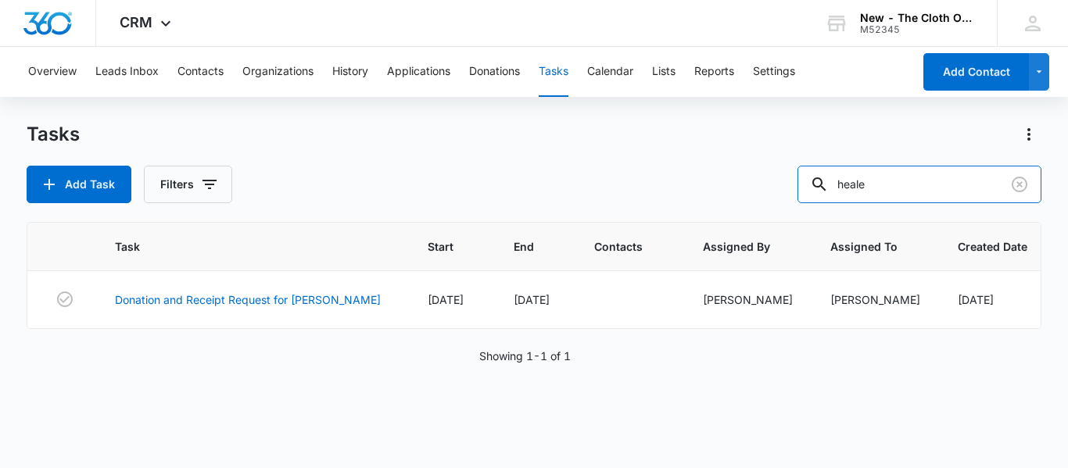
drag, startPoint x: 930, startPoint y: 191, endPoint x: 728, endPoint y: 202, distance: 202.8
click at [728, 202] on div "Add Task Filters heale" at bounding box center [534, 185] width 1014 height 38
paste input "Hannah Villhauer"
drag, startPoint x: 960, startPoint y: 177, endPoint x: 649, endPoint y: 206, distance: 312.4
click at [649, 206] on div "Tasks Add Task Filters Hannah Villhauer Task Start End Contacts Assigned By Ass…" at bounding box center [534, 294] width 1014 height 345
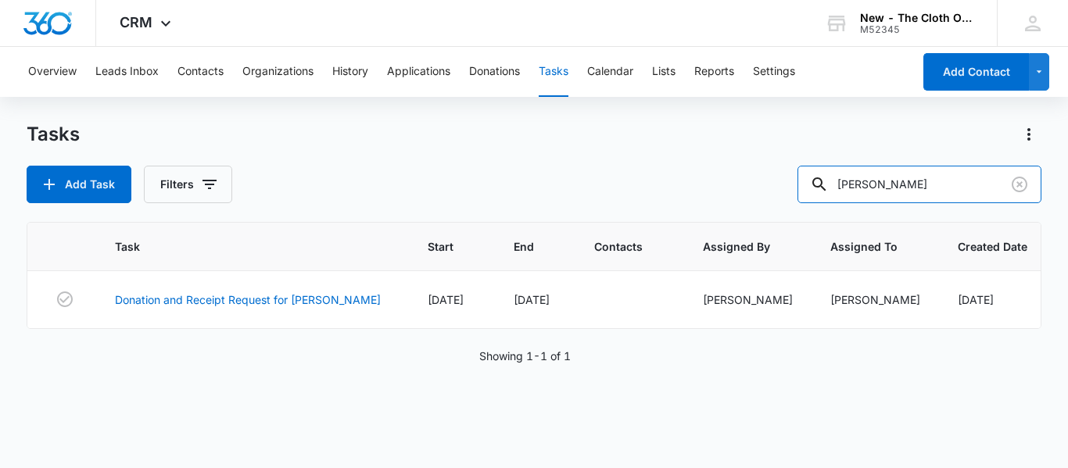
paste input "Jessica Bernardo"
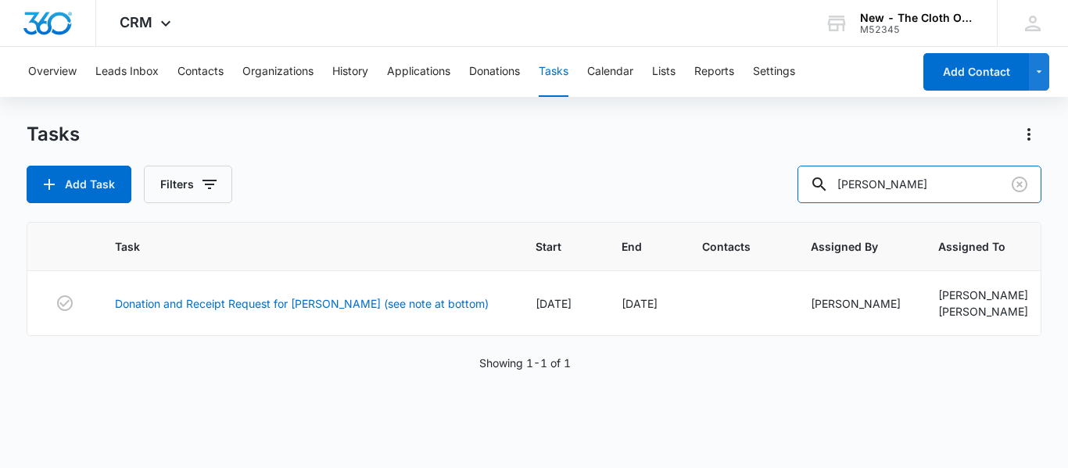
drag, startPoint x: 963, startPoint y: 182, endPoint x: 462, endPoint y: 191, distance: 501.0
click at [462, 191] on div "Add Task Filters Jessica Bernardo" at bounding box center [534, 185] width 1014 height 38
type input "[PERSON_NAME]"
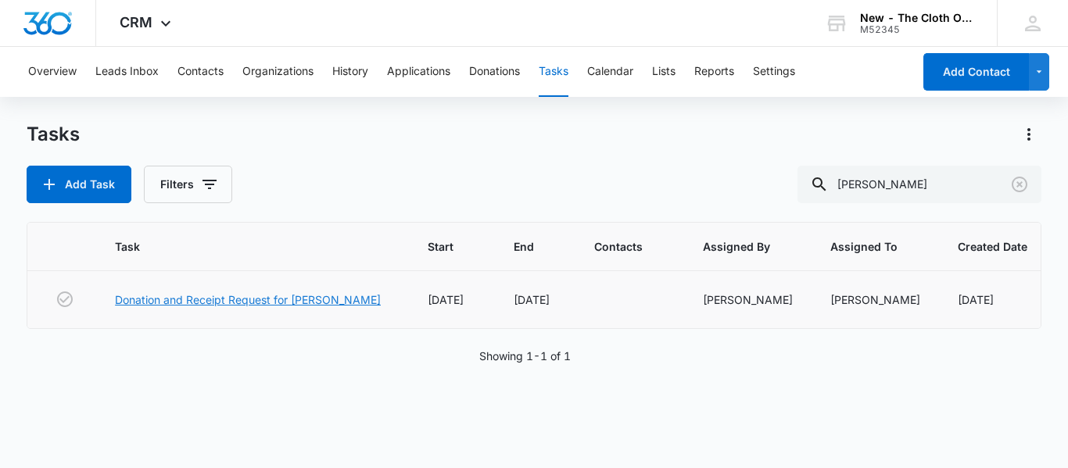
click at [293, 301] on link "Donation and Receipt Request for [PERSON_NAME]" at bounding box center [248, 300] width 266 height 16
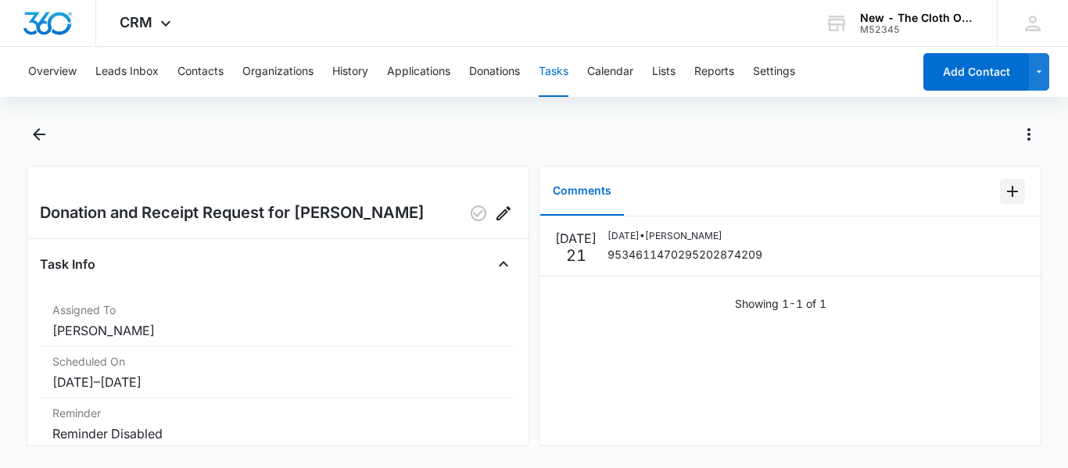
click at [1000, 187] on button "Add Comment" at bounding box center [1012, 191] width 25 height 25
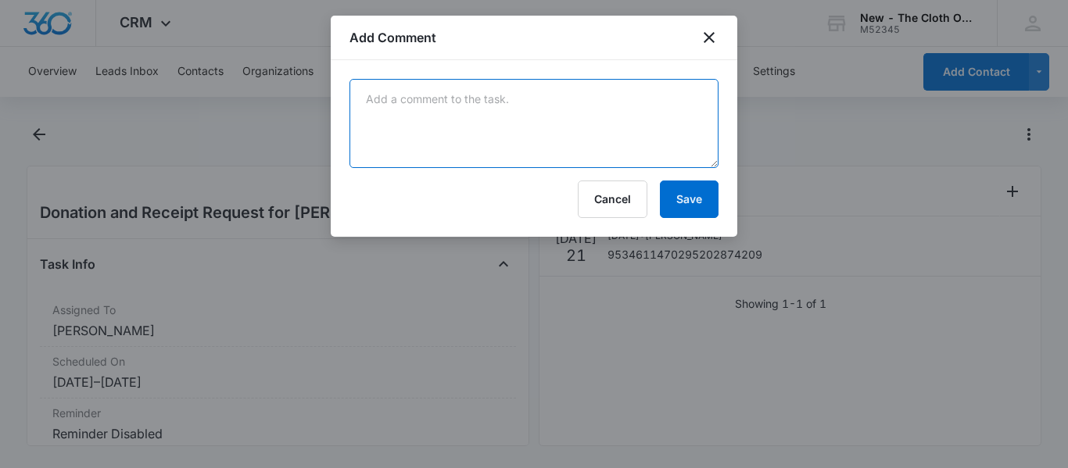
click at [486, 110] on textarea at bounding box center [533, 123] width 369 height 89
paste textarea "Your item was delivered at the front door or porch at 4:12 pm on July 29, 2025 …"
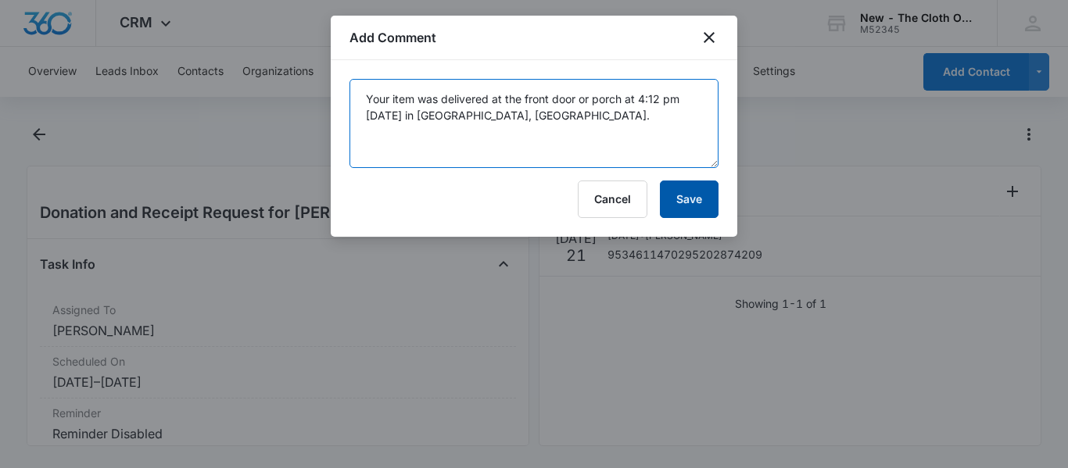
type textarea "Your item was delivered at the front door or porch at 4:12 pm on July 29, 2025 …"
click at [681, 209] on button "Save" at bounding box center [689, 200] width 59 height 38
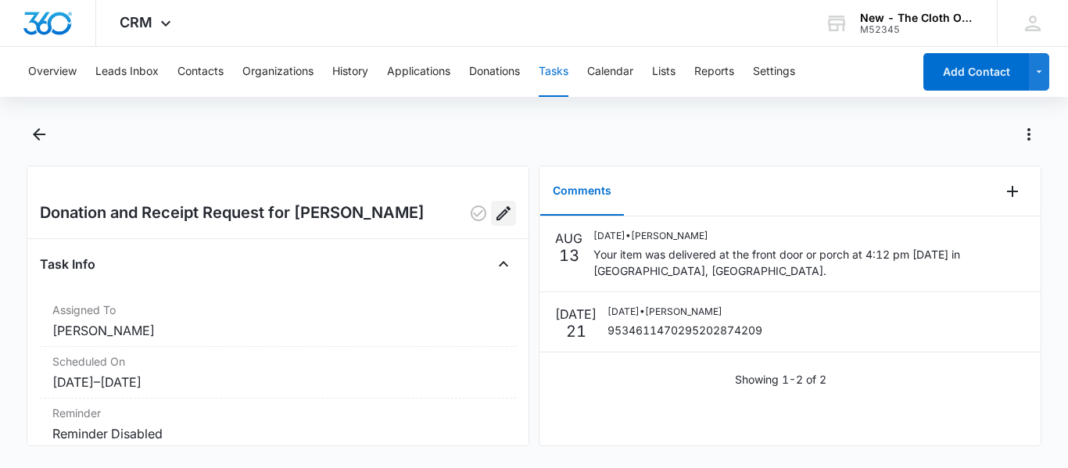
click at [496, 220] on icon "Edit" at bounding box center [503, 213] width 14 height 14
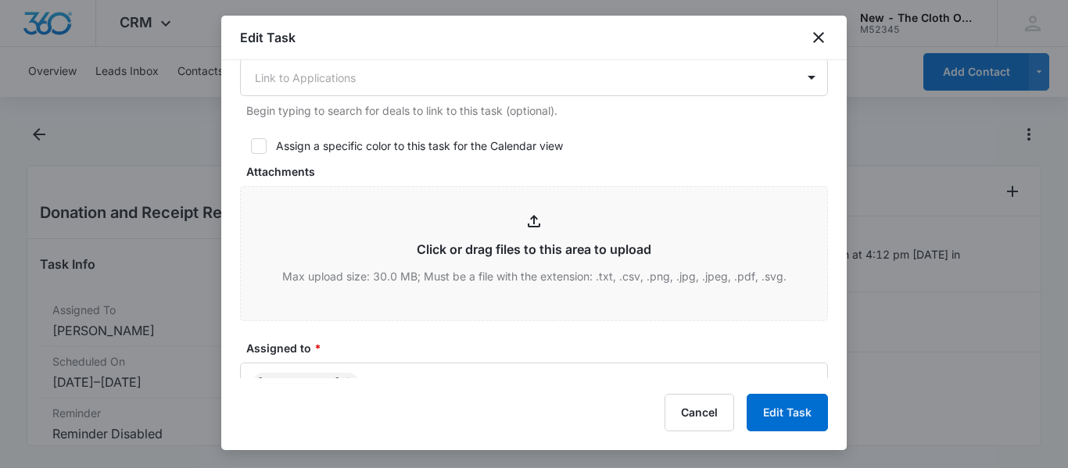
scroll to position [835, 0]
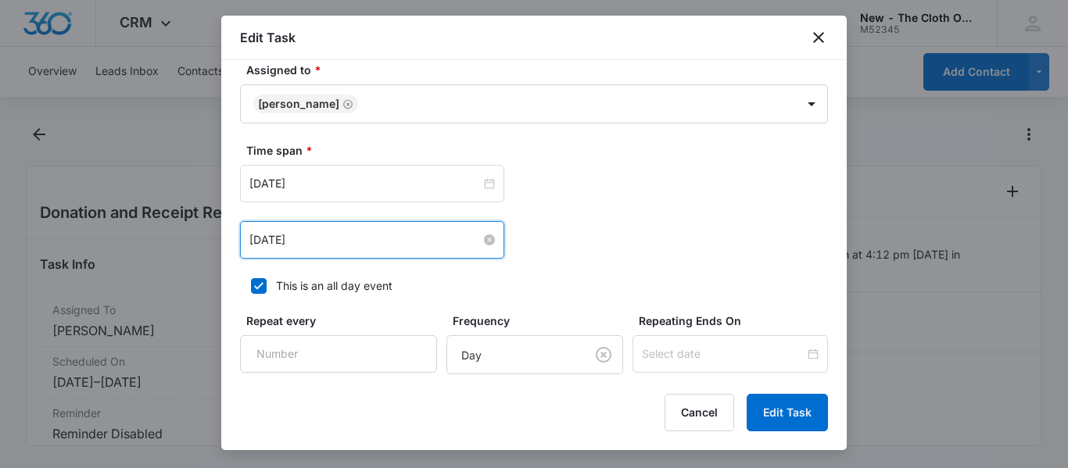
click at [341, 238] on input "Aug 10, 2025" at bounding box center [364, 239] width 231 height 17
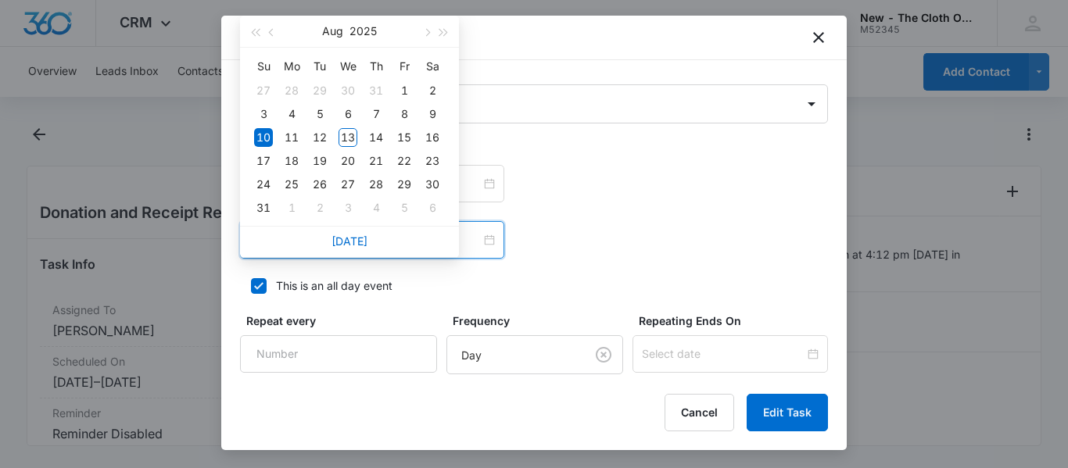
type input "Aug 10, 2025"
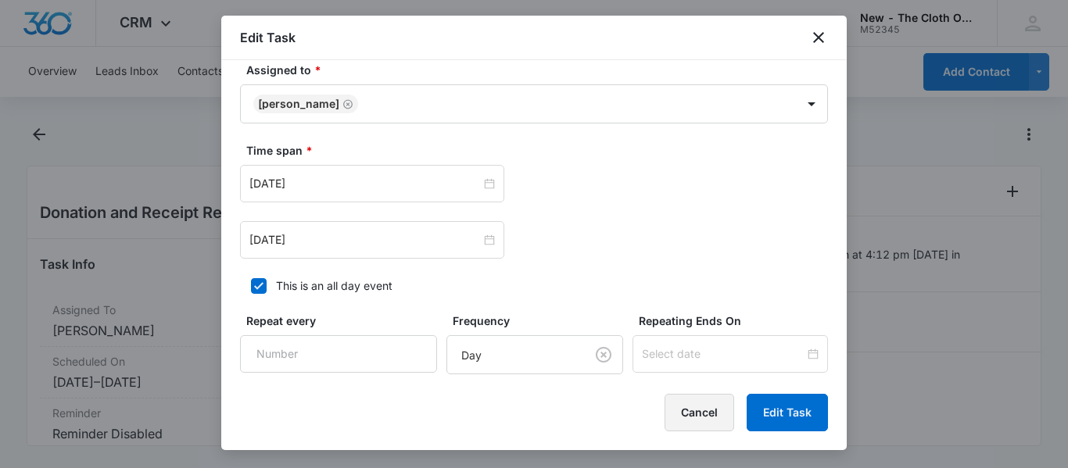
click at [690, 418] on button "Cancel" at bounding box center [699, 413] width 70 height 38
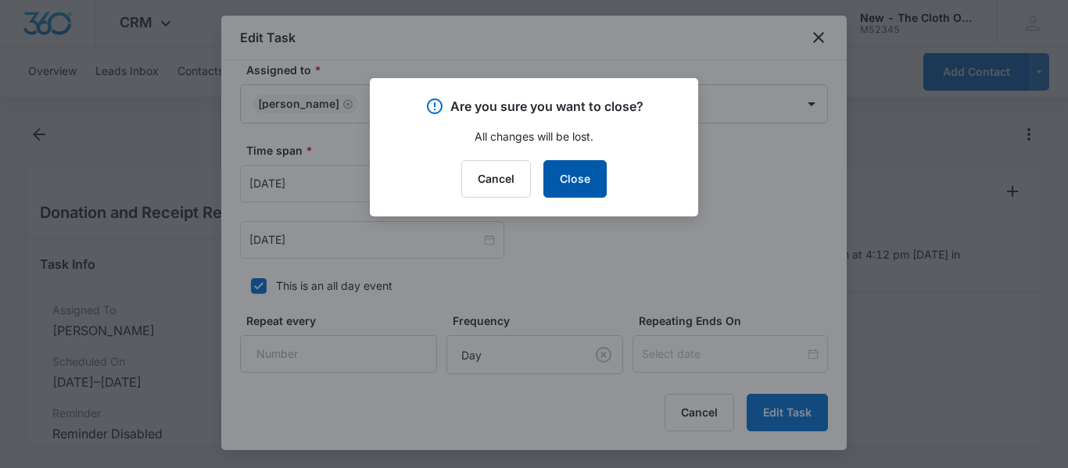
click at [565, 173] on button "Close" at bounding box center [574, 179] width 63 height 38
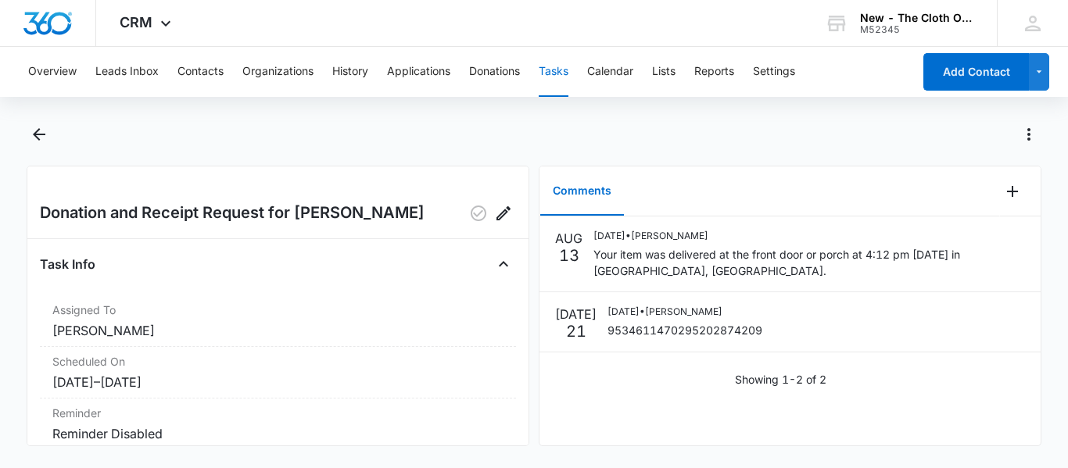
click at [557, 66] on button "Tasks" at bounding box center [553, 72] width 30 height 50
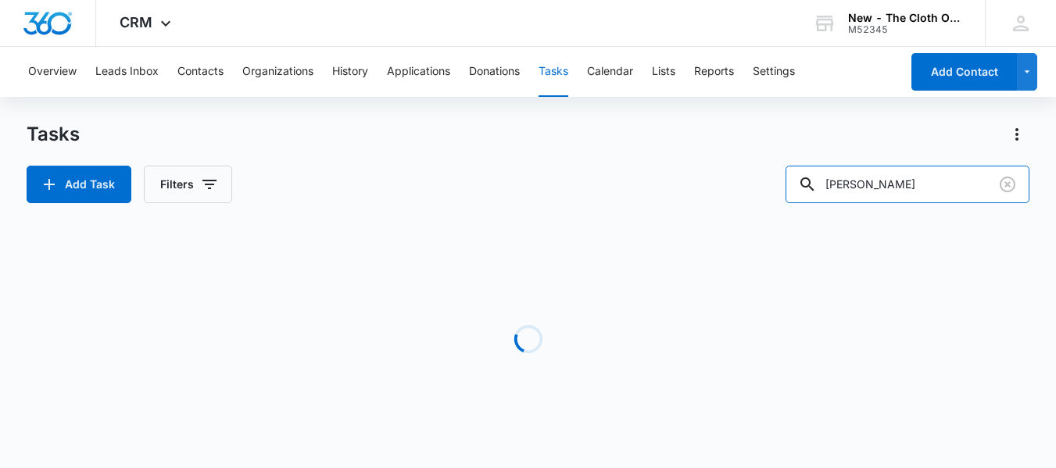
drag, startPoint x: 927, startPoint y: 190, endPoint x: 664, endPoint y: 211, distance: 263.4
click at [664, 211] on div "Tasks Add Task Filters bonilla Loading Task Start End Contacts Assigned By Assi…" at bounding box center [528, 298] width 1003 height 353
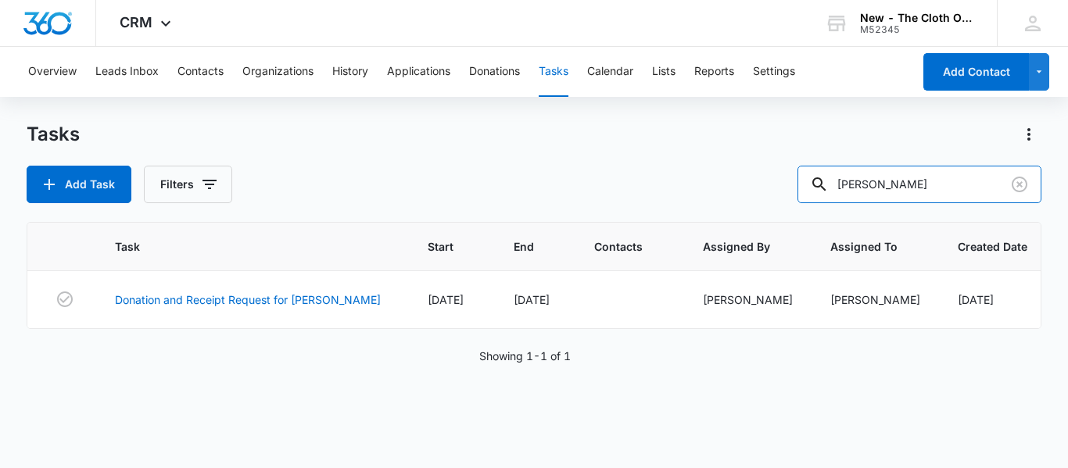
paste input "Jes V"
type input "Jes Villa"
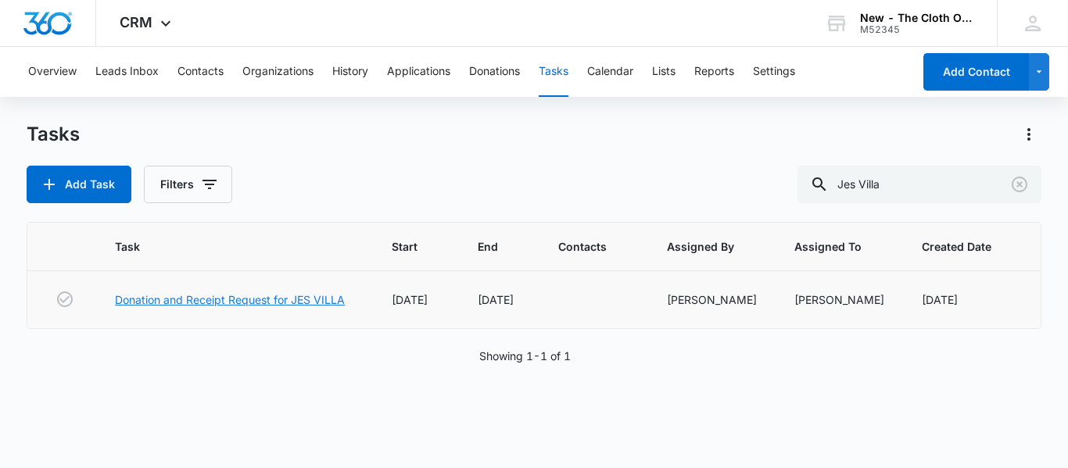
click at [267, 304] on link "Donation and Receipt Request for JES VILLA" at bounding box center [230, 300] width 230 height 16
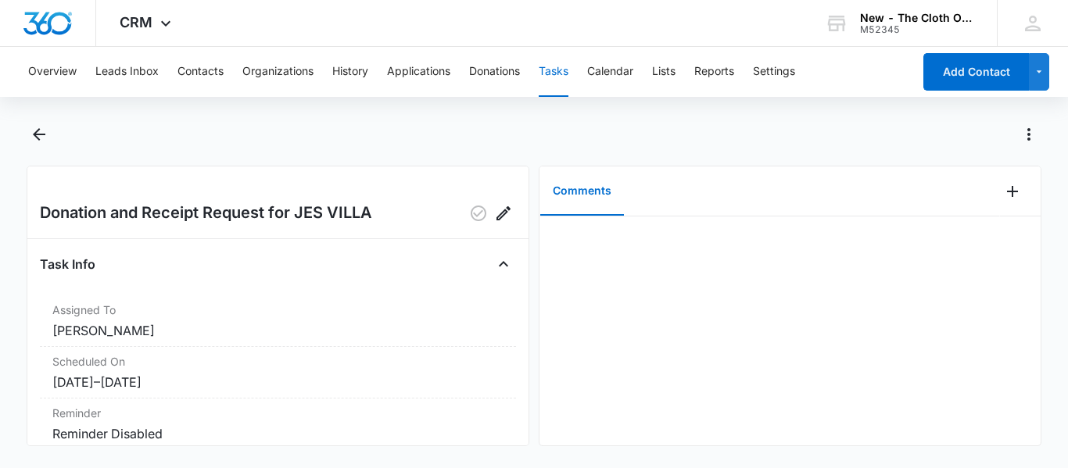
click at [562, 71] on button "Tasks" at bounding box center [553, 72] width 30 height 50
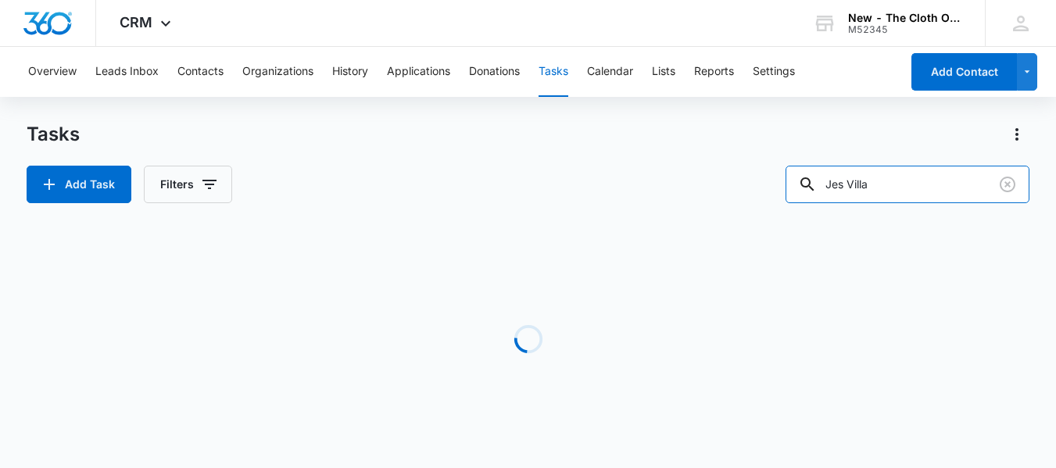
drag, startPoint x: 966, startPoint y: 181, endPoint x: 598, endPoint y: 201, distance: 368.7
click at [598, 201] on div "Add Task Filters Jes Villa" at bounding box center [528, 185] width 1003 height 38
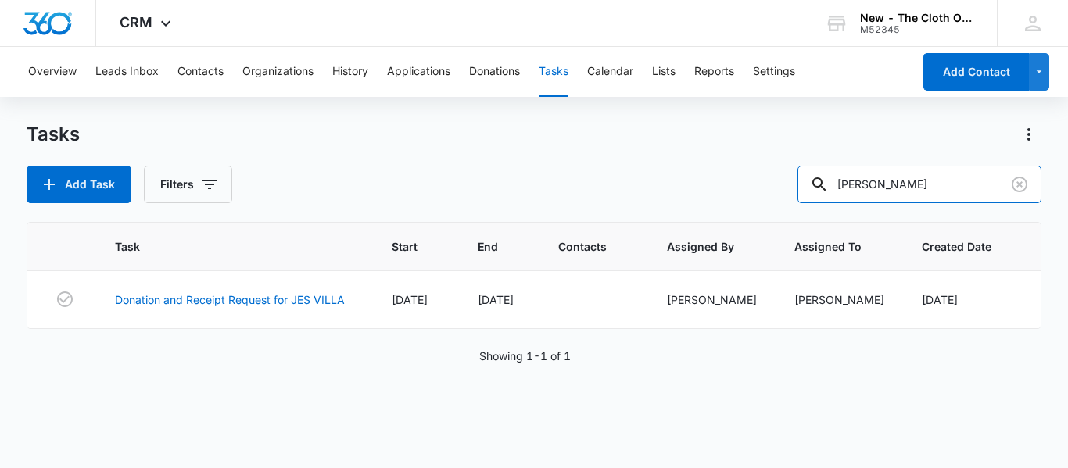
type input "[PERSON_NAME]"
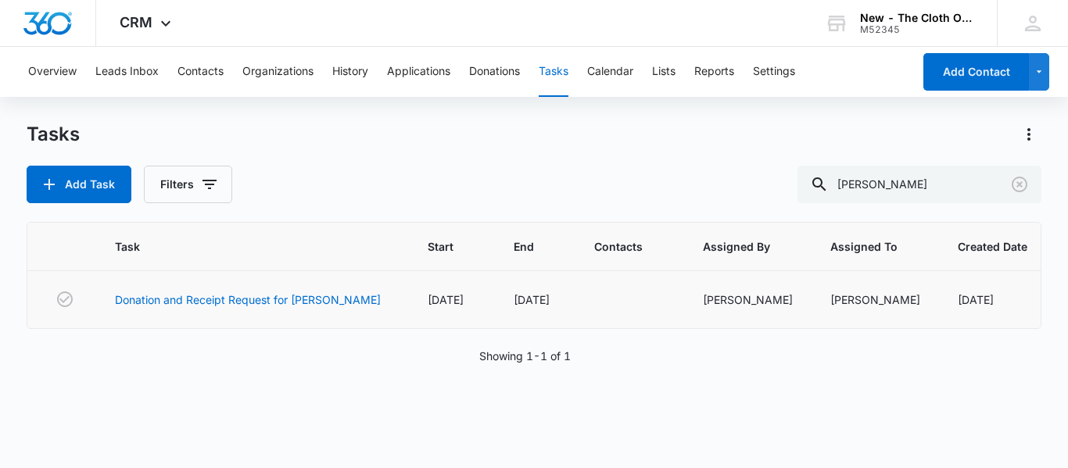
click at [297, 290] on td "Donation and Receipt Request for [PERSON_NAME]" at bounding box center [252, 300] width 313 height 58
click at [304, 299] on link "Donation and Receipt Request for [PERSON_NAME]" at bounding box center [248, 300] width 266 height 16
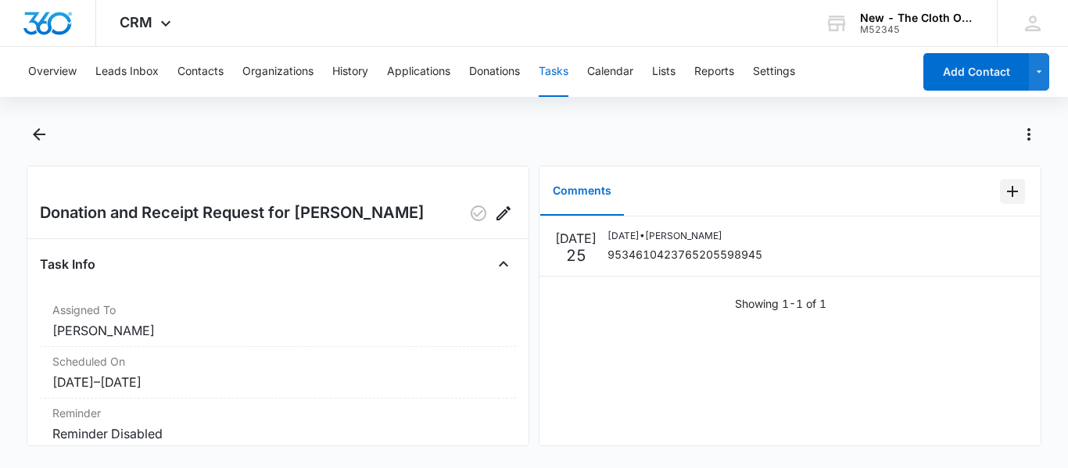
click at [1004, 190] on icon "Add Comment" at bounding box center [1012, 191] width 19 height 19
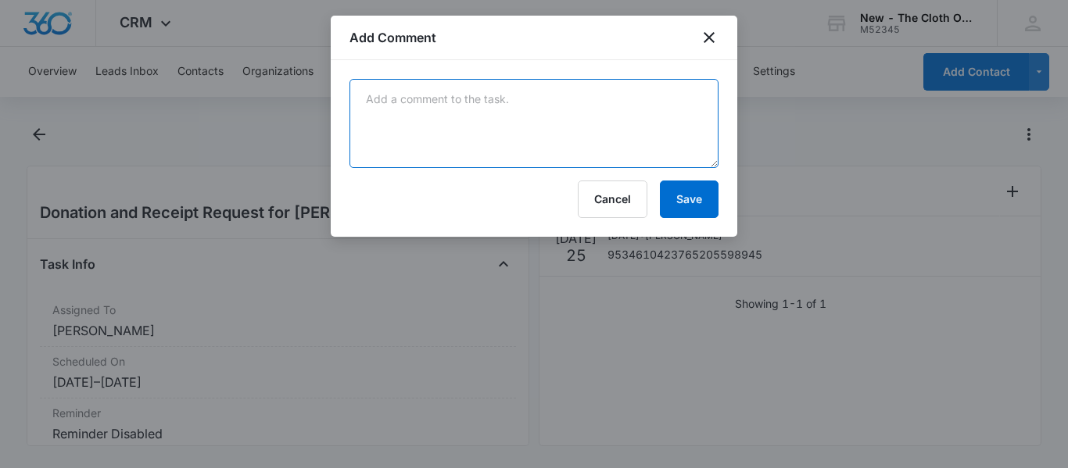
click at [499, 84] on textarea at bounding box center [533, 123] width 369 height 89
paste textarea "Your item was delivered in or at the mailbox at 5:29 pm on July 30, 2025 in COL…"
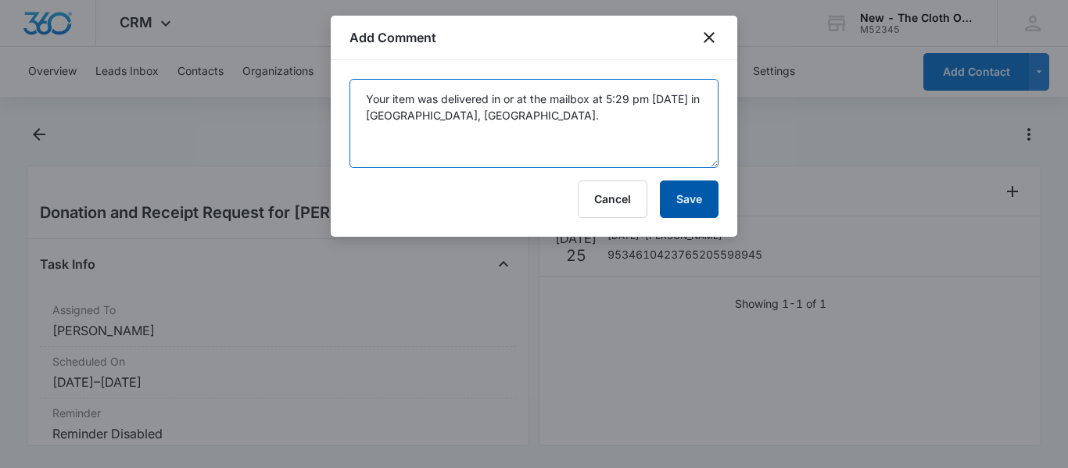
type textarea "Your item was delivered in or at the mailbox at 5:29 pm on July 30, 2025 in COL…"
click at [681, 202] on button "Save" at bounding box center [689, 200] width 59 height 38
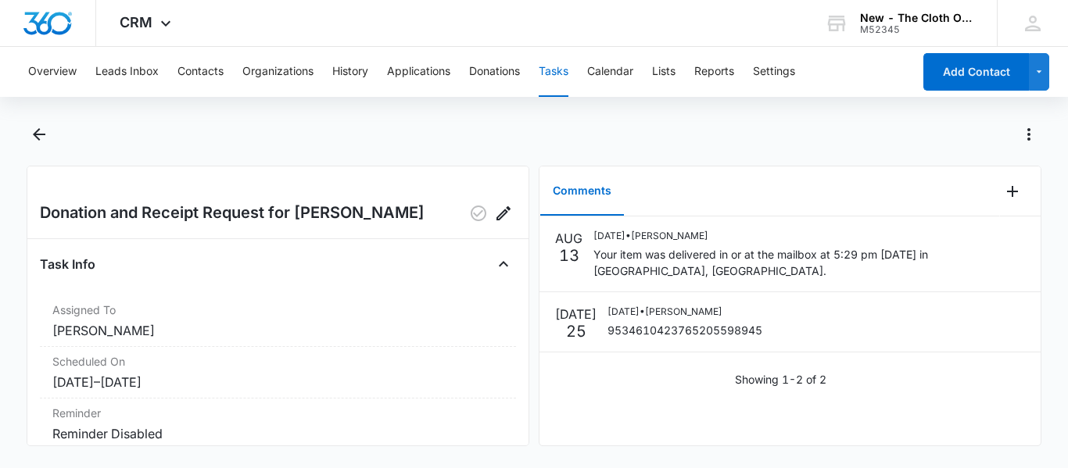
click at [556, 71] on button "Tasks" at bounding box center [553, 72] width 30 height 50
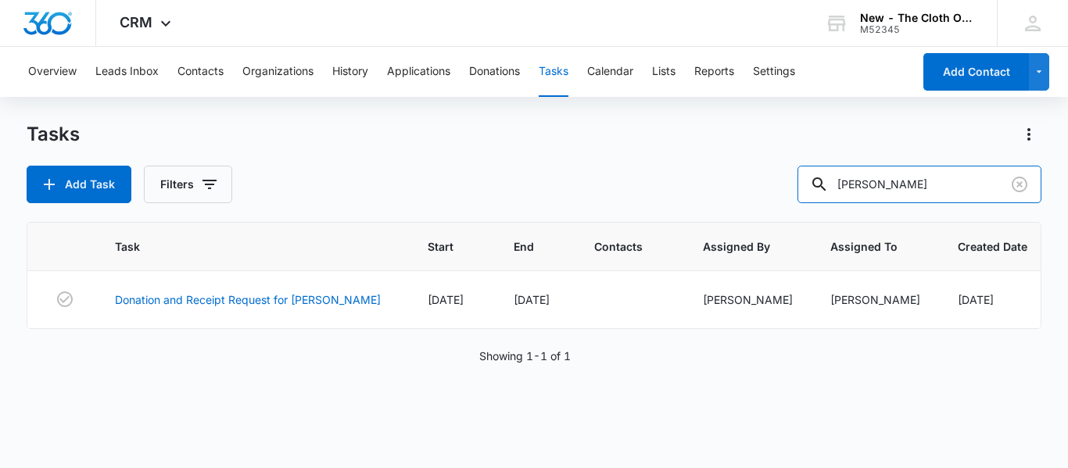
drag, startPoint x: 919, startPoint y: 185, endPoint x: 568, endPoint y: 225, distance: 353.2
click at [568, 225] on div "Tasks Add Task Filters lunzer Task Start End Contacts Assigned By Assigned To C…" at bounding box center [534, 294] width 1014 height 345
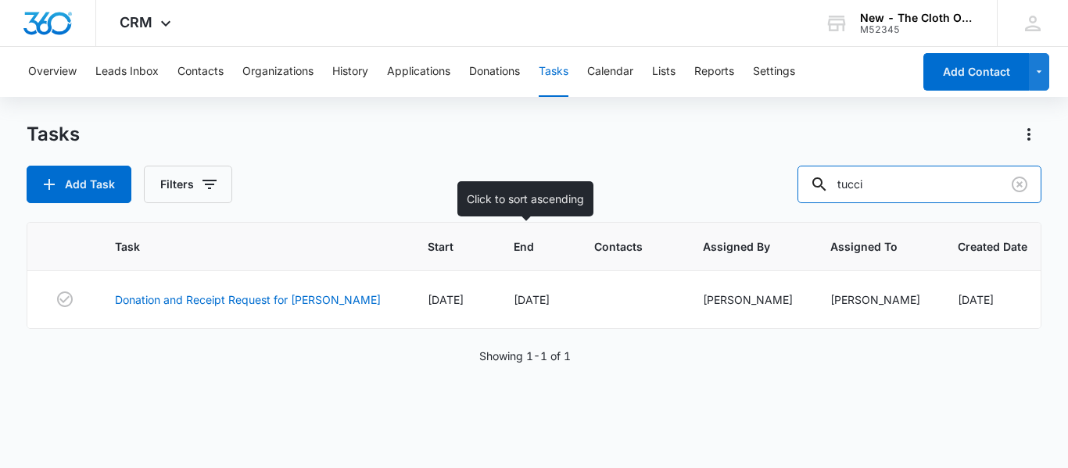
type input "tucci"
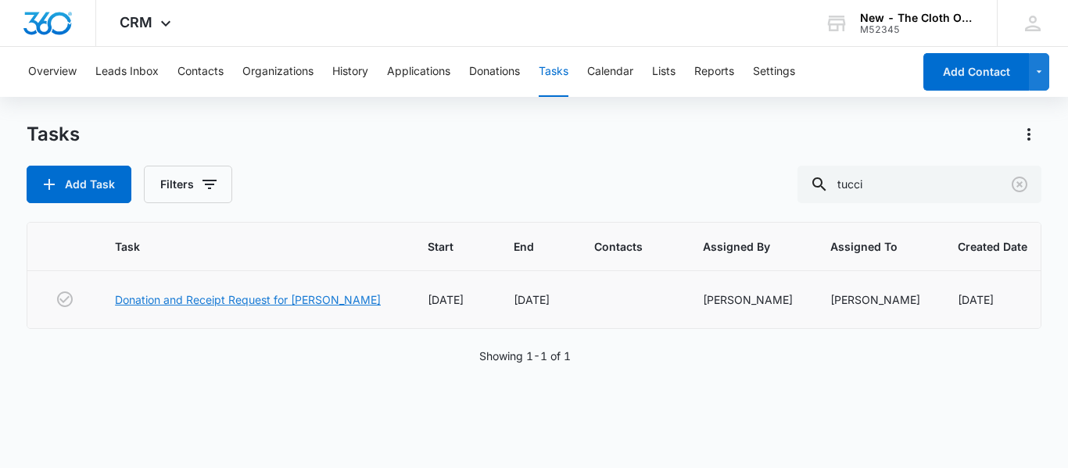
click at [279, 297] on link "Donation and Receipt Request for [PERSON_NAME]" at bounding box center [248, 300] width 266 height 16
